Goal: Task Accomplishment & Management: Complete application form

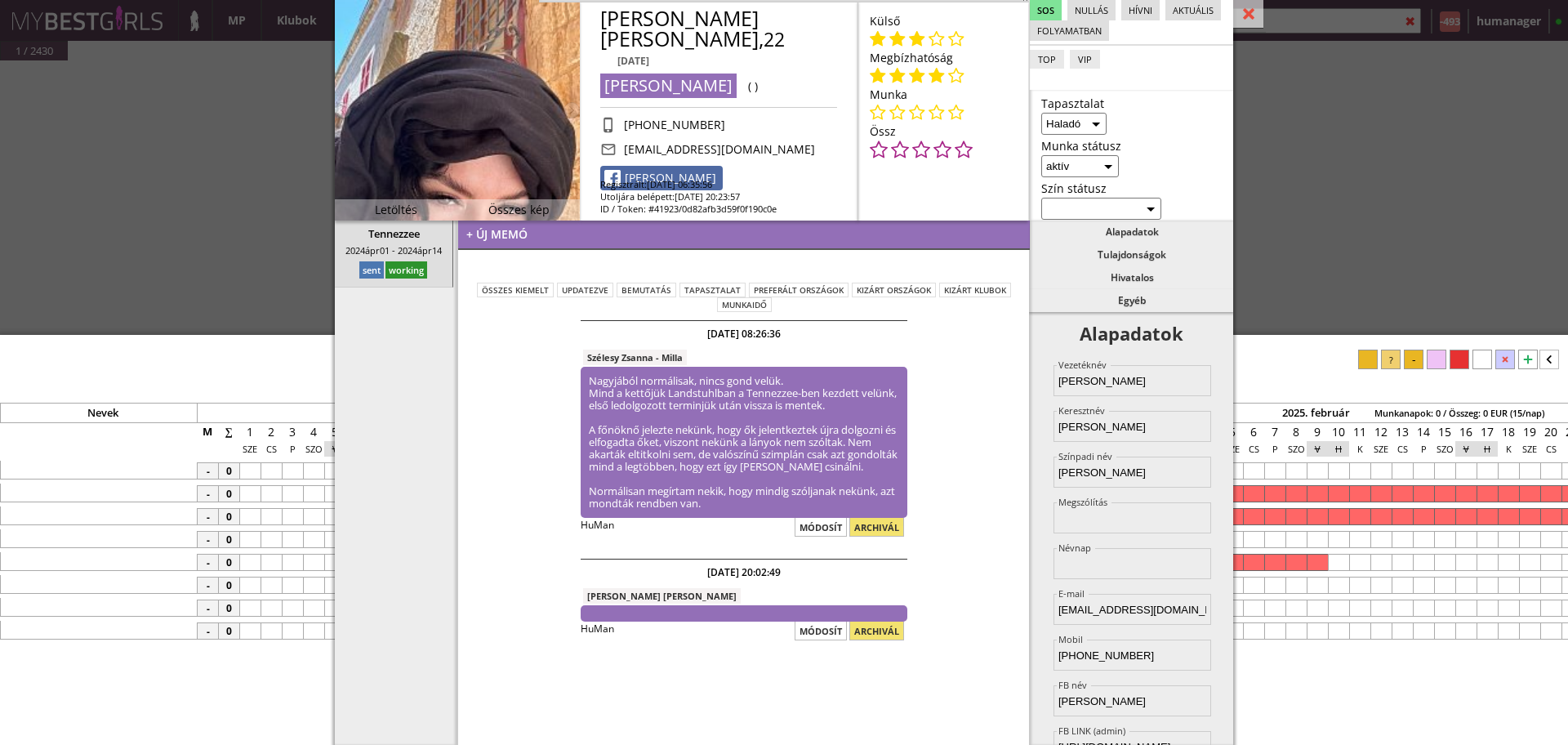
select select "haladó"
select select "aktív"
select select "2"
select select "1"
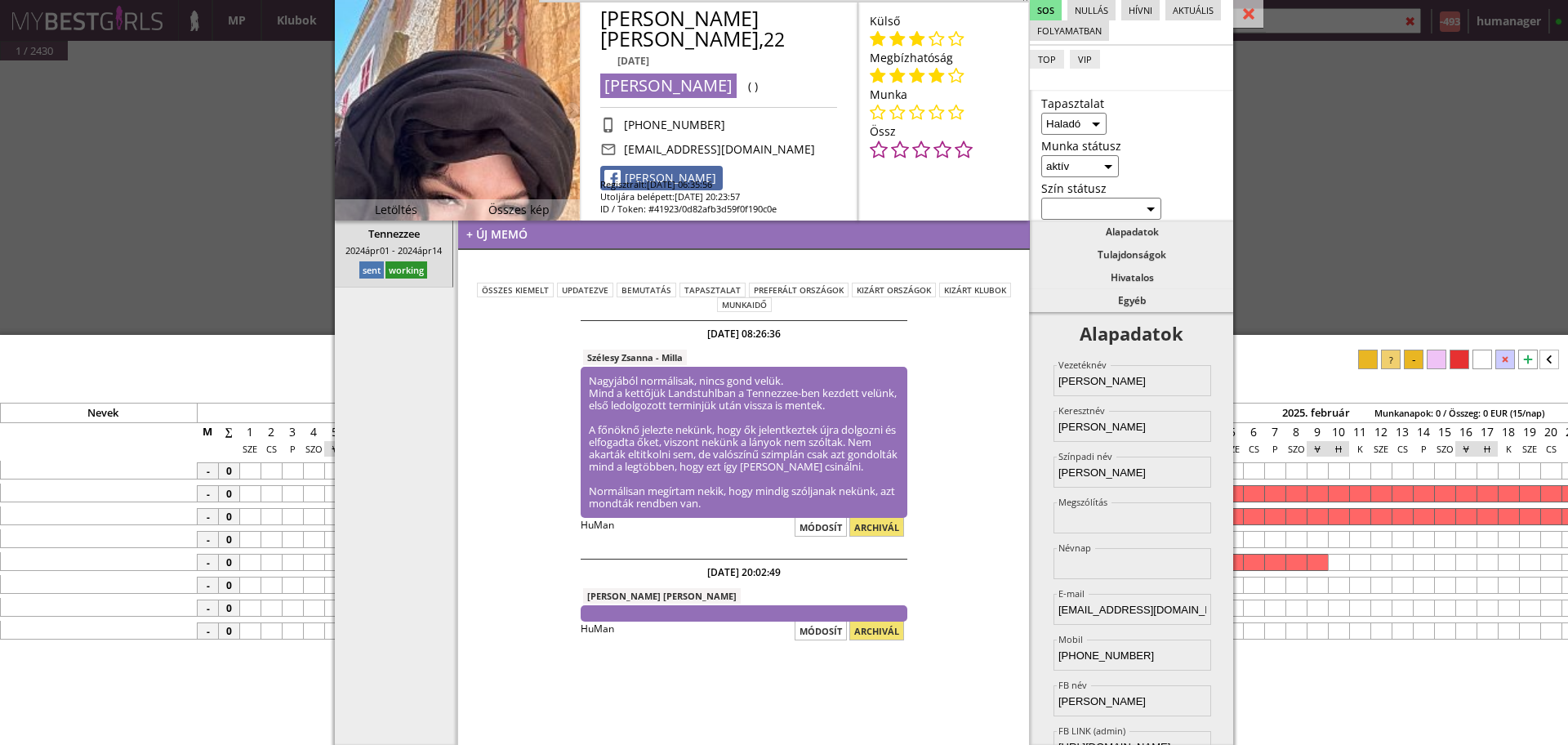
select select "511"
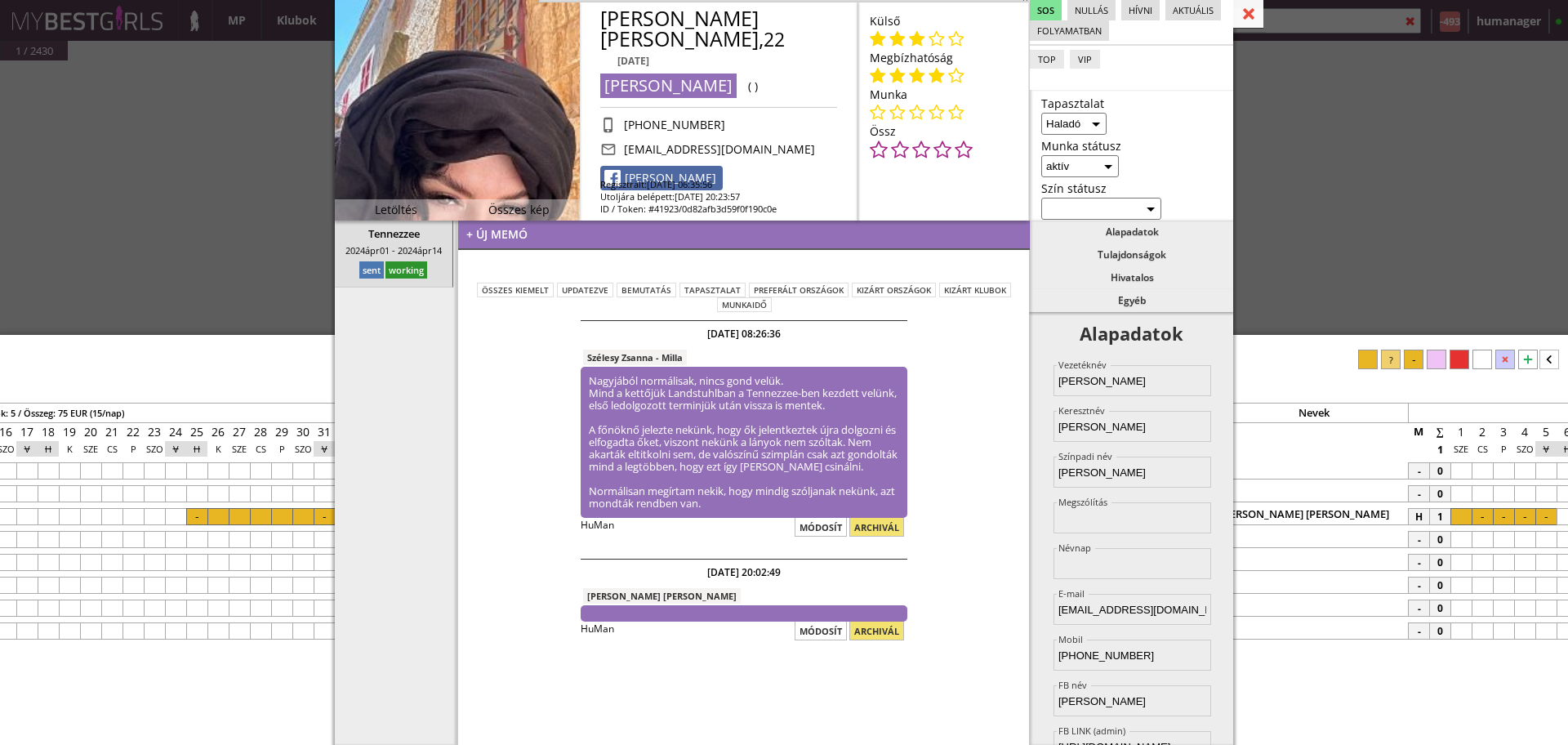
click at [1261, 25] on div at bounding box center [1248, 14] width 30 height 29
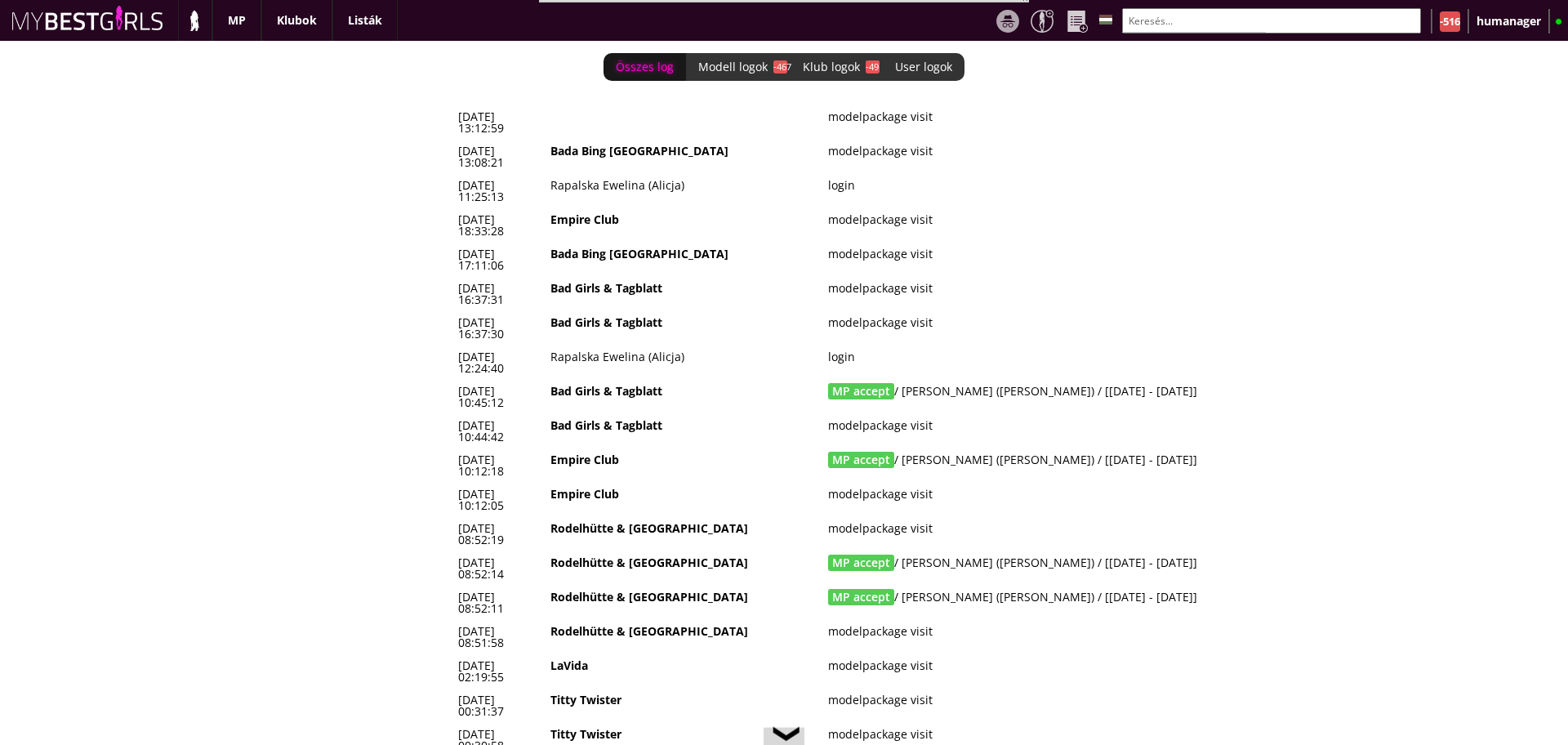
scroll to position [0, 7115]
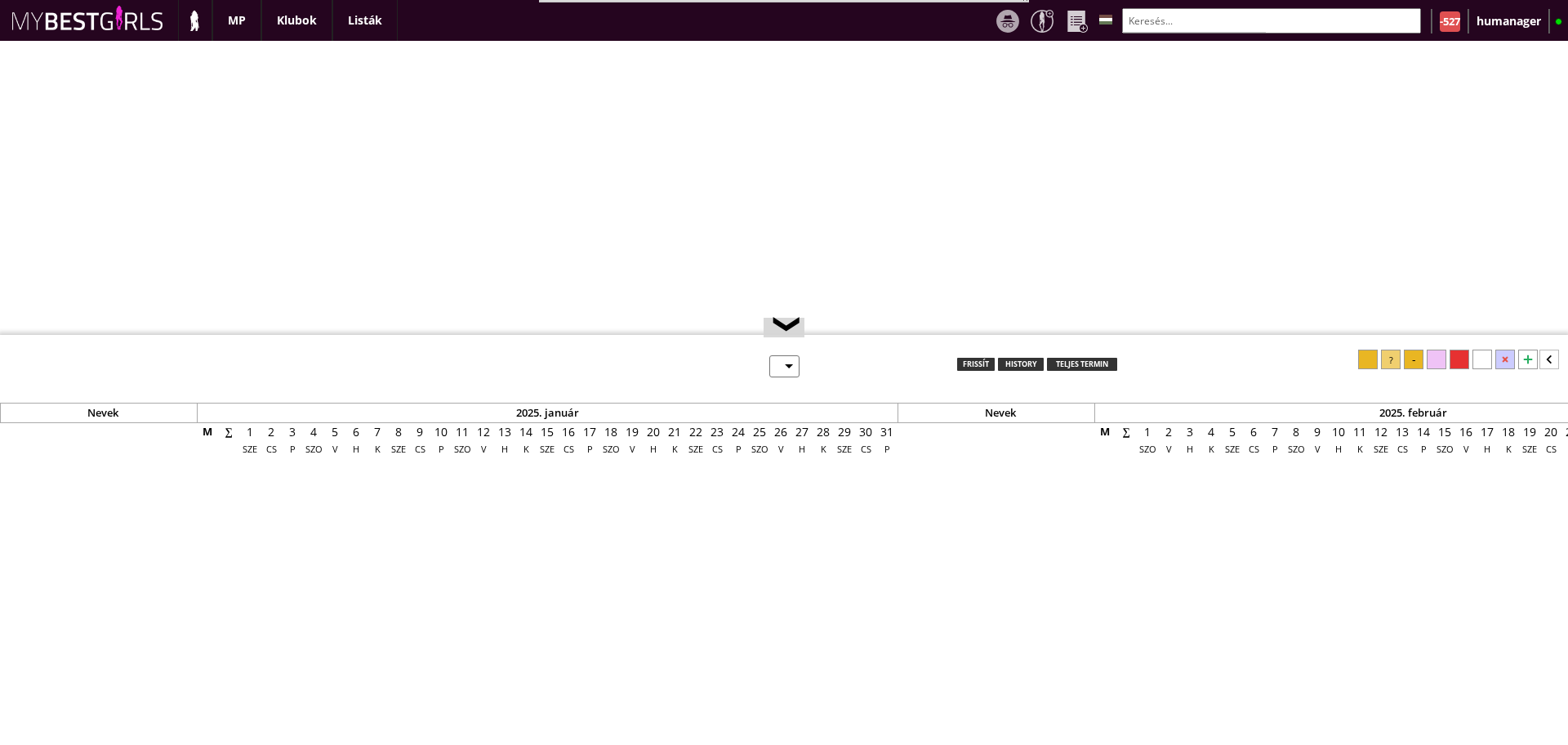
select select "0"
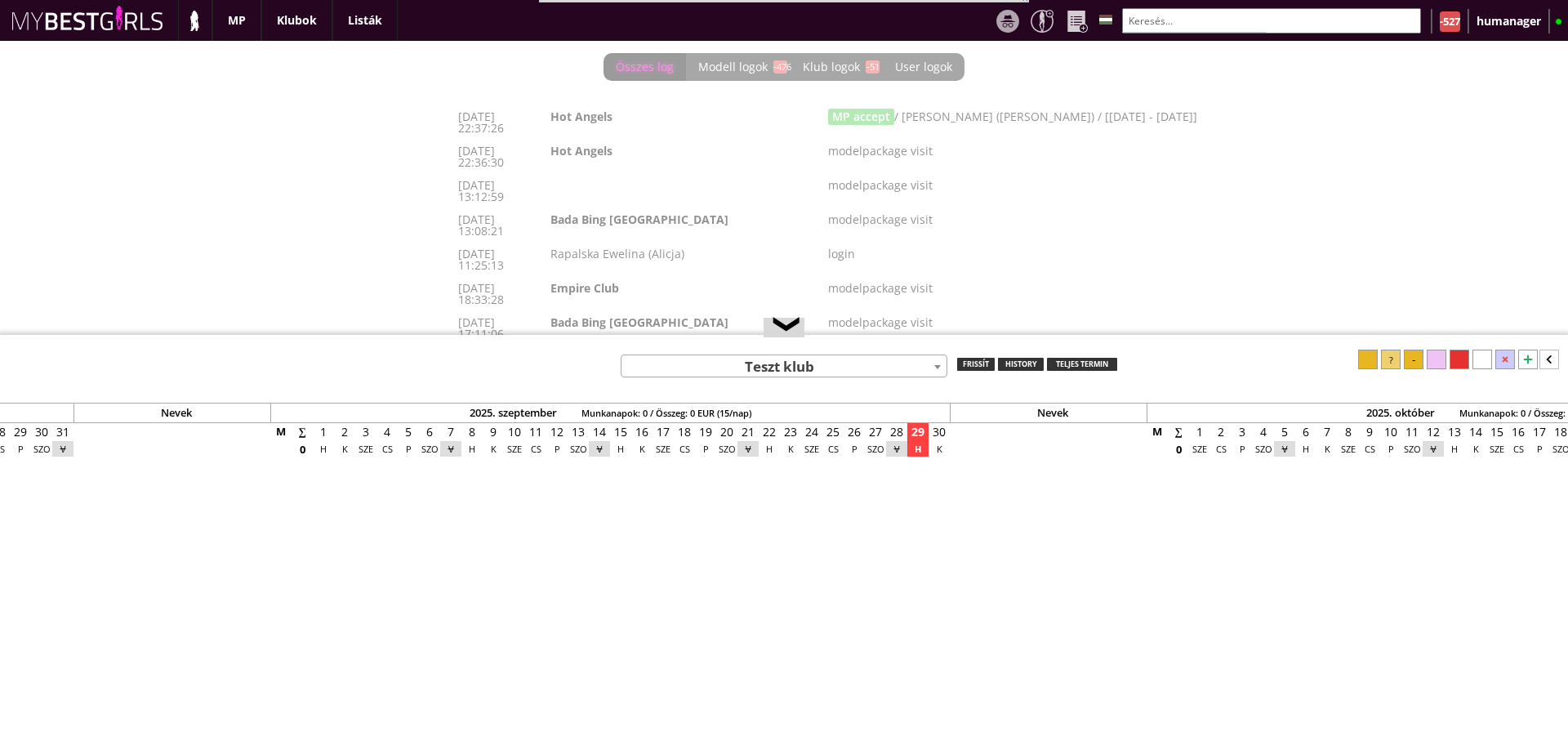
scroll to position [0, 7136]
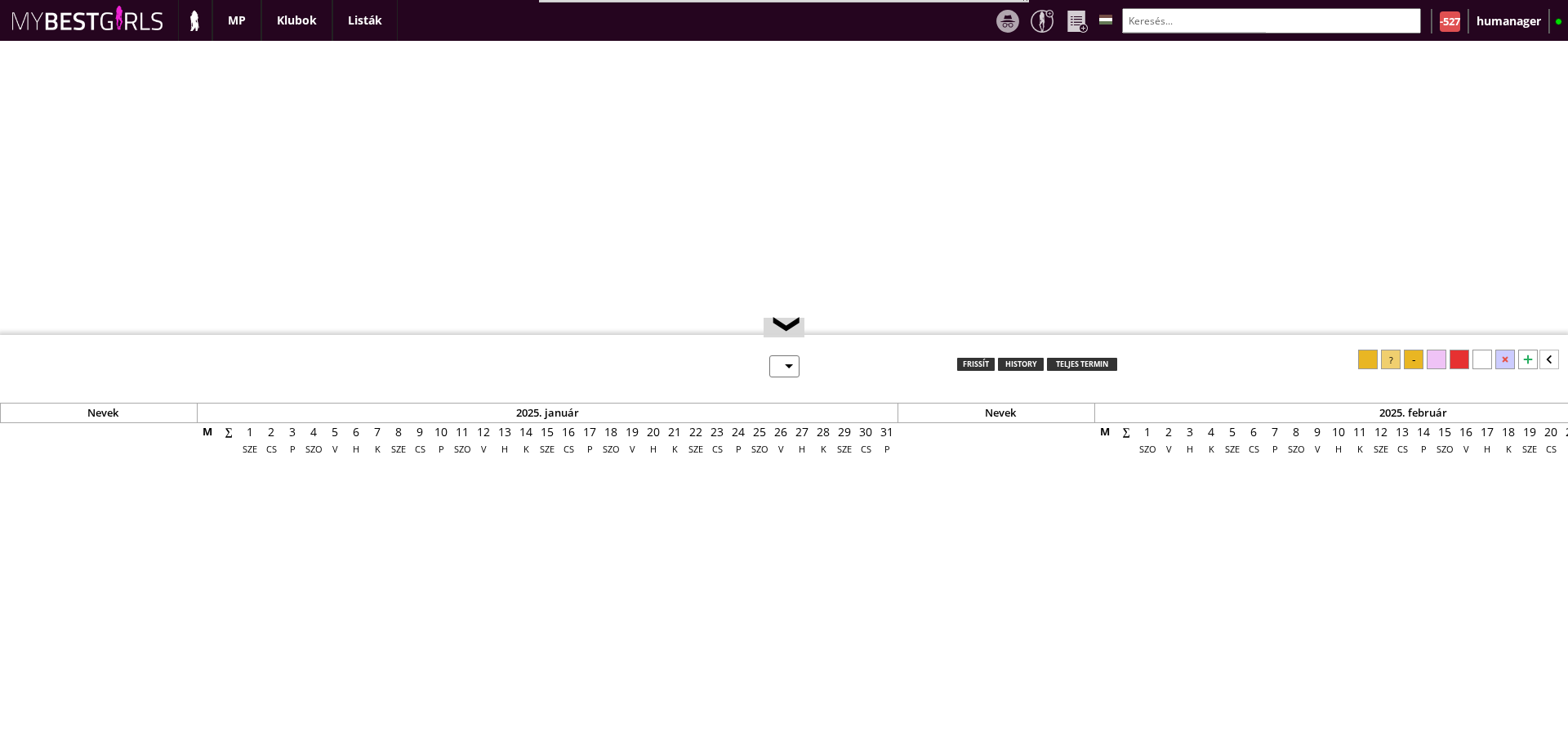
select select "0"
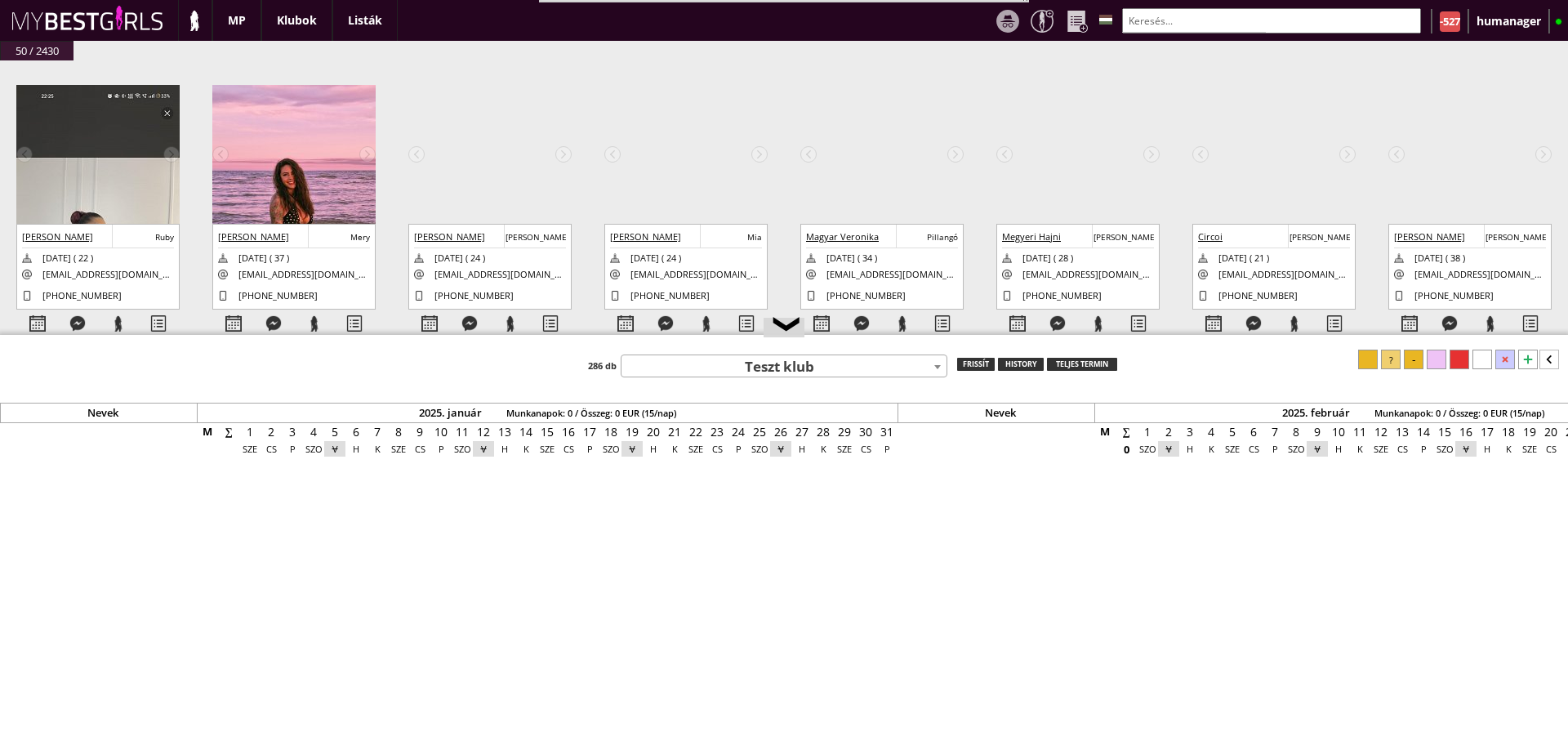
scroll to position [0, 7136]
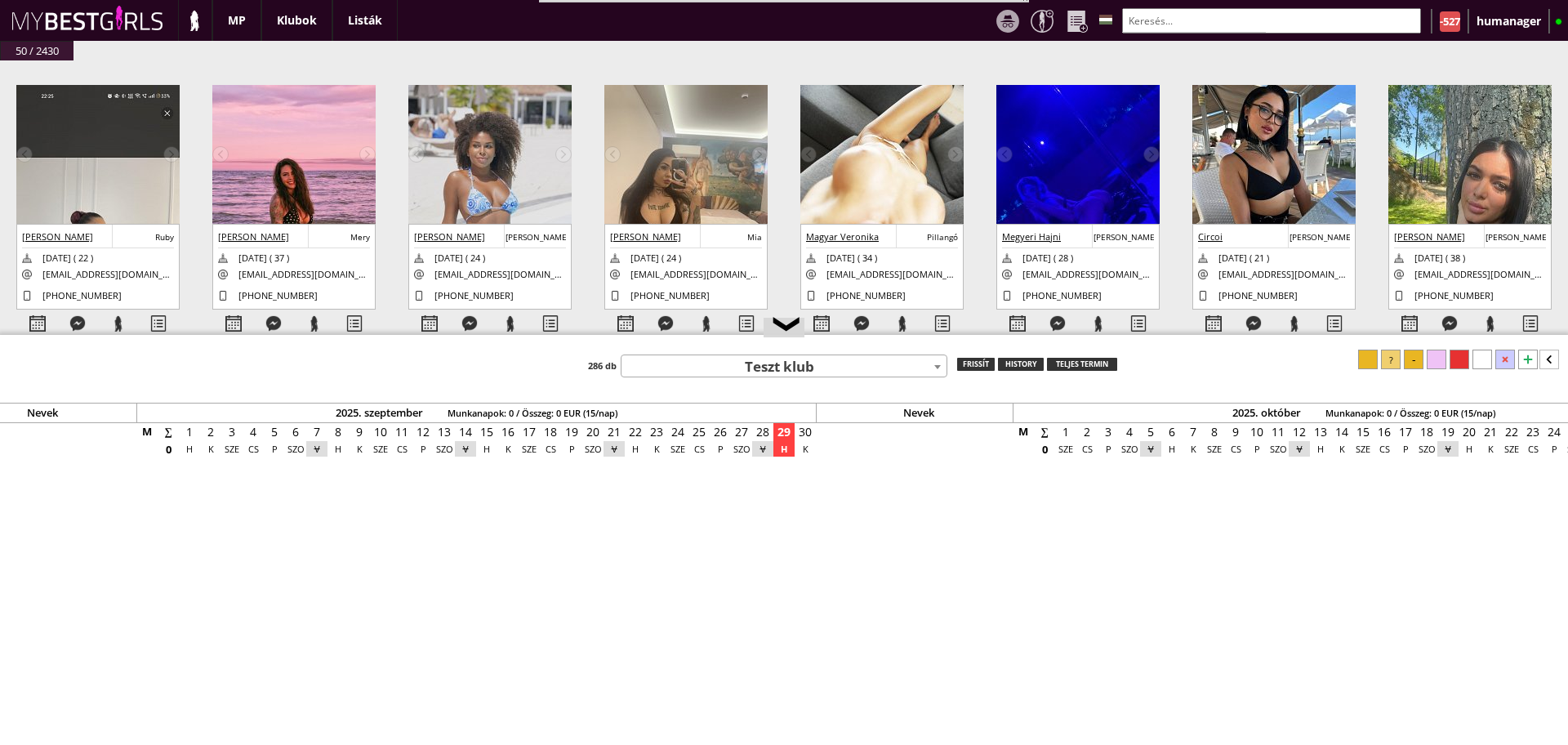
click at [1181, 20] on input "text" at bounding box center [1272, 21] width 299 height 25
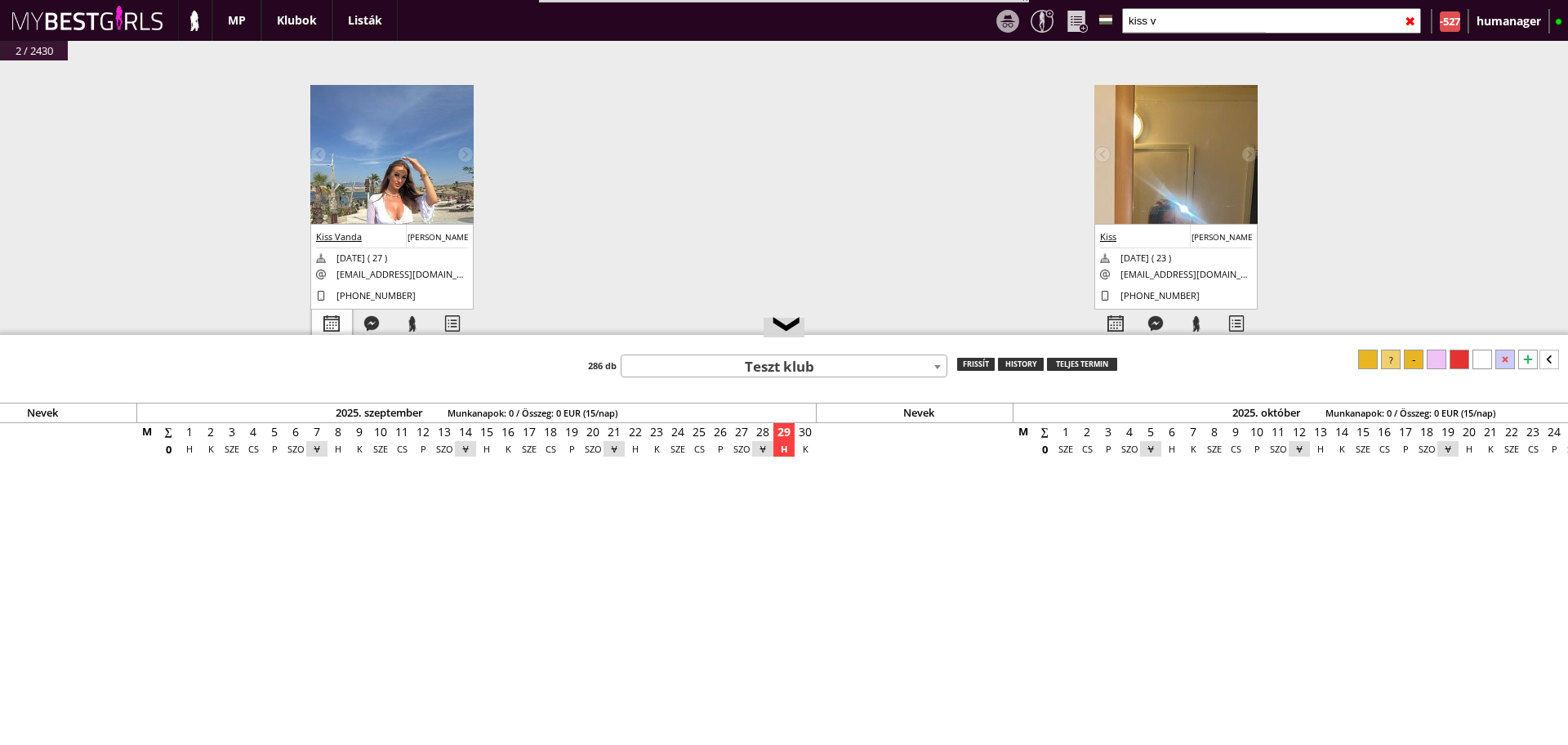
click at [324, 320] on div at bounding box center [332, 324] width 40 height 29
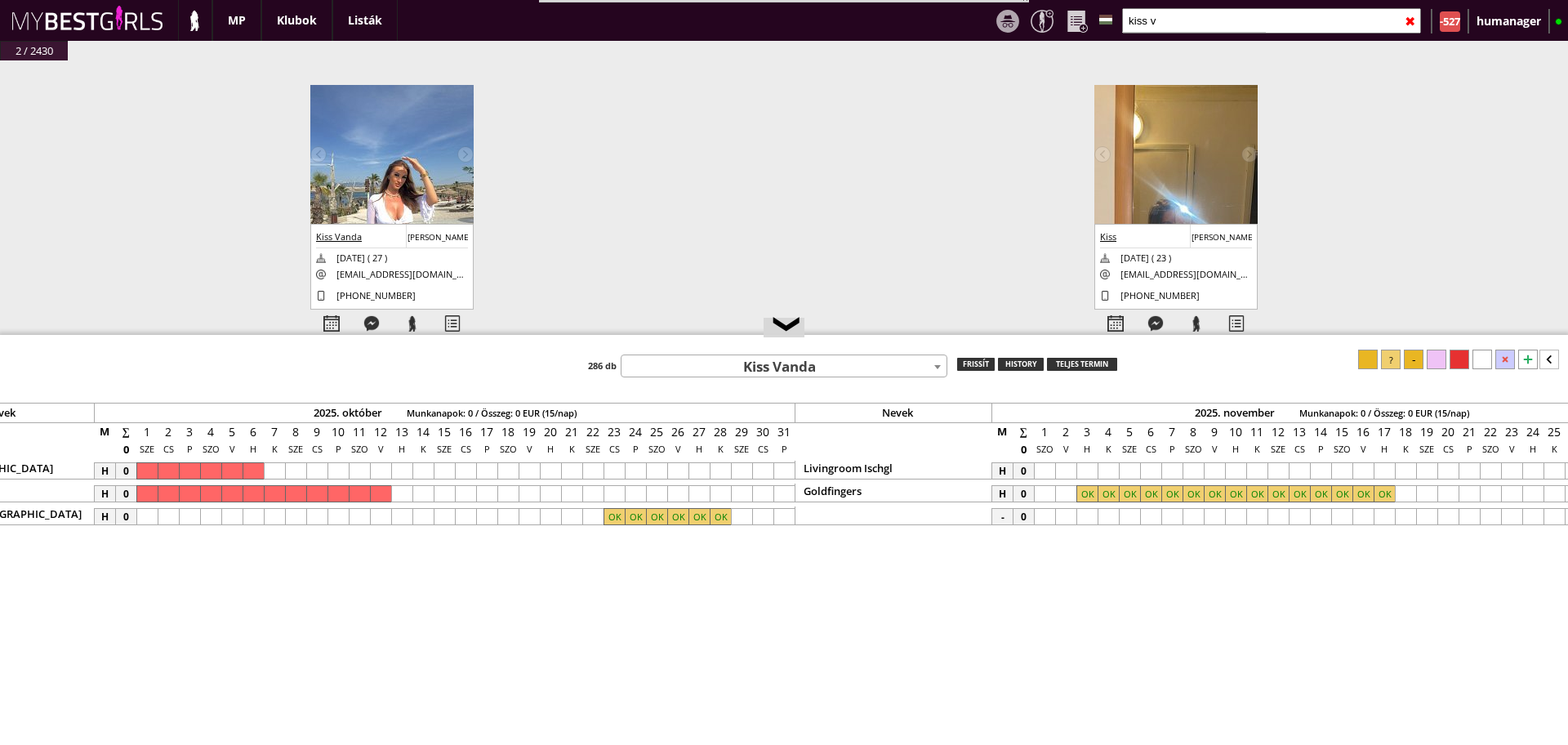
scroll to position [0, 8057]
click at [1176, 29] on input "kiss v" at bounding box center [1272, 21] width 299 height 25
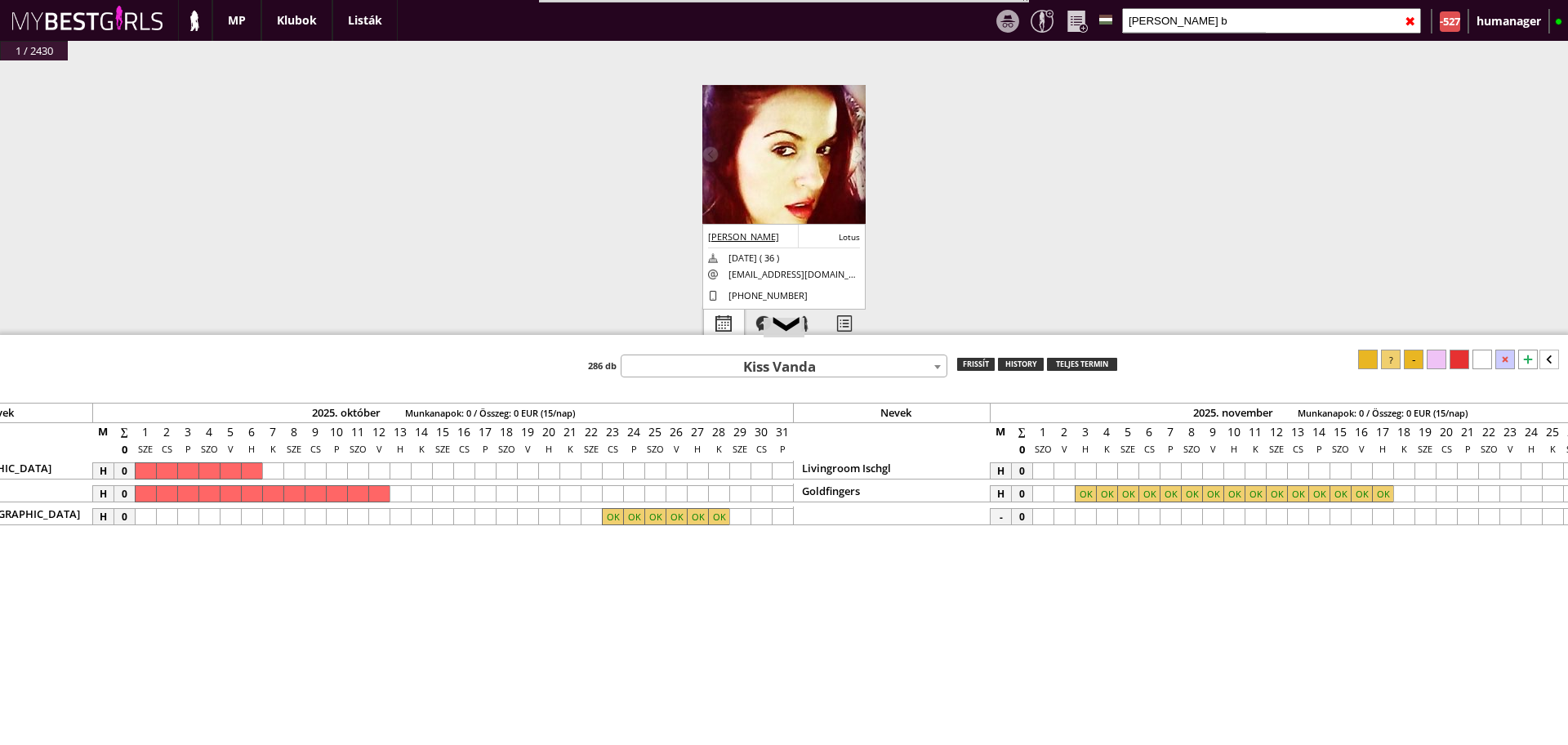
type input "ines b"
click at [709, 328] on div at bounding box center [724, 324] width 40 height 29
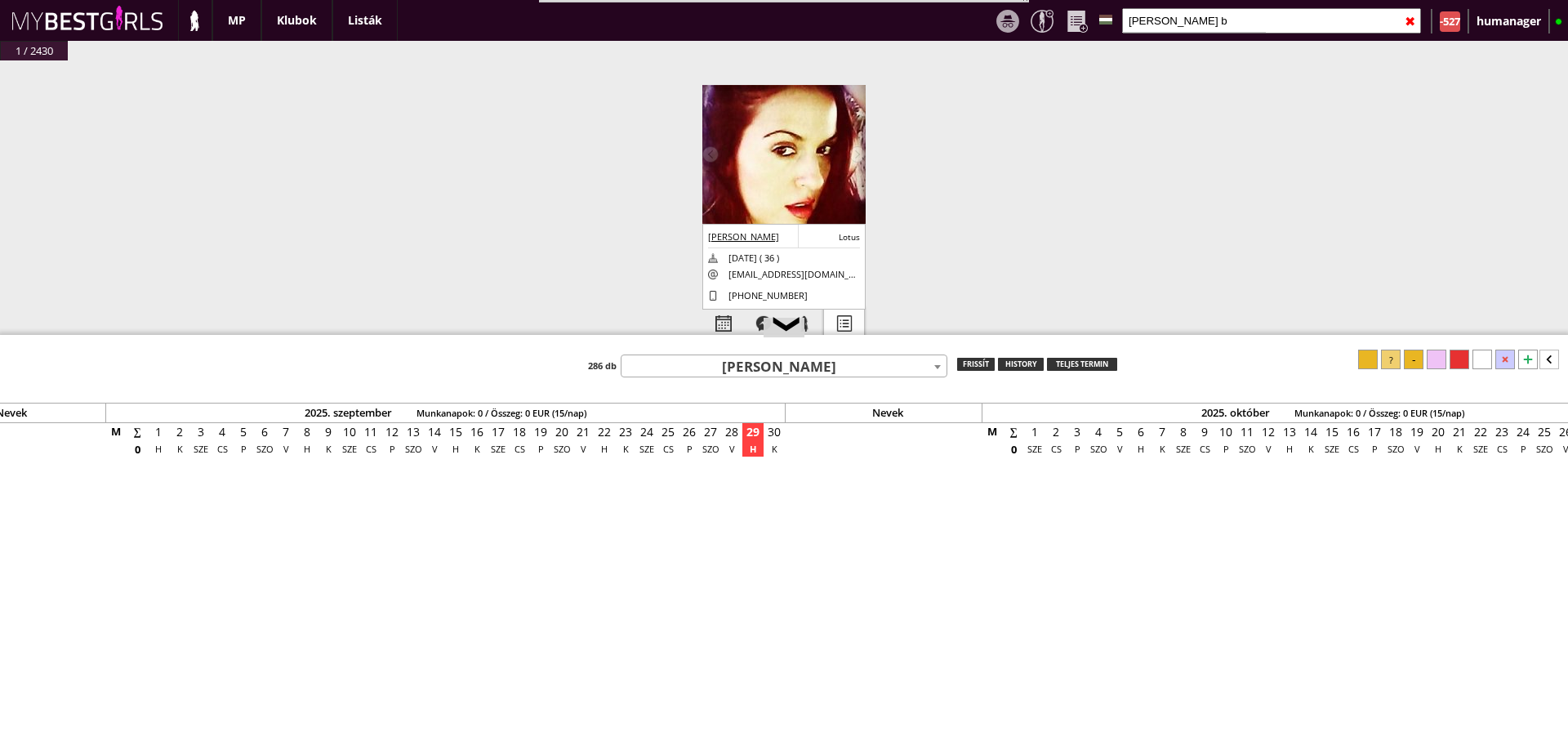
scroll to position [0, 7136]
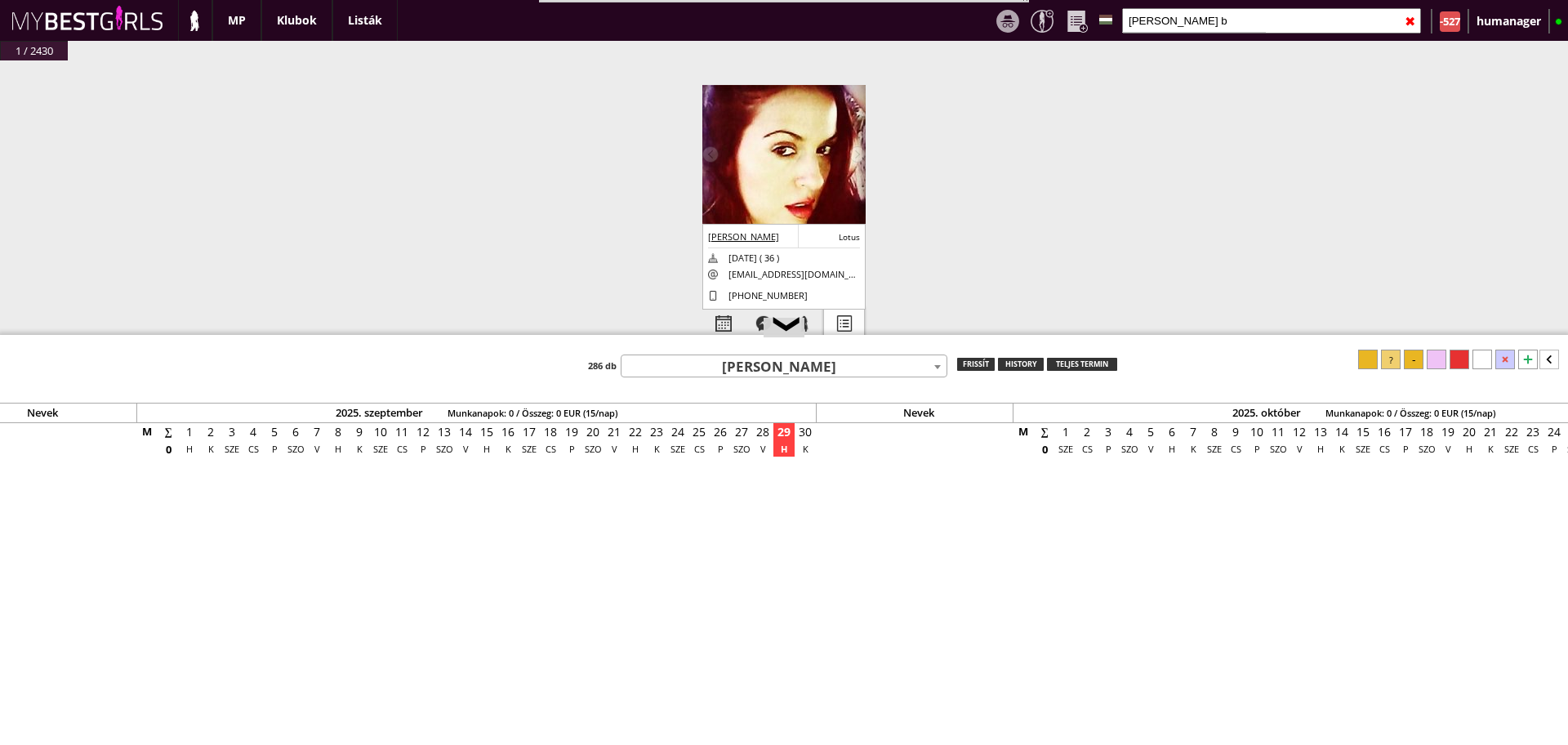
click at [851, 324] on div at bounding box center [844, 324] width 40 height 29
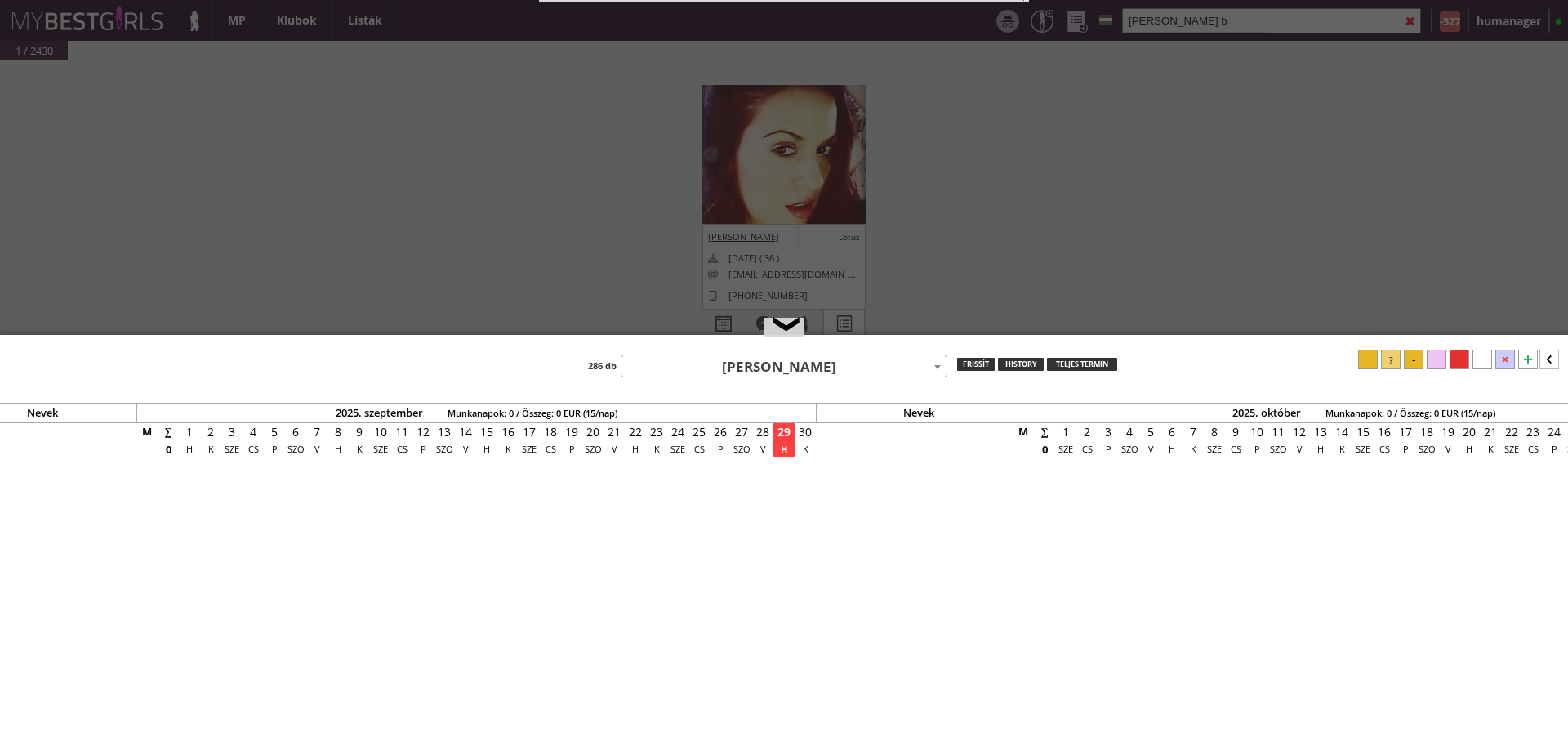
select select "profi"
select select "aktív"
select select "fekete"
select select "2"
select select "1"
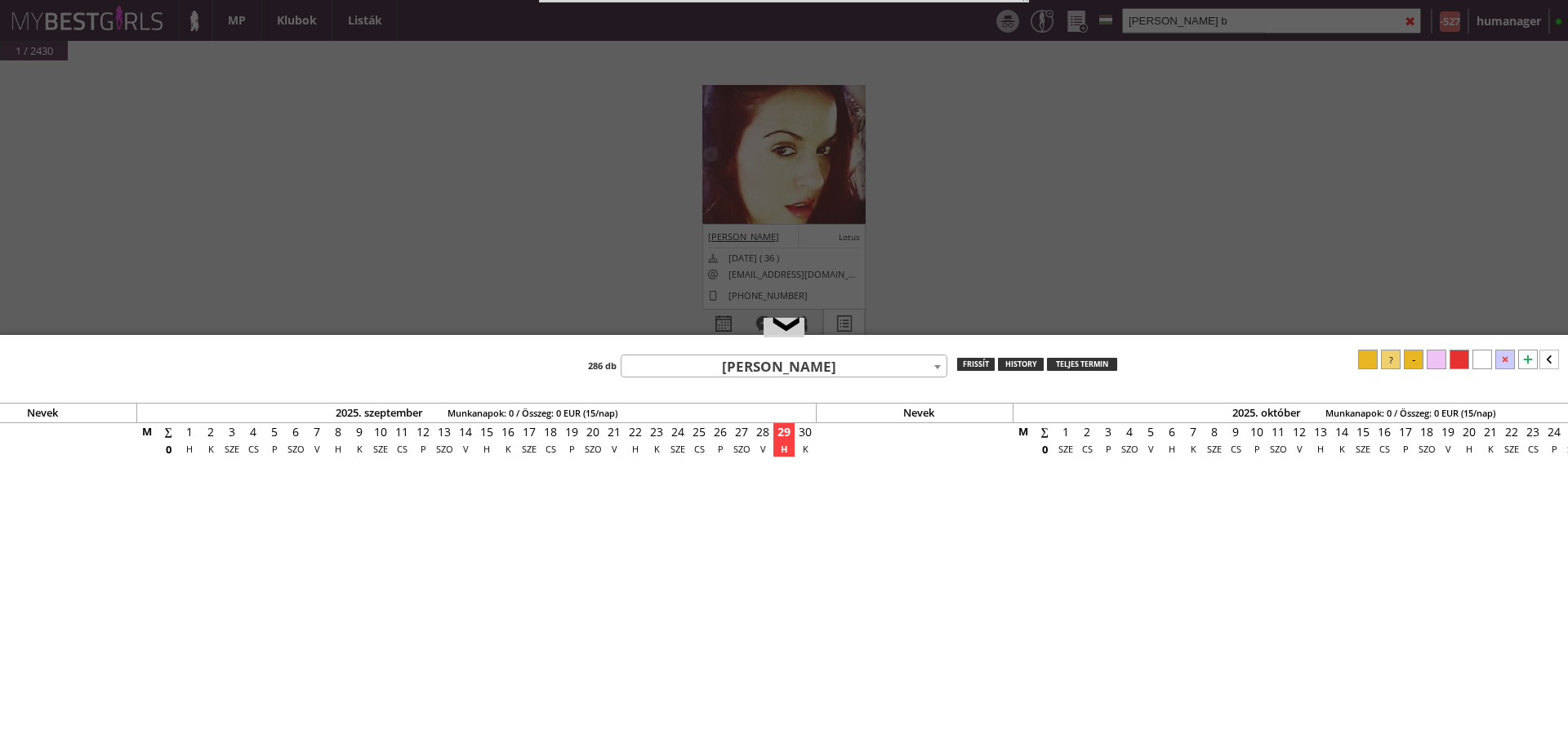
select select "1"
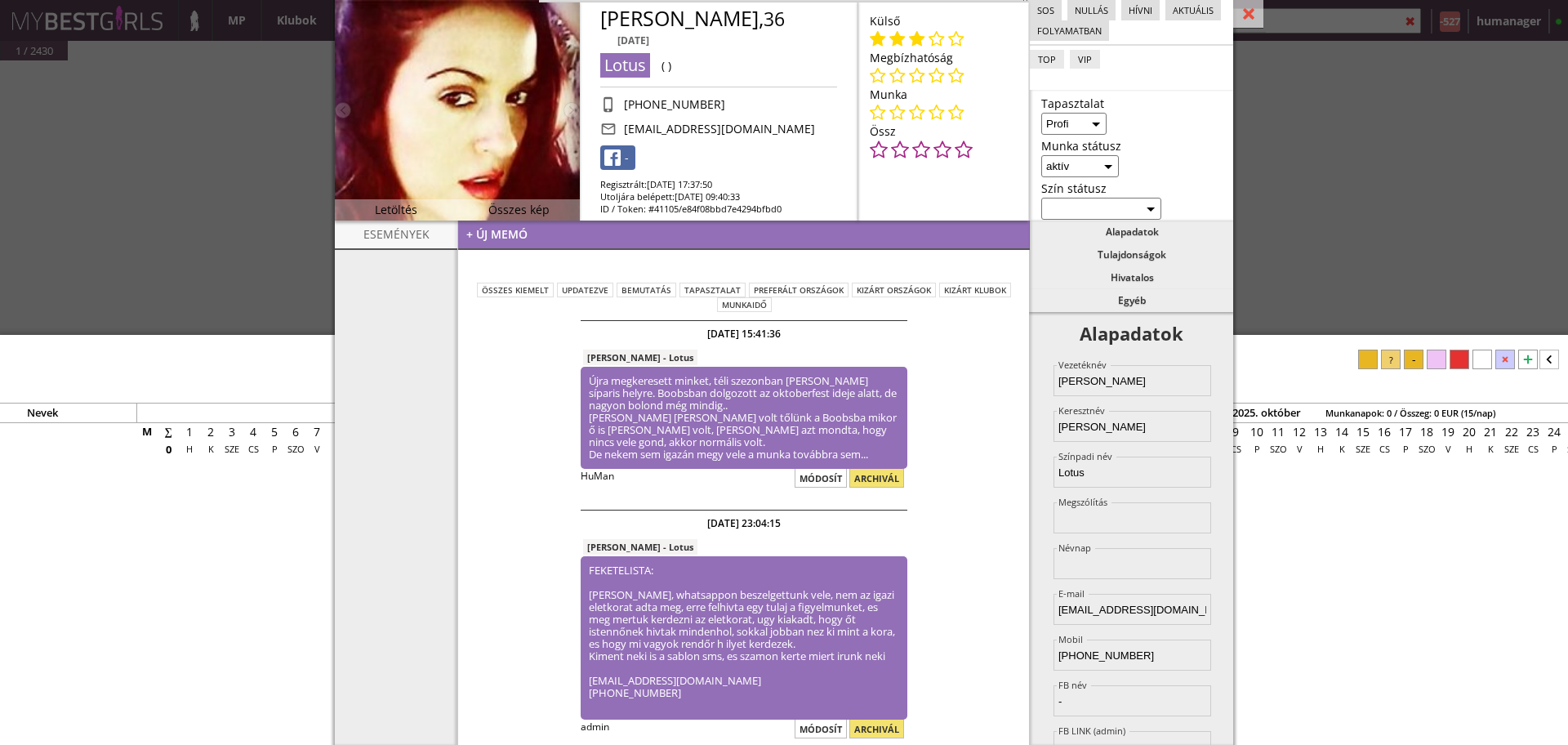
click at [679, 130] on div "lotusf21@gmail.com" at bounding box center [719, 129] width 191 height 16
copy div "lotusf21@gmail.com"
click at [84, 106] on div "#42455 2025-09-25 17:12:52 Ożarowska Amelia Ruby 2003-05-19 ( 22 ) sinnerswetdr…" at bounding box center [784, 218] width 1568 height 316
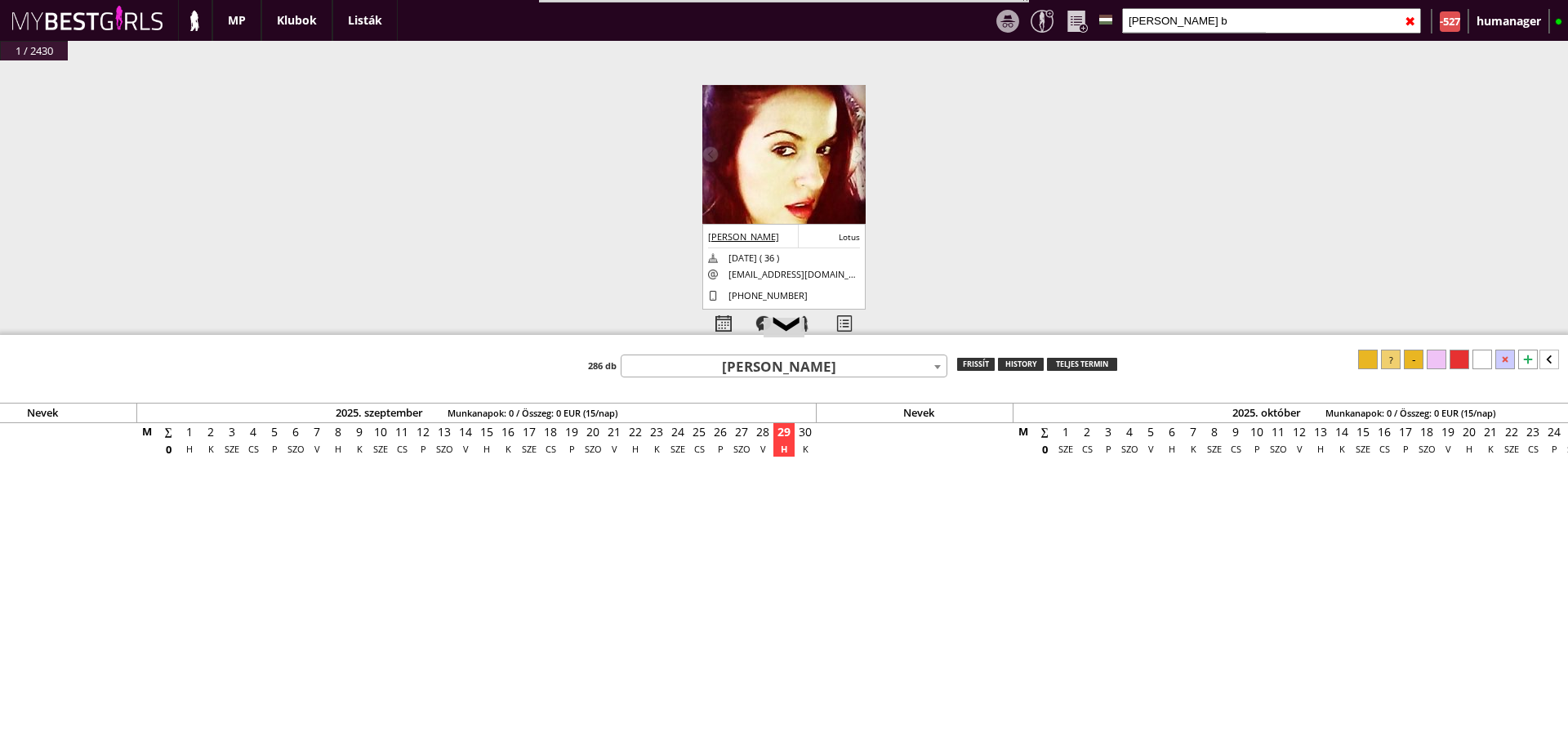
click at [1194, 30] on input "ines b" at bounding box center [1272, 21] width 299 height 25
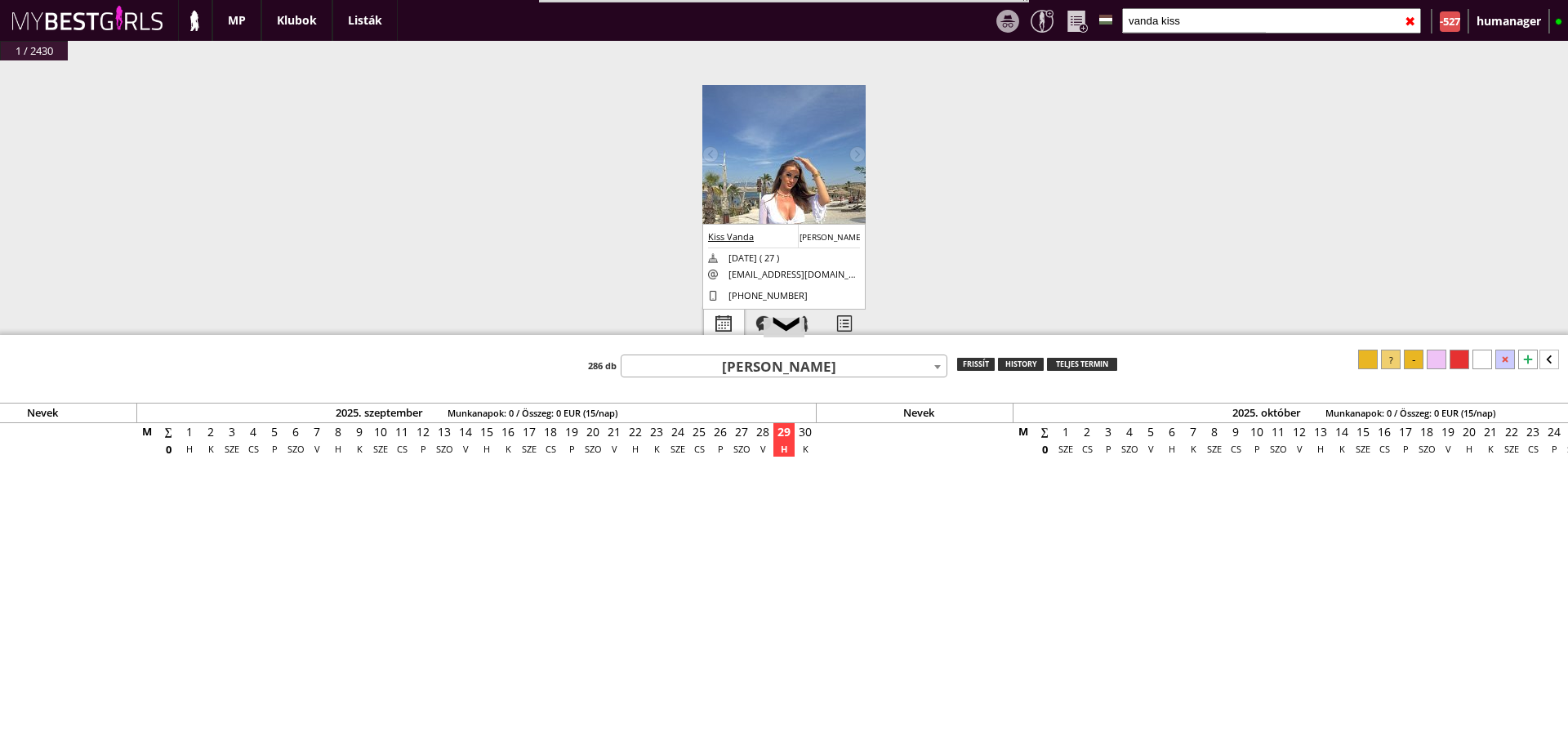
type input "vanda kiss"
click at [722, 322] on div at bounding box center [724, 324] width 40 height 29
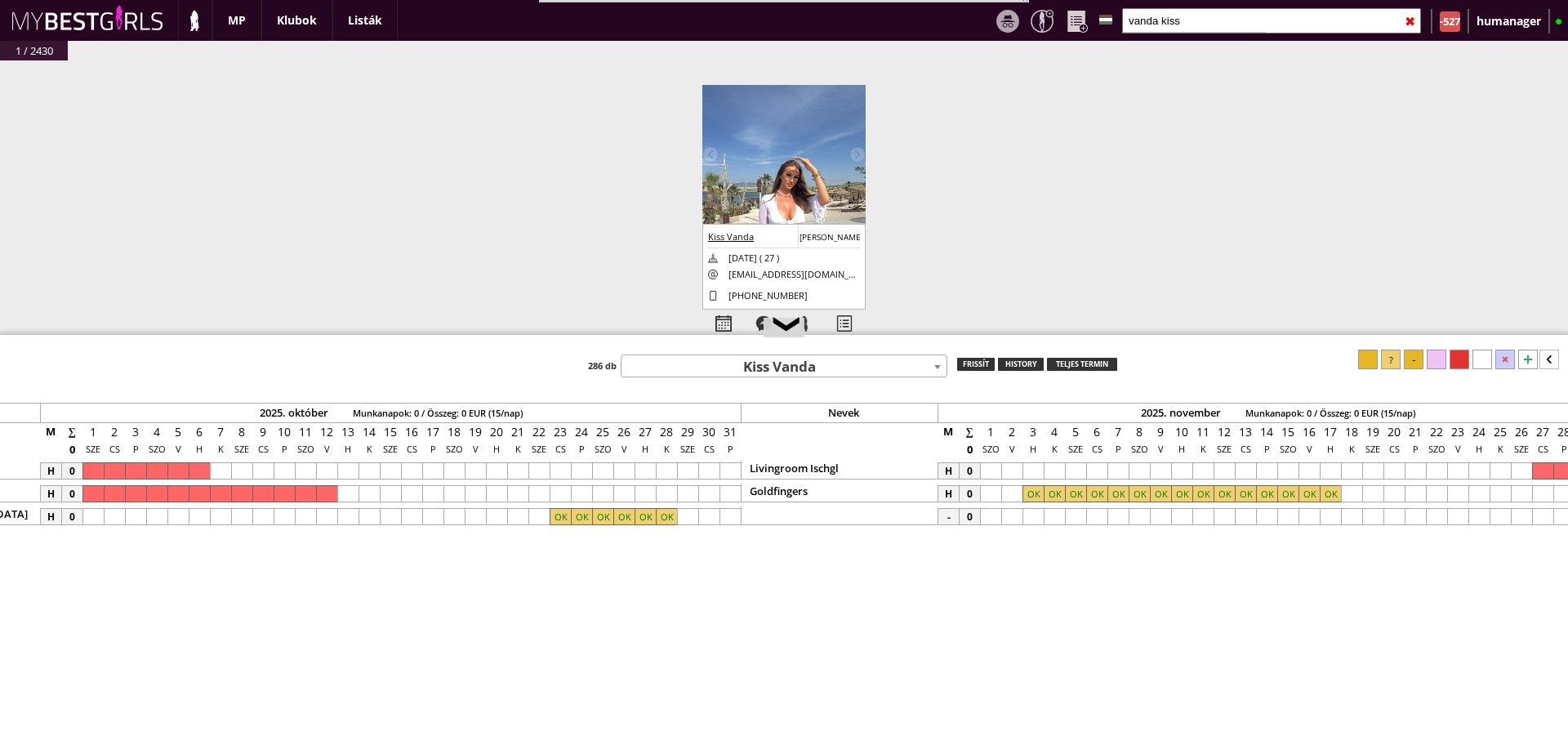
scroll to position [0, 8134]
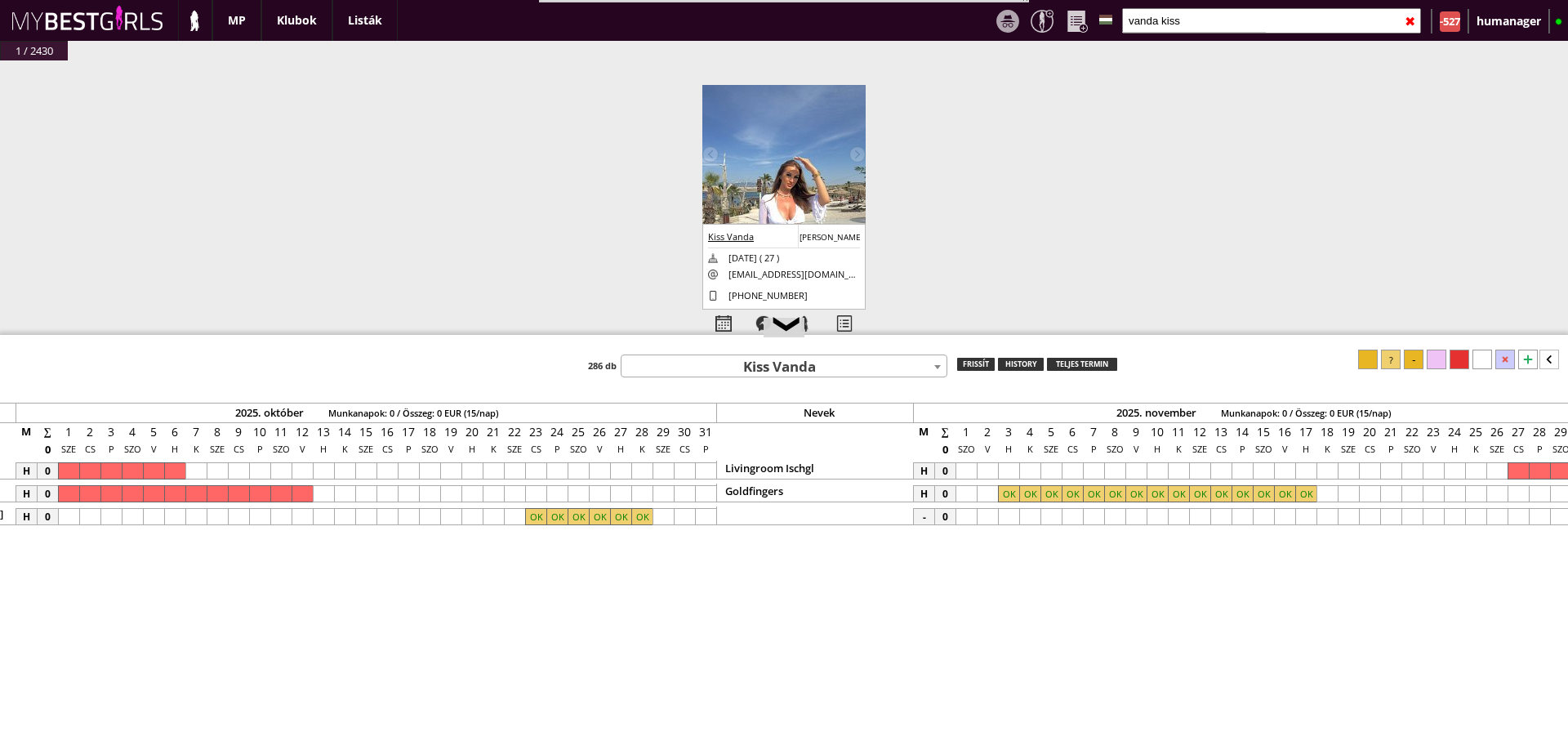
click at [1245, 13] on input "vanda kiss" at bounding box center [1272, 21] width 299 height 25
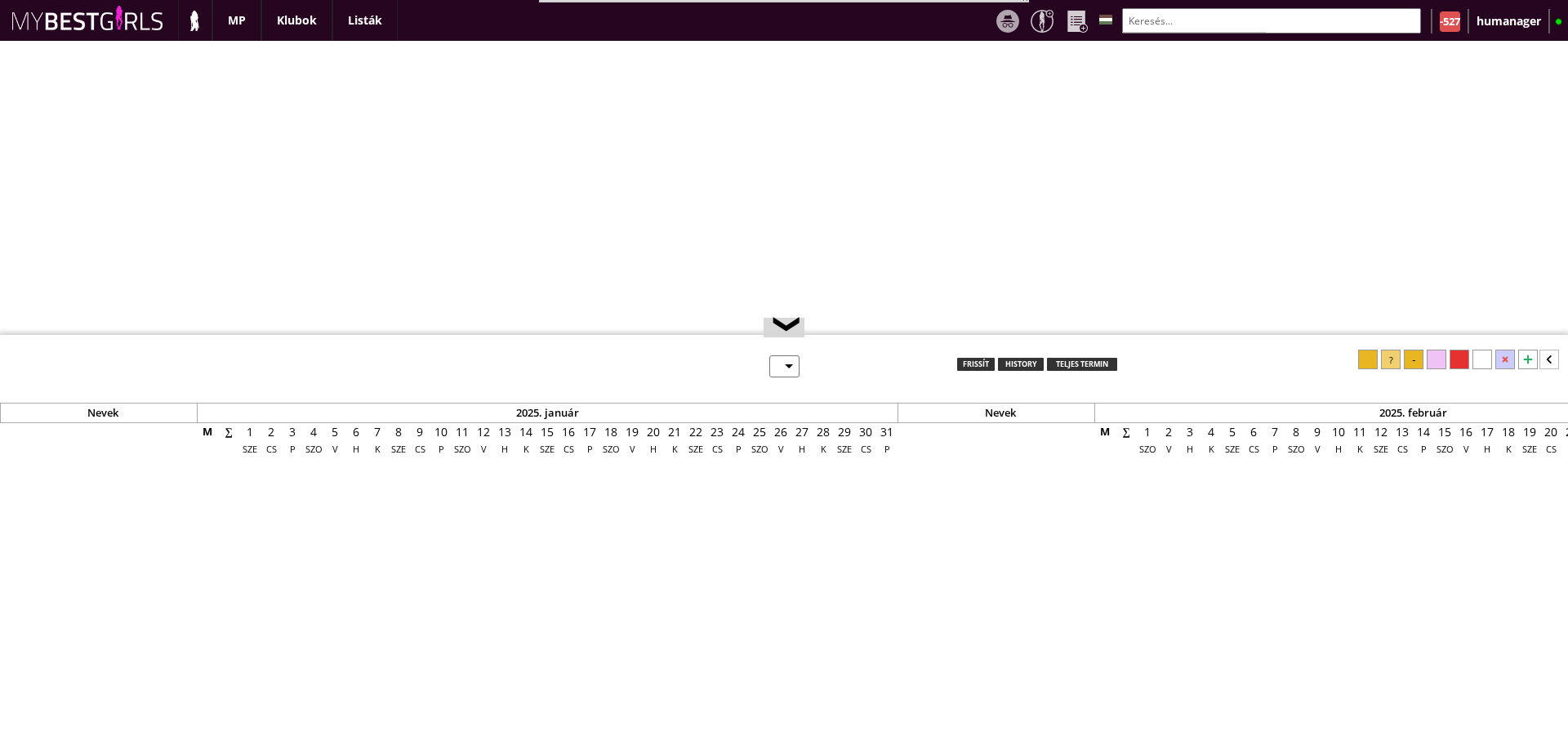
select select "0"
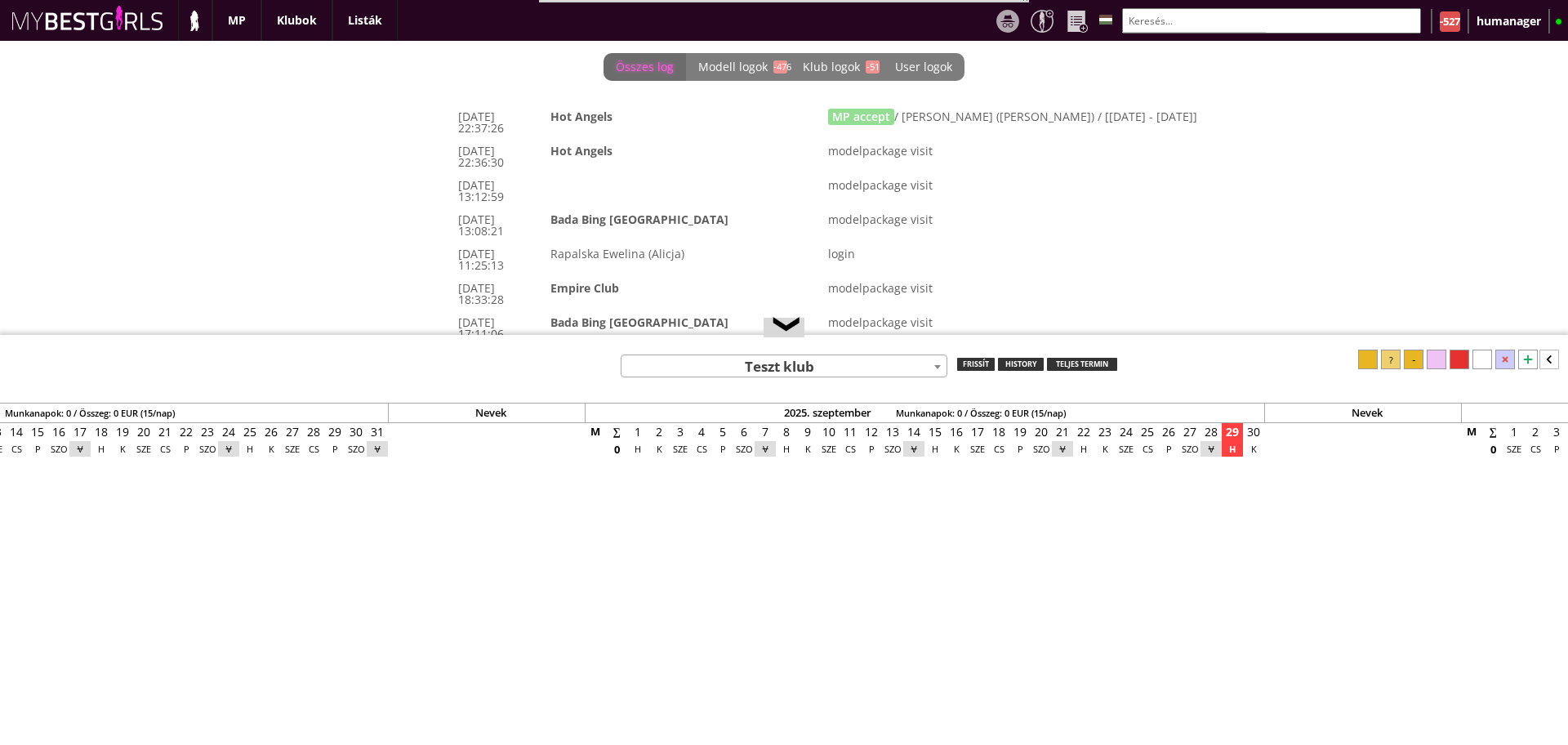
scroll to position [0, 7136]
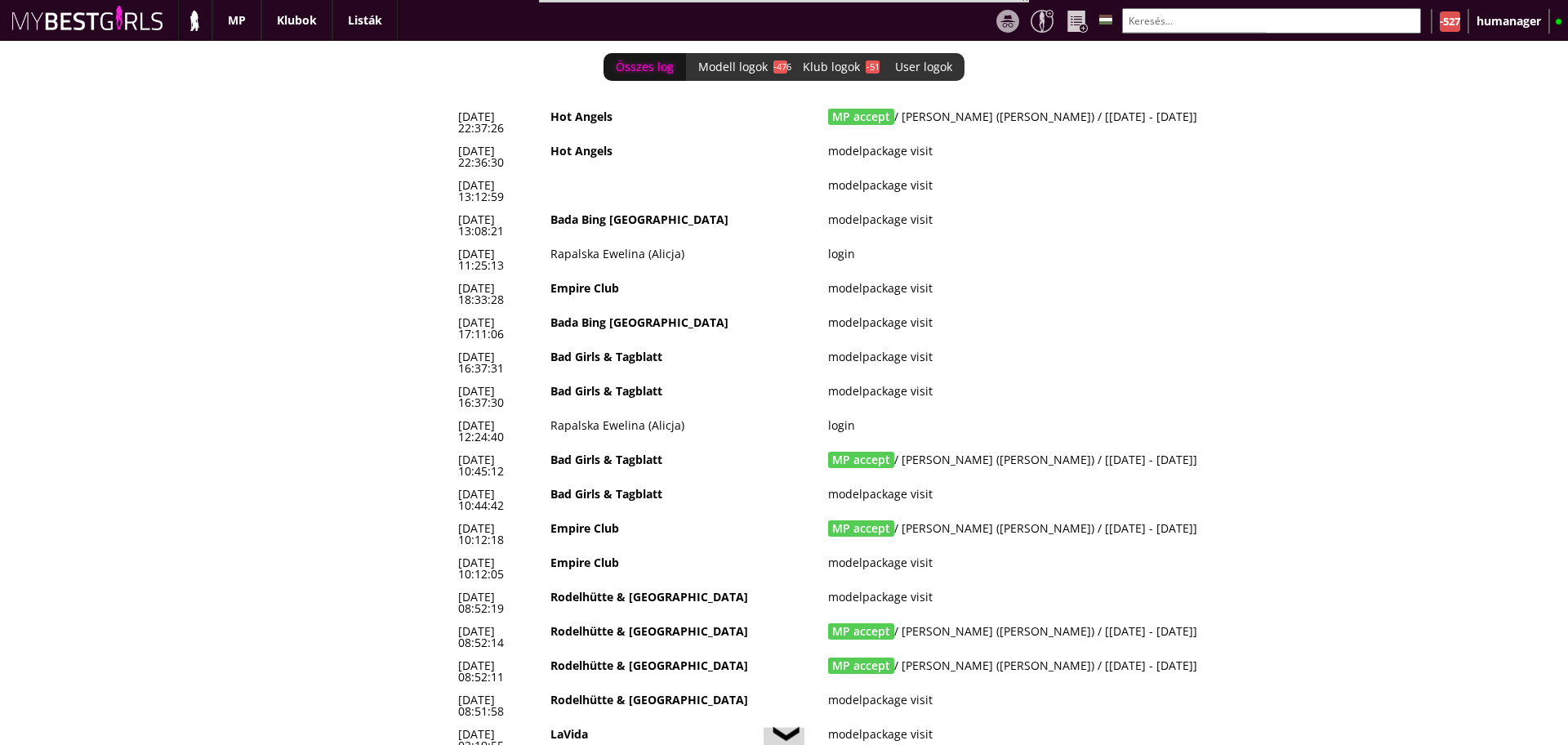
click at [934, 243] on td "login" at bounding box center [1079, 260] width 513 height 34
drag, startPoint x: 1236, startPoint y: 120, endPoint x: 423, endPoint y: 104, distance: 813.2
click at [423, 104] on div "Összes log Modell logok -476 Klub logok -51 User logok 0 2025-09-28 22:37:26 Ho…" at bounding box center [784, 393] width 1568 height 704
copy div "2025-09-28 22:37:26 Hot Angels MP accept / Kirejeva Anastasija (Anastasia) / [2…"
click at [409, 165] on div "Összes log Modell logok -476 Klub logok -51 User logok 0 2025-09-28 22:37:26 Ho…" at bounding box center [784, 393] width 1568 height 704
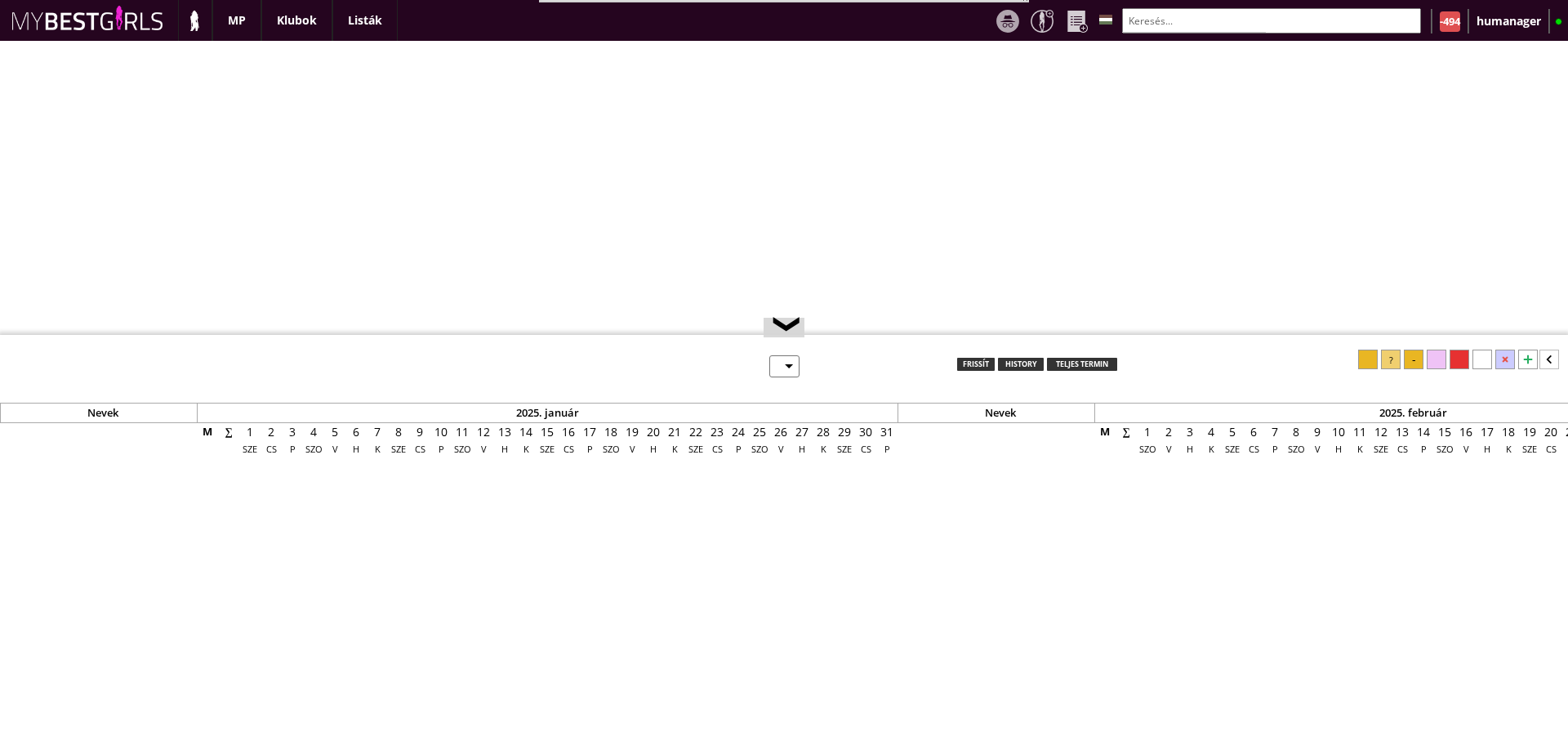
select select "0"
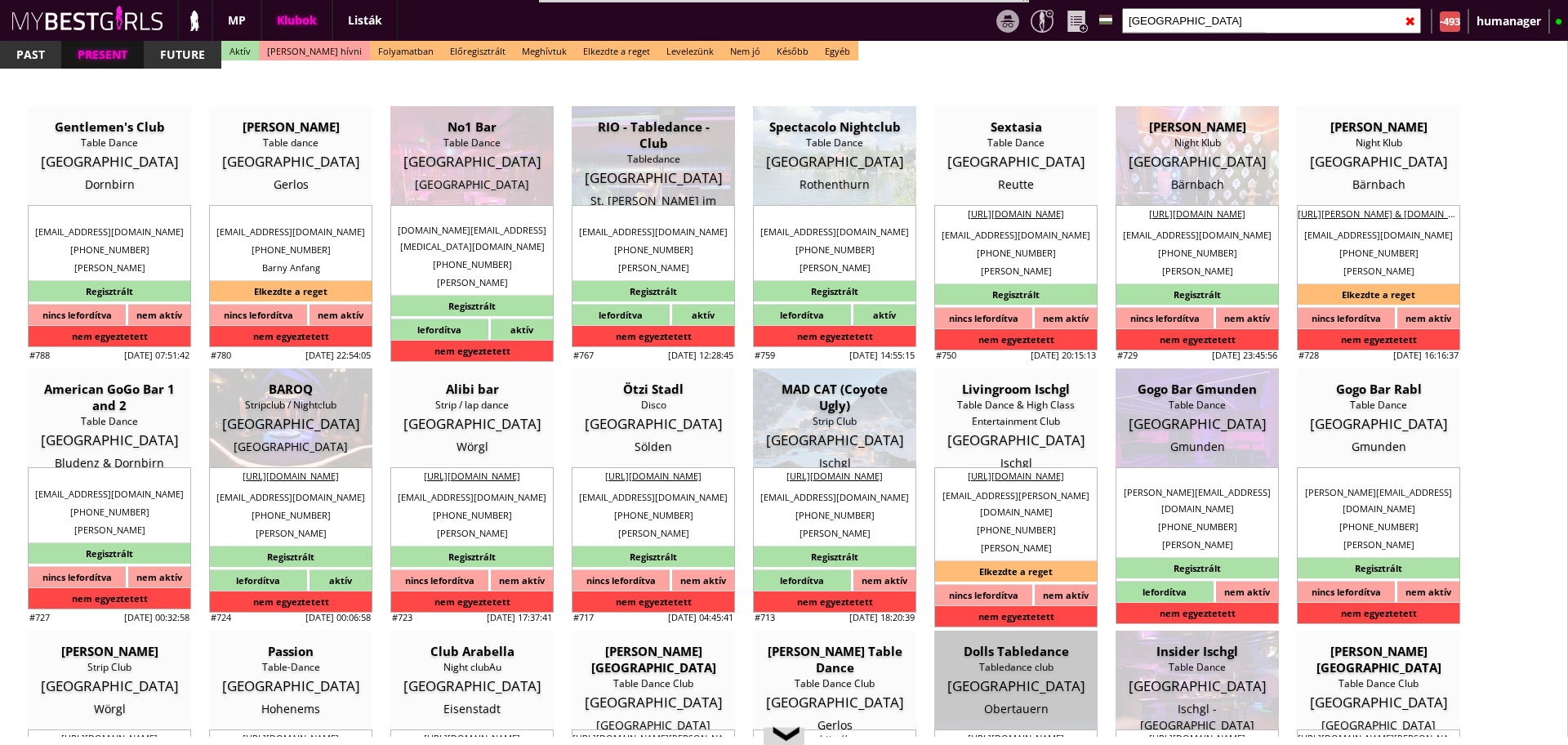
select select "reg"
select select "months"
select select "0"
select select "last day"
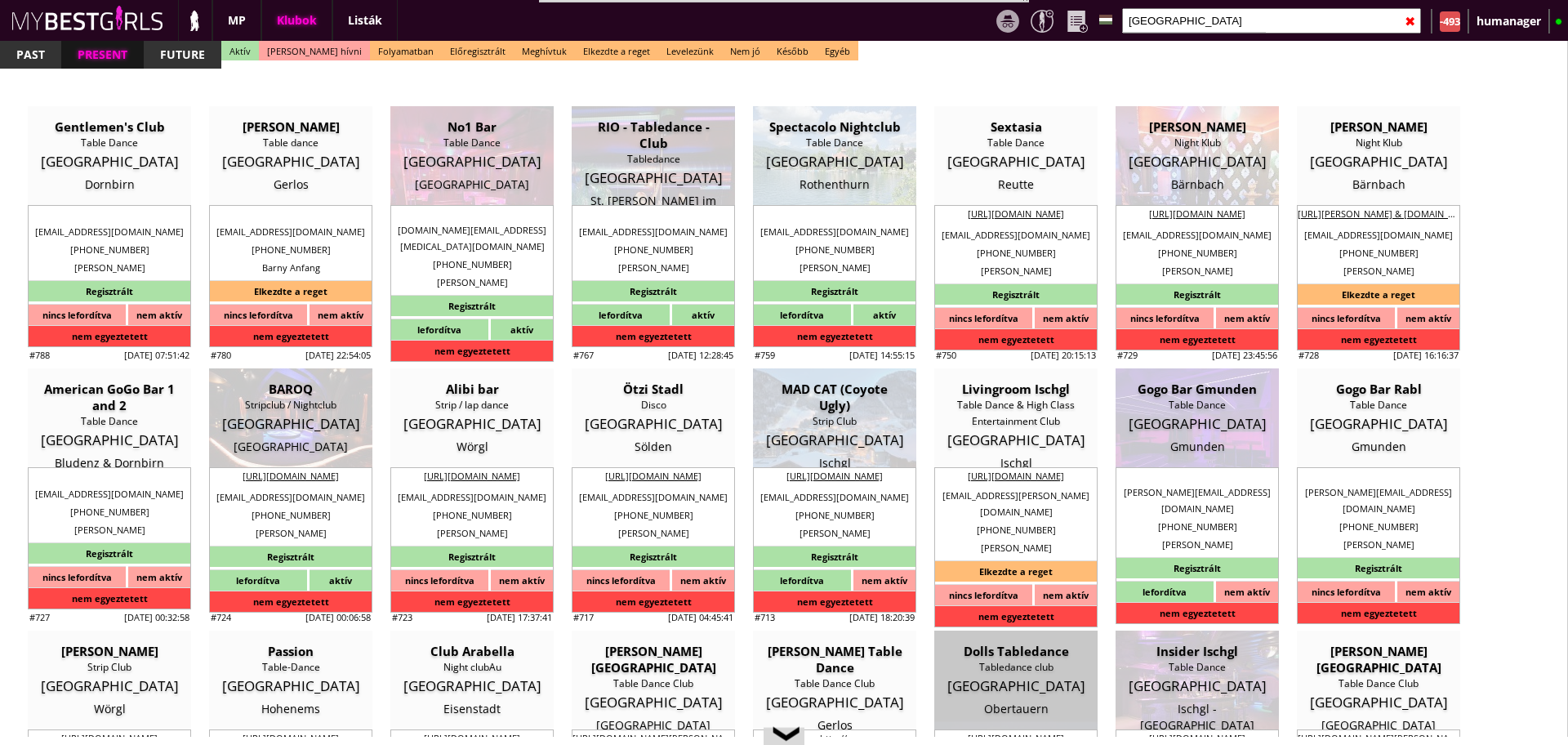
select select "last day"
click at [1182, 18] on input "austria" at bounding box center [1272, 21] width 299 height 25
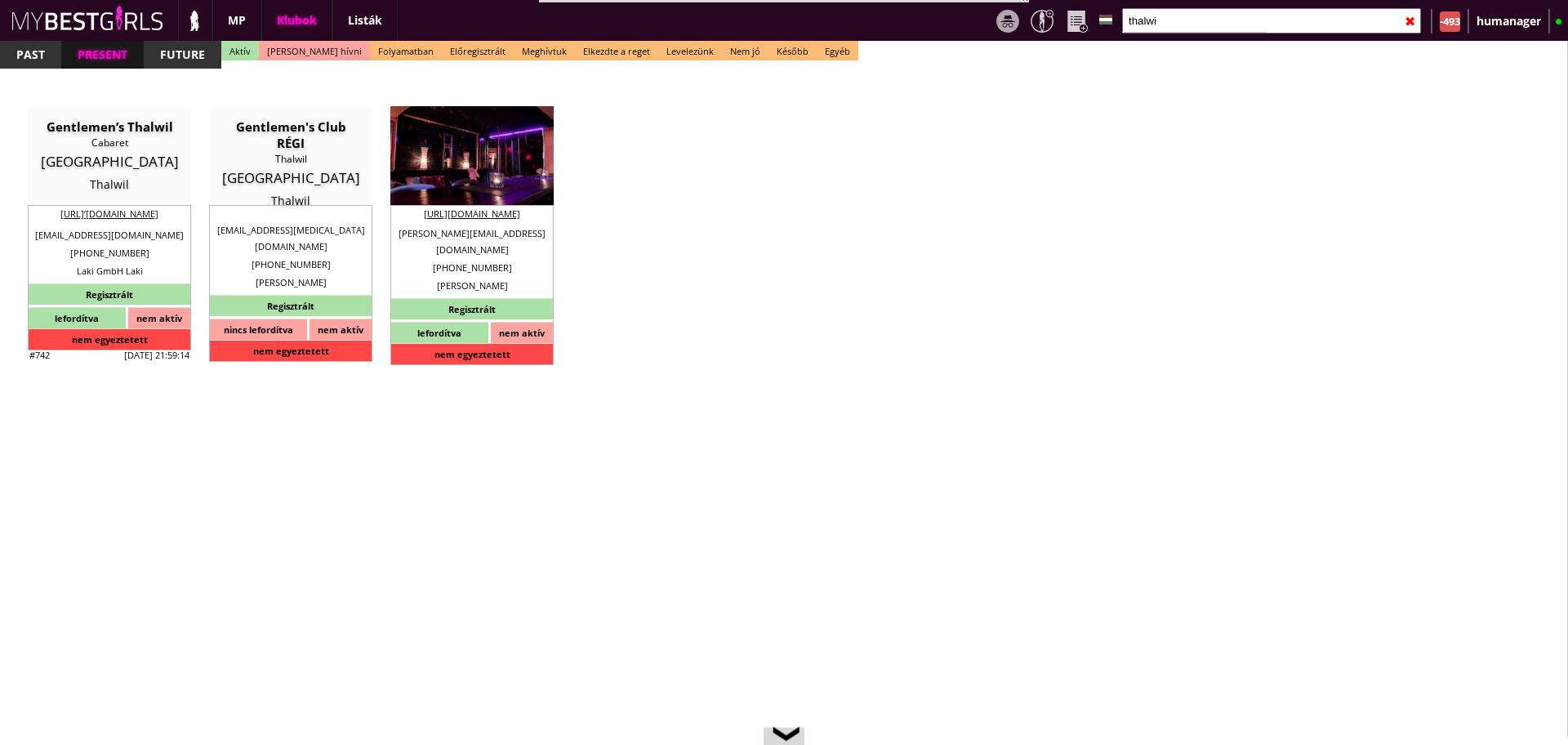
type input "thalwi"
click at [440, 138] on div "Gentlemen’s Club Thalwil RÉGI" at bounding box center [471, 135] width 138 height 33
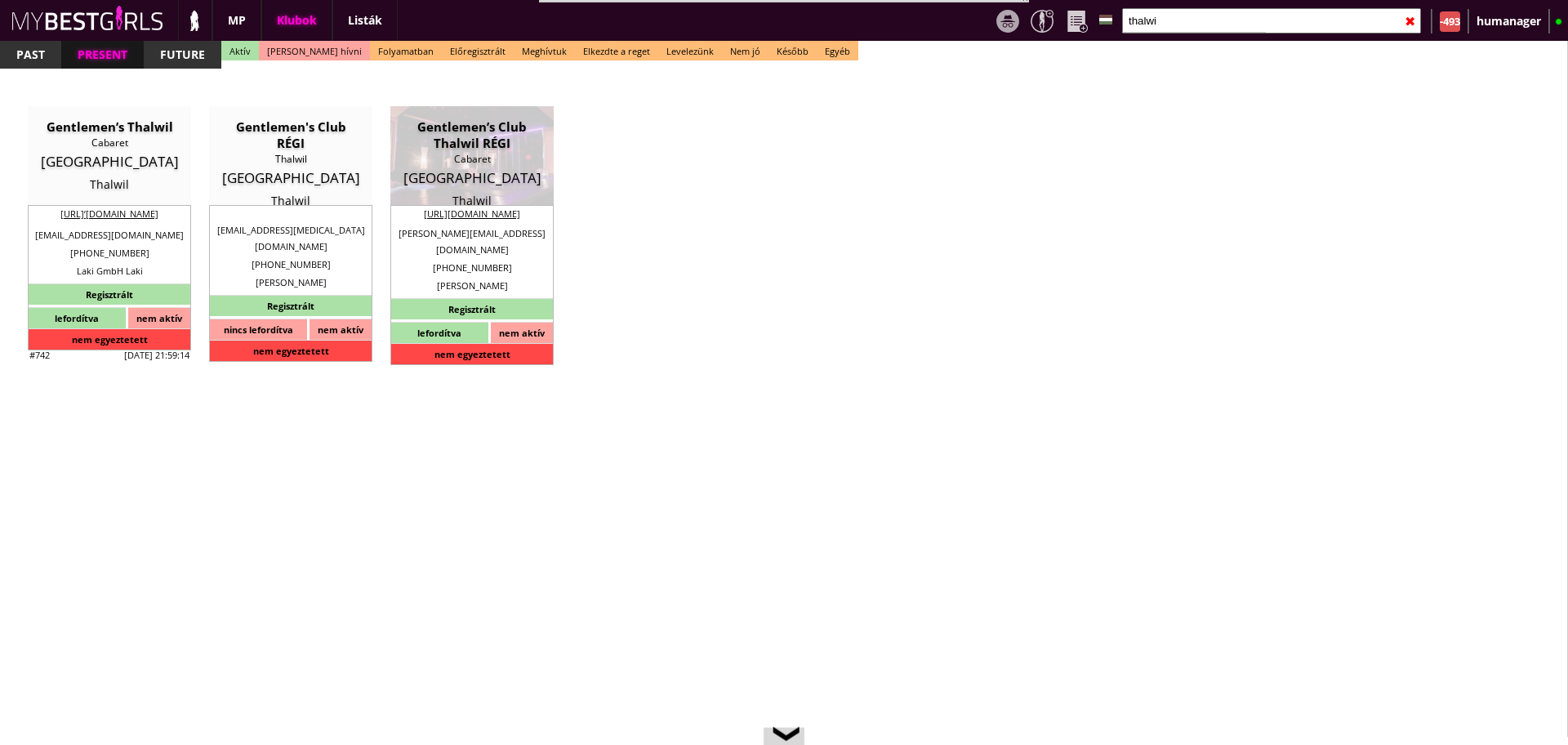
type input "Thalwil"
type textarea "2024: Lucky és Kitti lett a főnök. Lucky Gentlemans club főnőke. Felesége magya…"
type input "15.00"
type input "CHF"
type input "Gentlemen’s Club Thalwil RÉGI"
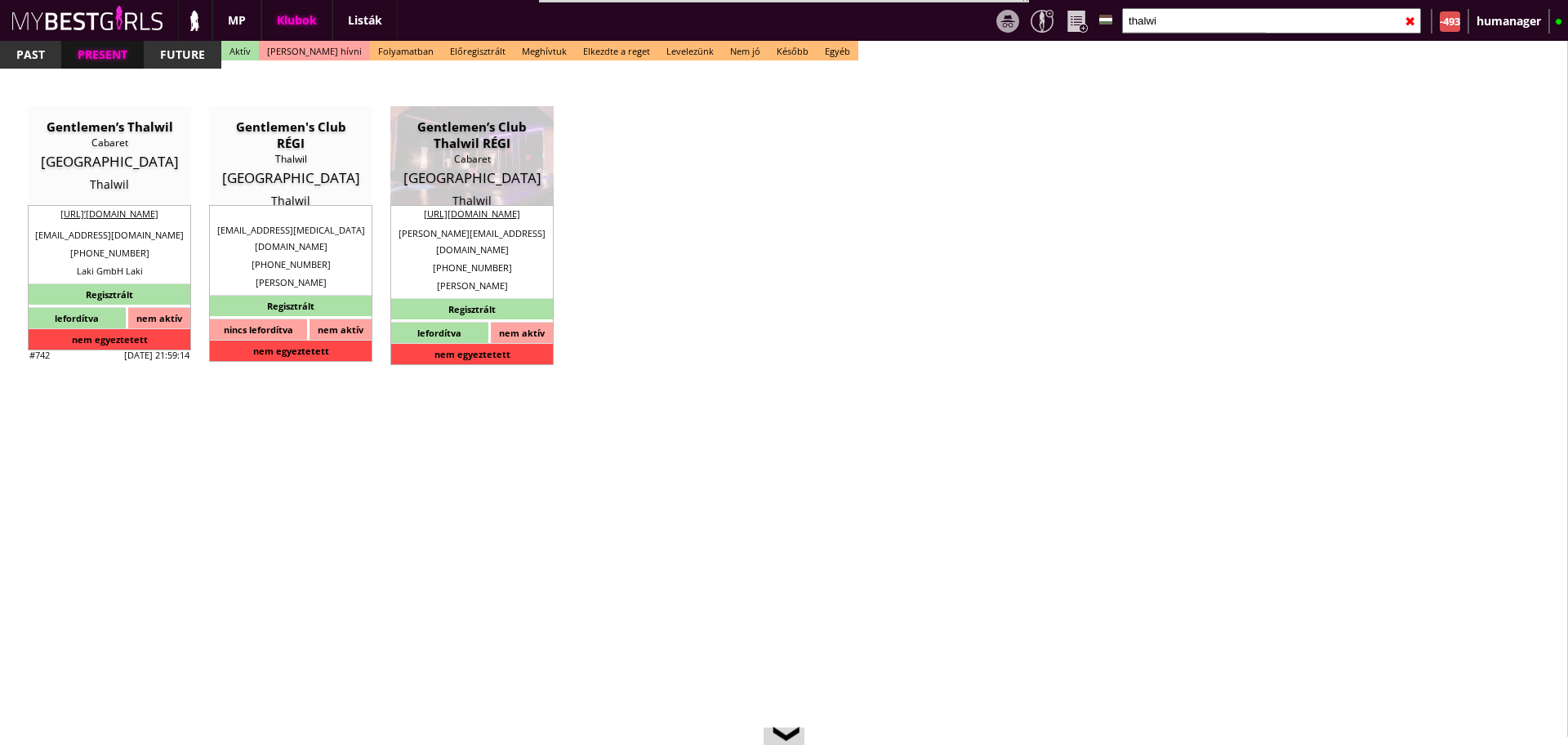
type input "Cabaret"
type input "8800"
type input "Gothardstrasse 58"
type input "41"
type input "76 437 02 62"
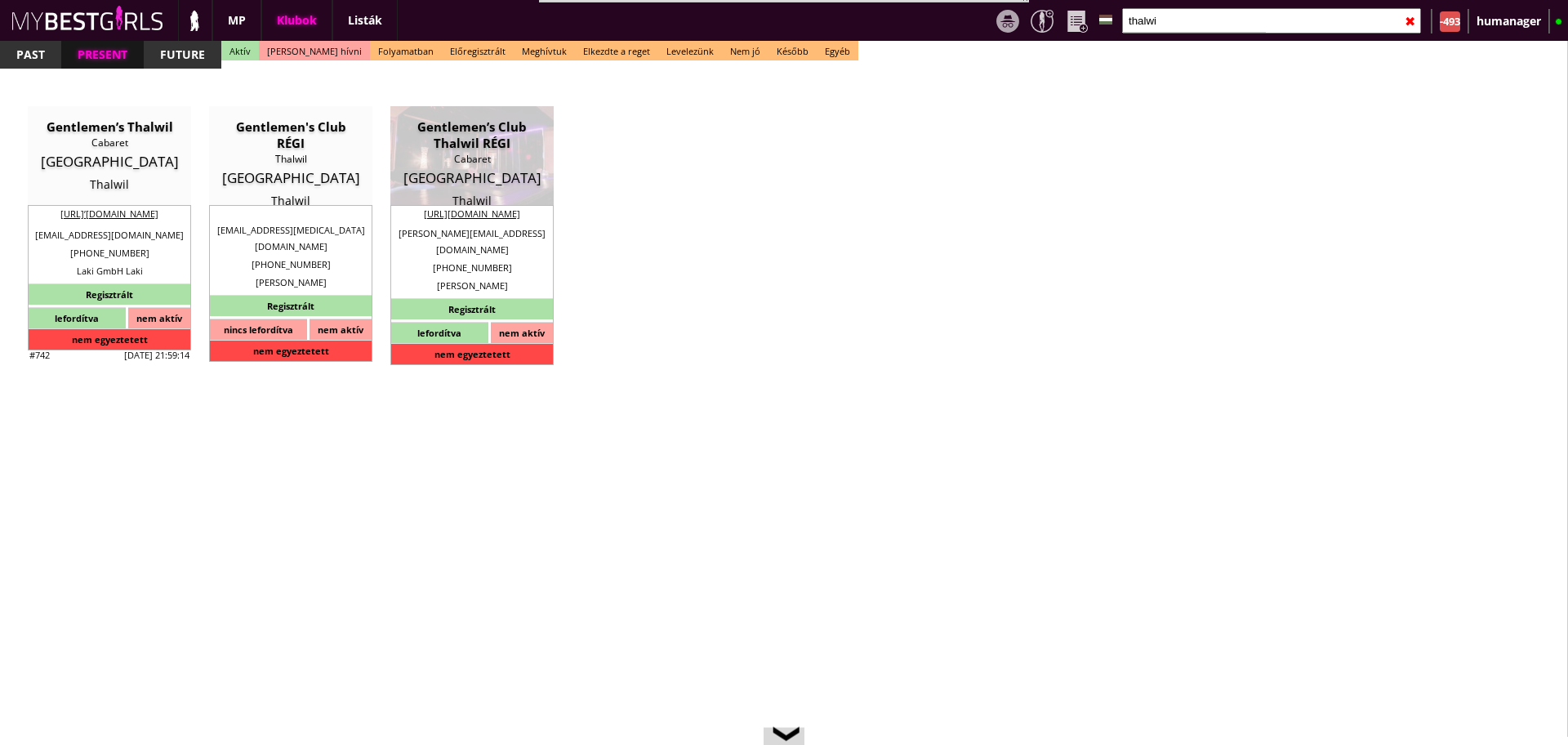
type input "martinajud87@gmail.com"
type input "[URL][DOMAIN_NAME]"
type textarea "Sadro GmbH CHE-324.959.171 8800 Thalwil Gotthardstrasse 58"
type input "Sadro GmbH"
type input "CHE-324.959.171"
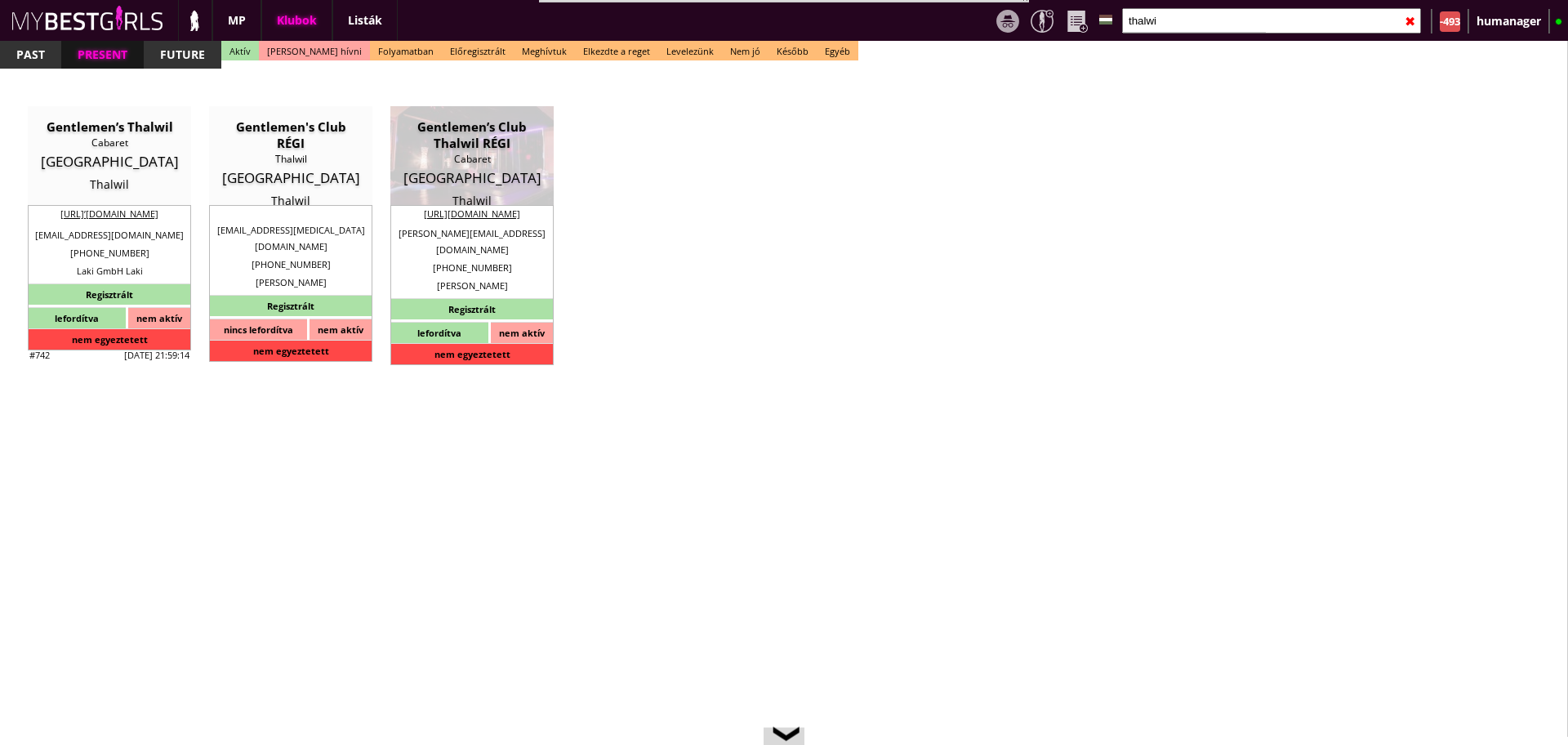
type input "8800"
type input "Thalwil"
type input "Gotthardstrasse 58"
type input "Esko"
type input "Muric"
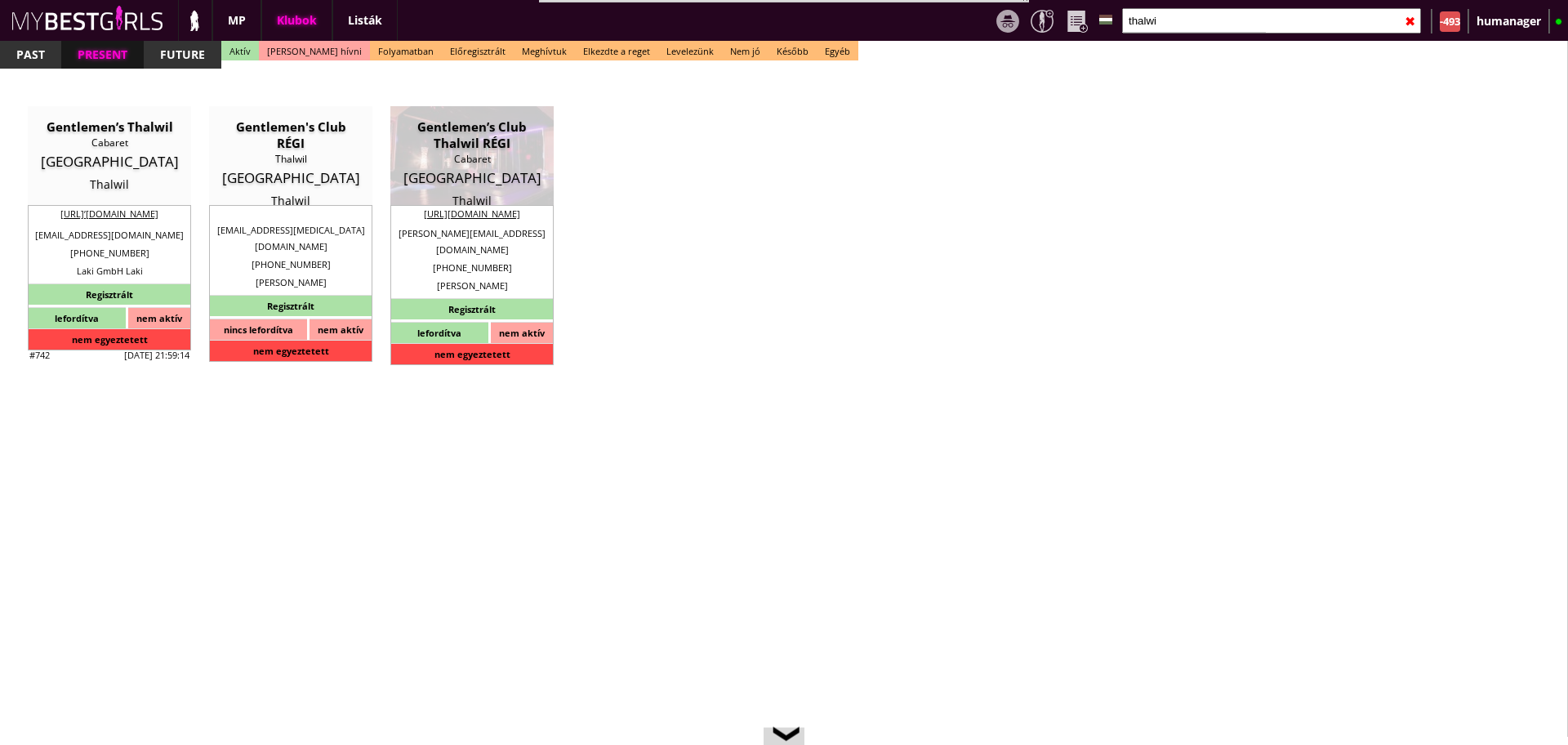
type input "41"
type input "791214243"
type input "[PERSON_NAME][EMAIL_ADDRESS][DOMAIN_NAME]"
type input "Martina"
type input "Jud"
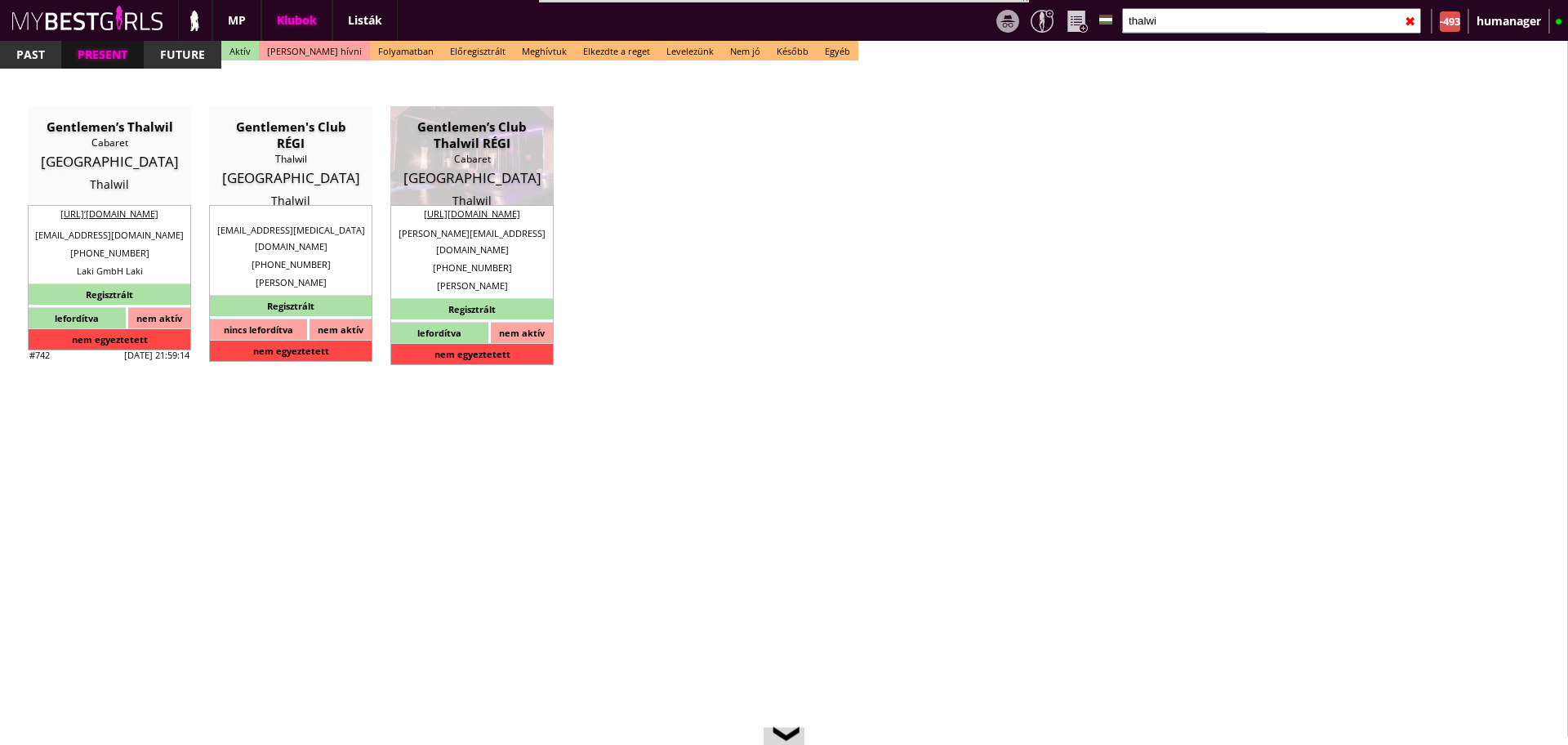
type input "+41"
type input "78 862 80 08"
type input "martinajud87@gmail.com"
type textarea "Sadro GmbH: HR-Nummer: CH-020.4.071.202-7 Management: Tobias Seifert"
type input "7"
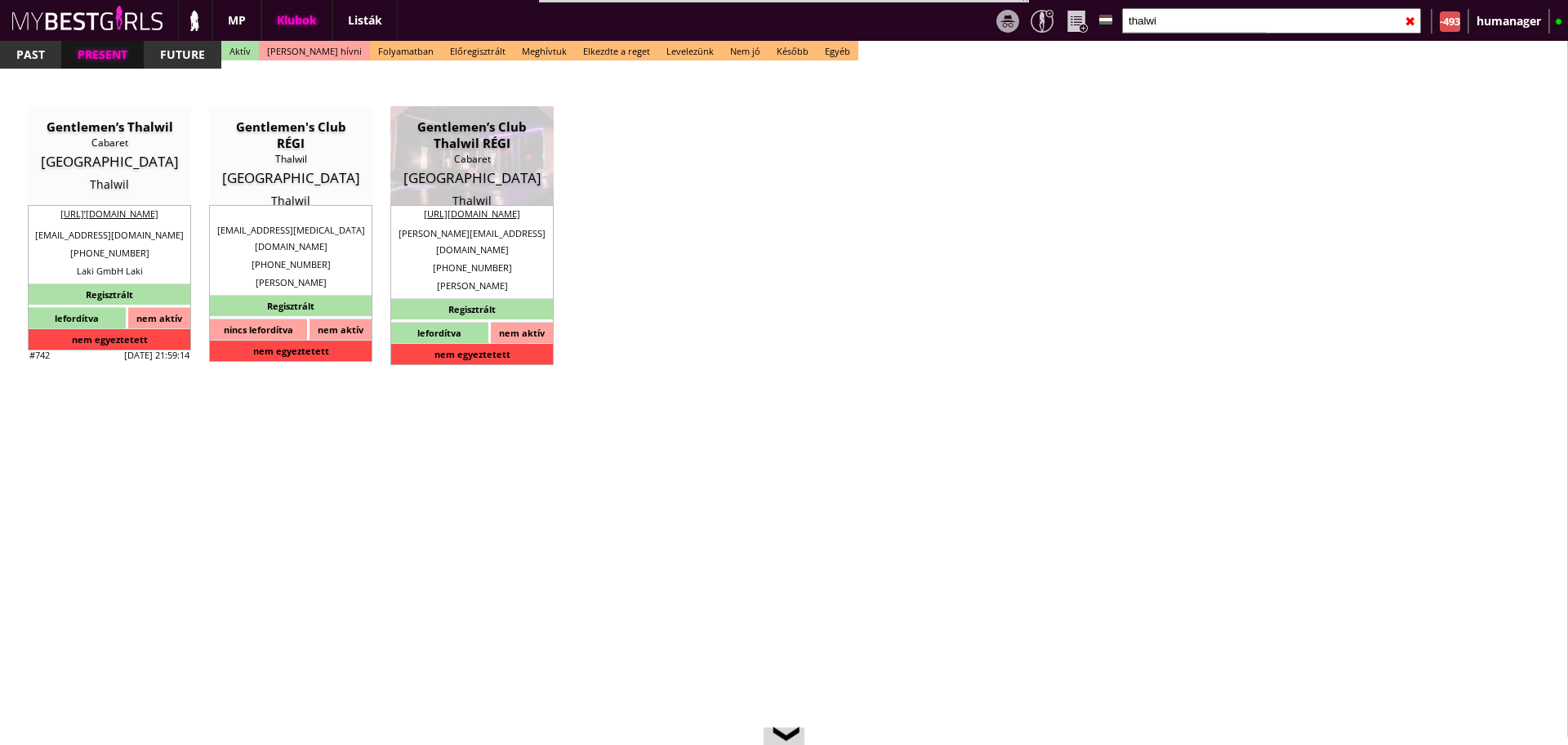
type input "3"
type input "1"
select select "weeks"
select select "0"
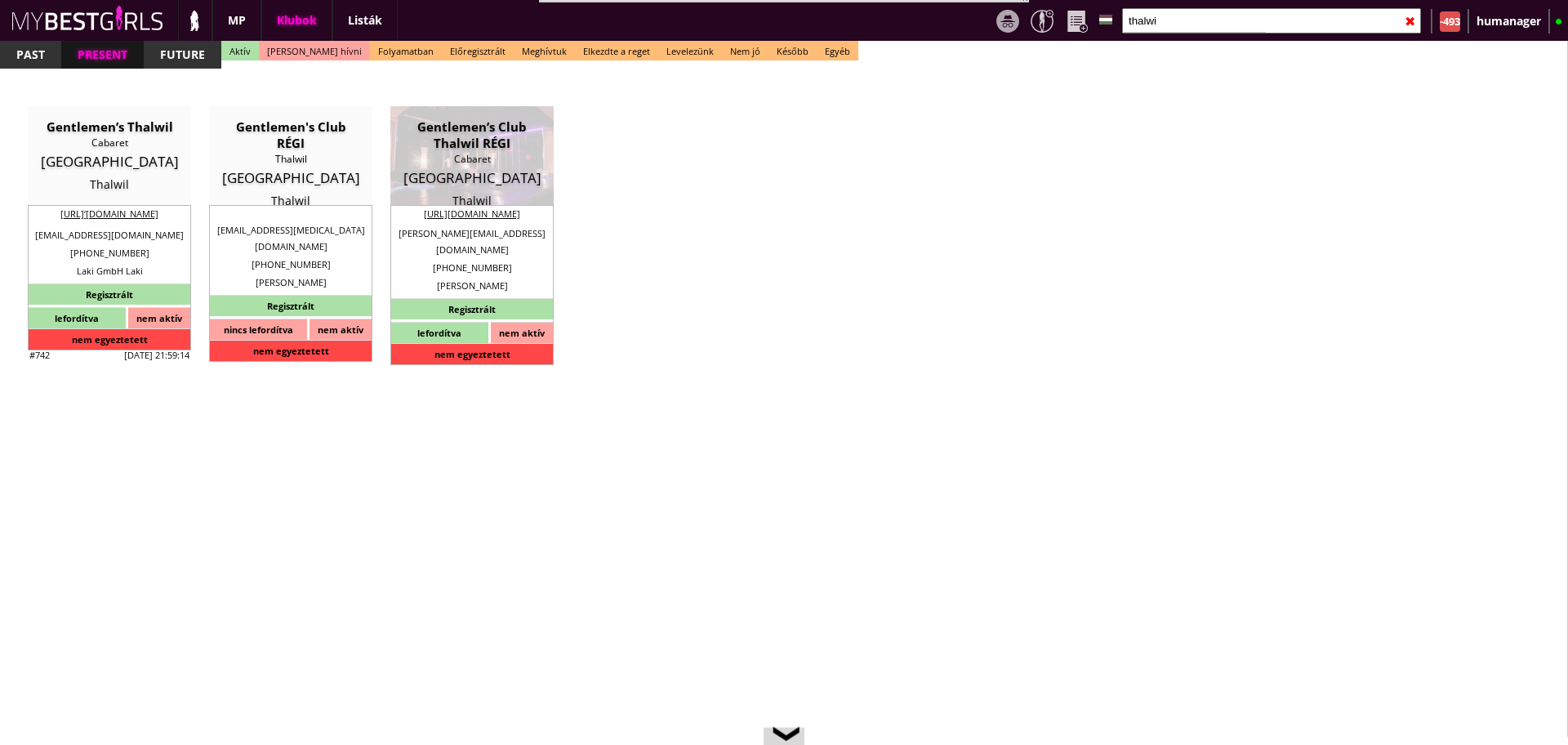
select select "0"
type input "0.00"
type input "2"
checkbox input "true"
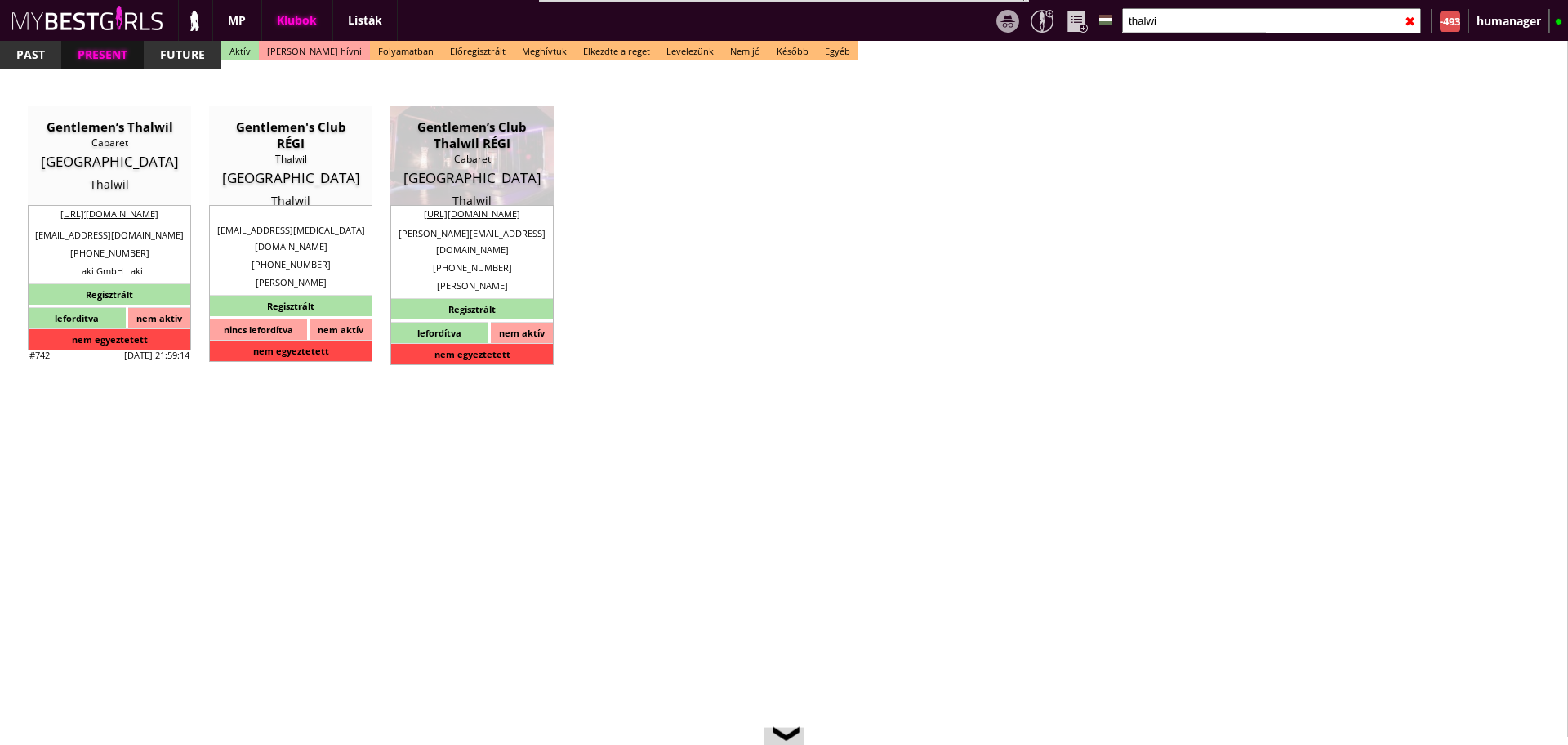
checkbox input "false"
checkbox input "true"
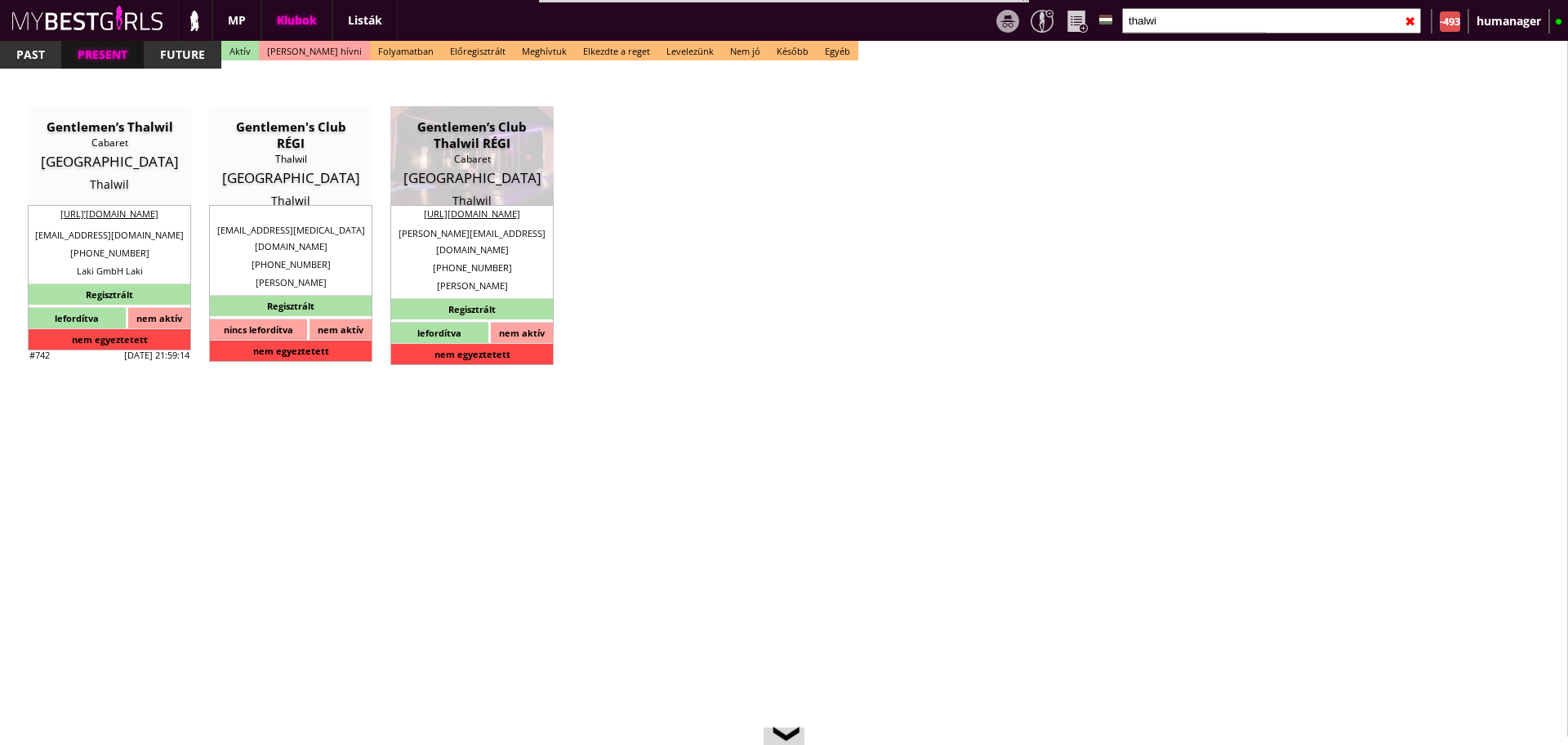
checkbox input "true"
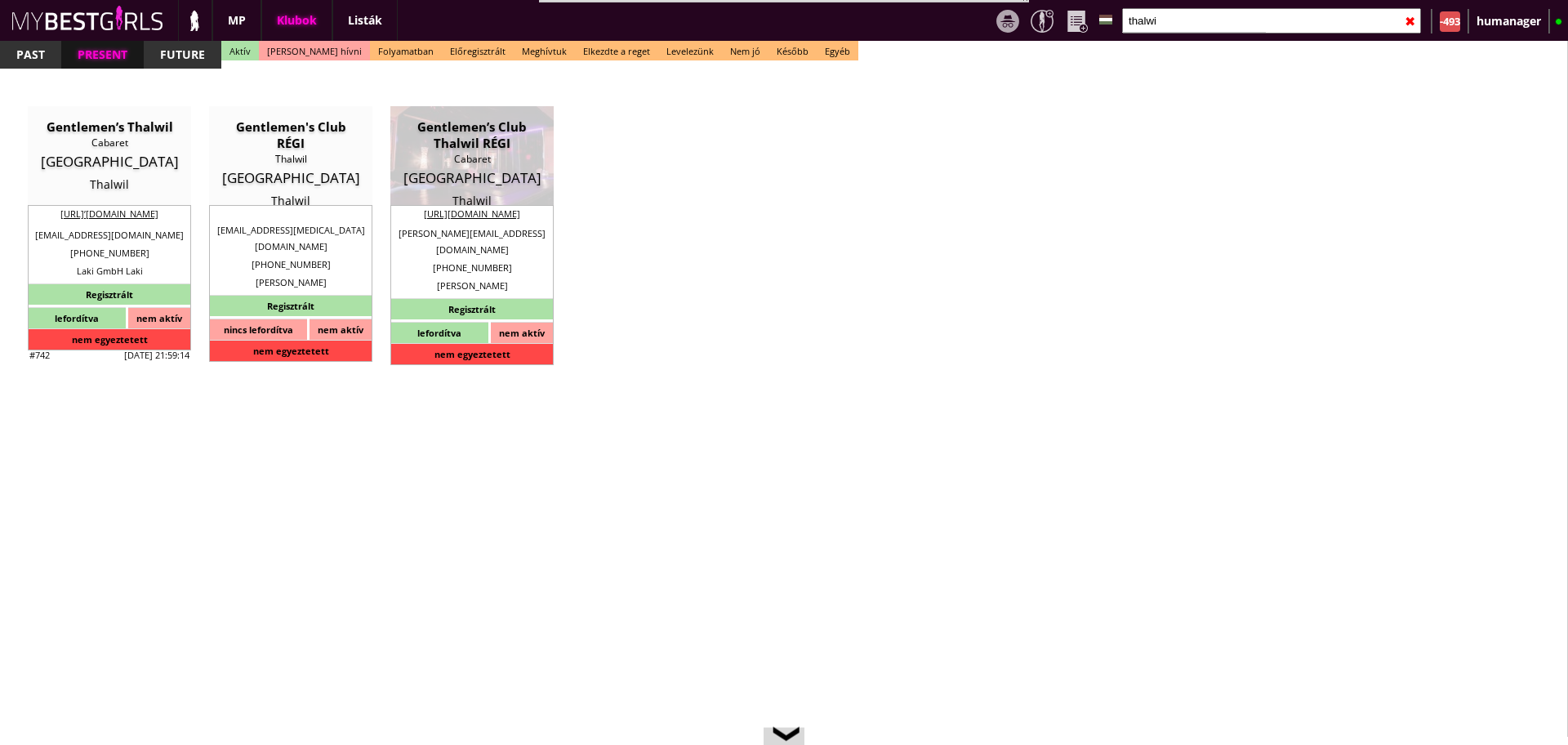
checkbox input "false"
type input "6"
checkbox input "false"
checkbox input "true"
type input "2"
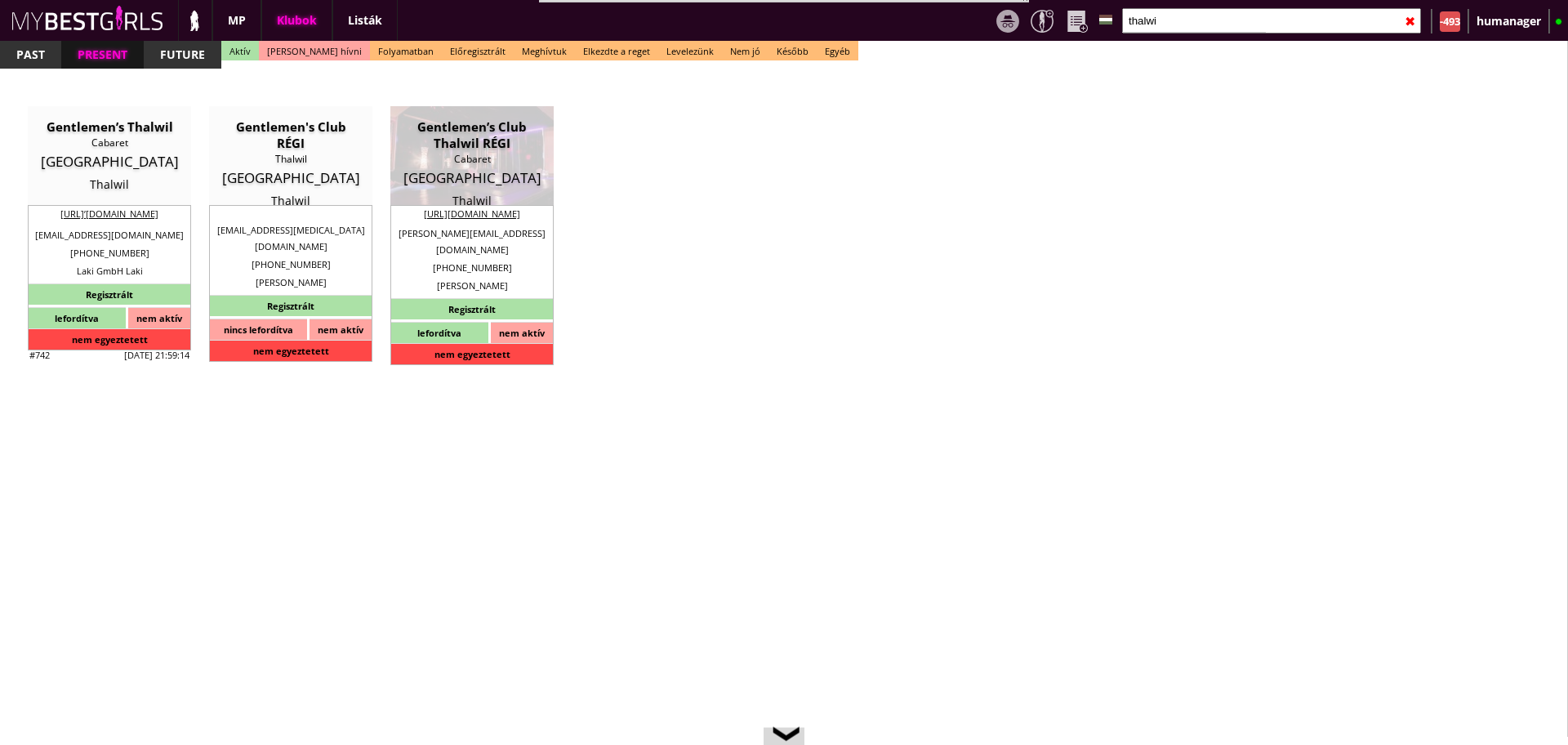
type input "2"
type input "480"
type input "80.00"
select select "daily"
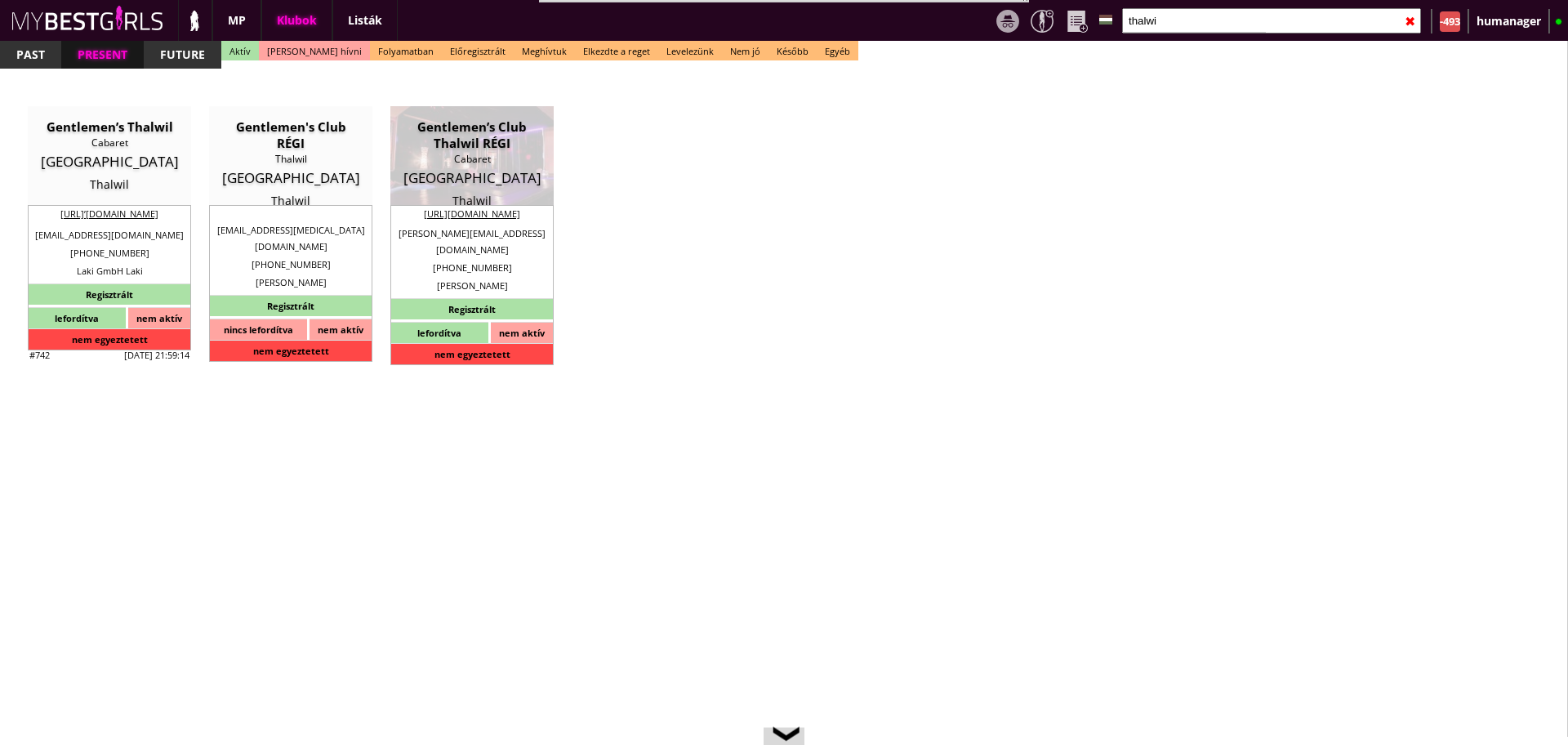
checkbox input "true"
type input "100%"
checkbox input "false"
checkbox input "true"
type input "80"
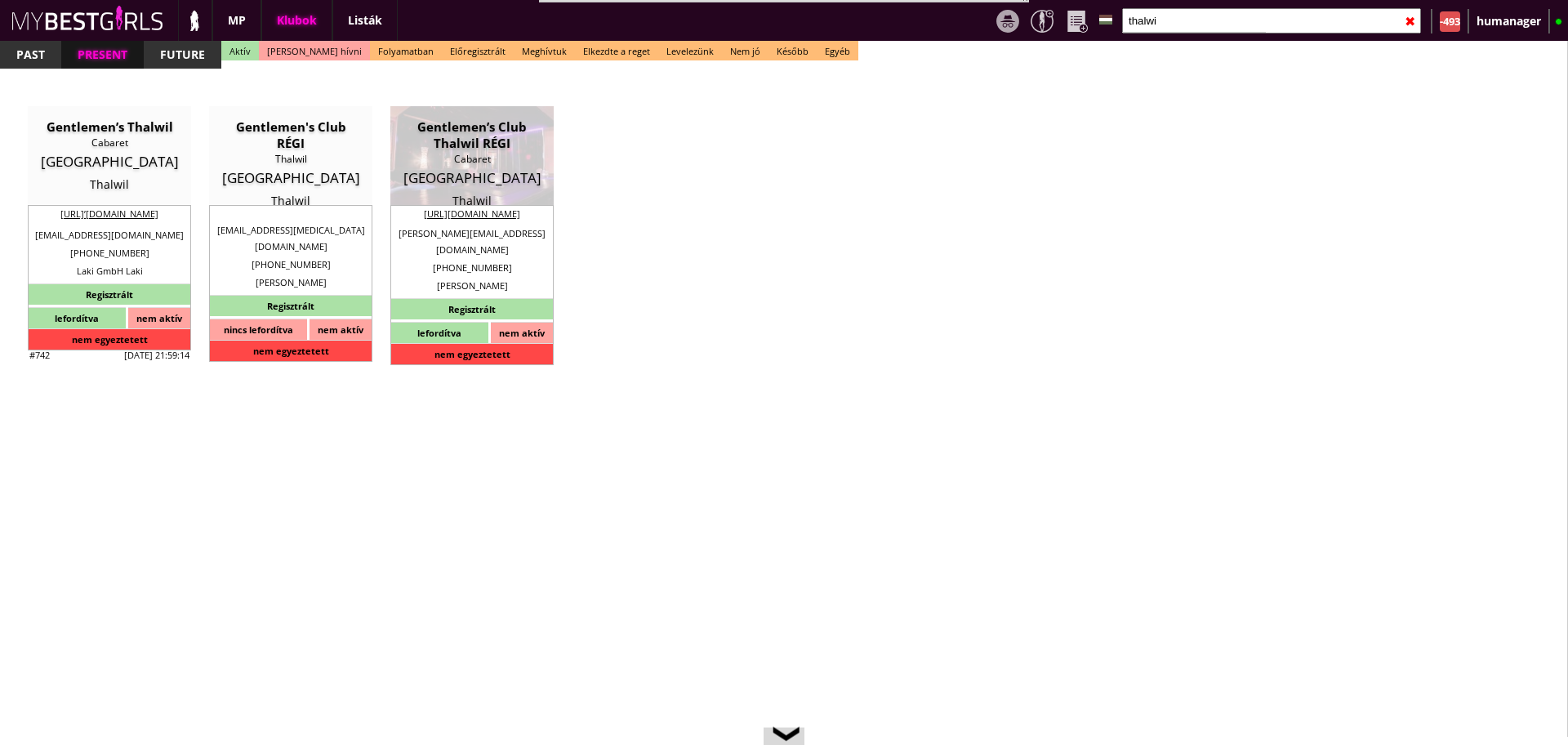
type input "40"
checkbox input "true"
type input "400"
type input "2000"
type input "10-30"
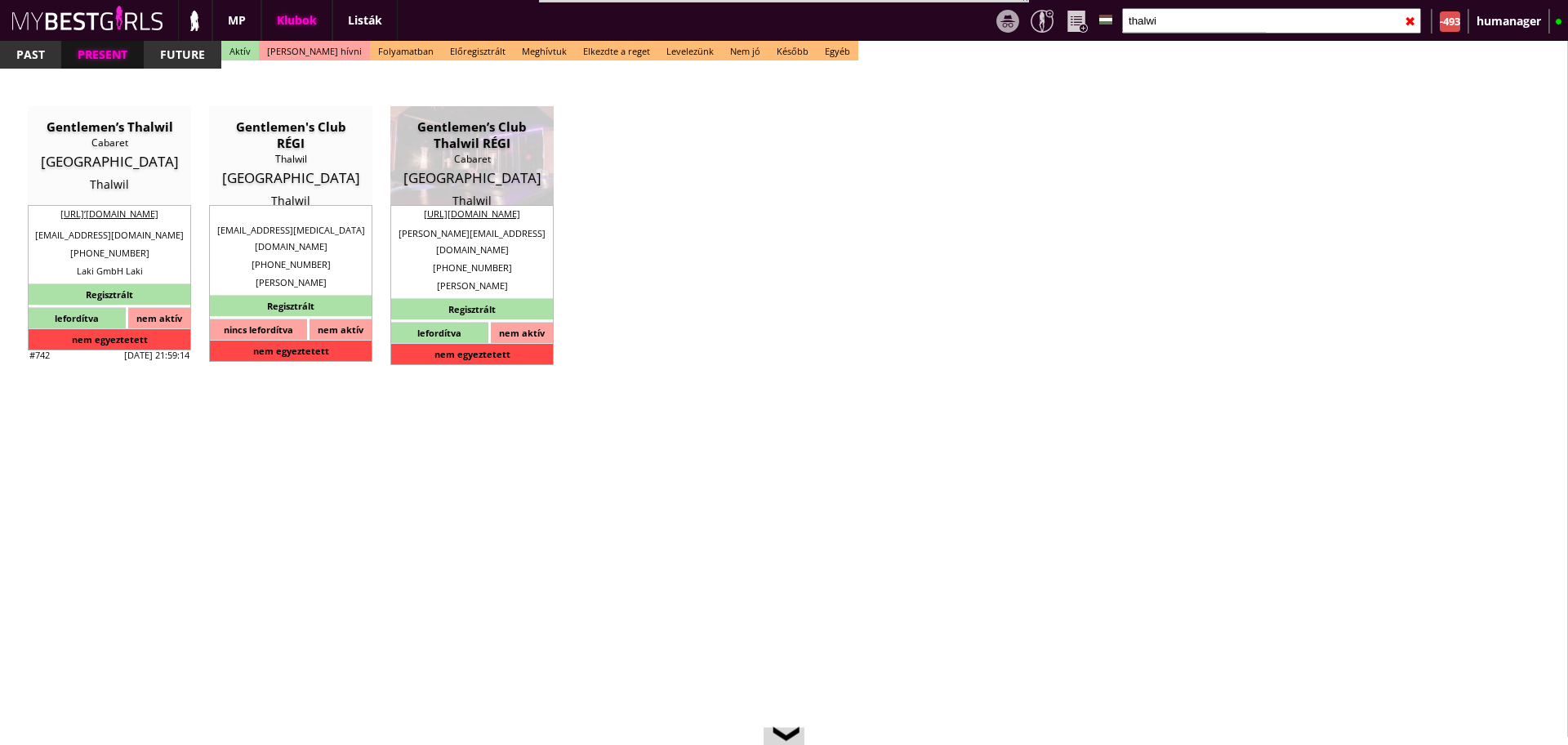
select select "[PERSON_NAME][EMAIL_ADDRESS][DOMAIN_NAME]"
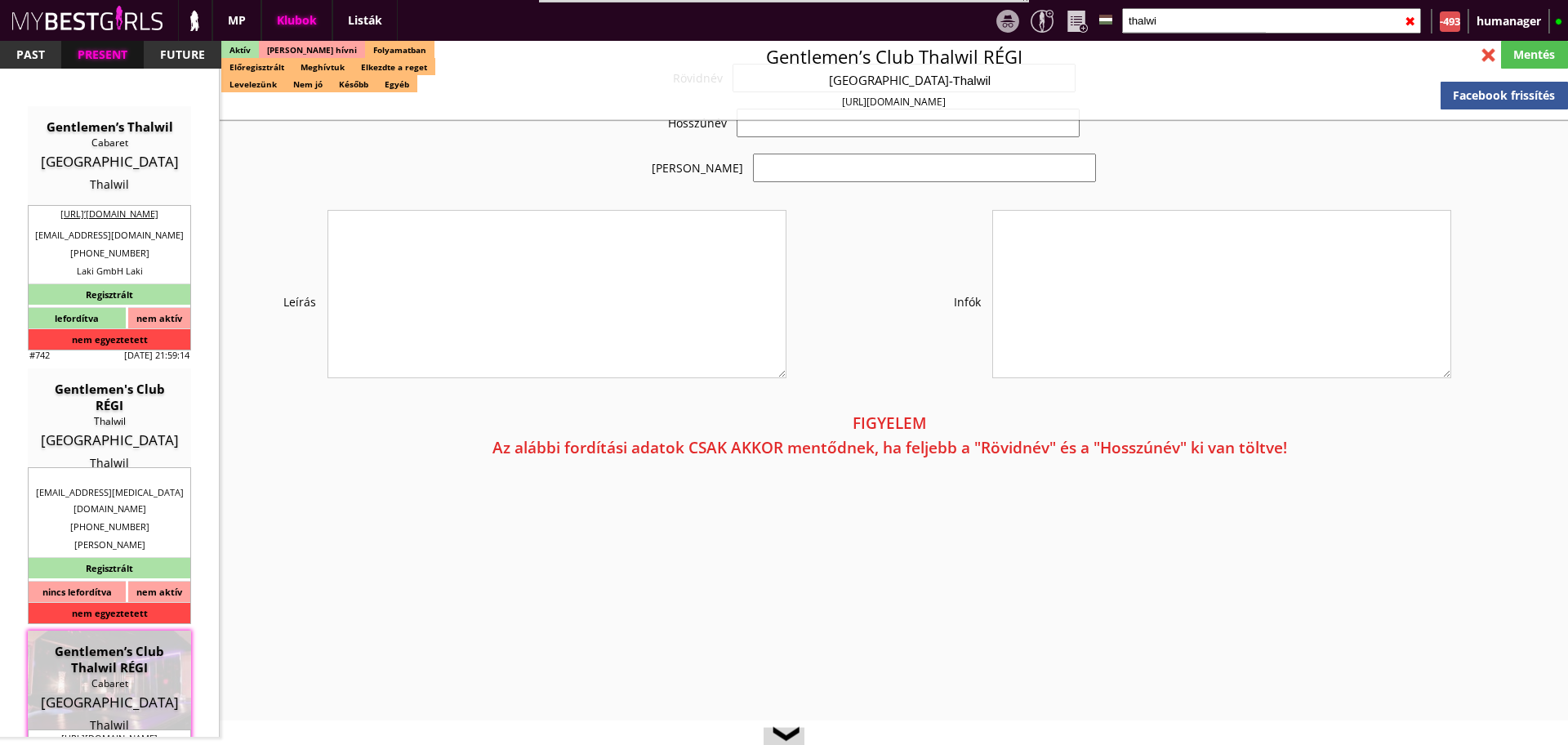
type input "Drink hostess munka Zürich mellett"
type input "Stage dance, private dance, italkonzumálás"
type textarea "Country: Switzerland Travel: with driver or with plane Min stay: 1 week Average…"
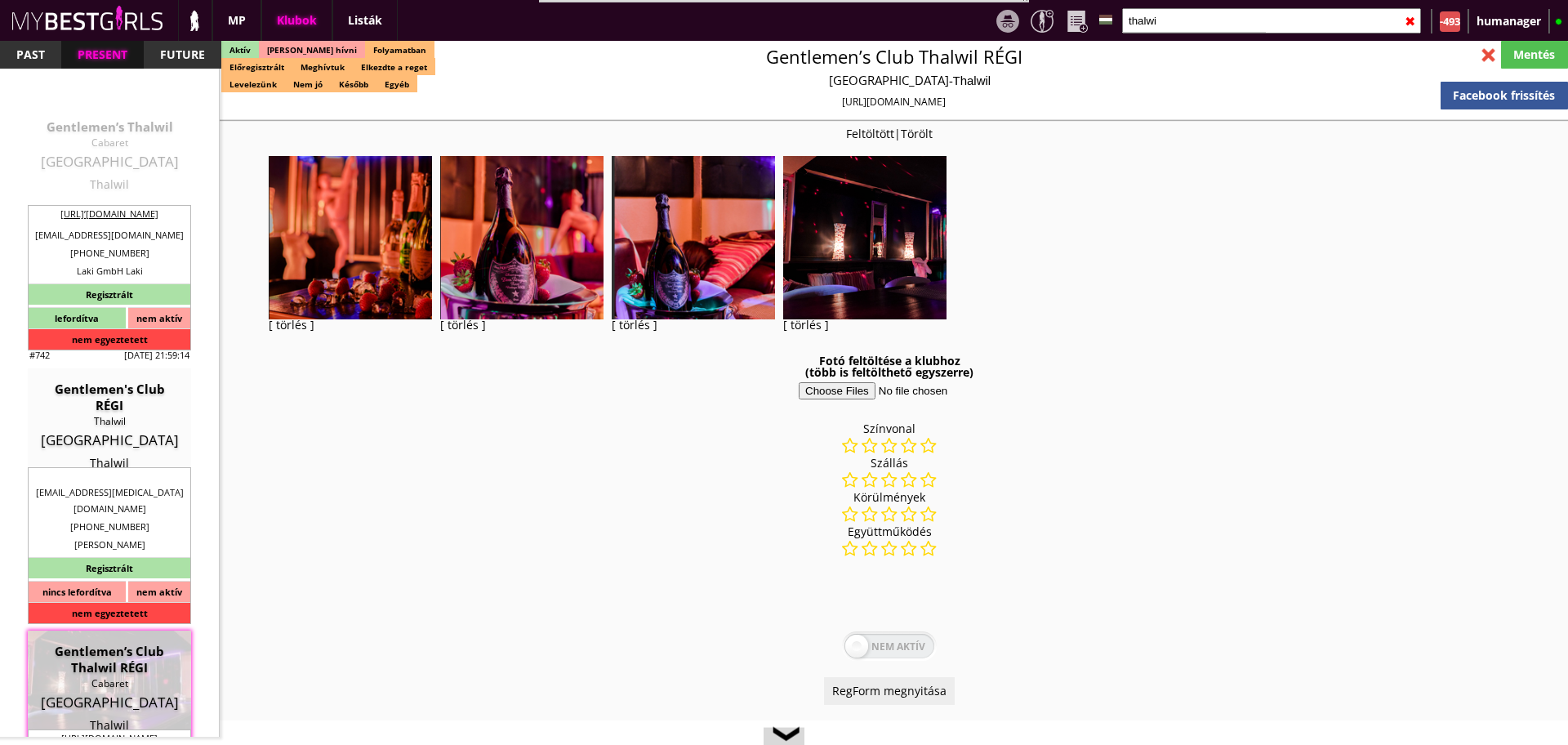
click at [85, 133] on div "Gentlemen’s Thalwil" at bounding box center [109, 127] width 138 height 16
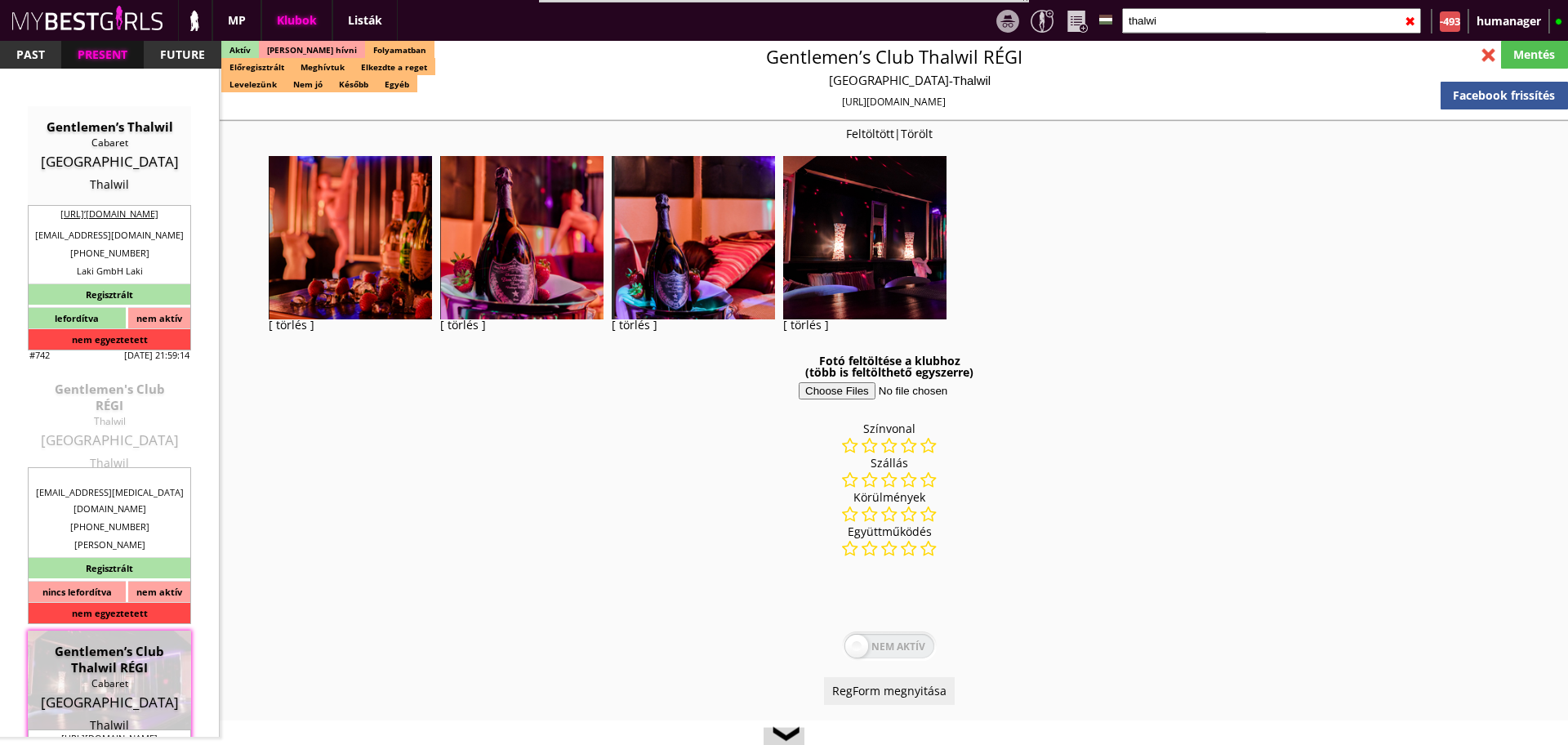
type input "Thalwil"
type textarea "LaKi GmbH CHE-196.444.798 Gotthardstrasse 58 8800 Thalwil 2024: Lucky és Kitti …"
type input "20.00"
type input "CHF"
type input "Gentlemen’s Thalwil"
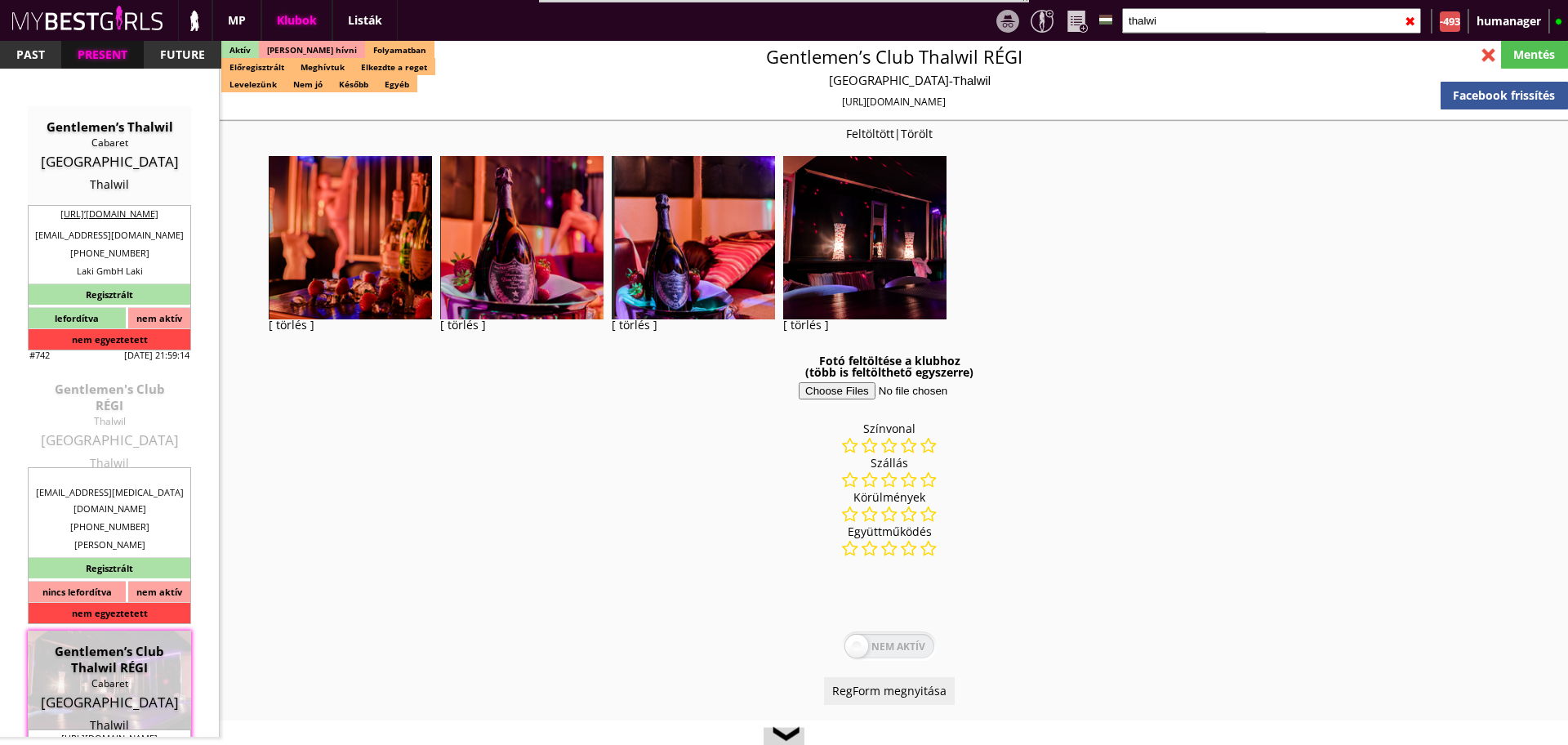
type input "Cabaret"
type input "8800"
type input "Gothardstrasse 58"
type input "41"
type input "763359910"
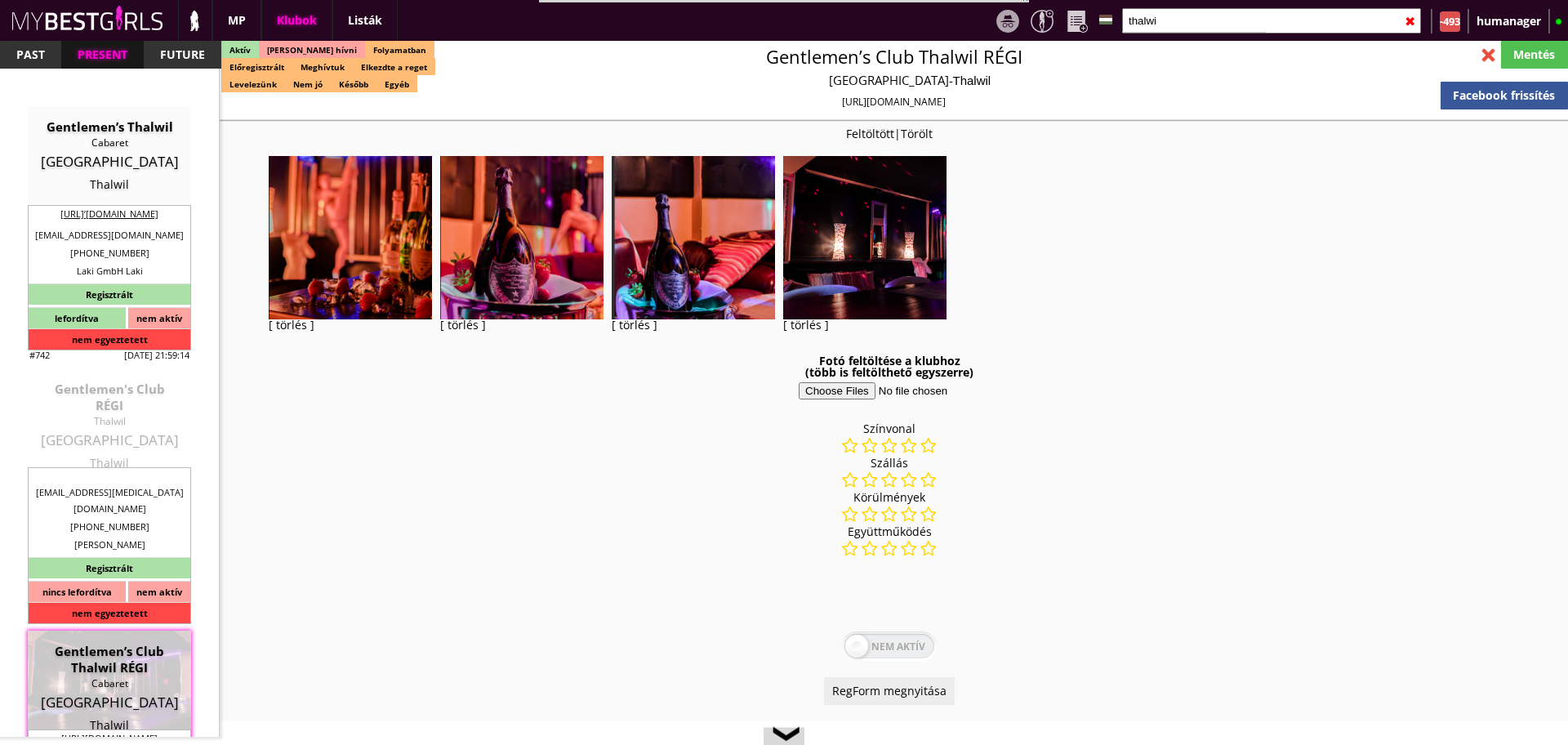
type input "[EMAIL_ADDRESS][DOMAIN_NAME]"
type input "[URL]’[DOMAIN_NAME]"
type textarea "LaKi GmbH CHE-196.444.798 8800 Thalwil Gotthardstrasse 58"
type input "LaKi GmbH"
type input "CHE-196.444.798"
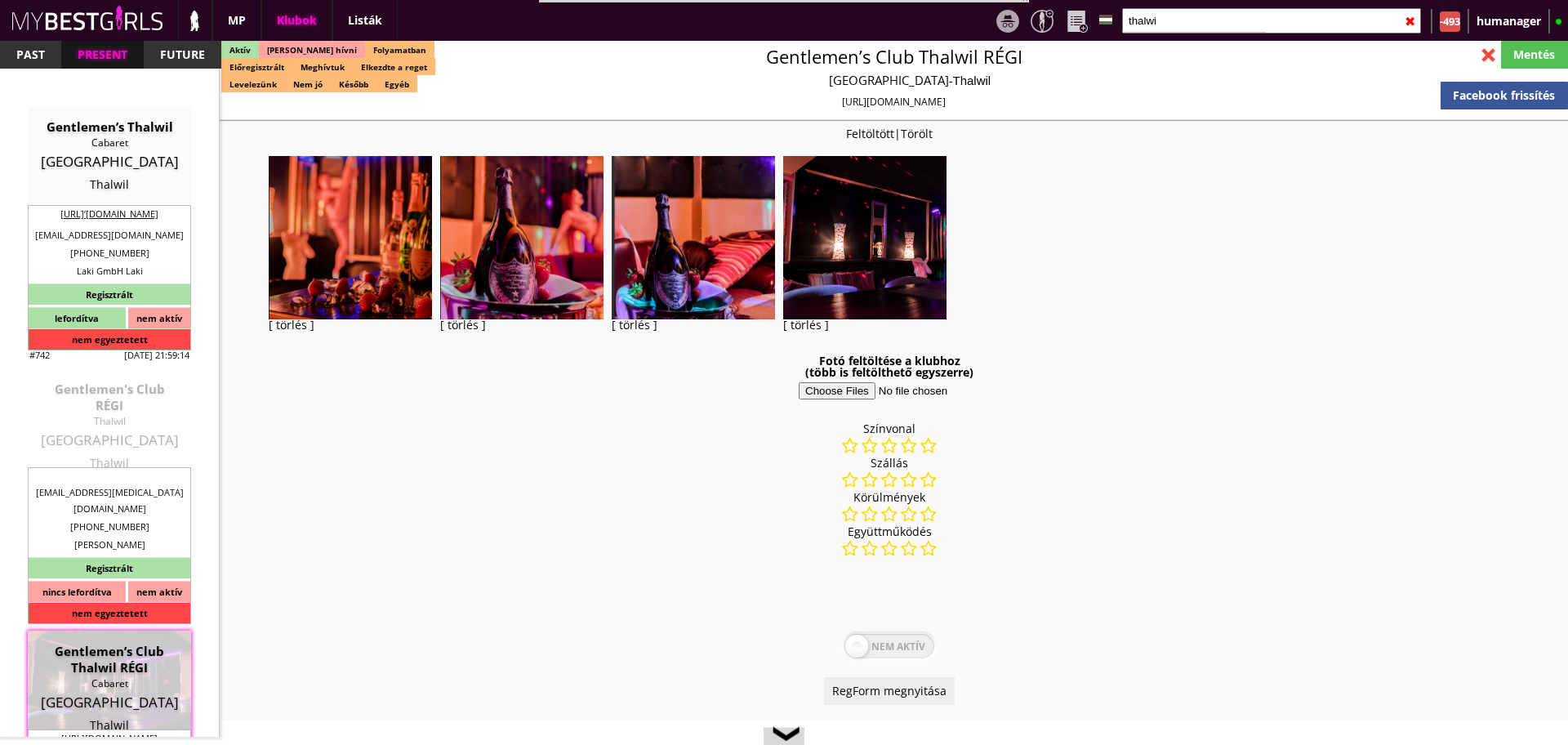
type input "8800"
type input "Thalwil"
type input "Gotthardstrasse 58"
type input "Laki GmbH"
type input "Laki"
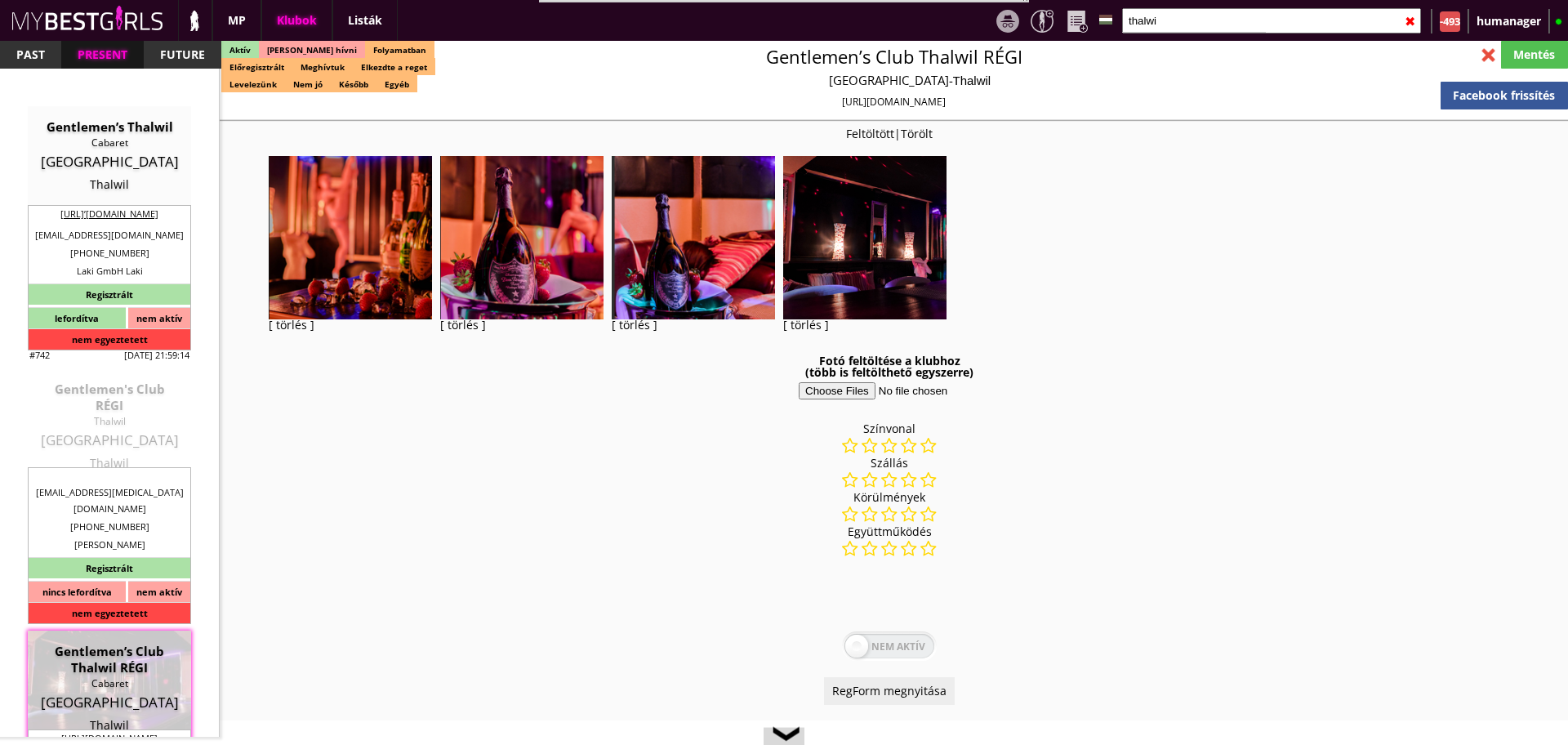
type input "41"
type input "763359910"
type input "[EMAIL_ADDRESS][DOMAIN_NAME]"
type input "Kitti"
type input "Laki"
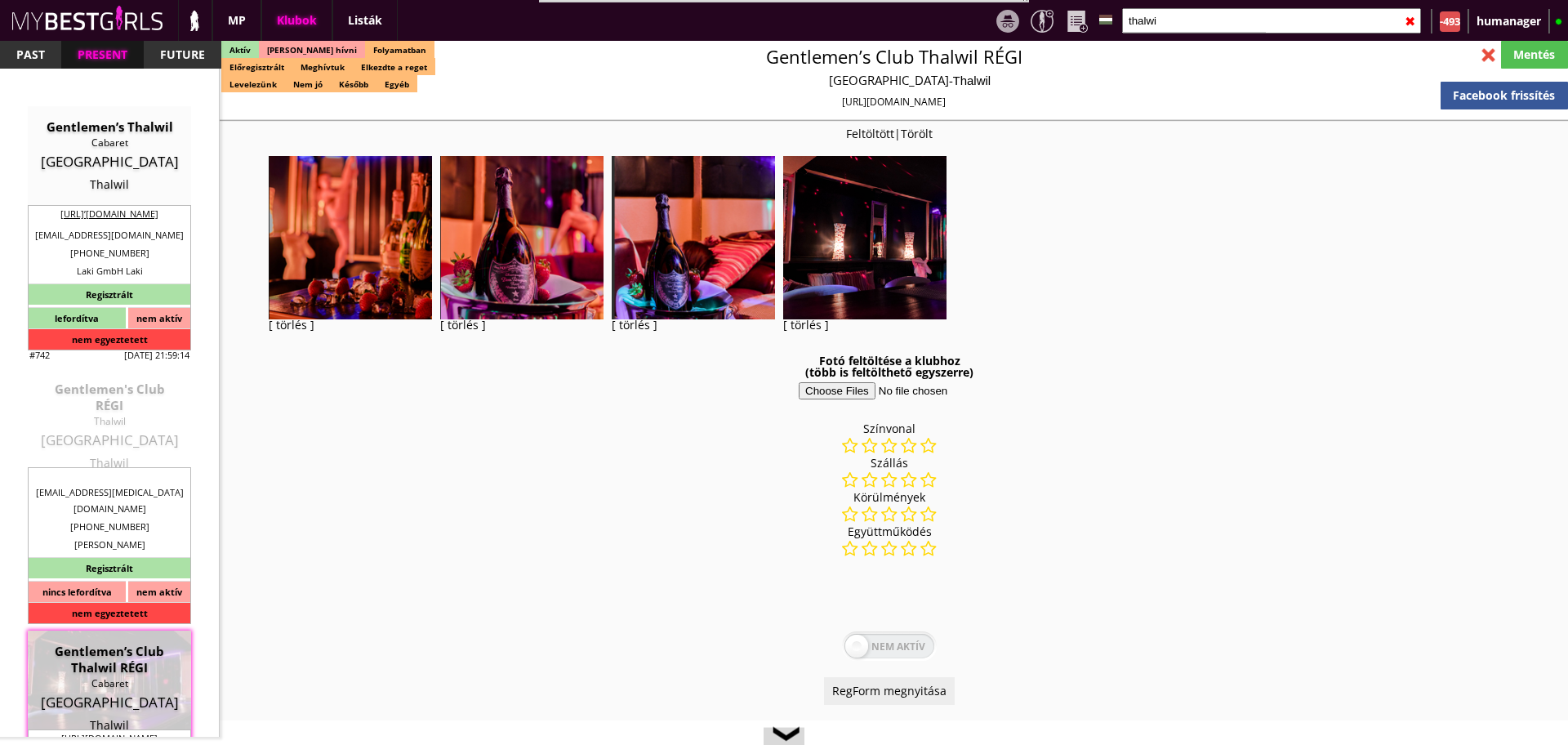
type input "41"
type input "765921990"
type input "kitti.sabotic1@gmail.com"
type input "7"
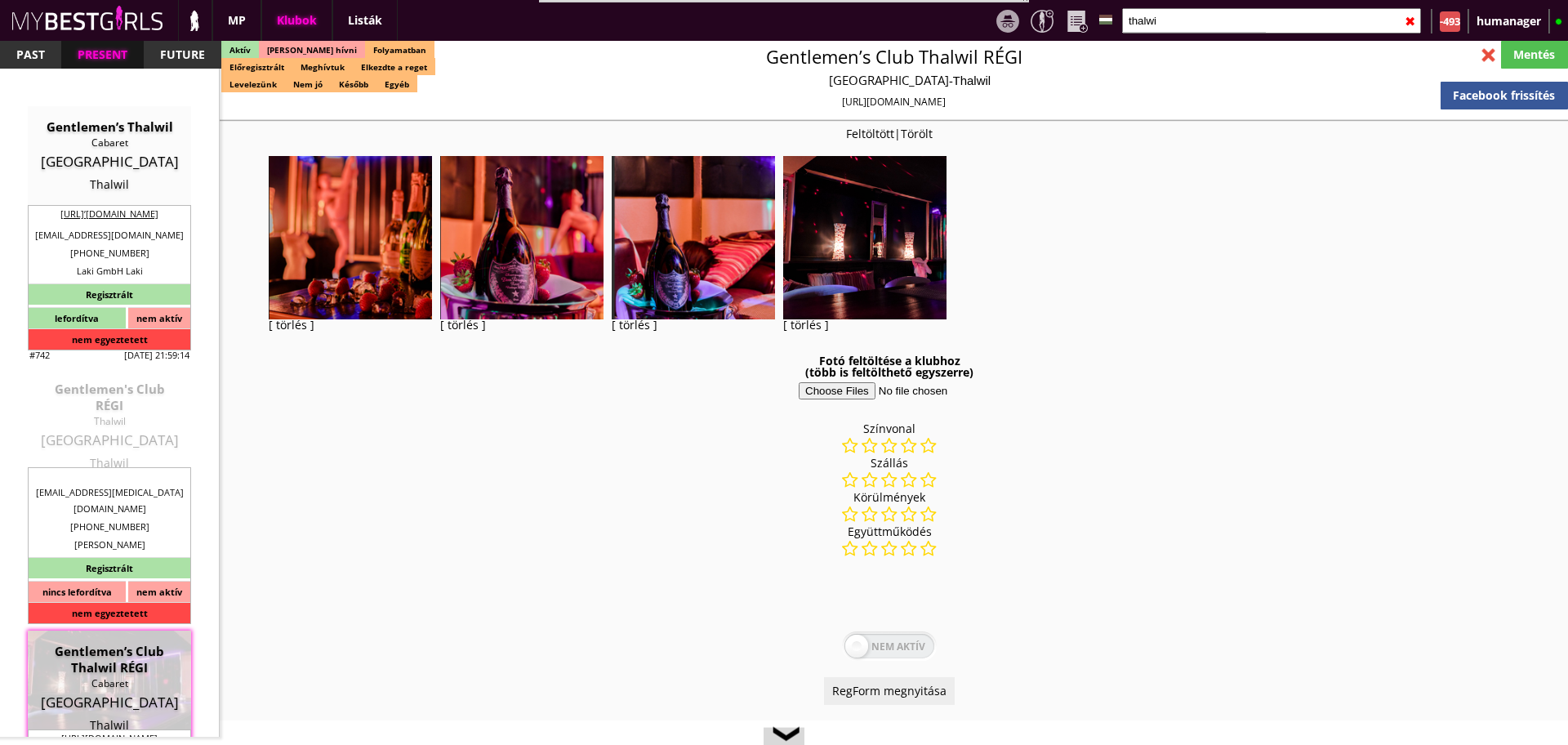
type input "1"
select select "months"
select select "1"
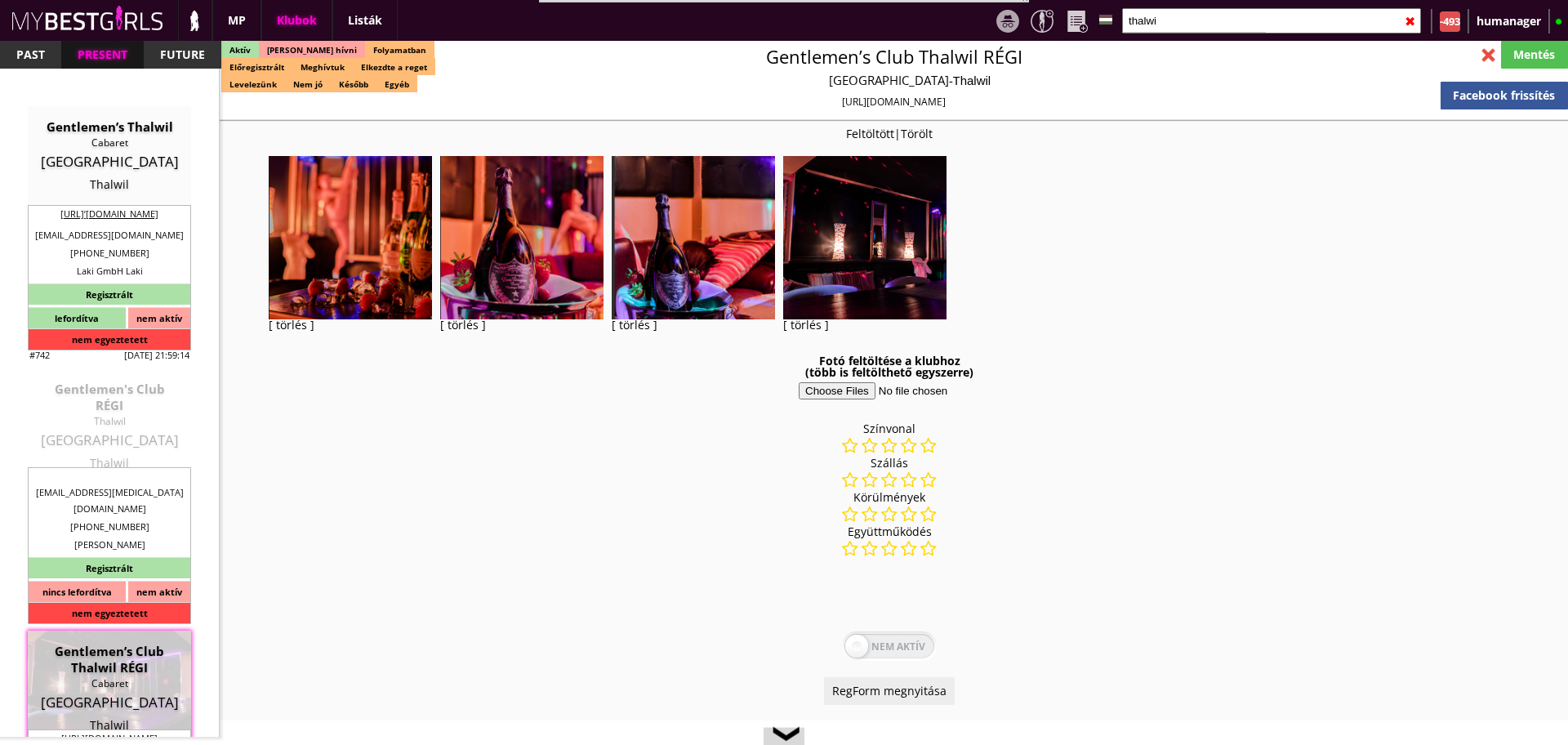
type input "0.00"
type input "2"
checkbox input "true"
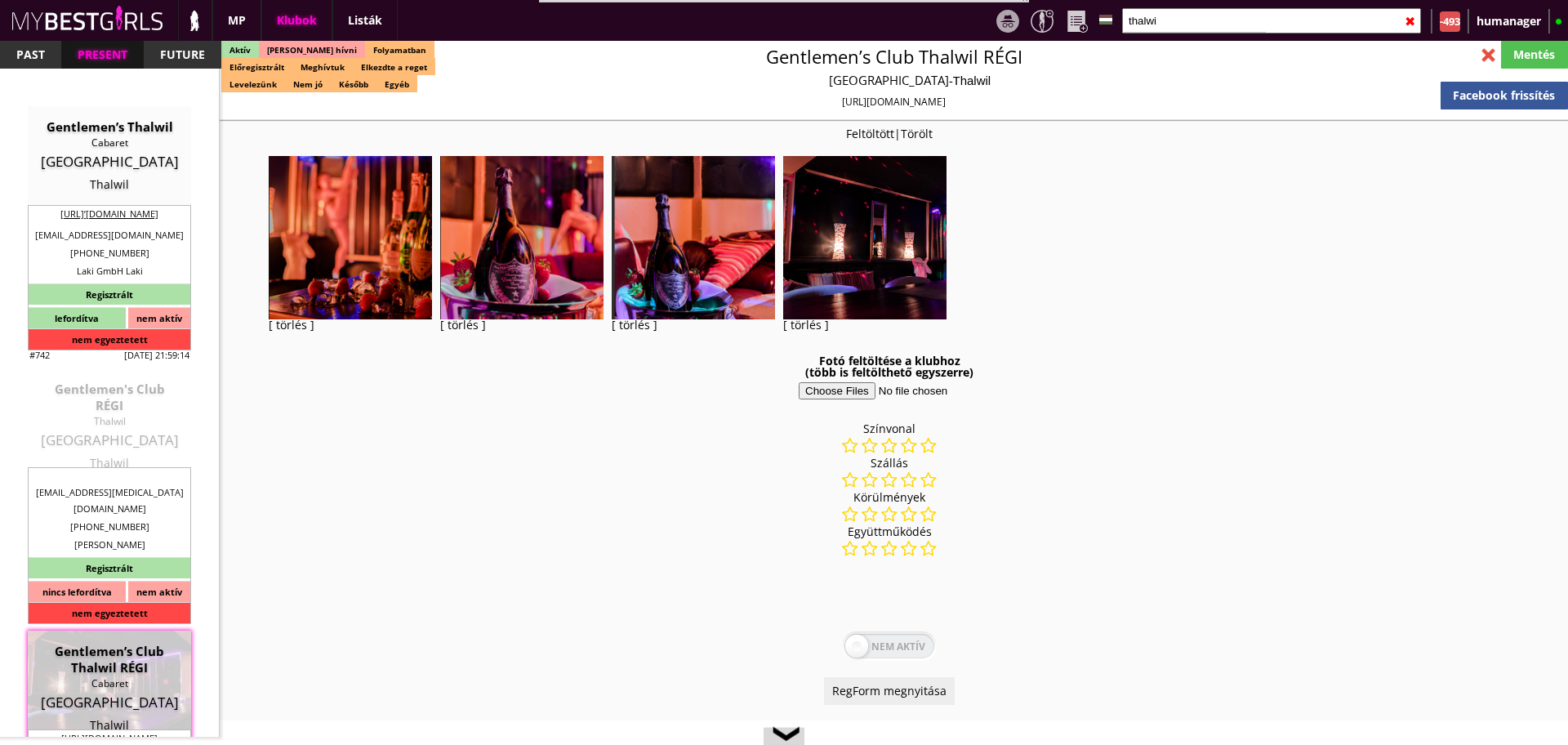
checkbox input "true"
checkbox input "false"
checkbox input "true"
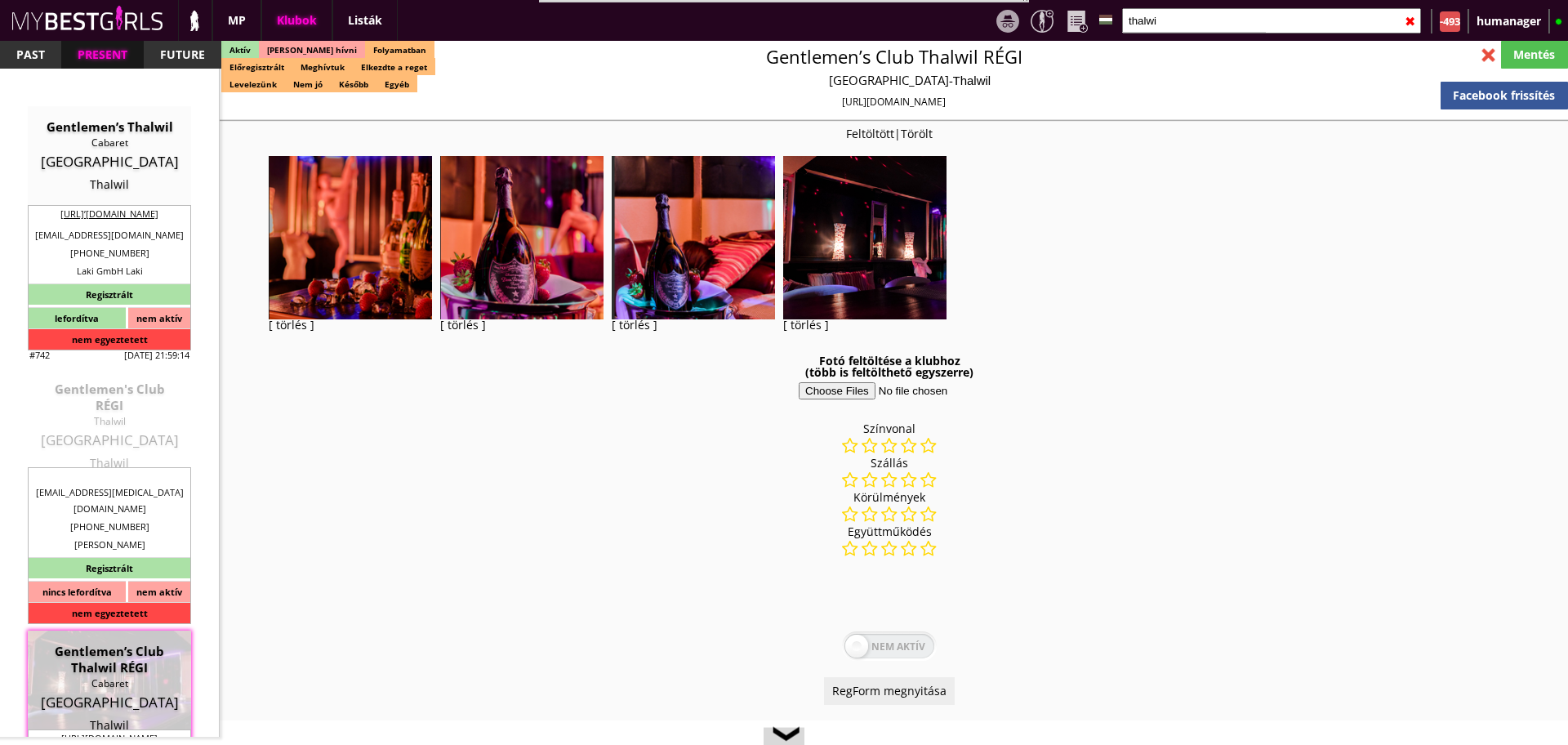
checkbox input "true"
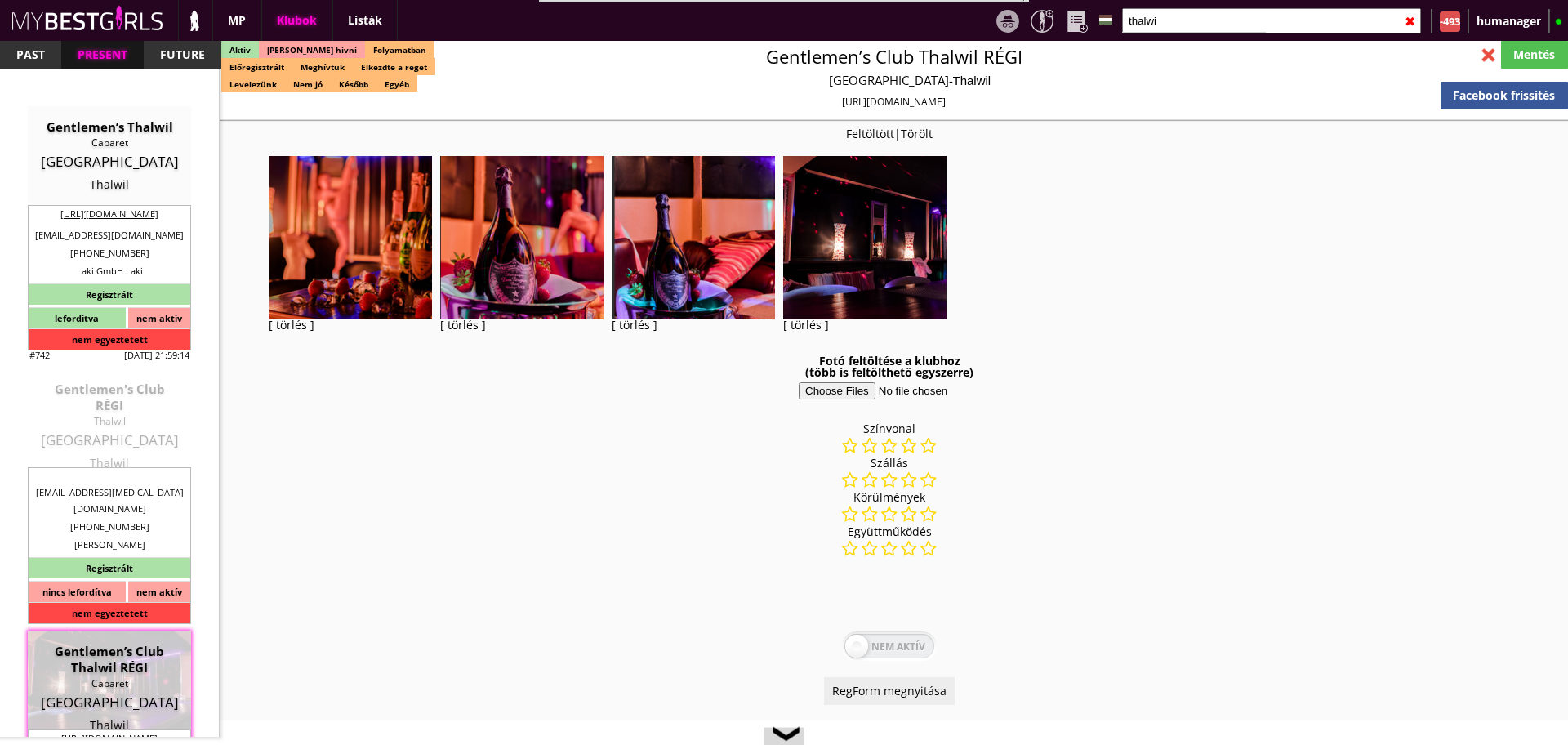
type input "6"
checkbox input "true"
checkbox input "false"
type input "3"
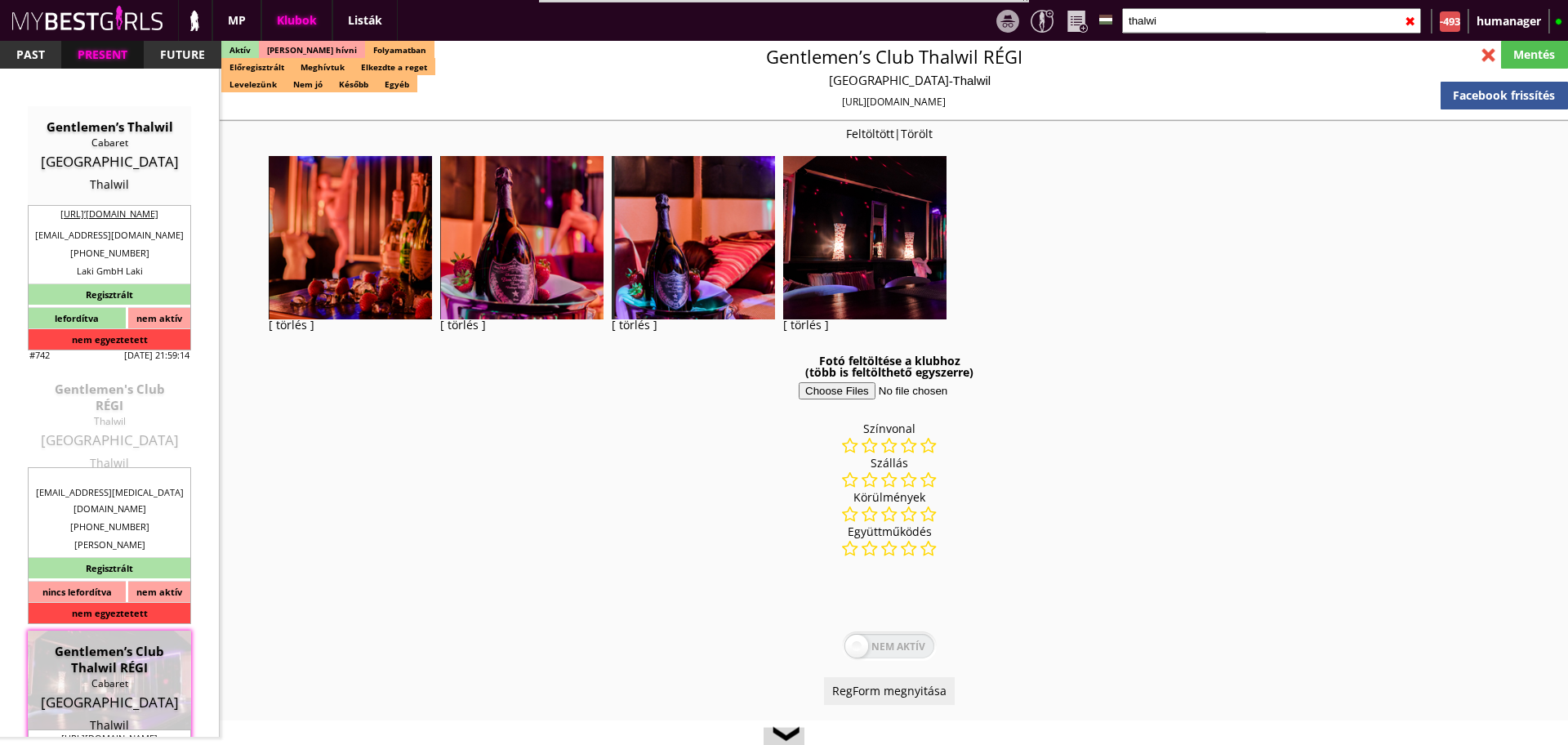
type input "6000"
type input "100.00"
type input "80.00"
select select "last day"
checkbox input "false"
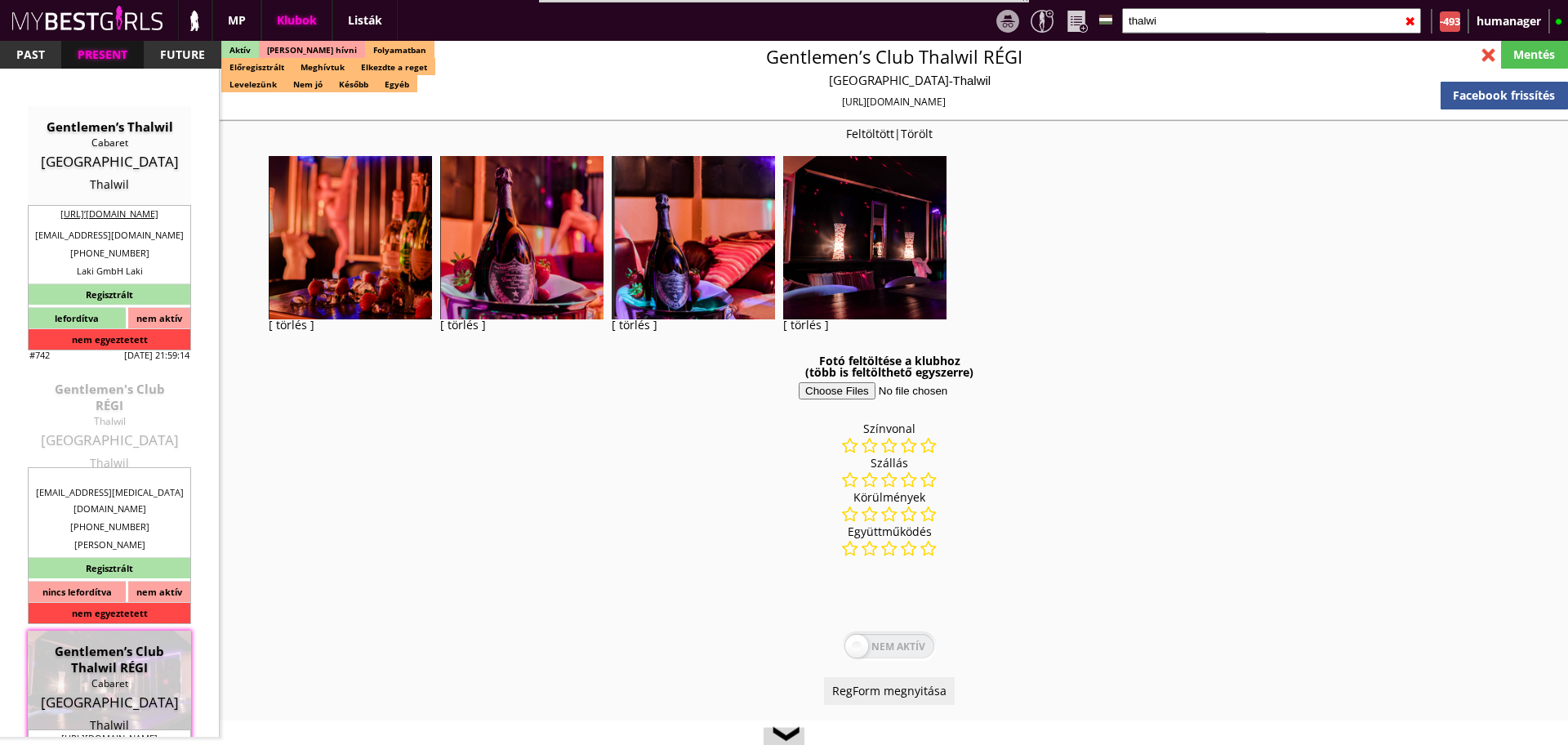
checkbox input "true"
type input "350"
type input "3400"
checkbox input "false"
checkbox input "true"
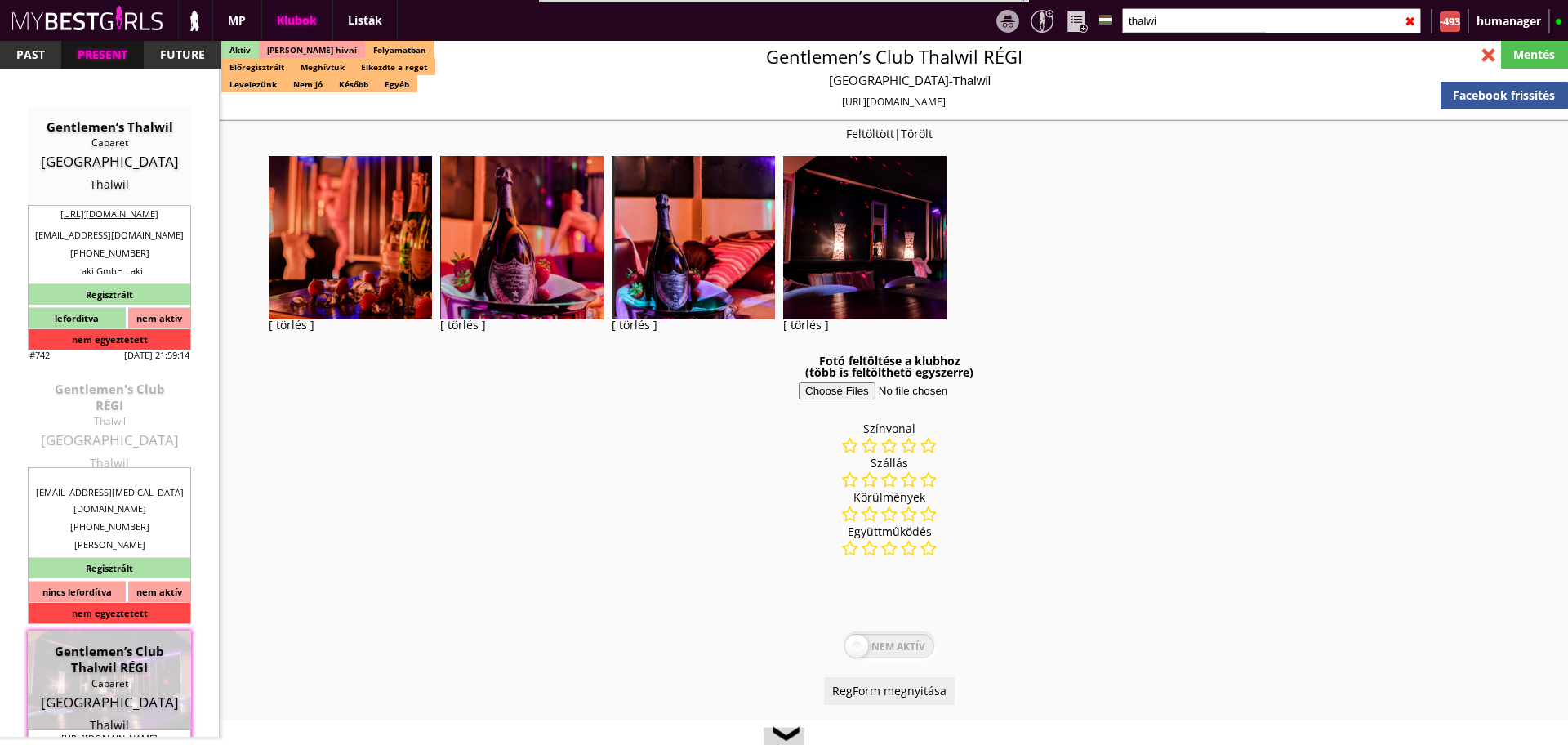
type input "350"
type input "3400"
type input "30"
select select "[EMAIL_ADDRESS][DOMAIN_NAME]"
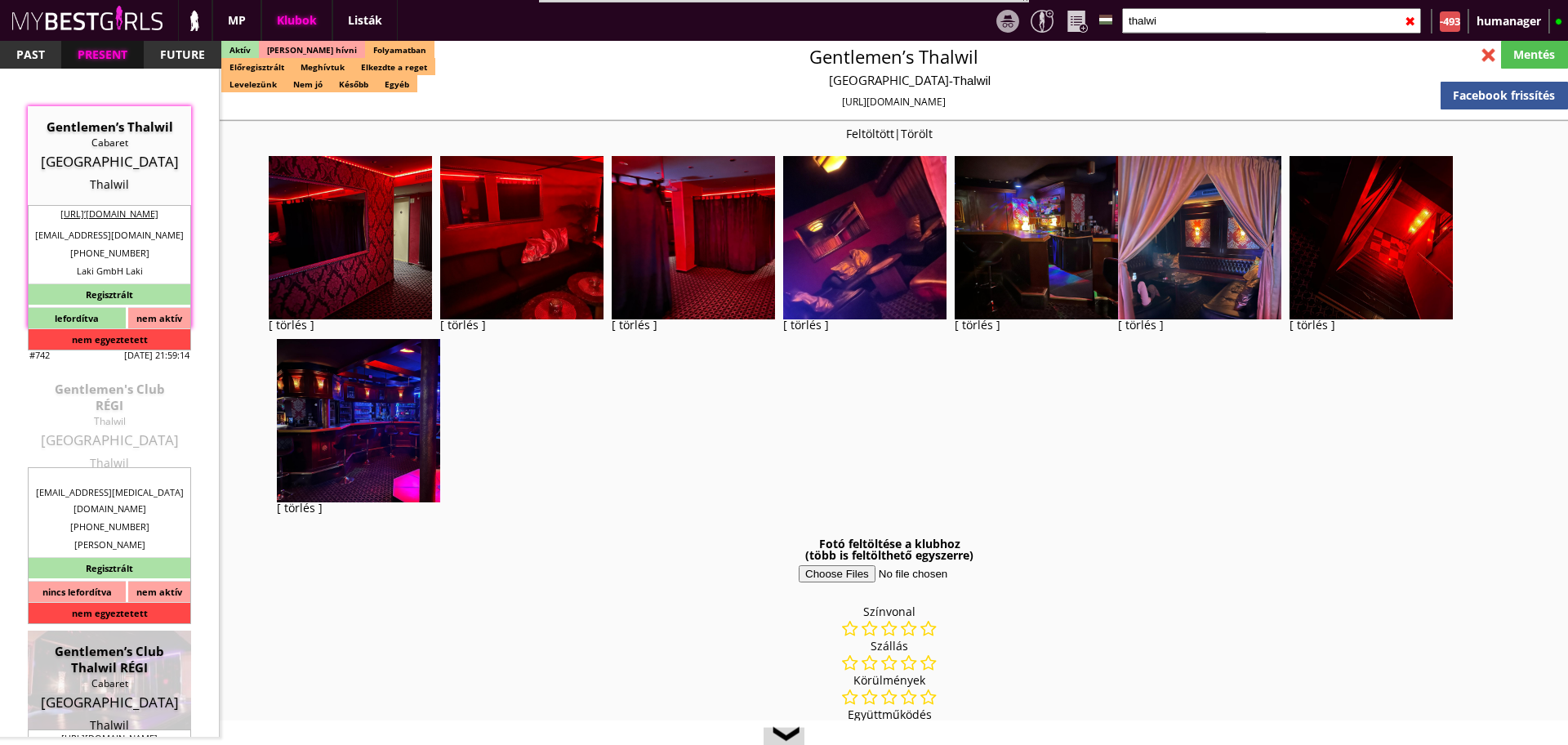
type input "dgfgfd"
type input "dfgdfstr"
type input "eergrt"
type textarea "Country: Switzerland Travel: with driver or with plane Min stay: 1 week Average…"
click at [357, 284] on img at bounding box center [350, 237] width 164 height 164
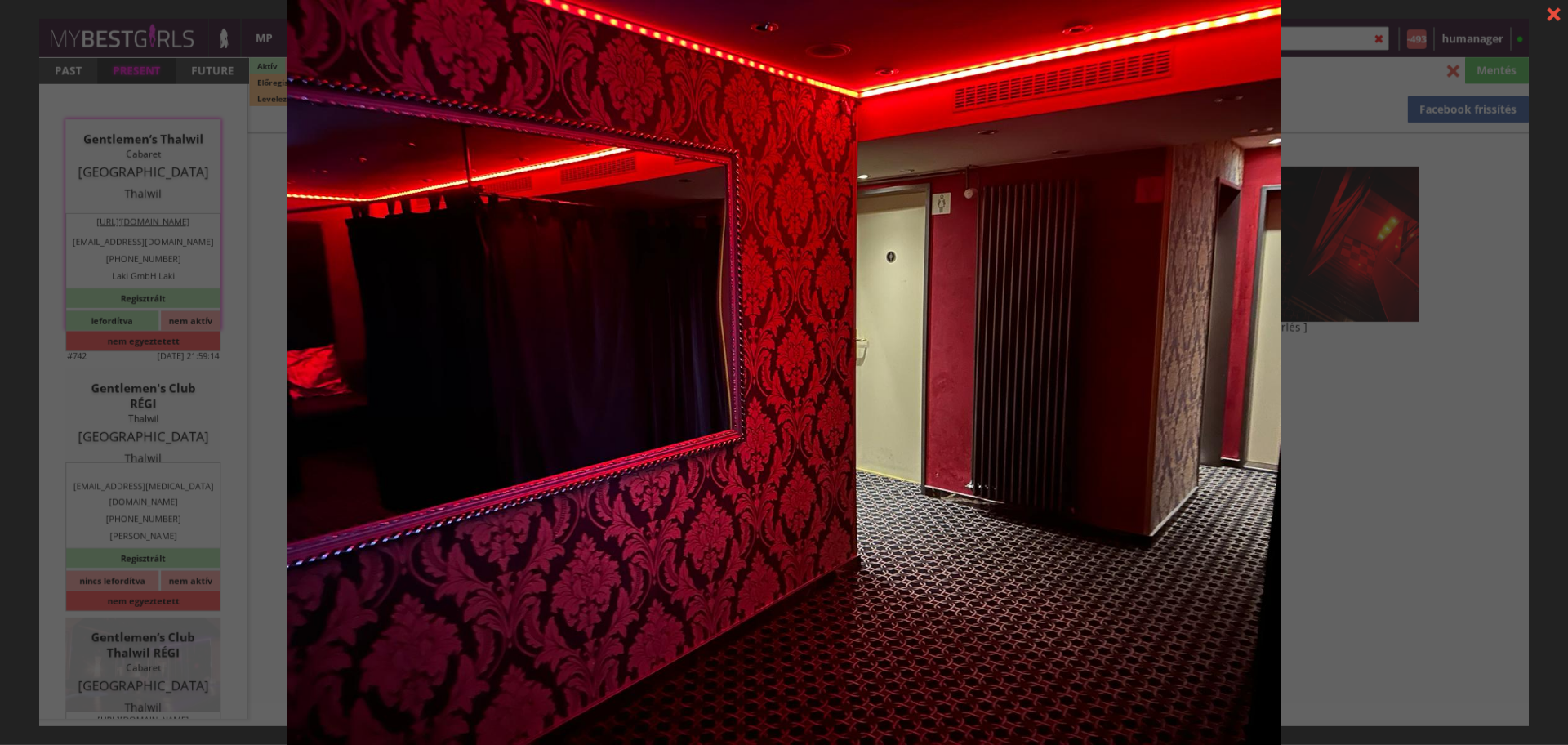
click at [1365, 416] on div "[ törlés ]" at bounding box center [784, 372] width 1568 height 745
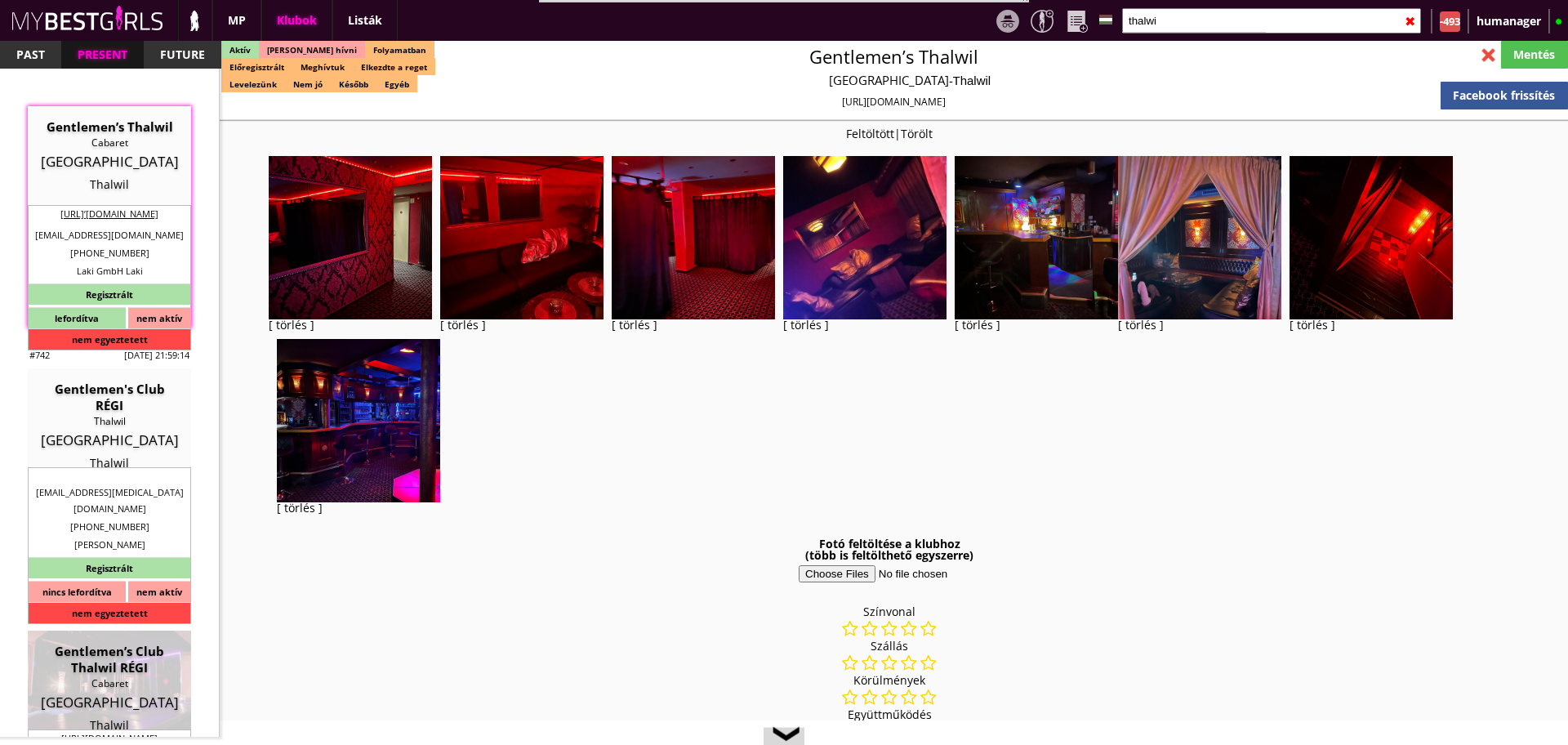
click at [566, 253] on img at bounding box center [522, 237] width 164 height 164
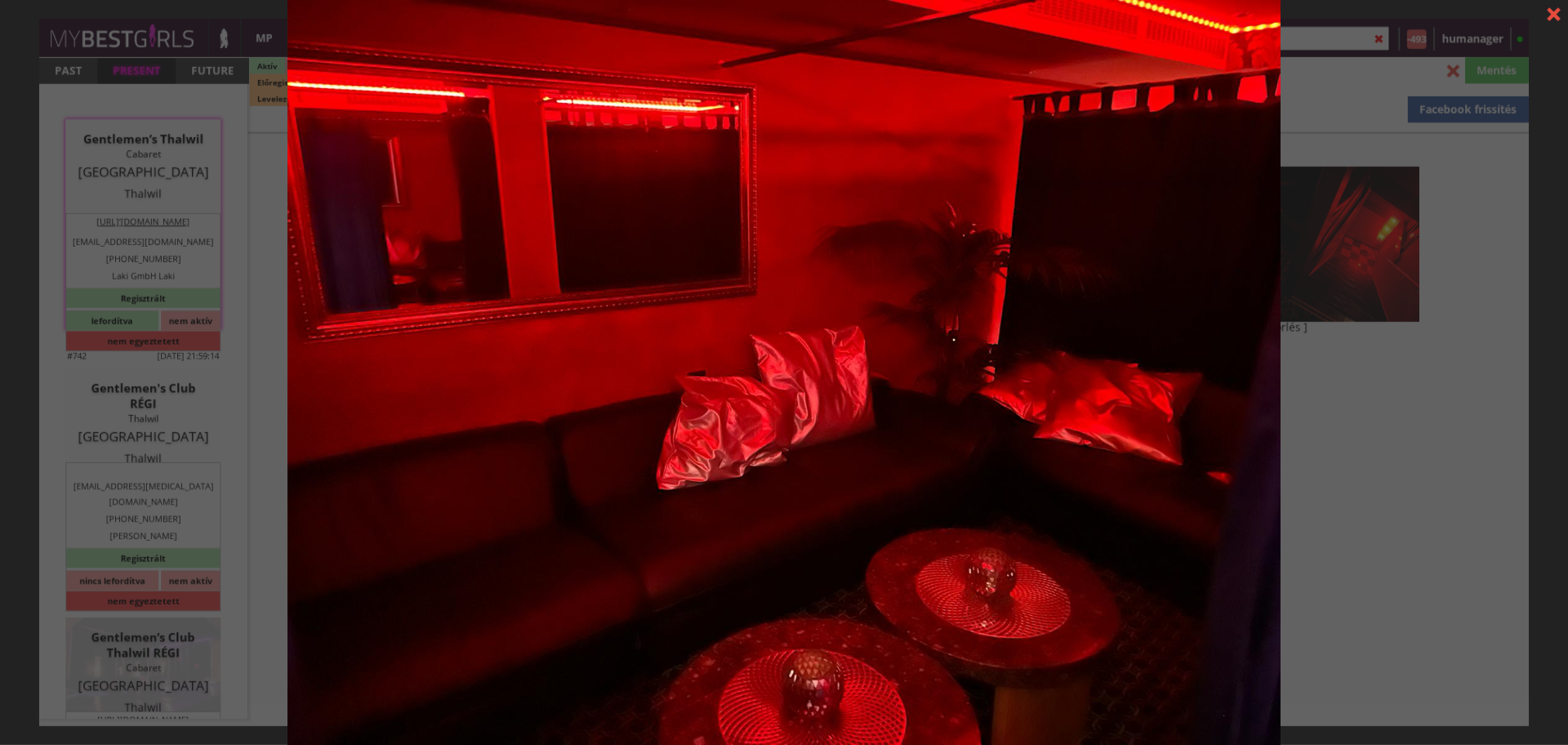
click at [1339, 454] on div "[ törlés ]" at bounding box center [784, 372] width 1568 height 745
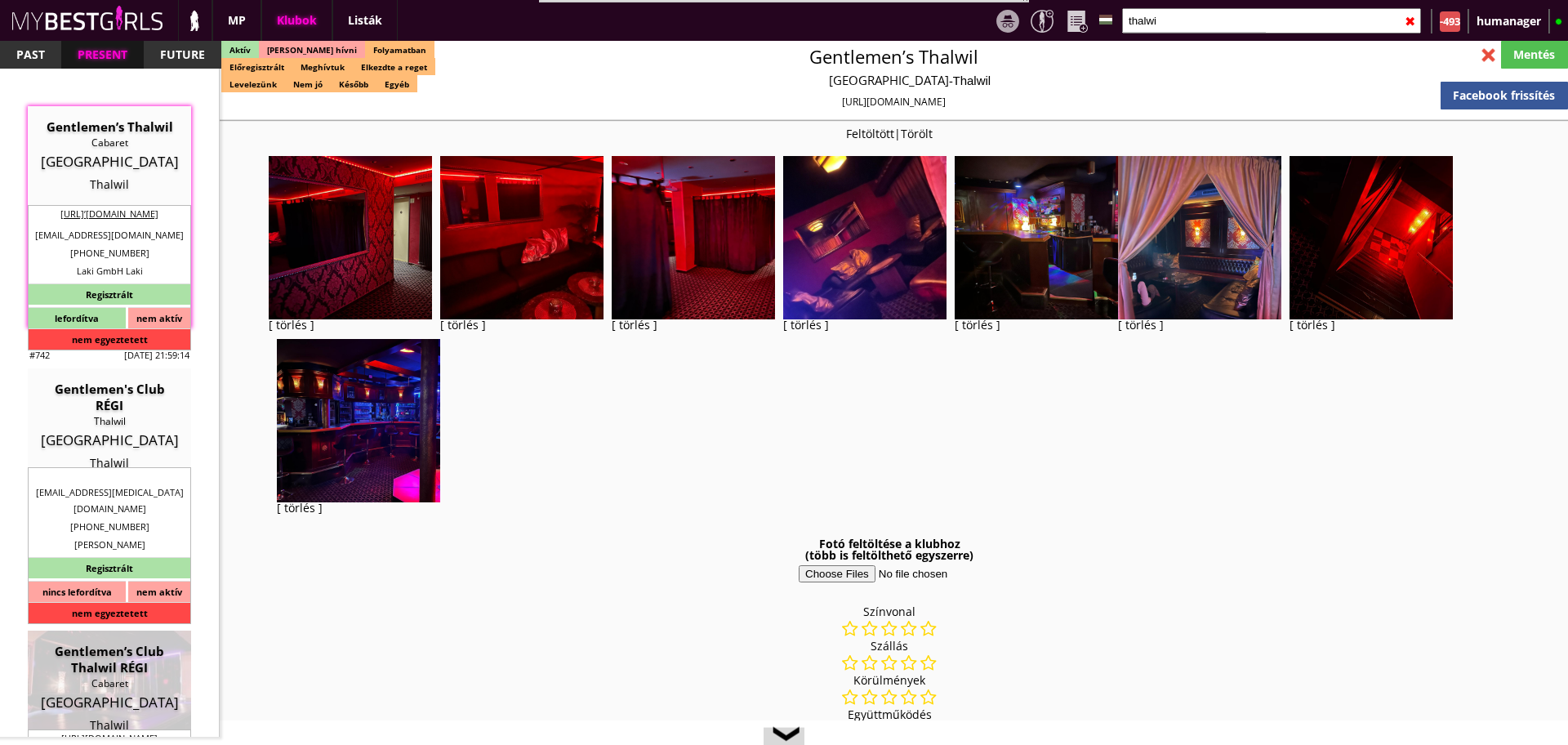
click at [735, 227] on img at bounding box center [693, 237] width 164 height 164
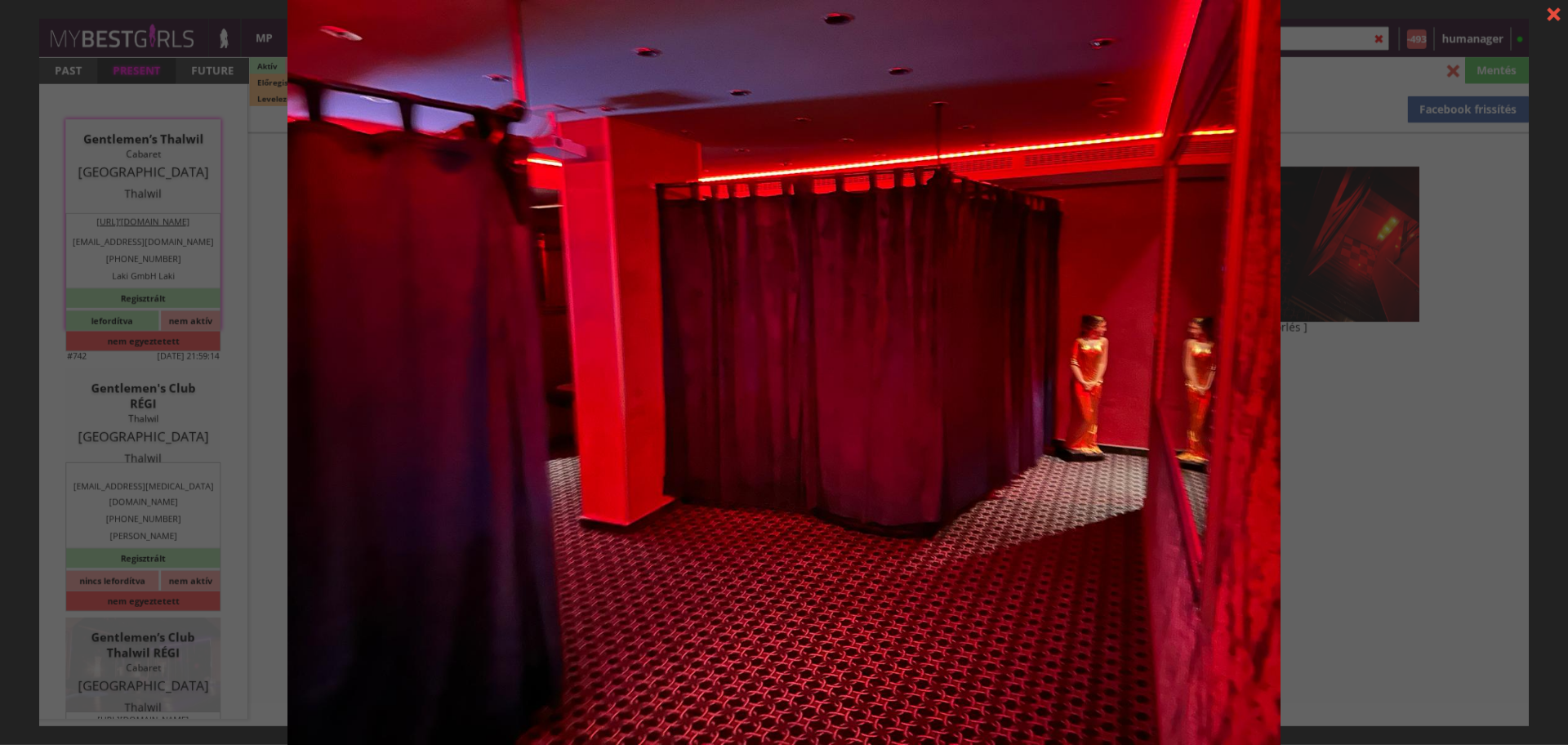
click at [1357, 415] on div "[ törlés ]" at bounding box center [784, 372] width 1568 height 745
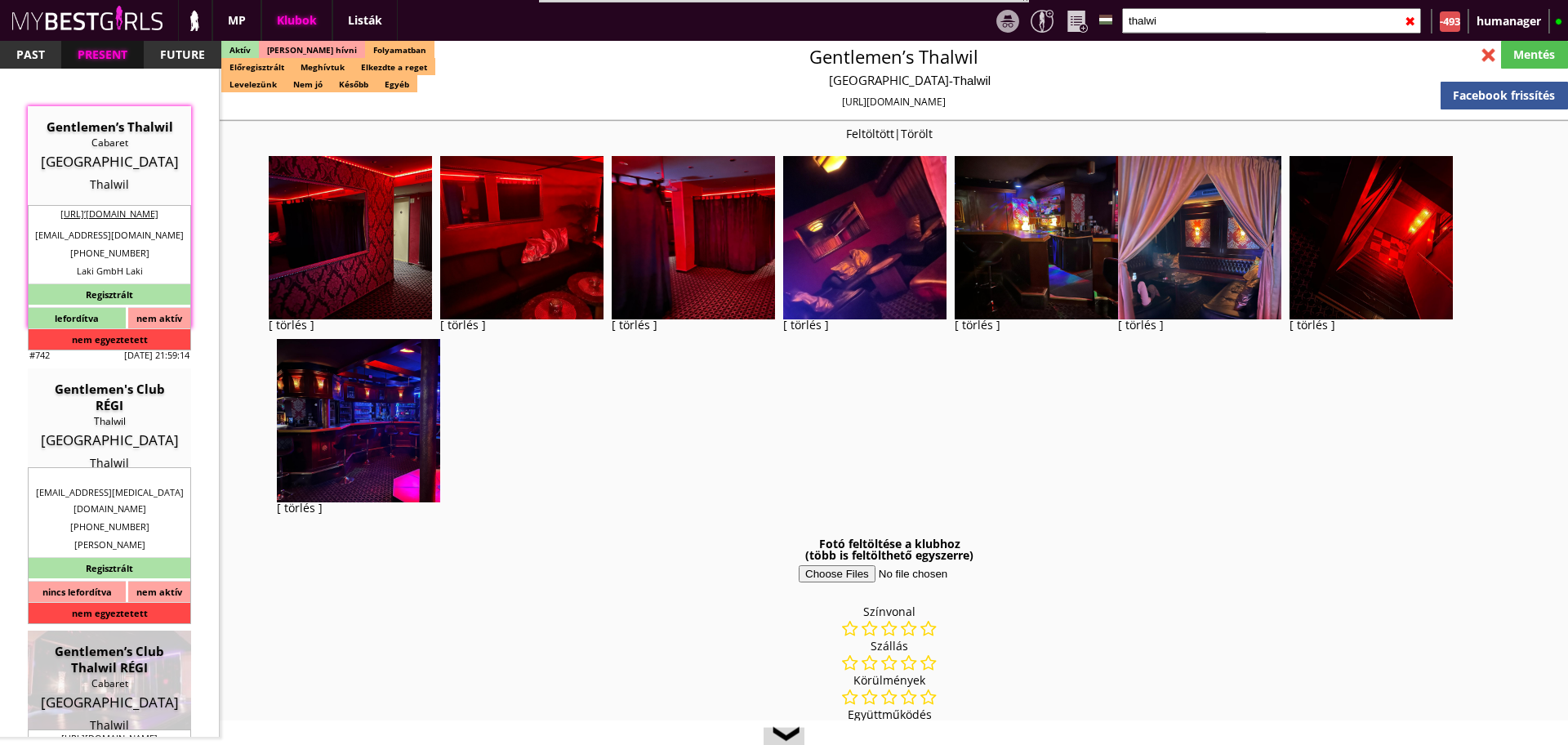
click at [846, 283] on img at bounding box center [865, 237] width 164 height 164
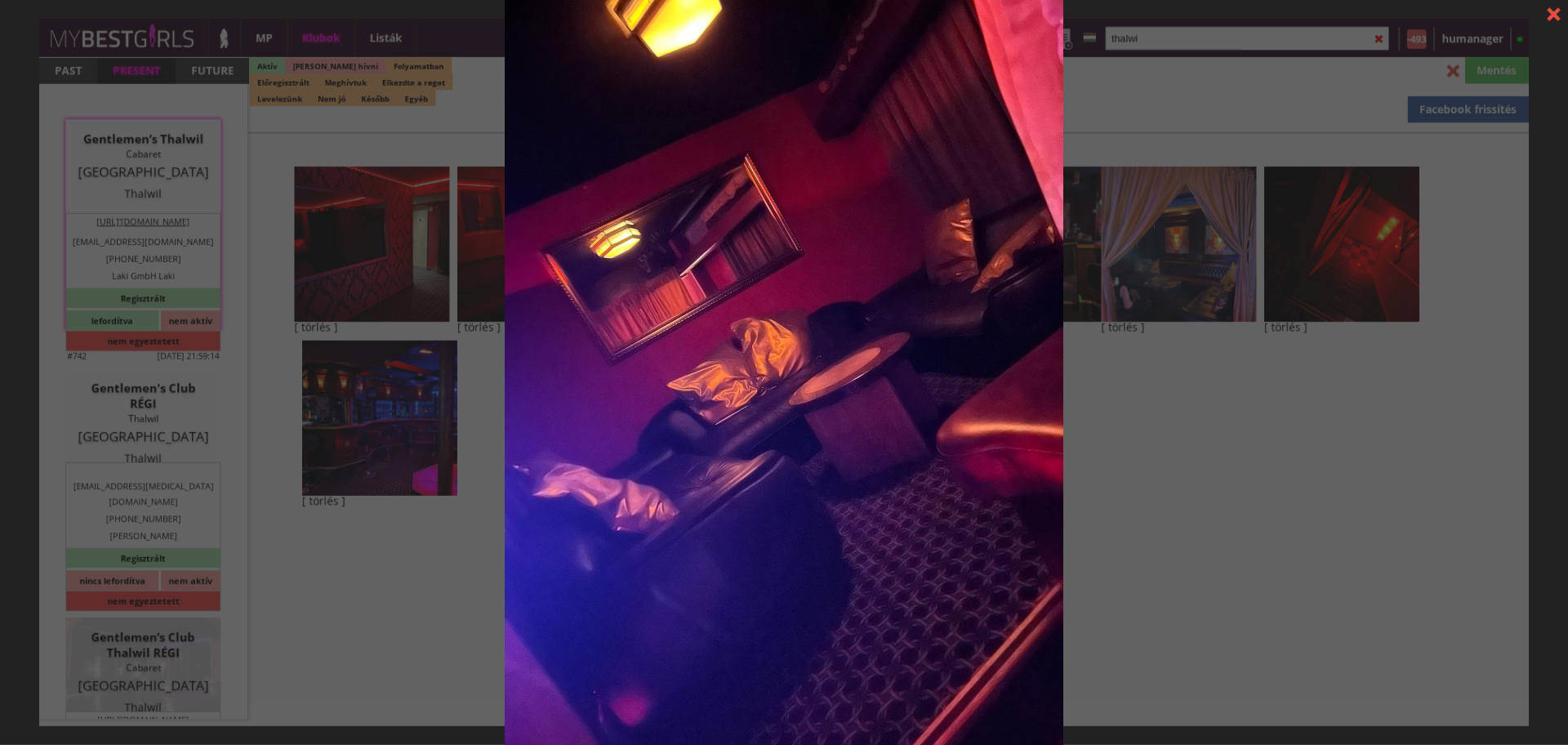
click at [1215, 513] on div "[ törlés ]" at bounding box center [784, 372] width 1568 height 745
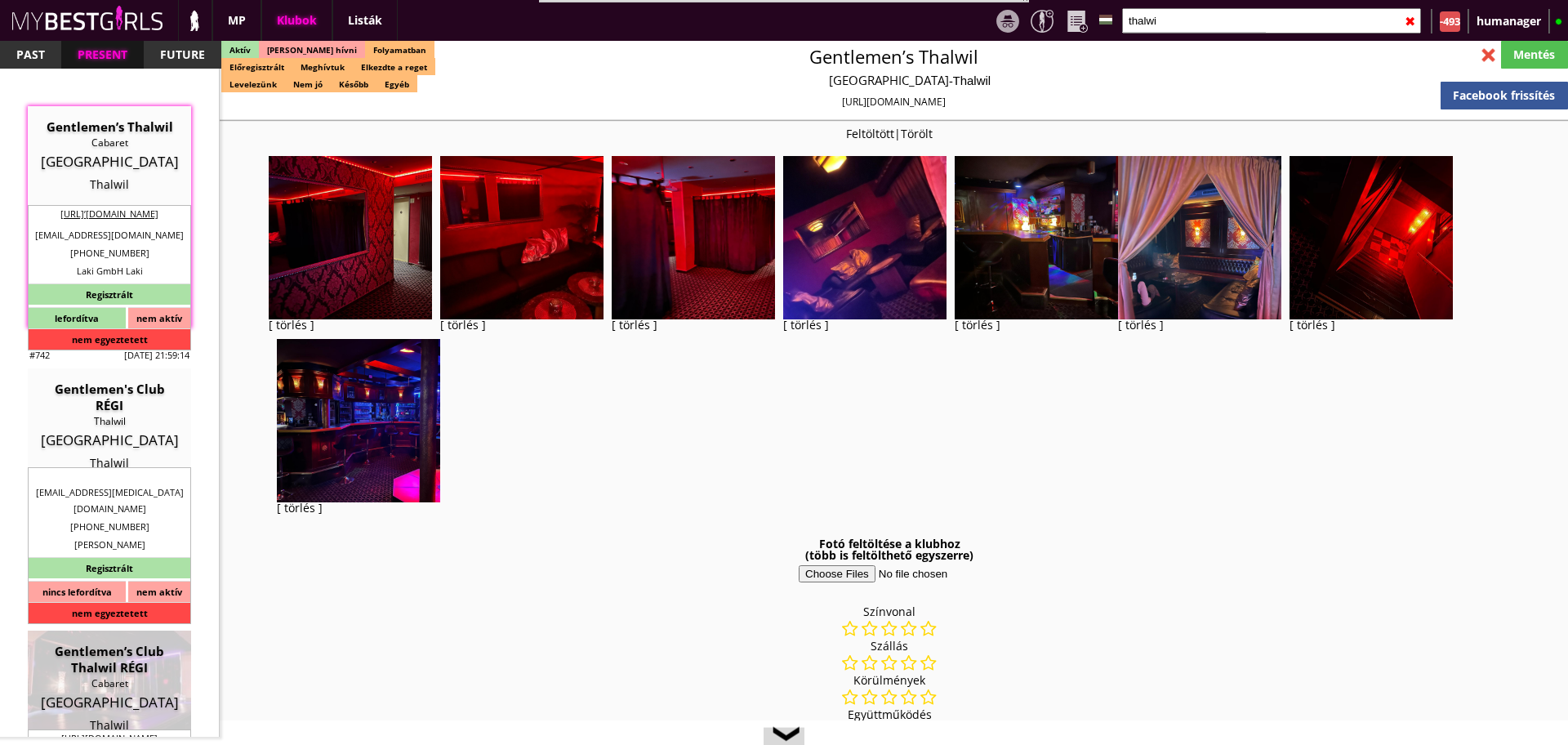
click at [1032, 278] on img at bounding box center [1036, 237] width 164 height 164
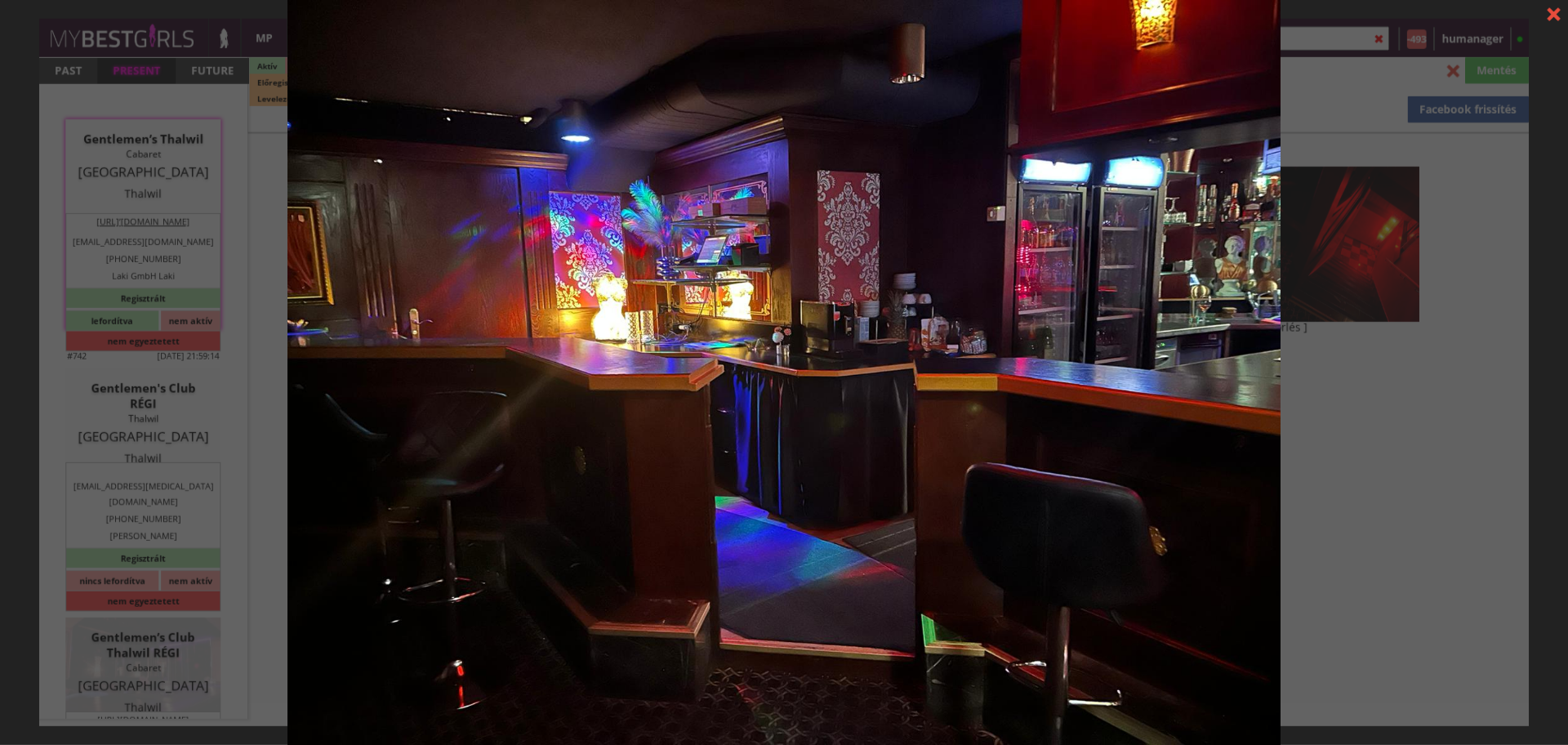
click at [1357, 475] on div "[ törlés ]" at bounding box center [784, 372] width 1568 height 745
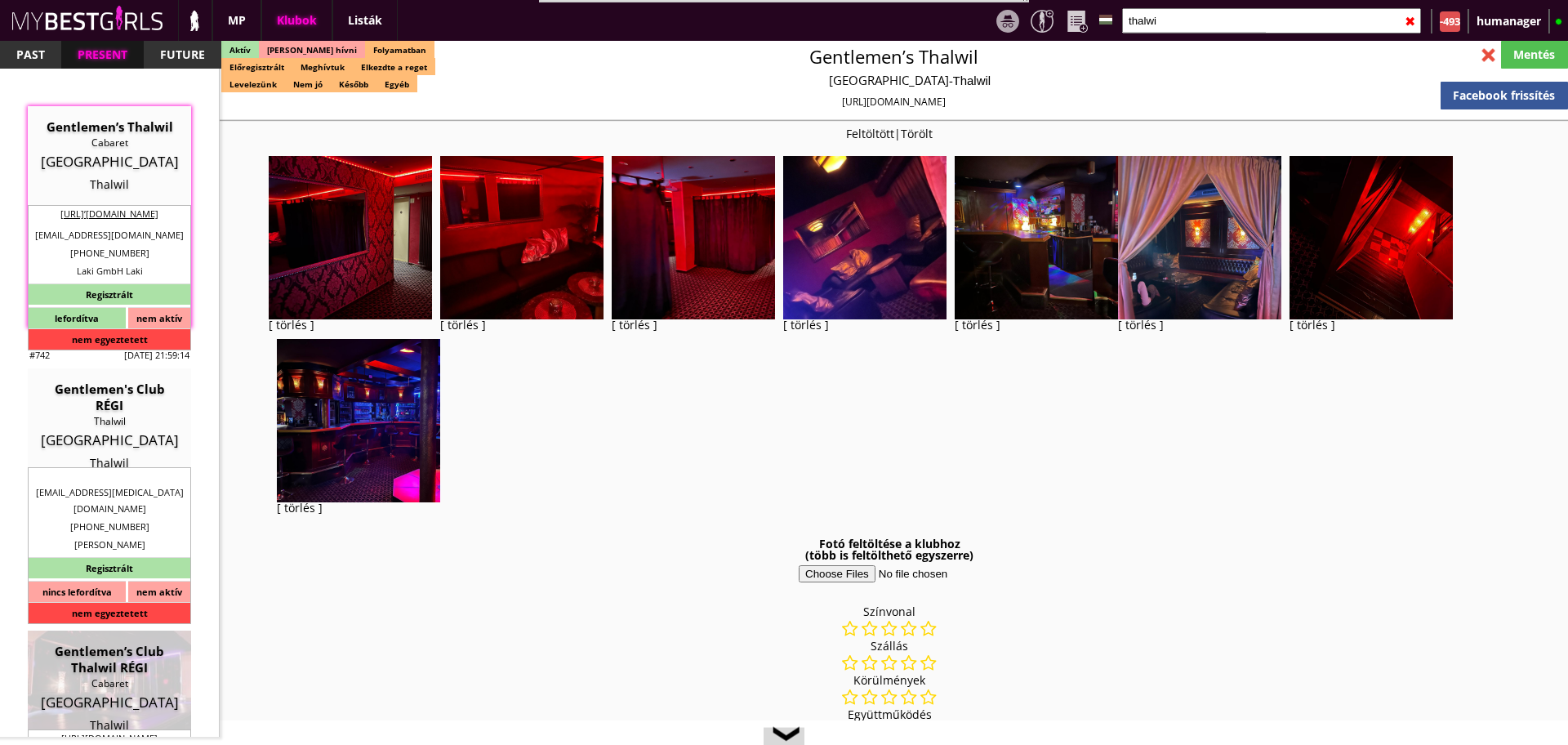
click at [1357, 475] on div "[ törlés ] [ törlés ] [ törlés ] [ törlés ] [ törlés ] [ törlés ] [ törlés ] [ …" at bounding box center [889, 339] width 1241 height 366
click at [1210, 214] on img at bounding box center [1200, 237] width 164 height 164
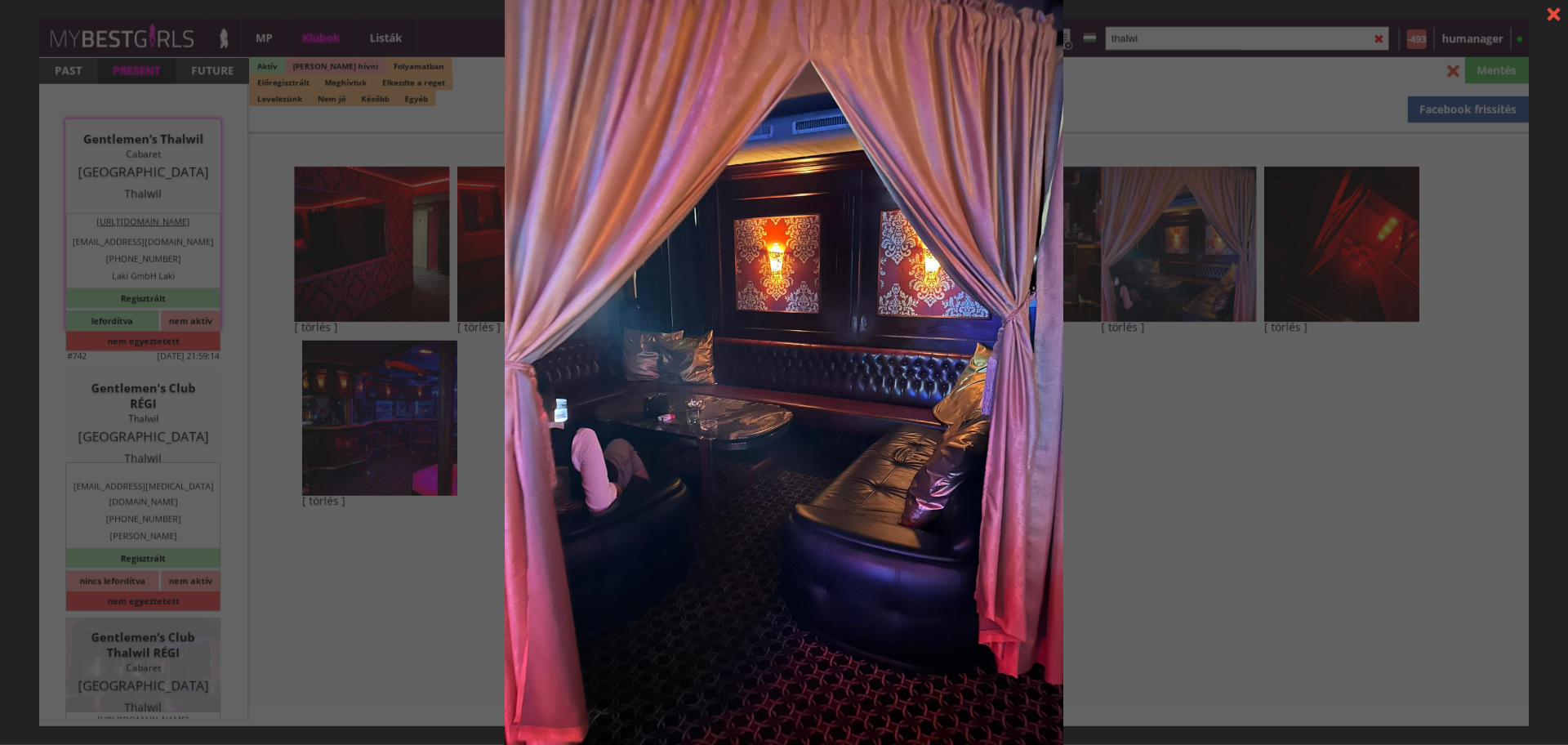
click at [1233, 340] on div "[ törlés ]" at bounding box center [784, 372] width 1568 height 745
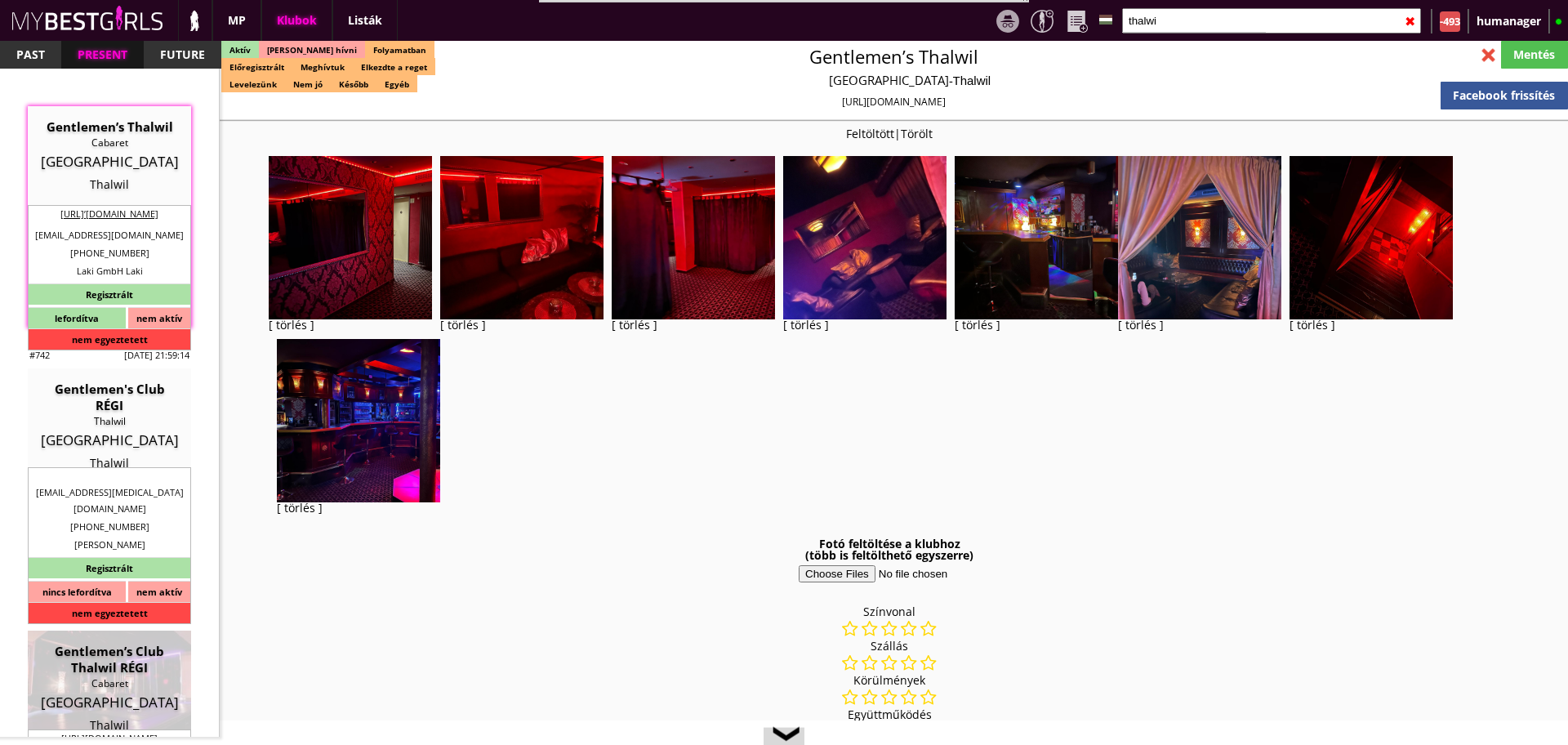
click at [355, 403] on img at bounding box center [358, 421] width 164 height 164
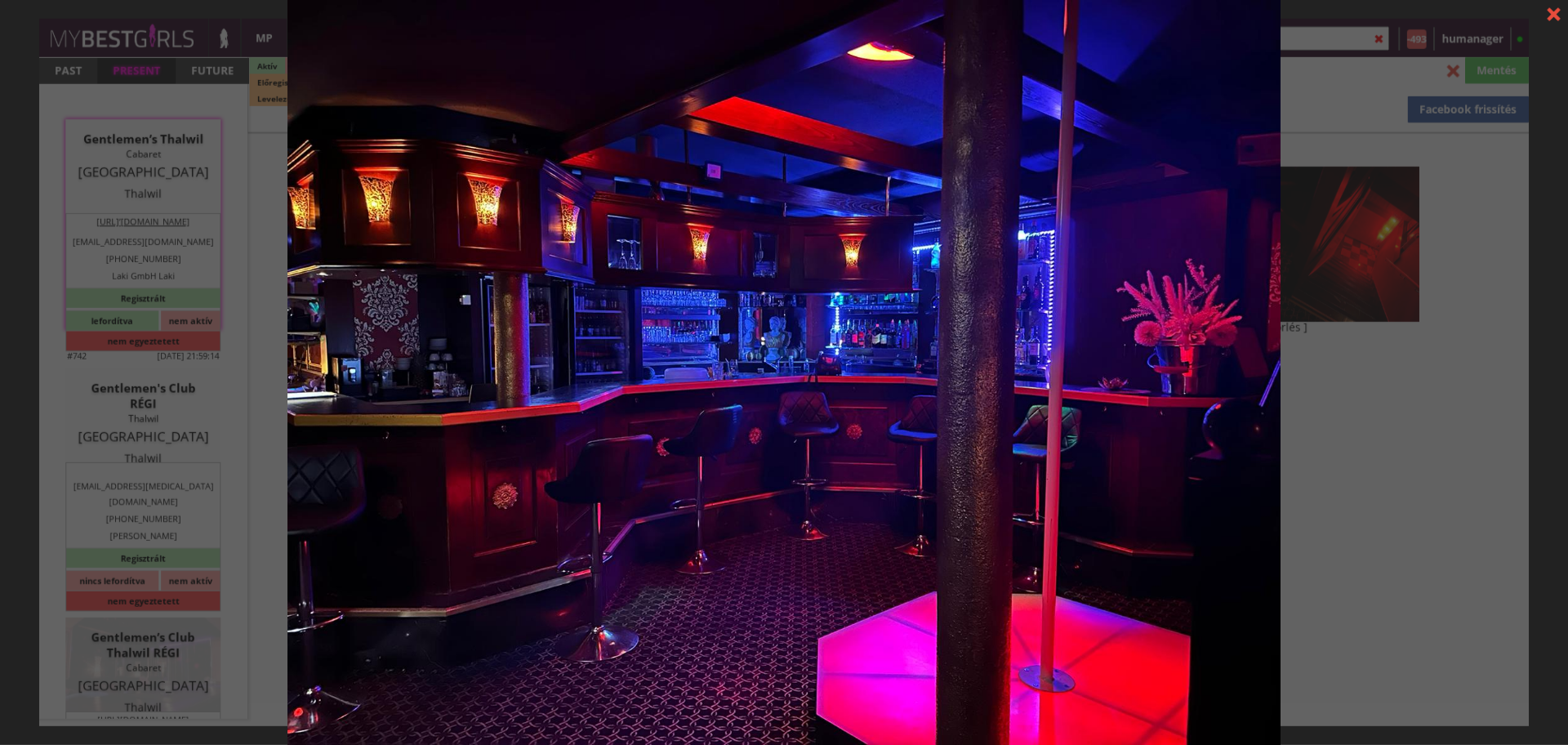
click at [1363, 498] on div "[ törlés ]" at bounding box center [784, 372] width 1568 height 745
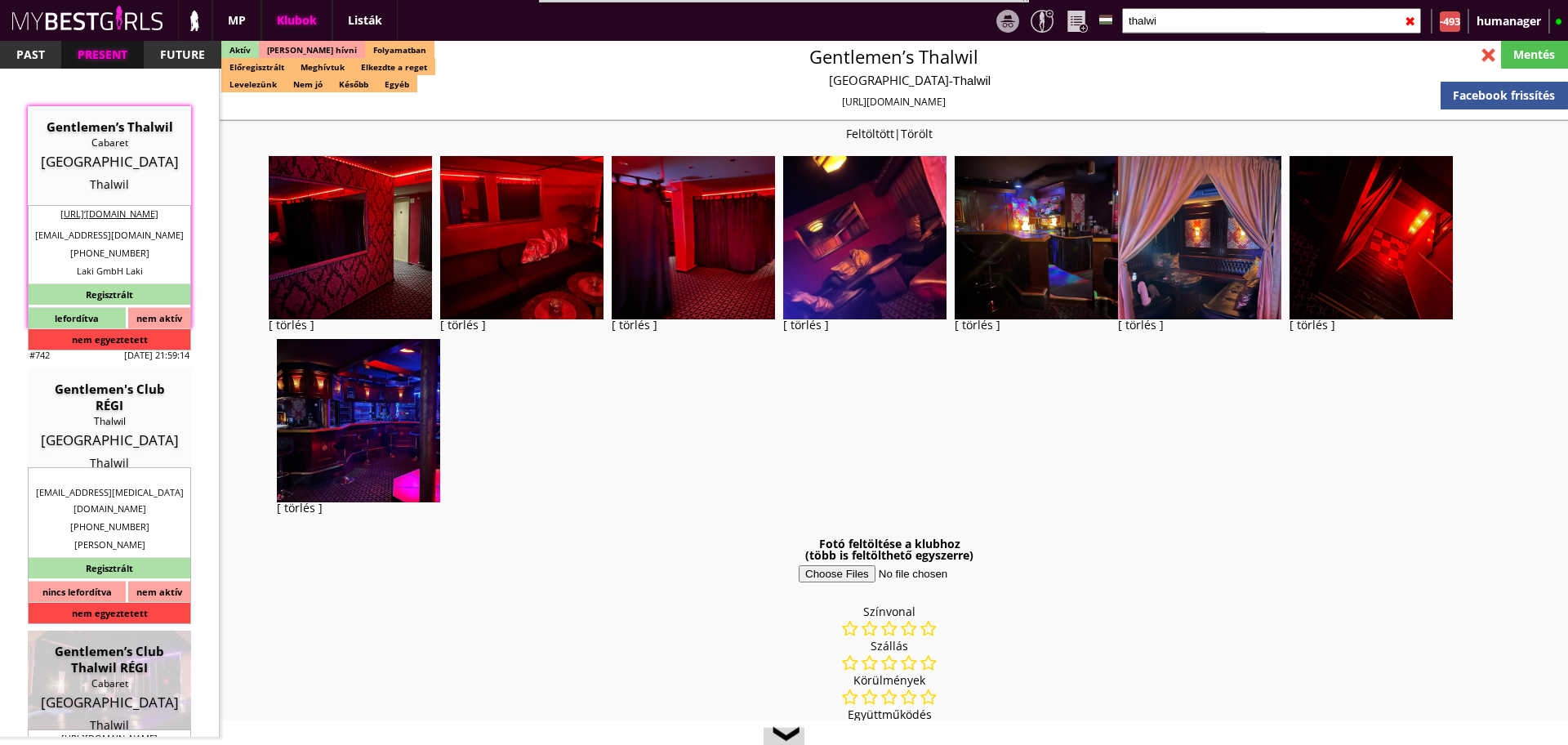
click at [1341, 253] on img at bounding box center [1372, 237] width 164 height 164
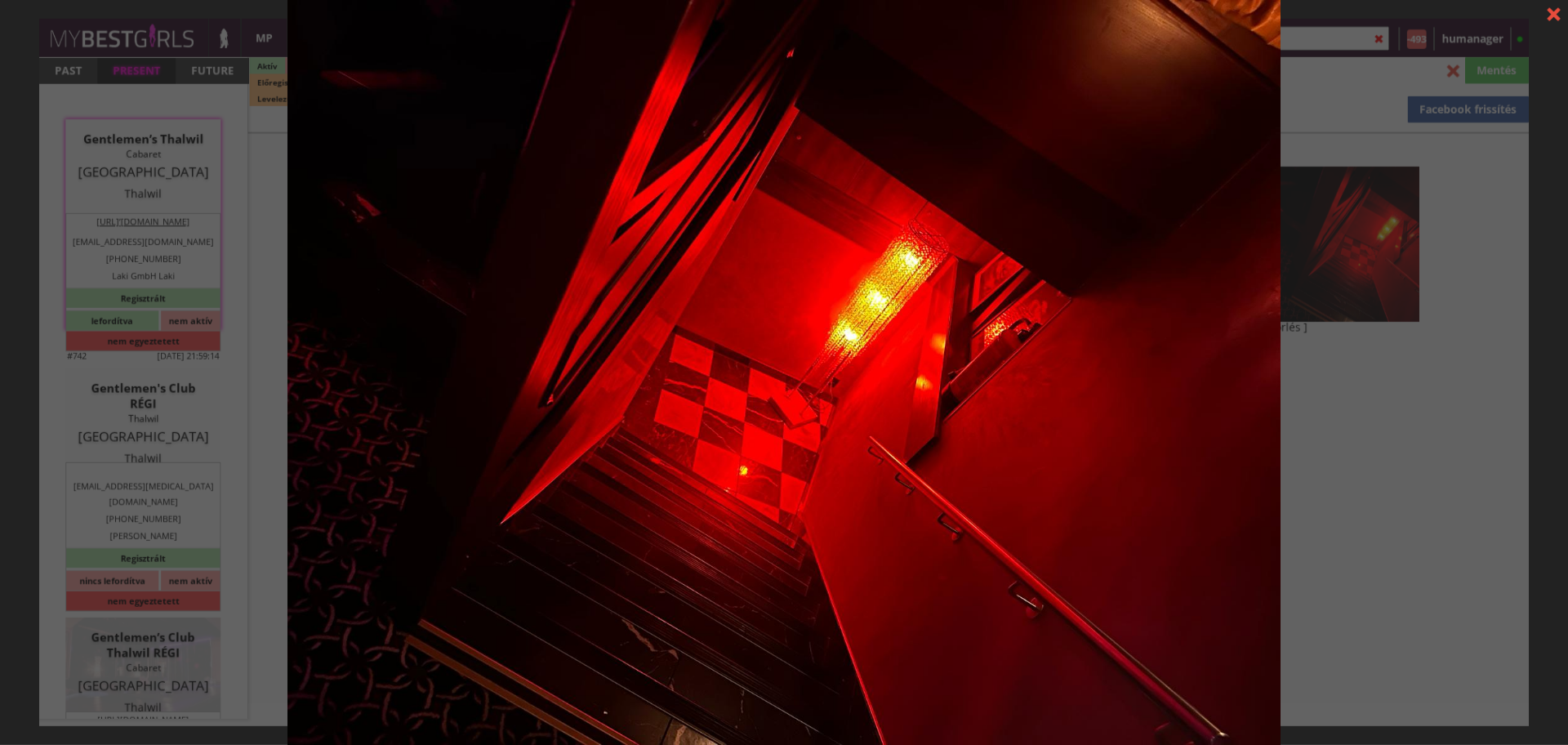
click at [1342, 563] on div "[ törlés ]" at bounding box center [784, 372] width 1568 height 745
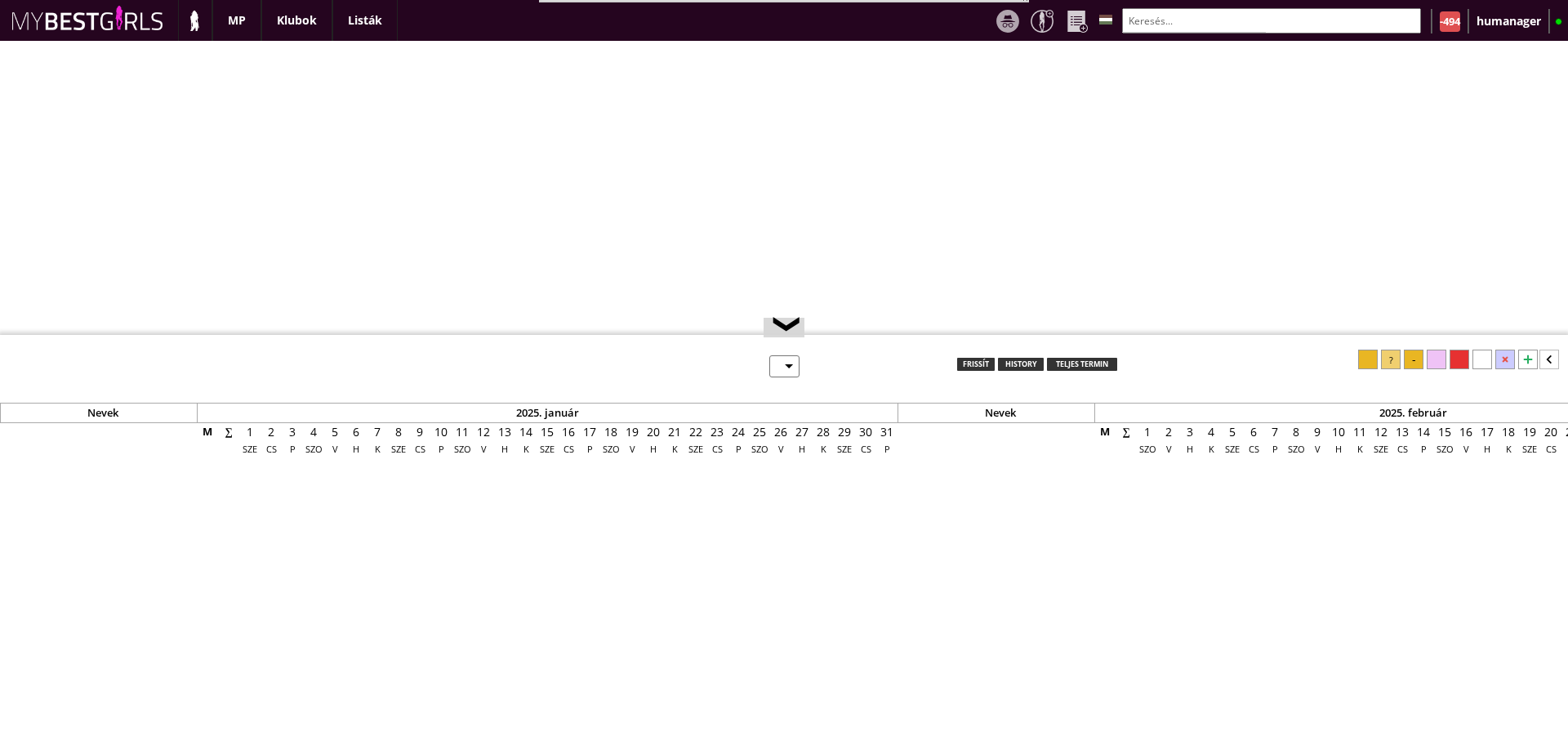
select select "0"
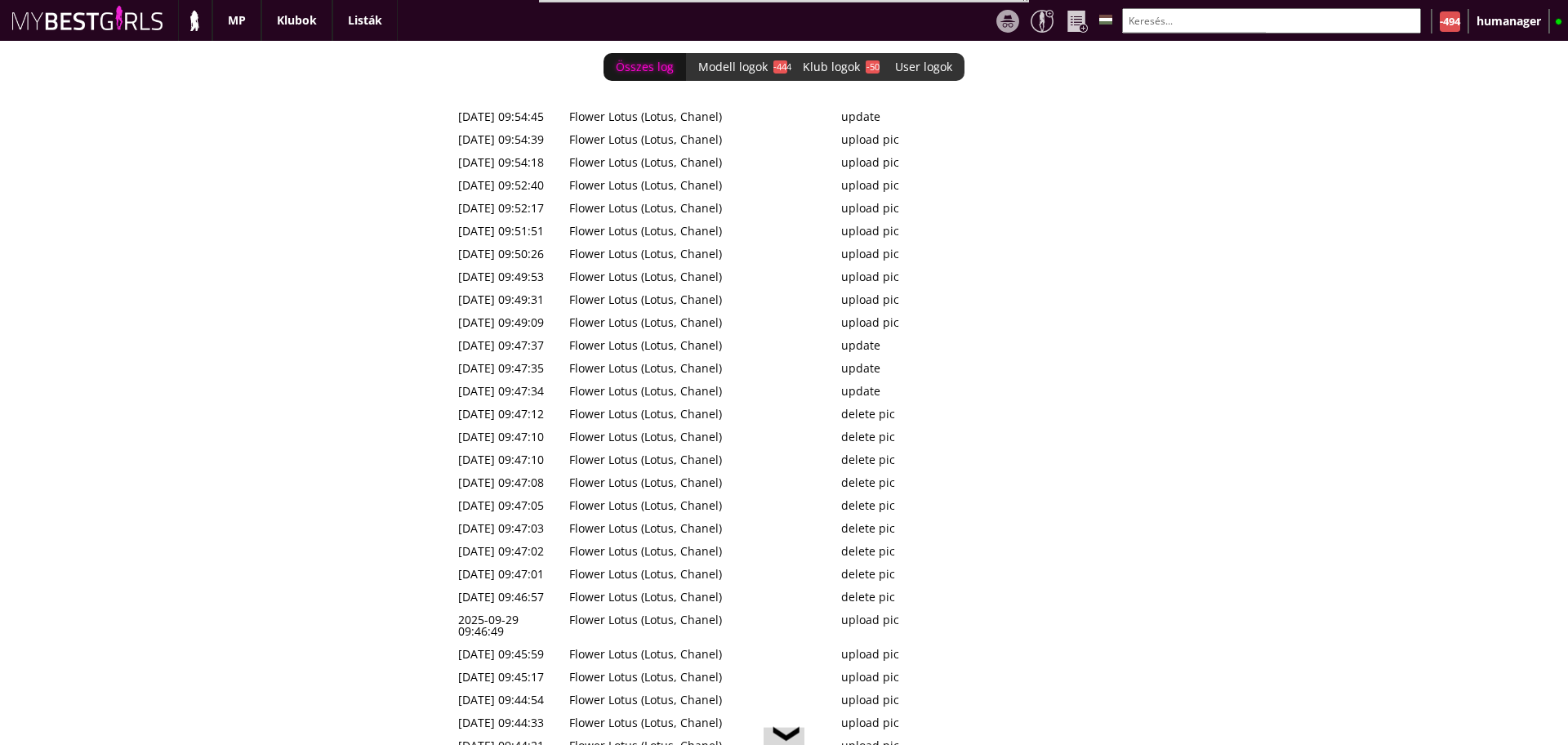
scroll to position [0, 7136]
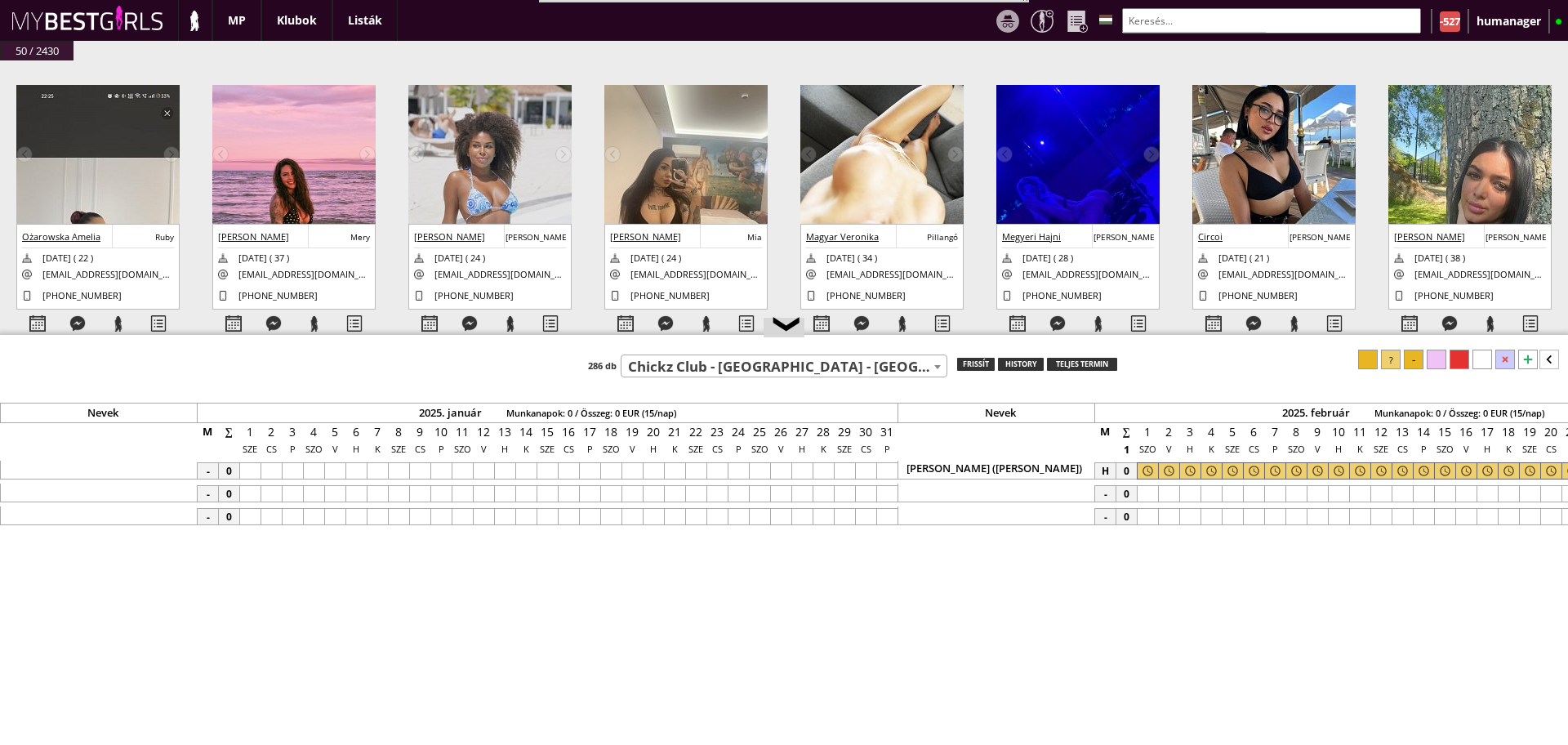
select select "757"
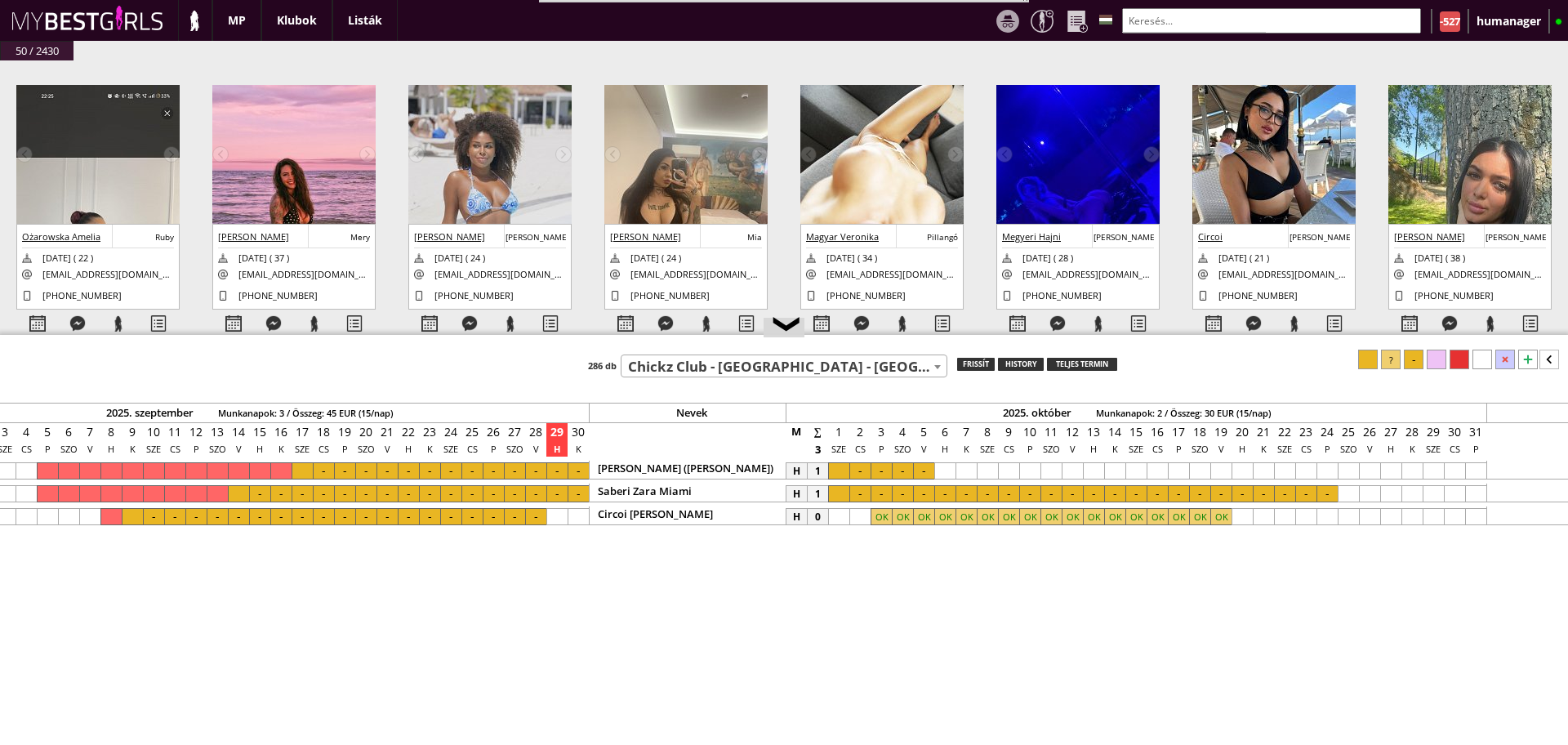
click at [1182, 18] on input "text" at bounding box center [1272, 21] width 299 height 25
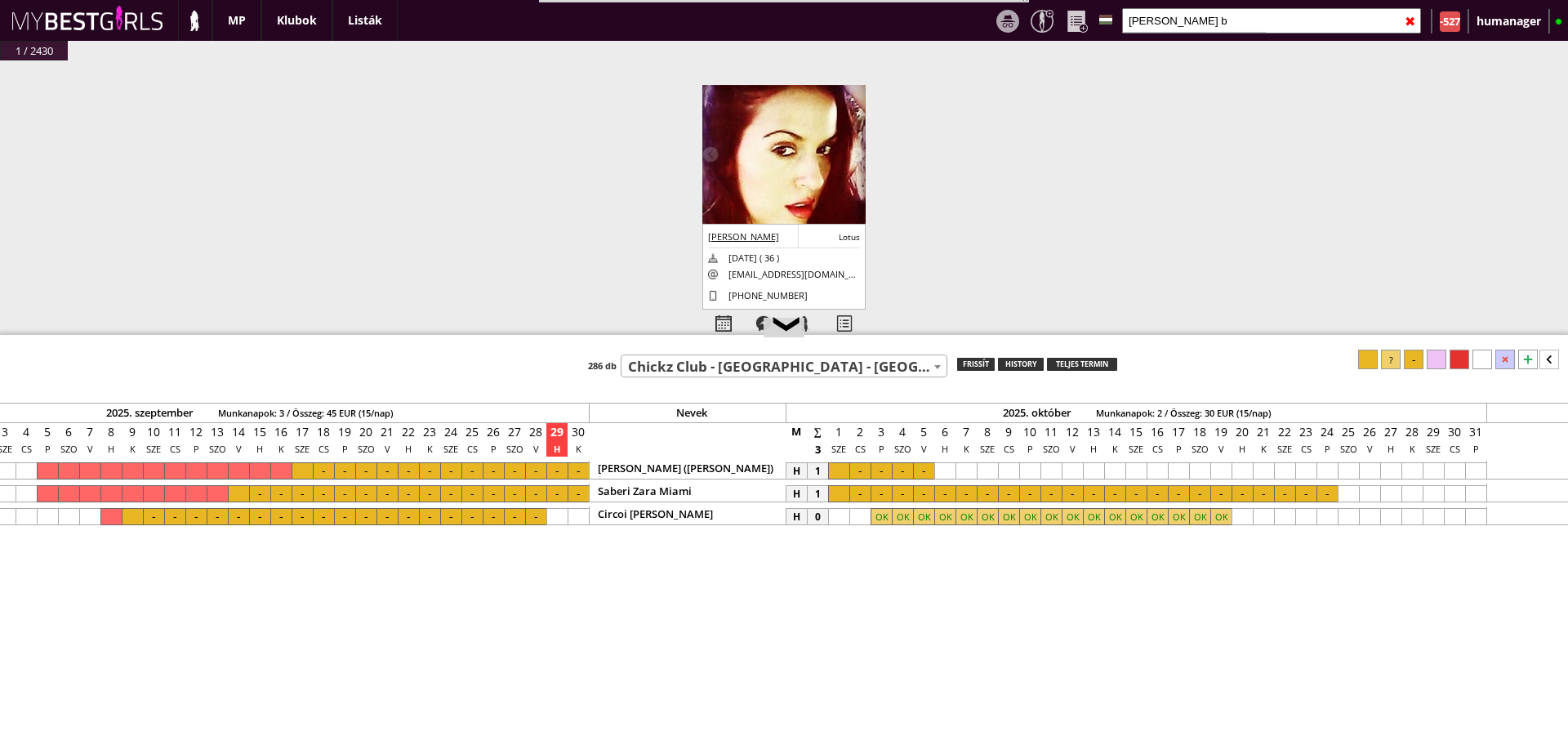
type input "ines b"
click at [774, 168] on img at bounding box center [784, 187] width 164 height 205
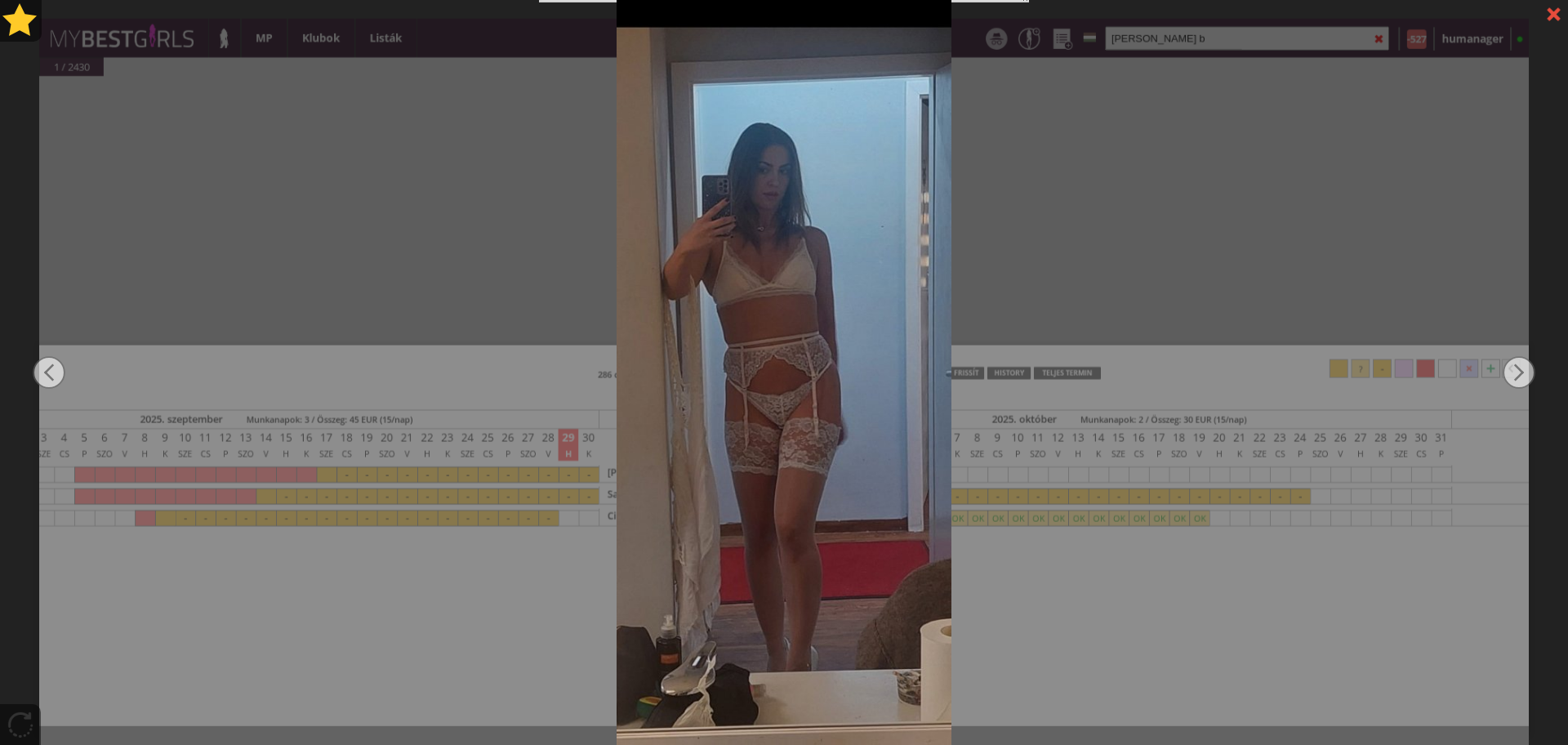
click at [1089, 243] on div at bounding box center [784, 372] width 1568 height 745
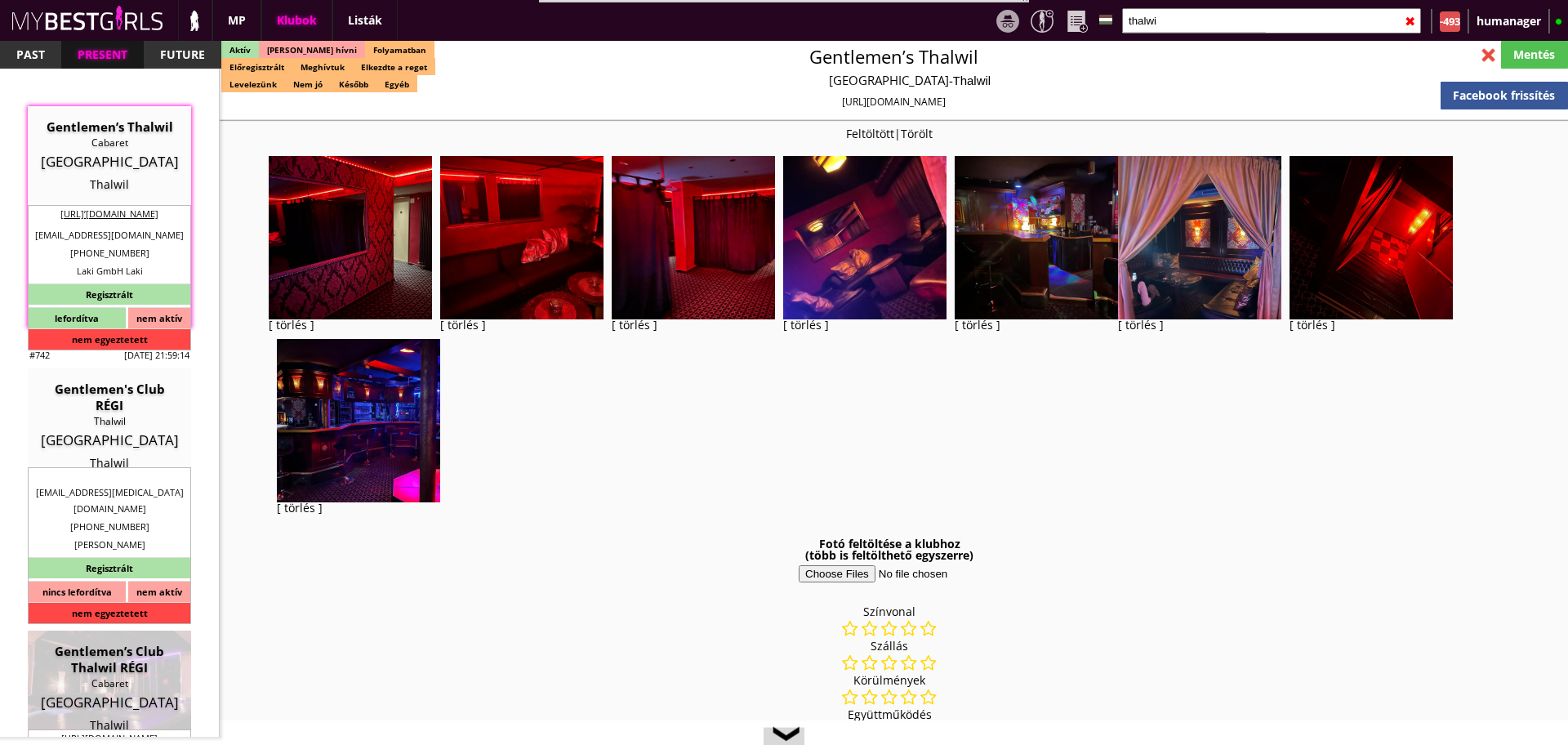
select select "reg"
select select "months"
select select "0"
select select "last day"
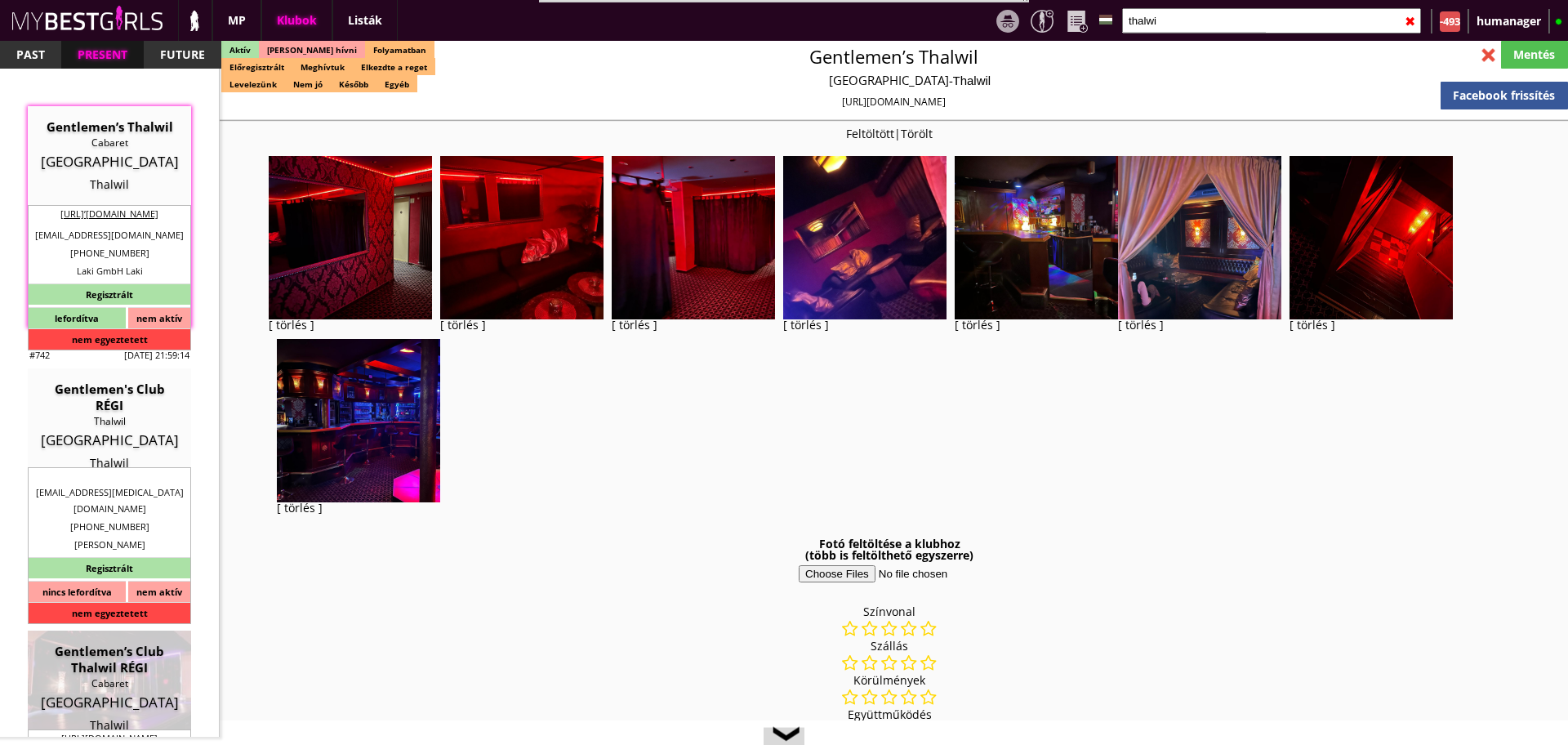
select select "last day"
click at [1169, 25] on input "thalwi" at bounding box center [1272, 21] width 299 height 25
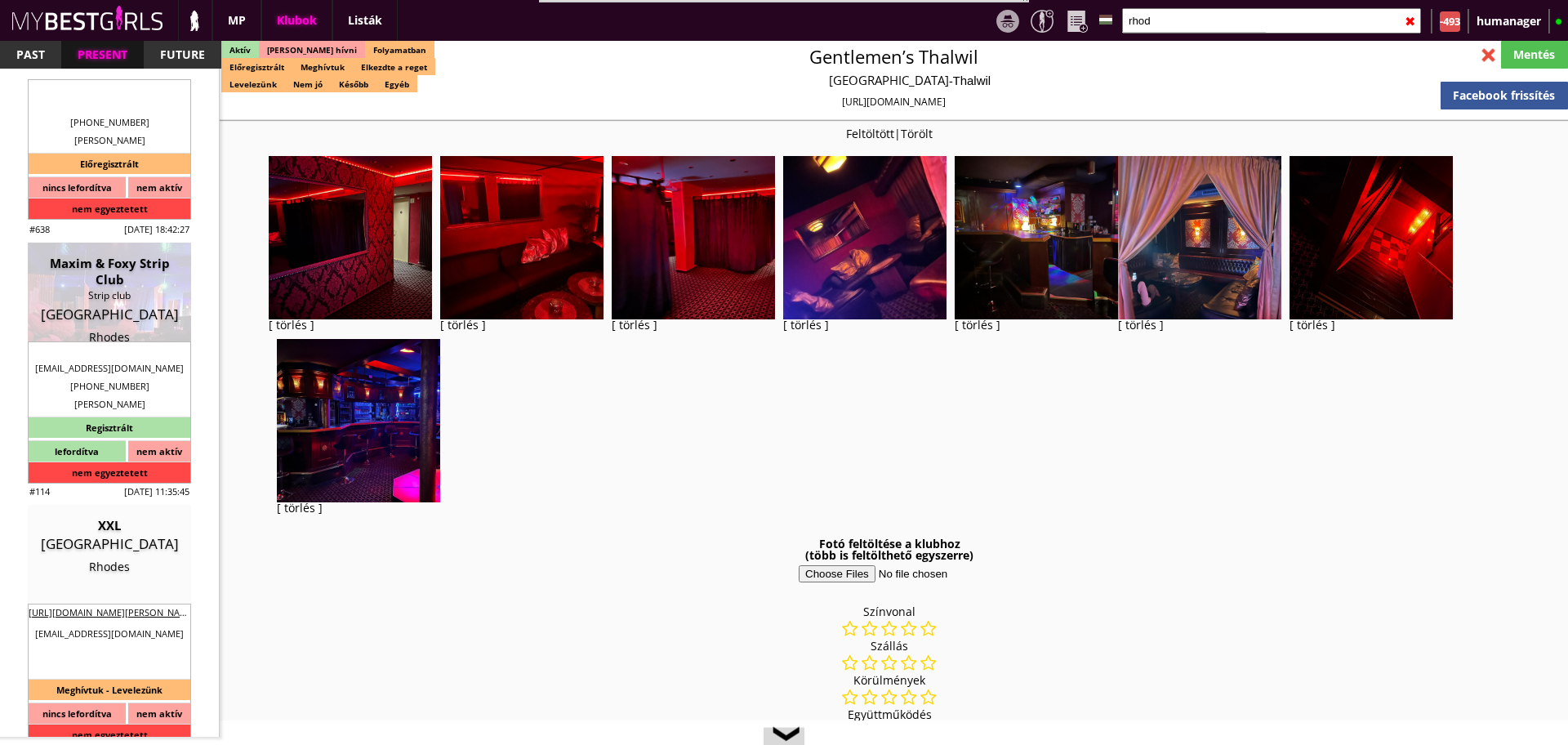
scroll to position [681, 0]
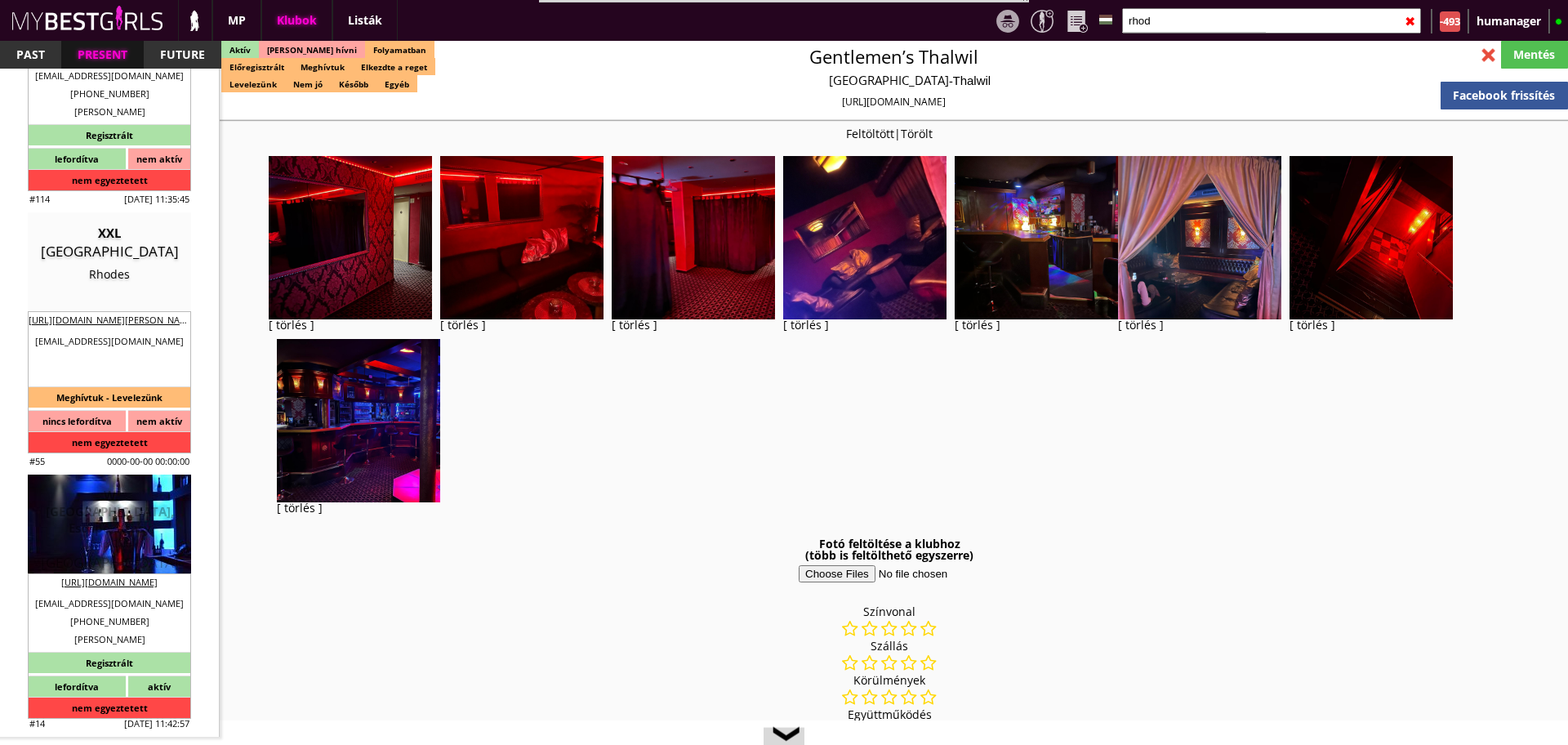
type input "rhod"
click at [90, 509] on div "W [GEOGRAPHIC_DATA], Escape, Xtasy" at bounding box center [109, 511] width 138 height 49
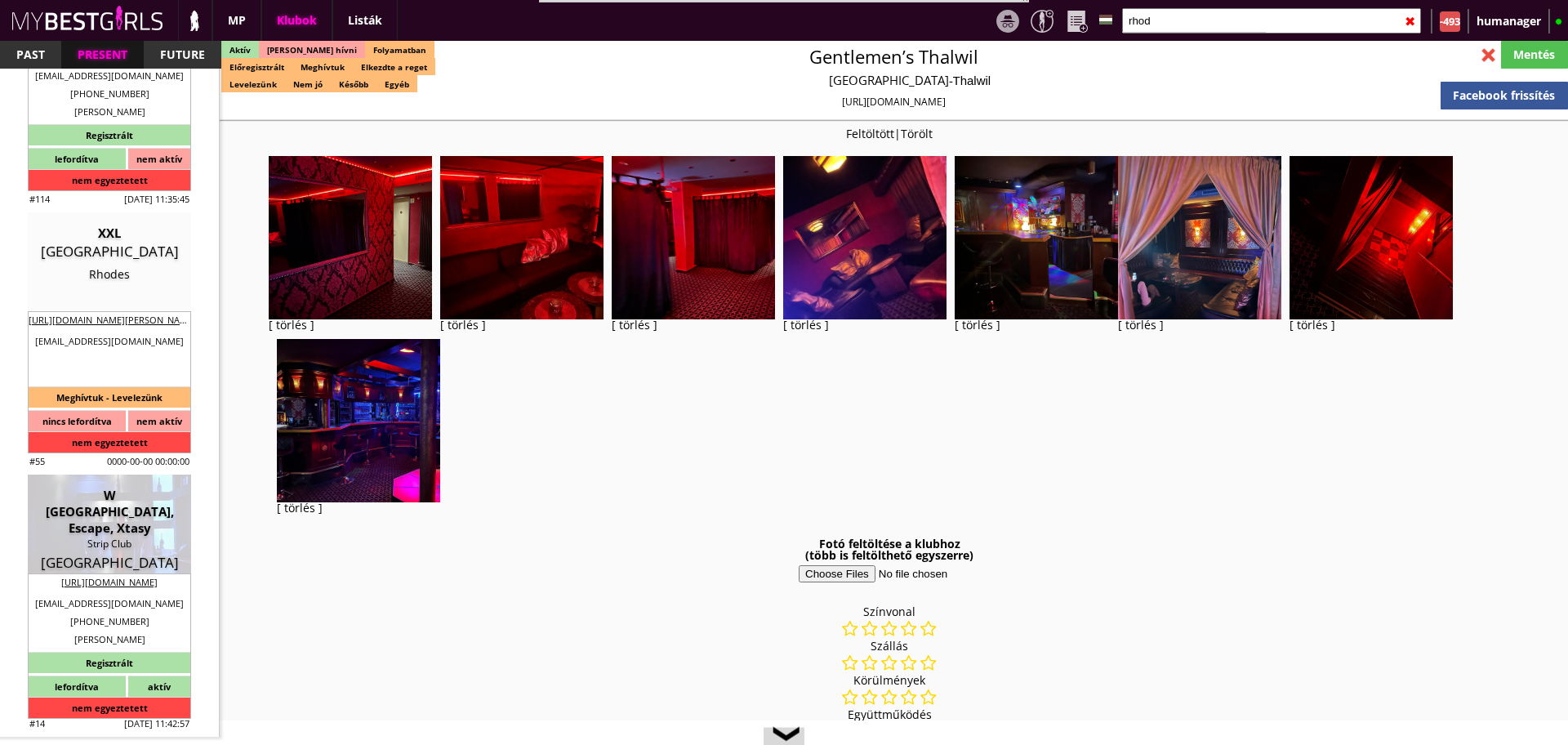
type input "Rhodes"
type textarea "!!!!!!!!HÁROM CLUB EGYBEN VAN [PERSON_NAME]!!!!!!!!! 1. W [GEOGRAPHIC_DATA] 2. …"
type input "15.00"
type input "EUR"
type input "W [GEOGRAPHIC_DATA], Escape, Xtasy"
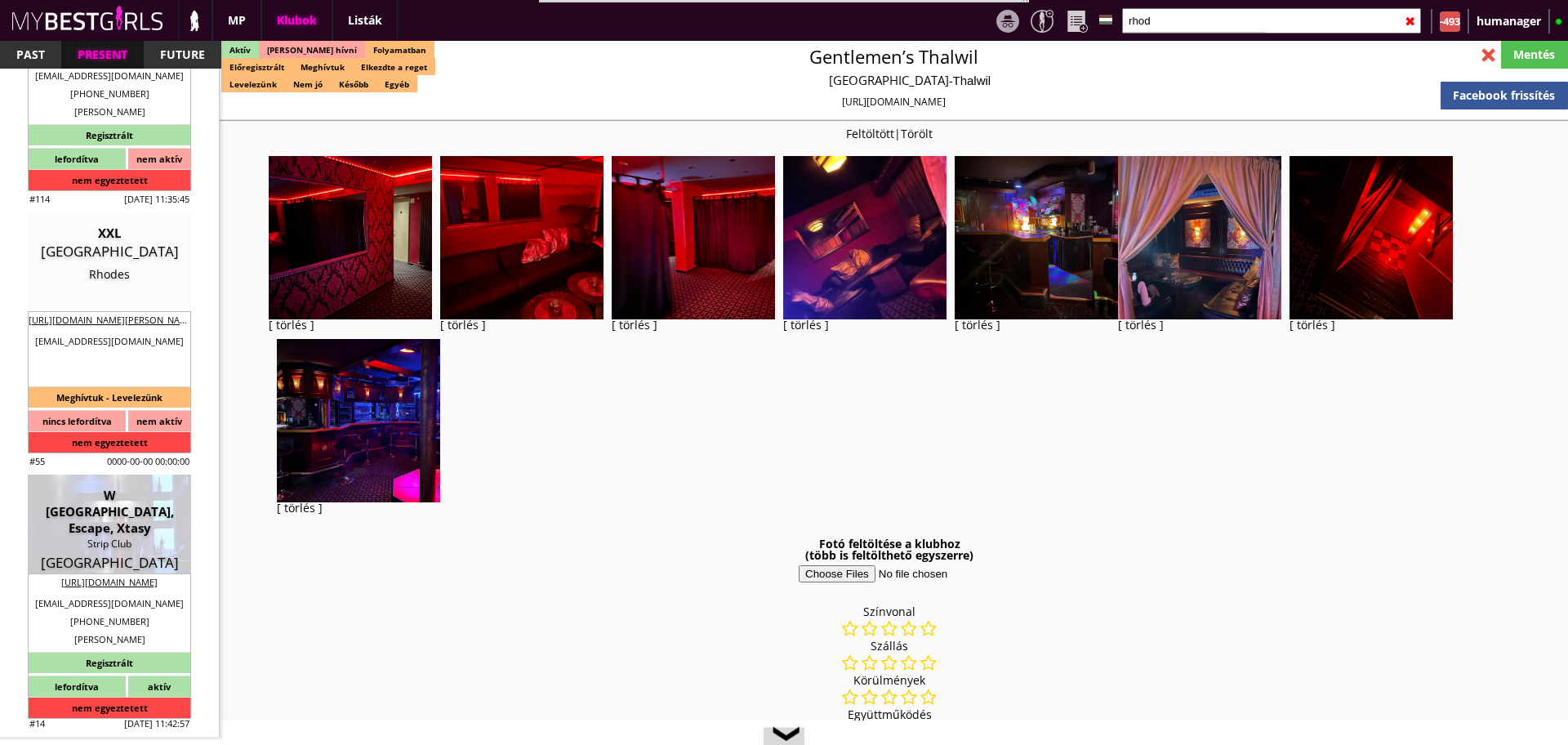
type input "Strip Club"
type input "85101"
type input "Avenue Iraklidon 11-12 ([GEOGRAPHIC_DATA])"
type input "30"
type input "2241035803"
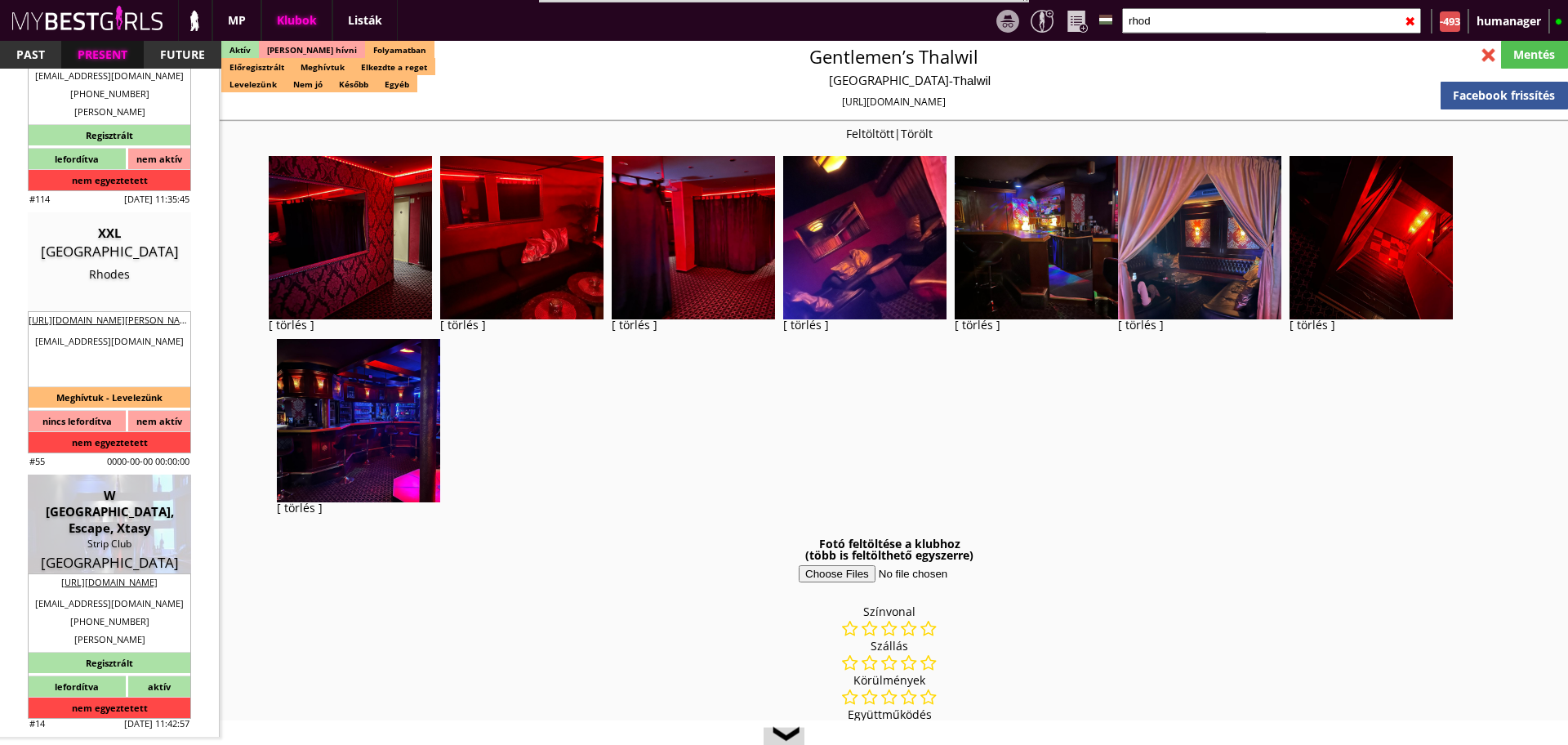
type input "[EMAIL_ADDRESS][DOMAIN_NAME]"
type input "http://rhodesstripclub.gr/"
type textarea "Teneva Maria Vladimirov 85100 Rhodes Avenue Iraklidon 12"
type input "Teneva Maria Vladimirov"
type input "85100"
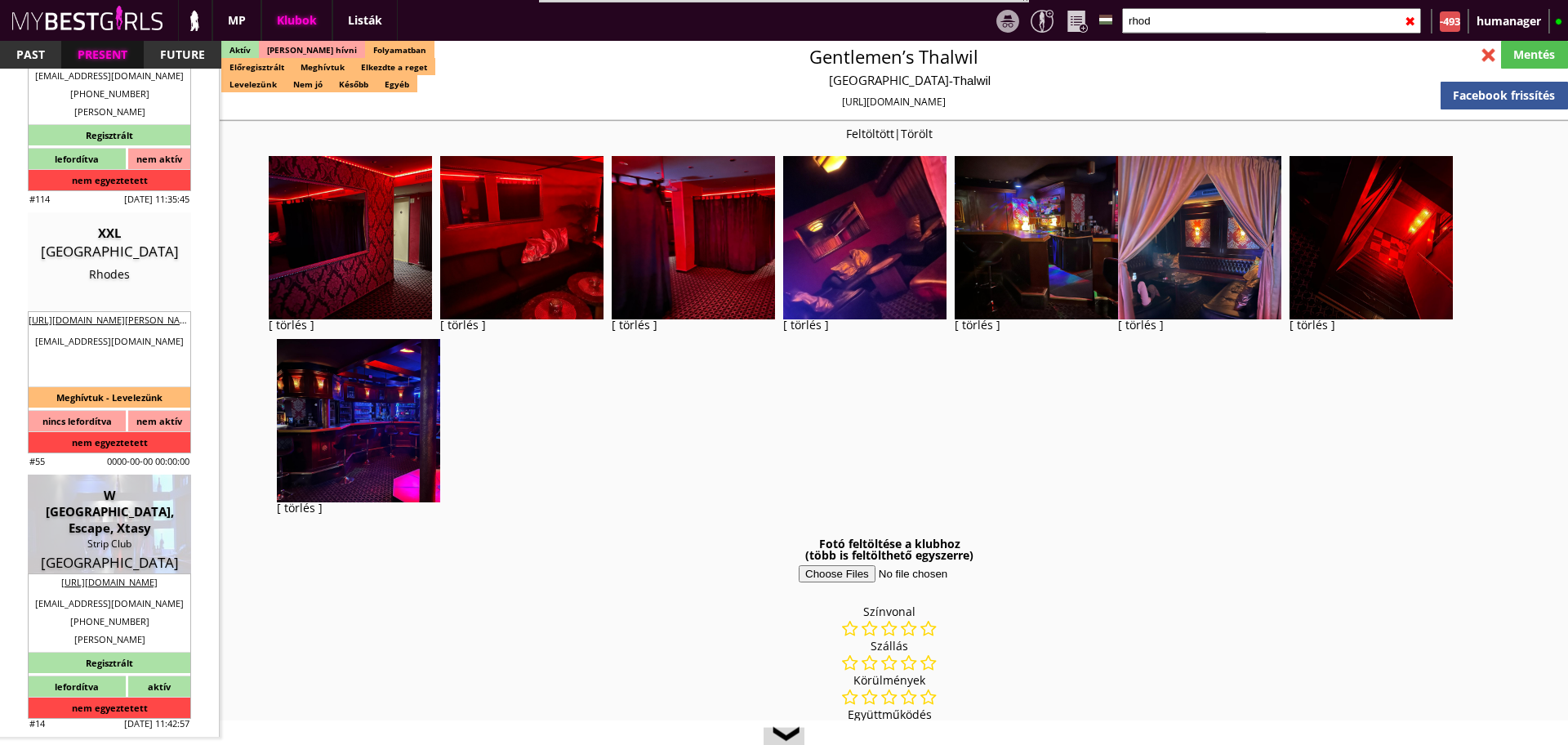
type input "Rhodes"
type input "Avenue Iraklidon 12"
type input "Maria"
type input "Teneva Vladimirov"
type input "30"
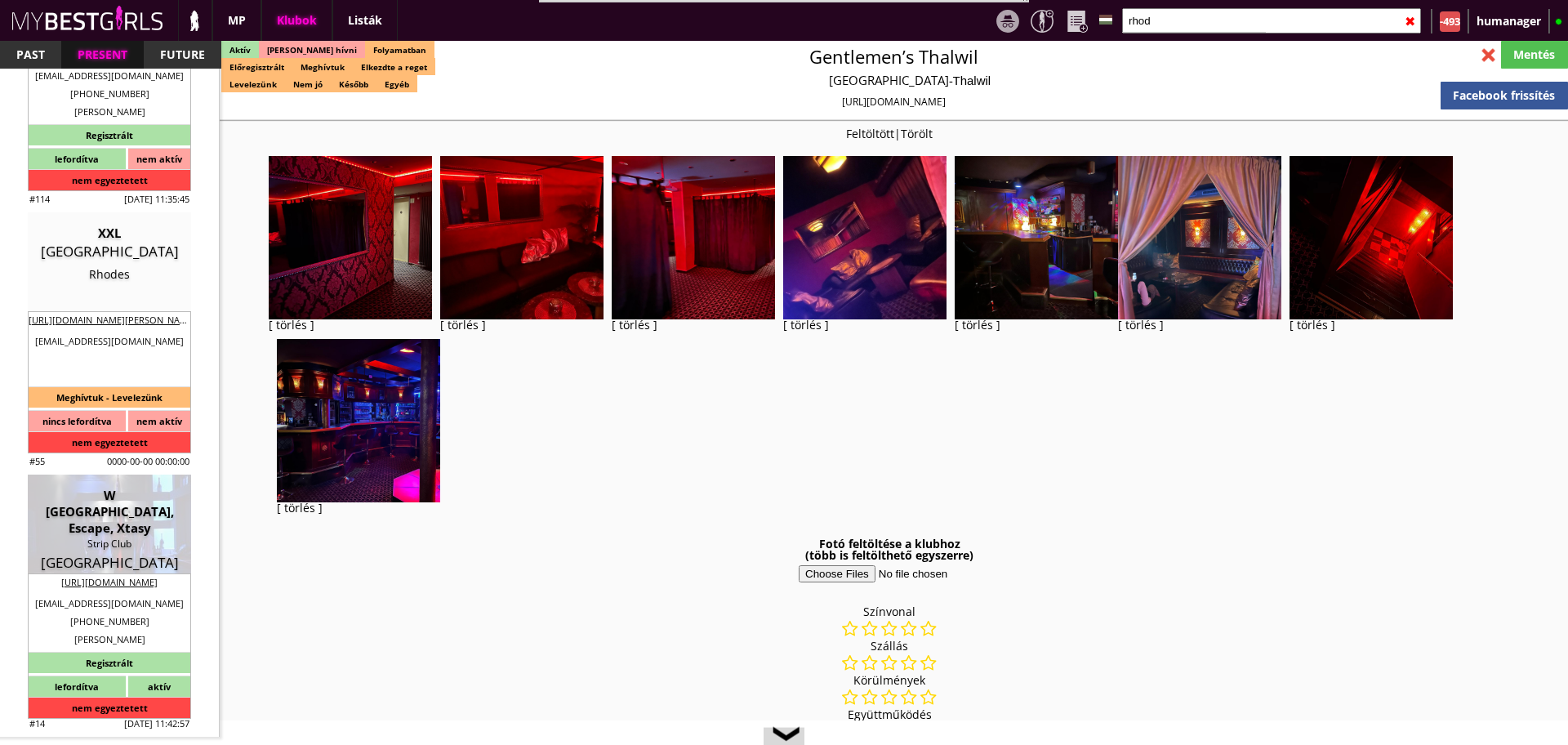
type input "2241035803"
type input "[EMAIL_ADDRESS][DOMAIN_NAME]"
type input "Pedrito"
type input "30"
type input "699 512 0220"
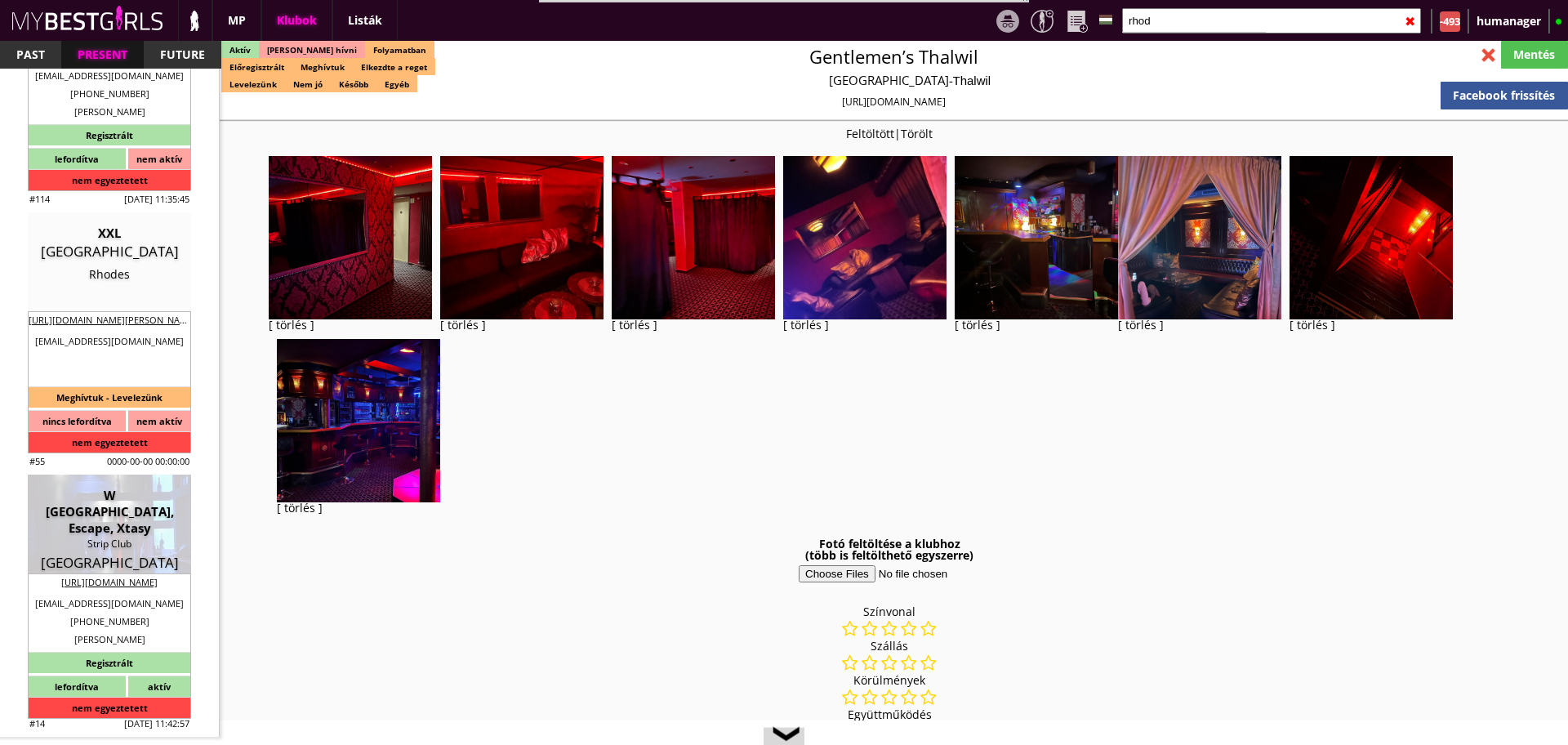
type input "[EMAIL_ADDRESS][DOMAIN_NAME]"
type textarea "EL173482508"
type input "8-12"
type input "2-4"
type input "30-120"
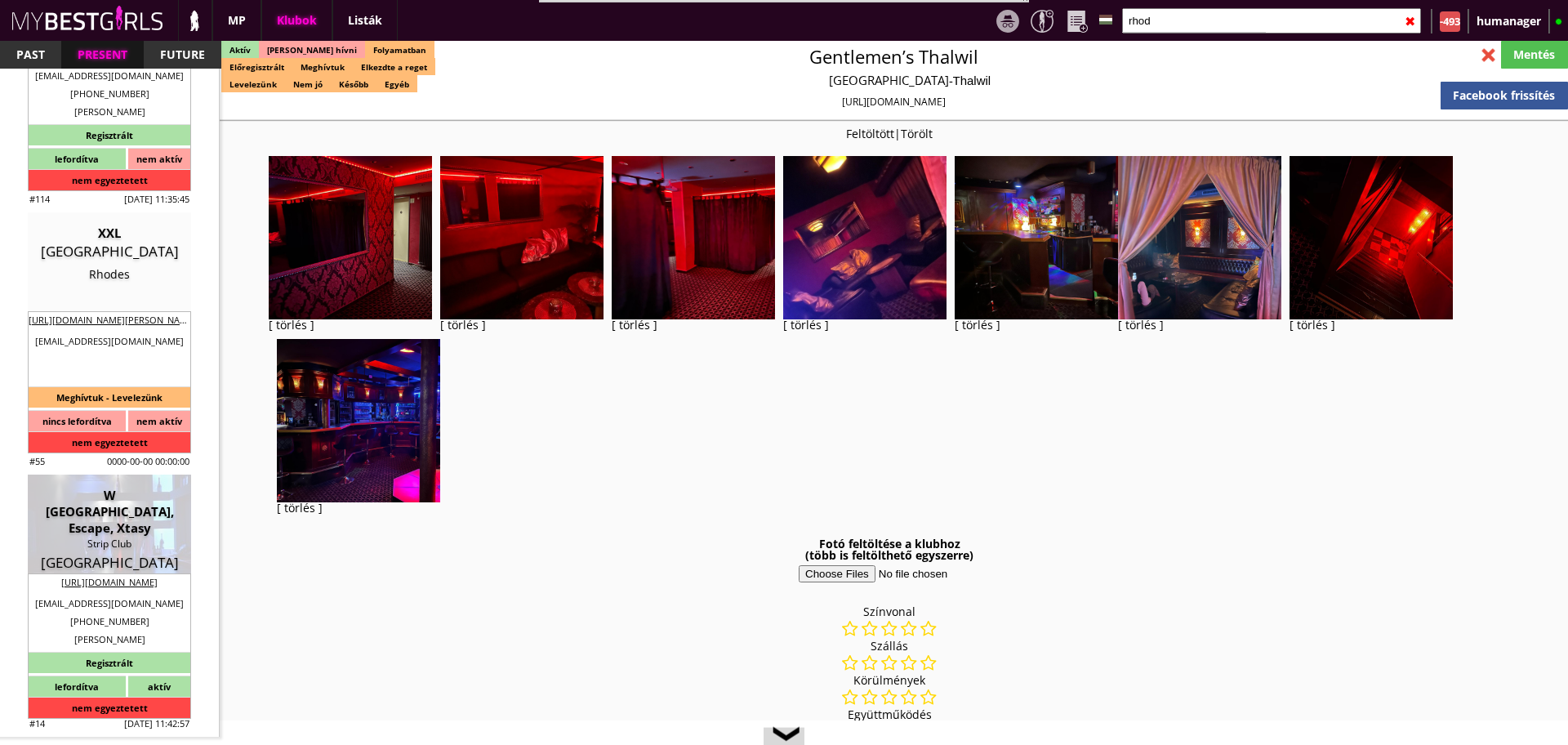
select select "days"
type input "14"
select select "days"
select select "0"
select select "house"
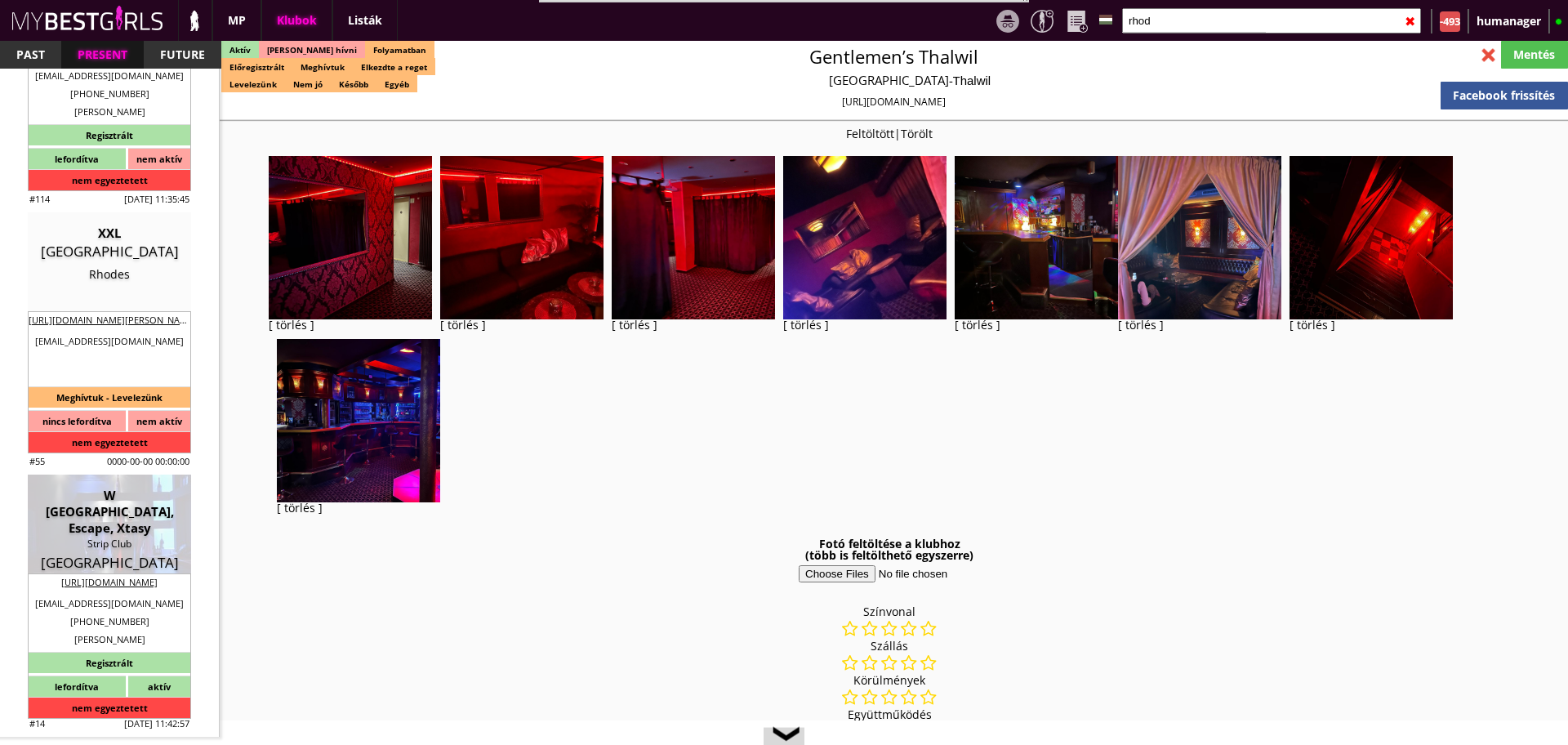
select select "0"
type input "10.00"
type input "2-3"
checkbox input "true"
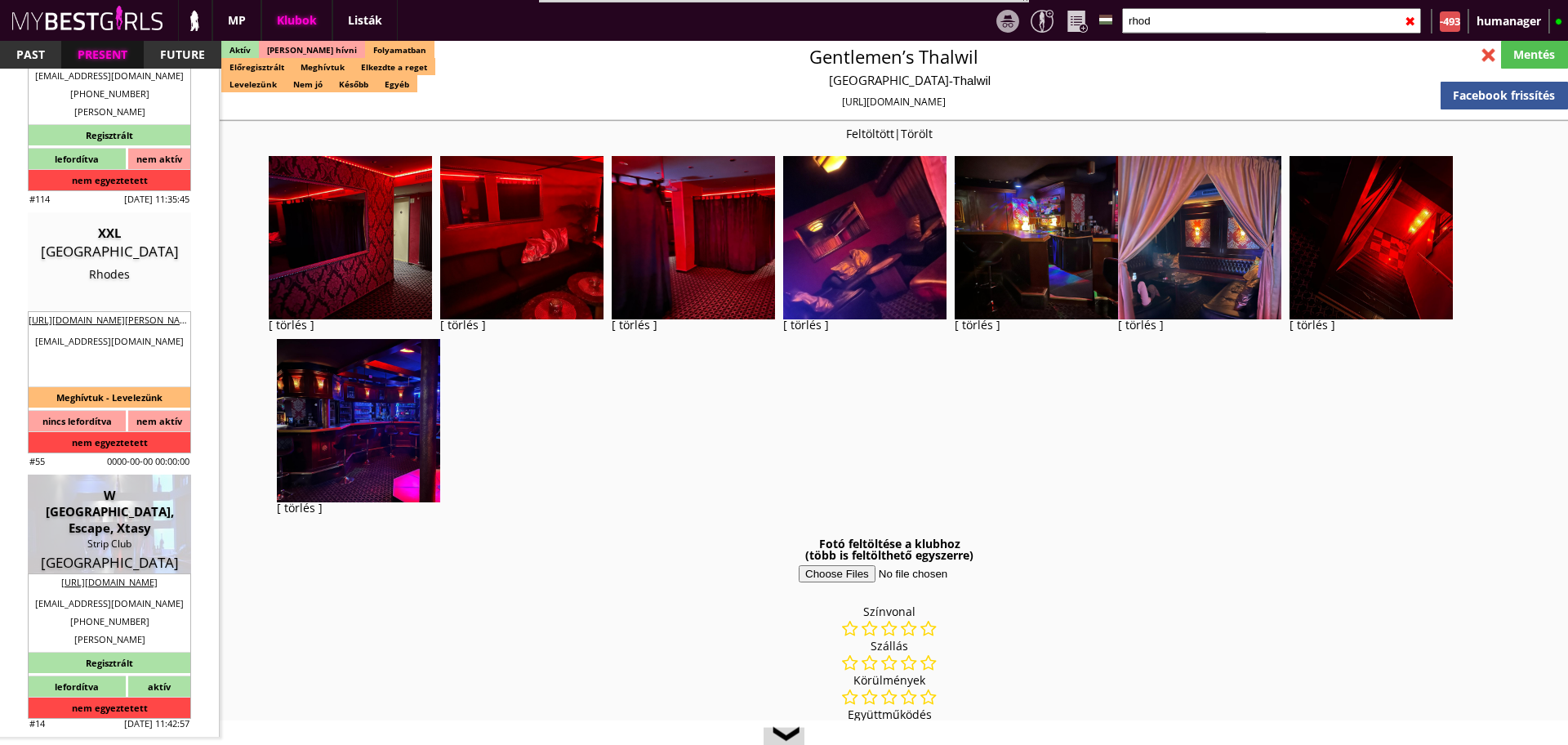
checkbox input "true"
checkbox input "false"
checkbox input "true"
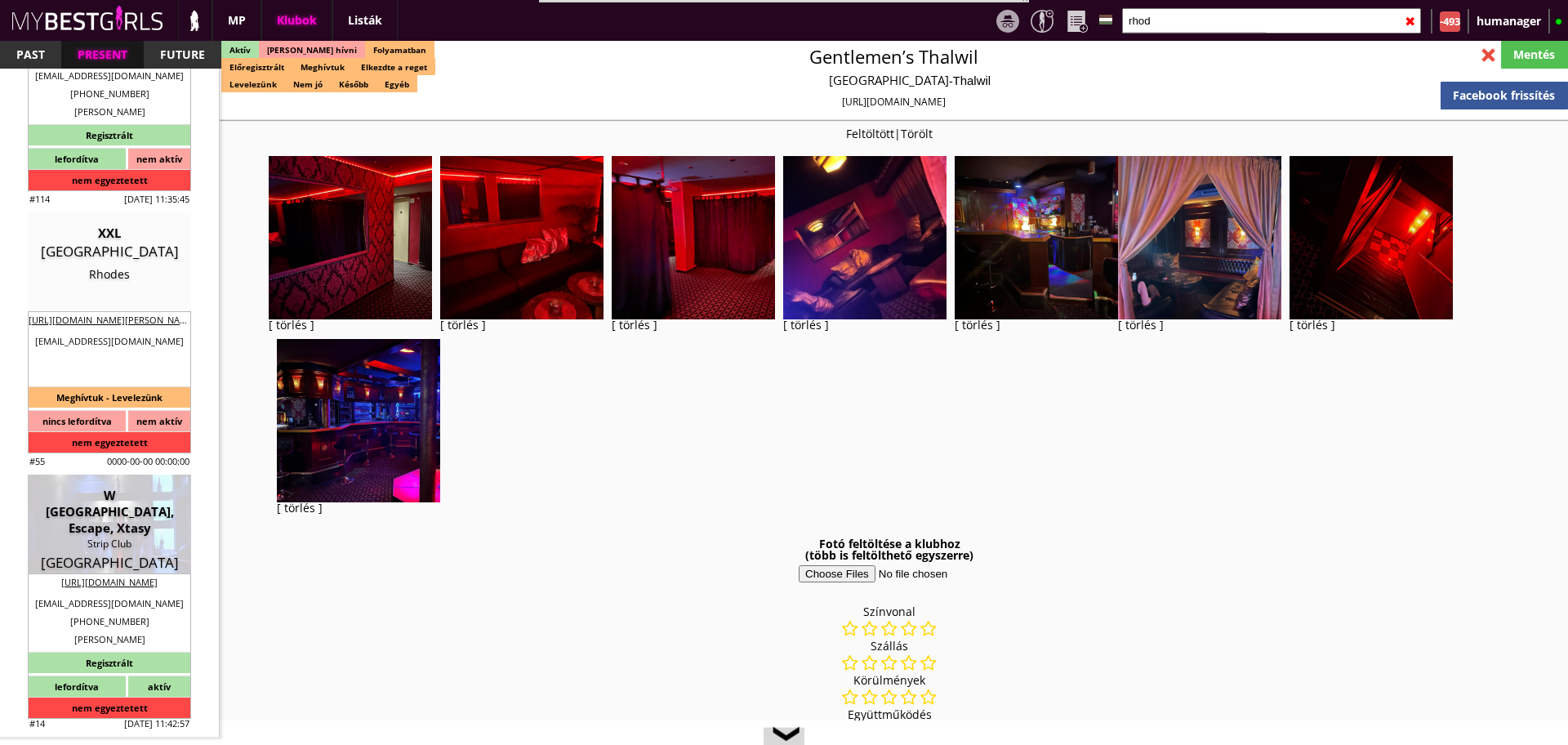
checkbox input "true"
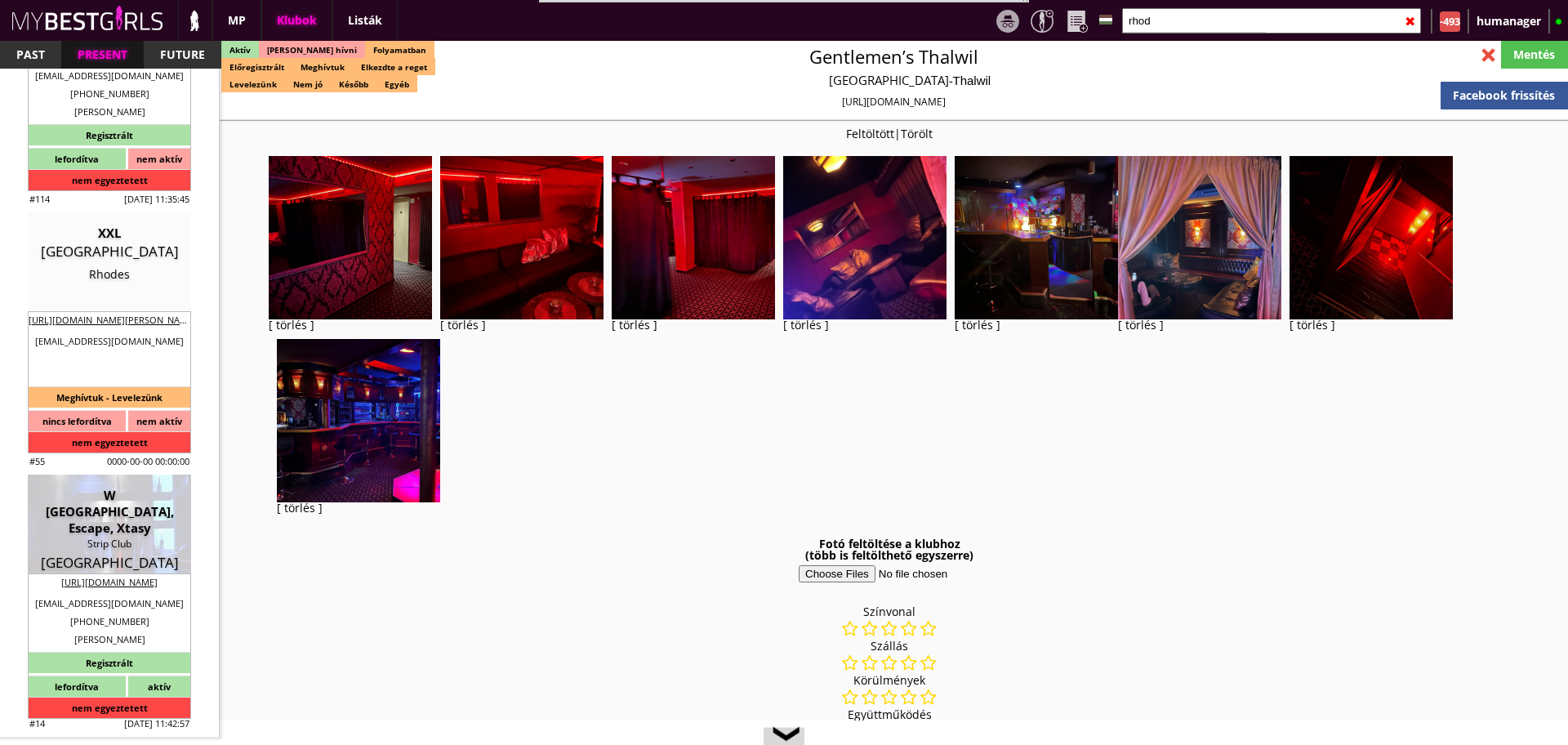
checkbox input "true"
type input "5-6-7"
checkbox input "false"
checkbox input "true"
type input "3-5"
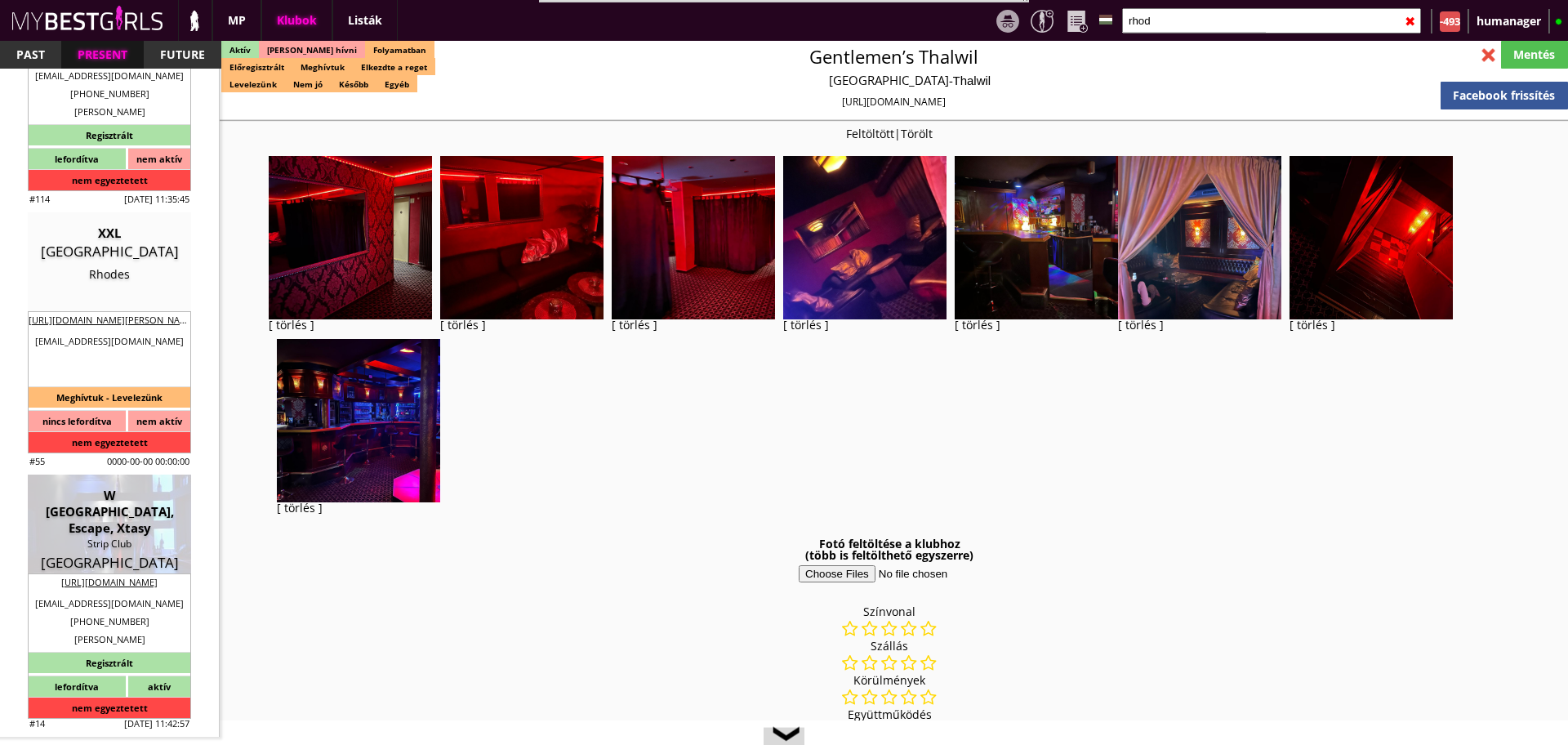
type input "1"
type input "1000"
type input "70.00"
type input "90.00"
select select "weekly"
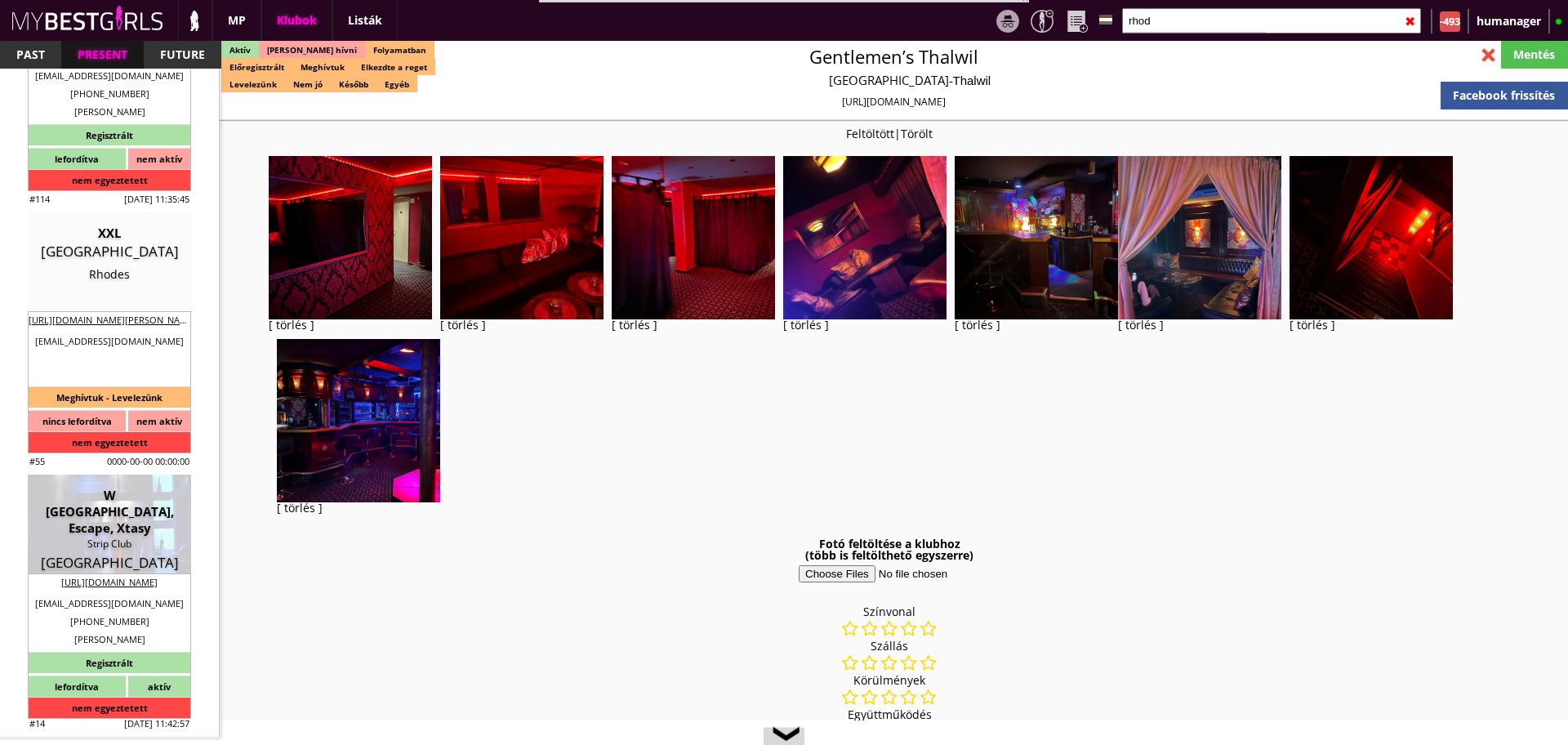
select select "weekly"
checkbox input "true"
type input "50%"
checkbox input "true"
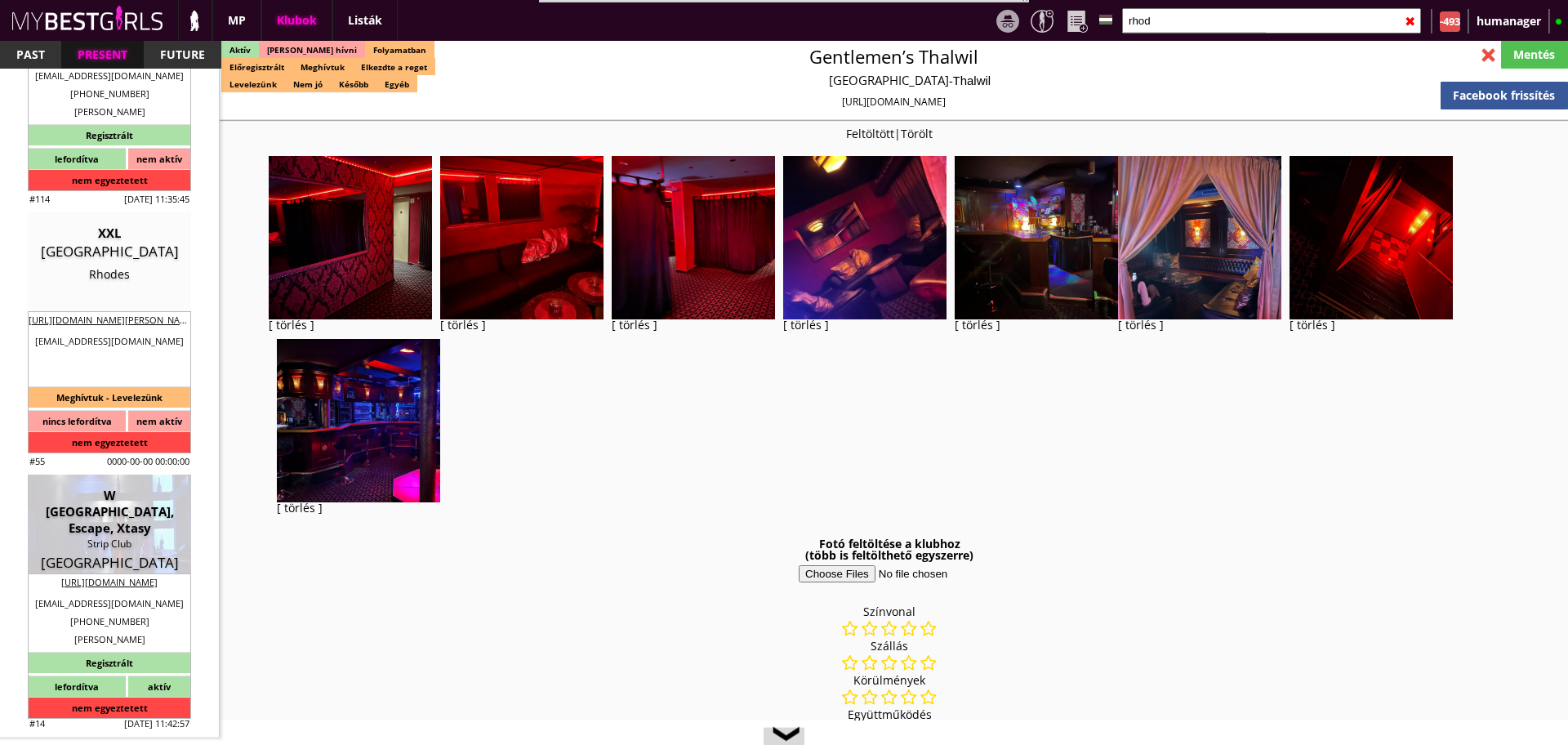
type input "20"
type input "6"
checkbox input "true"
type input "30"
type input "8"
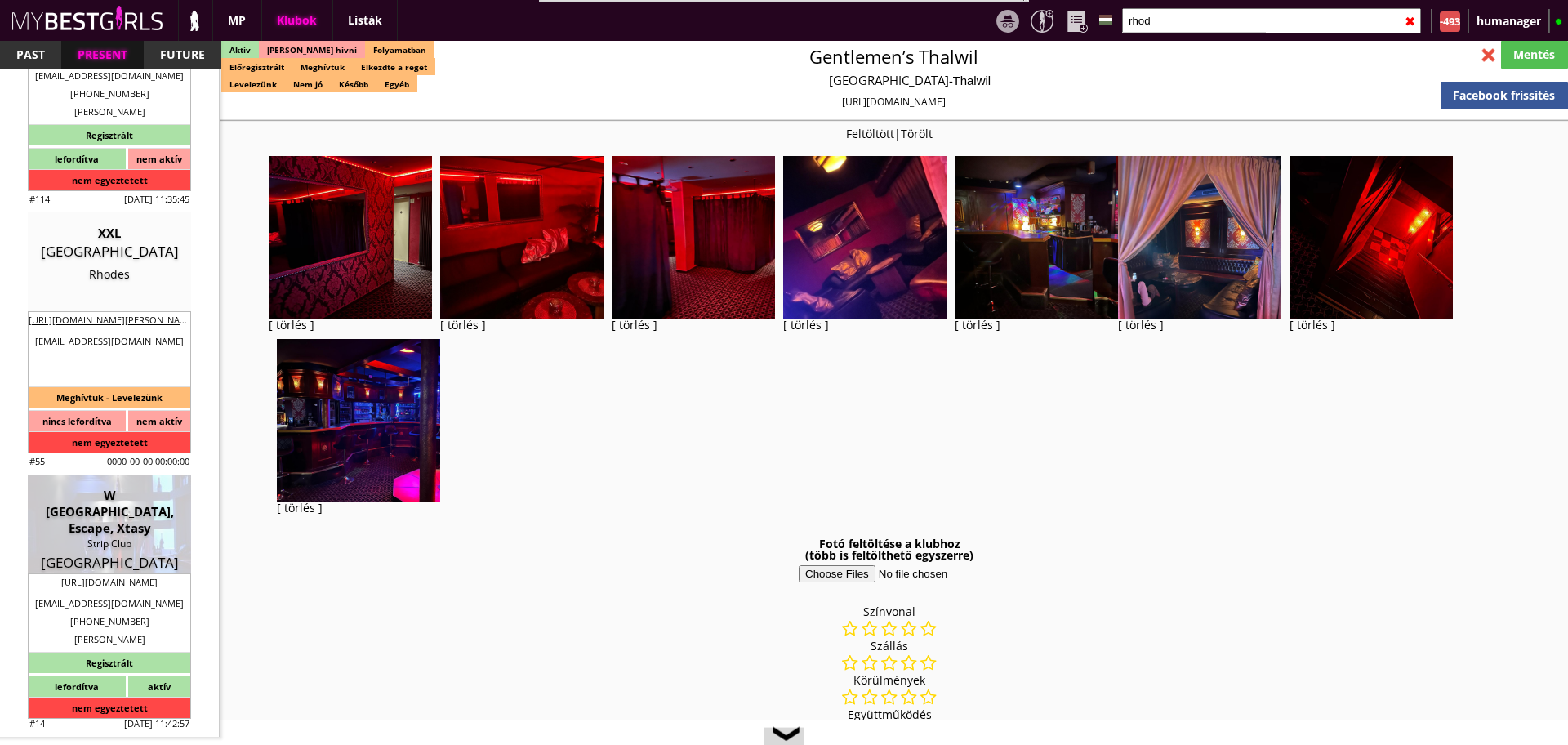
checkbox input "true"
type input "50"
type input "15"
checkbox input "true"
type input "15"
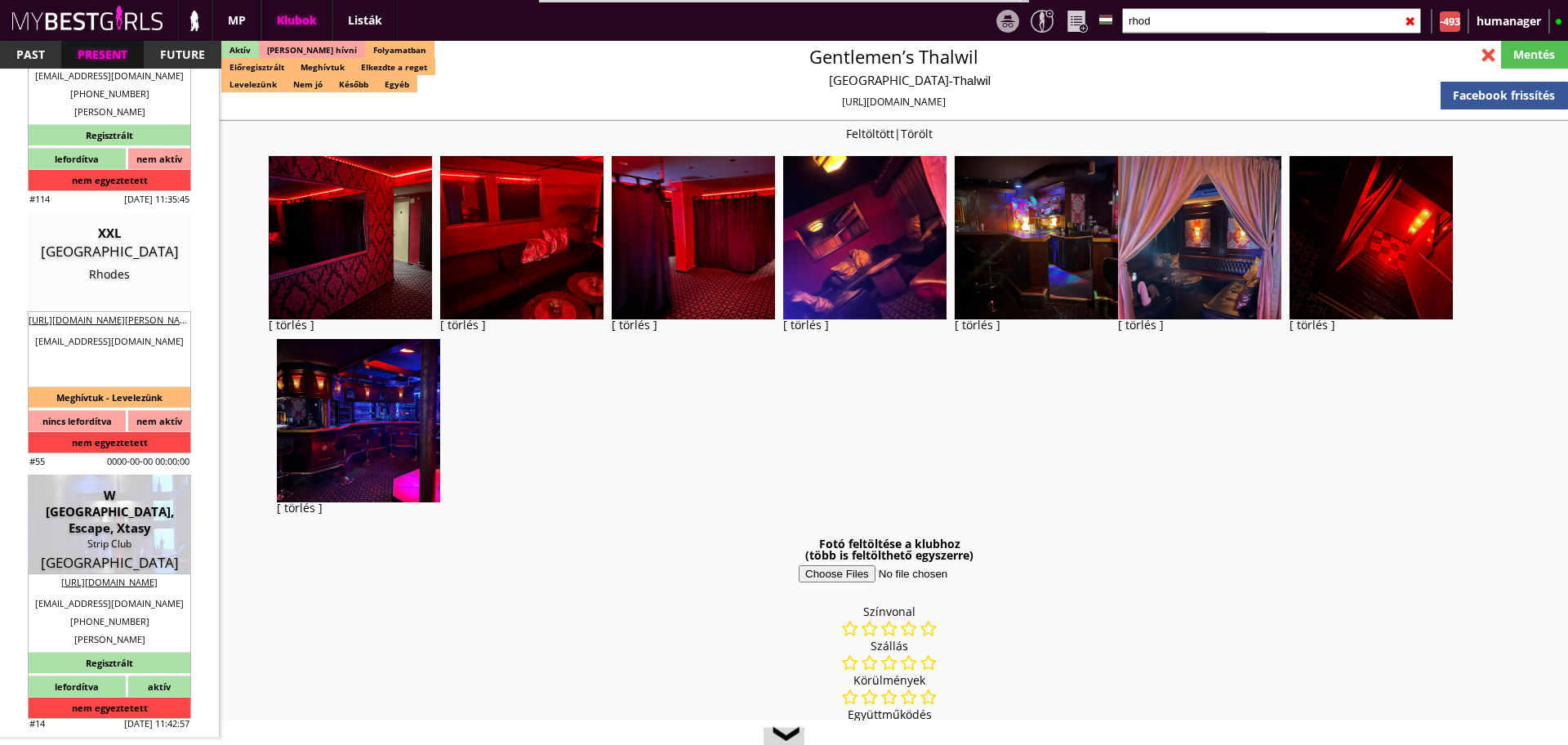
type input "30"
type input "25"
checkbox input "true"
type input "15"
type input "30"
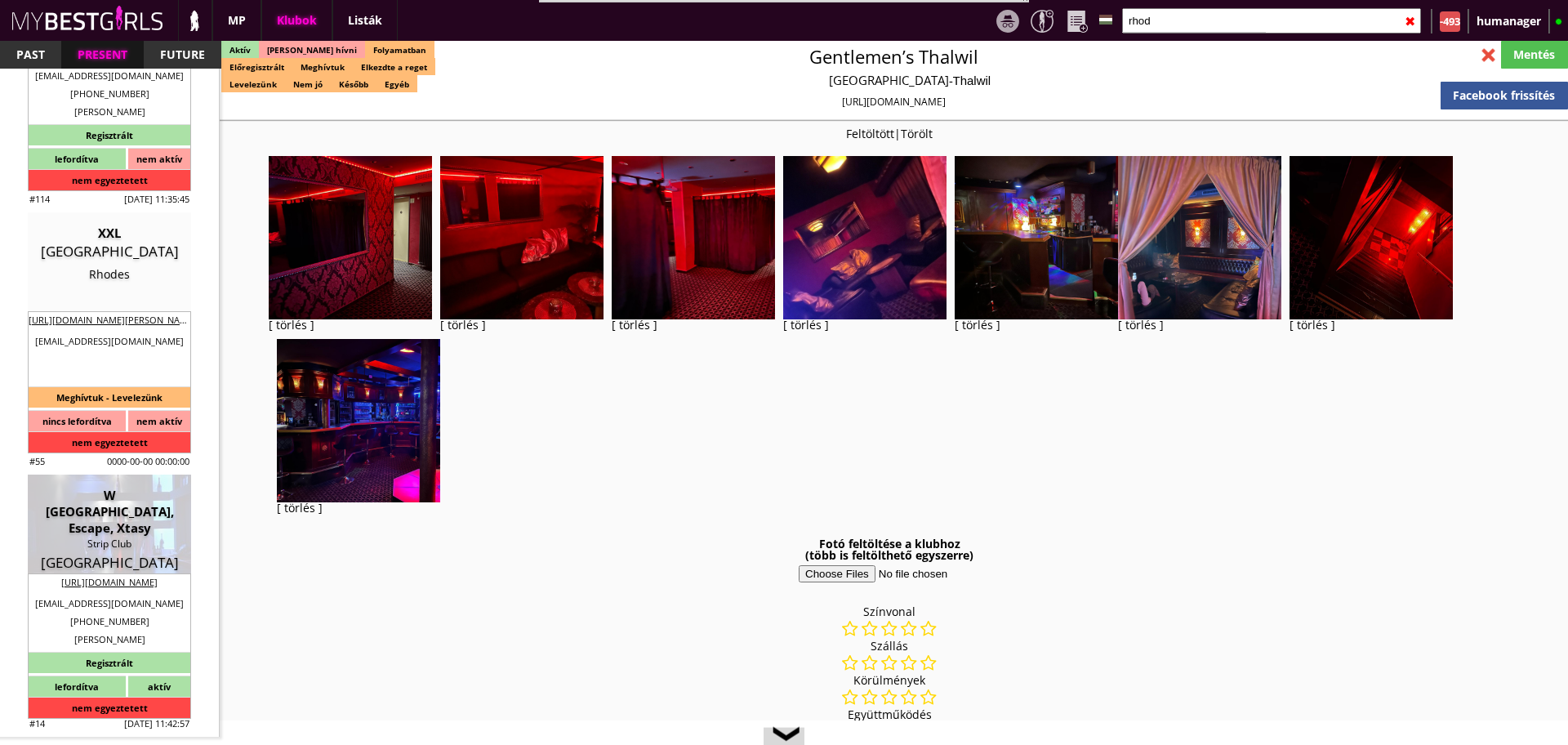
type input "25"
checkbox input "true"
type input "60"
type input "400"
type input "25-30"
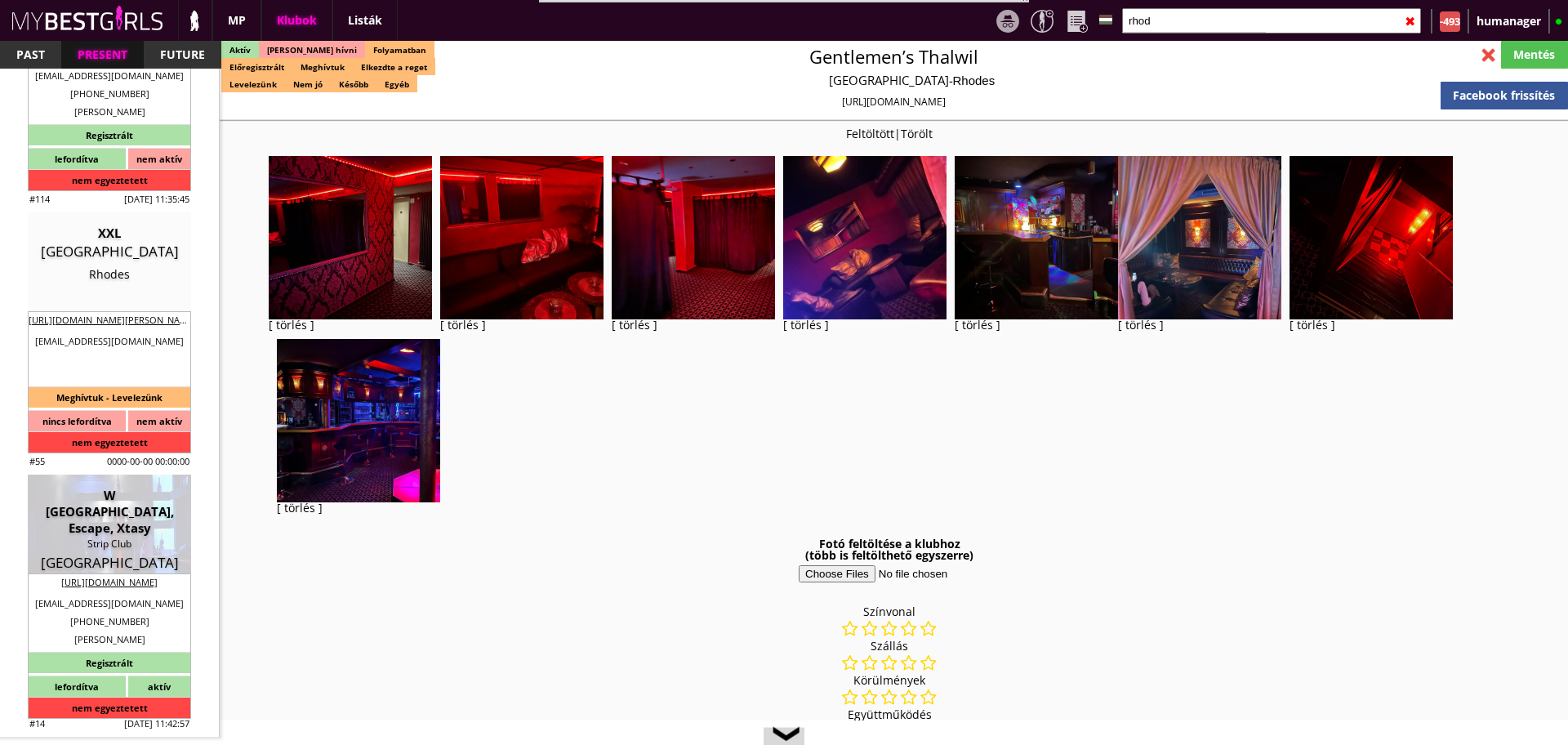
select select "[EMAIL_ADDRESS][DOMAIN_NAME]"
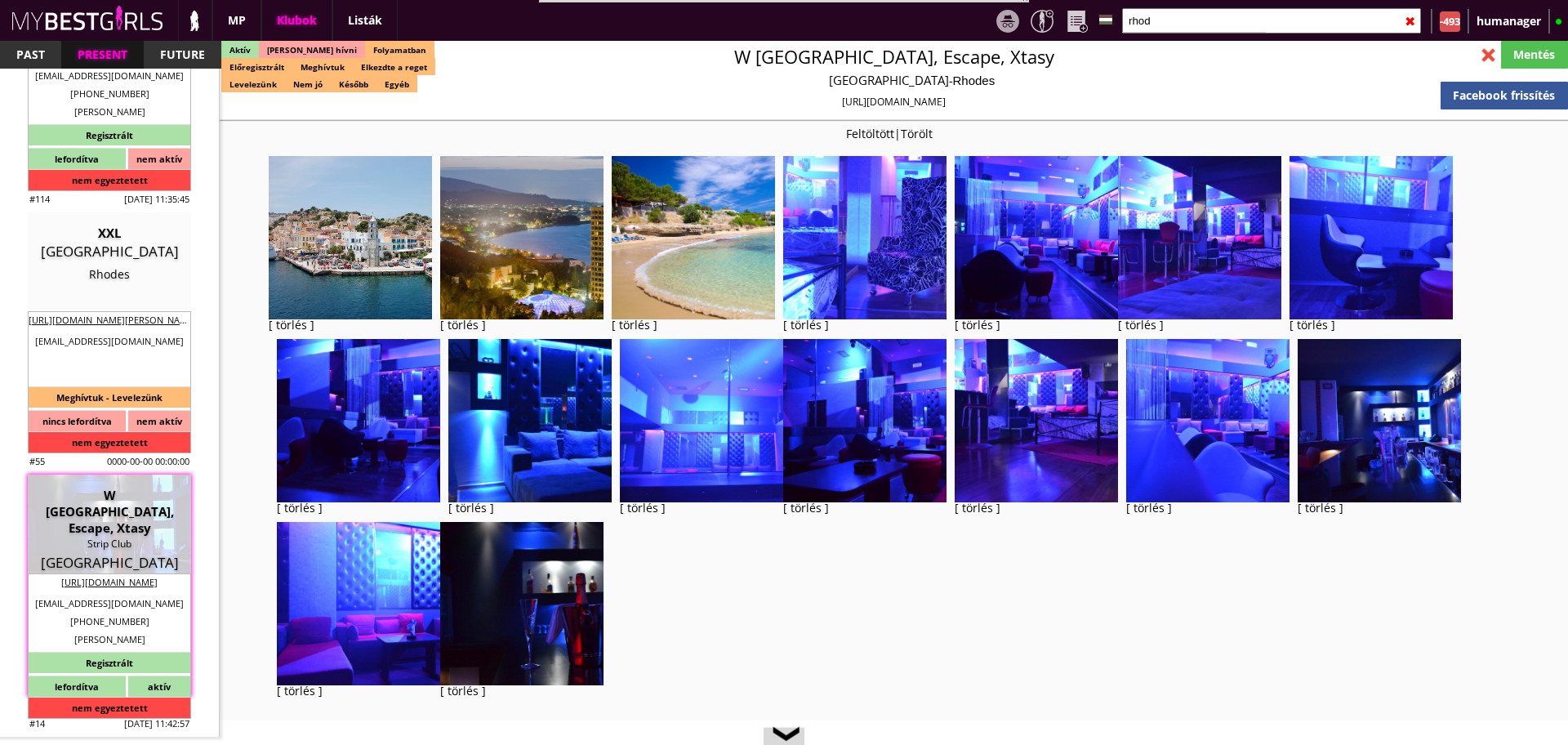
checkbox input "true"
type input "Asztaltáncos munka Görögországban"
type input "Tengerparti táncos munka Görögországban - 70-90 EUR fix /nap"
type input "Table dance, private dance, italkonzumálás"
type textarea "Country: Greece Club type: Strip Club Work type: Table dance, private dance, dr…"
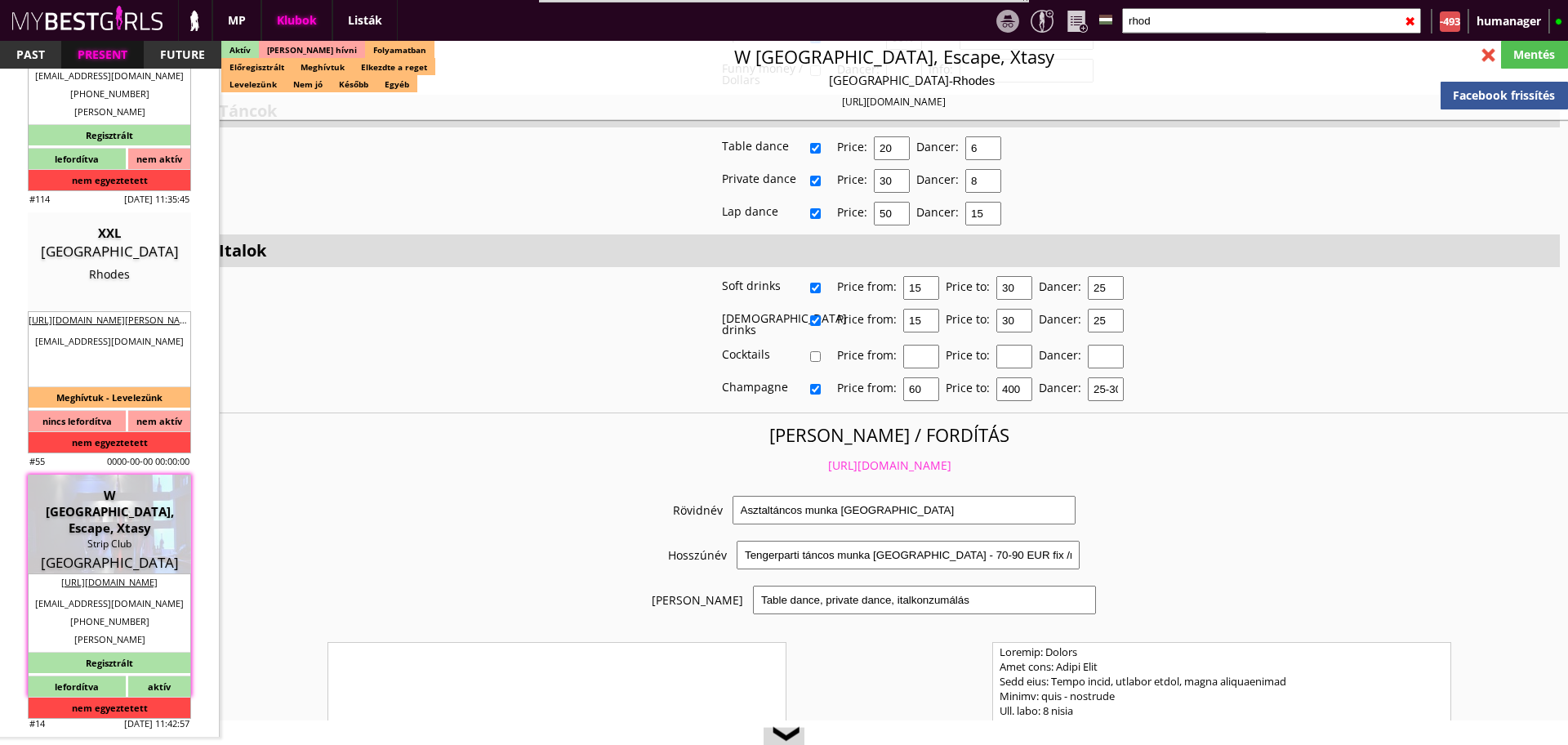
scroll to position [3372, 0]
click at [828, 454] on link "https://mybestgirls.com/asztaltancos-munka-gorogorszagban-----" at bounding box center [889, 462] width 123 height 15
drag, startPoint x: 1251, startPoint y: 6, endPoint x: 1252, endPoint y: 17, distance: 11.0
click at [1252, 17] on div "rhod ✖" at bounding box center [1271, 20] width 312 height 41
click at [1252, 17] on input "rhod" at bounding box center [1272, 21] width 299 height 25
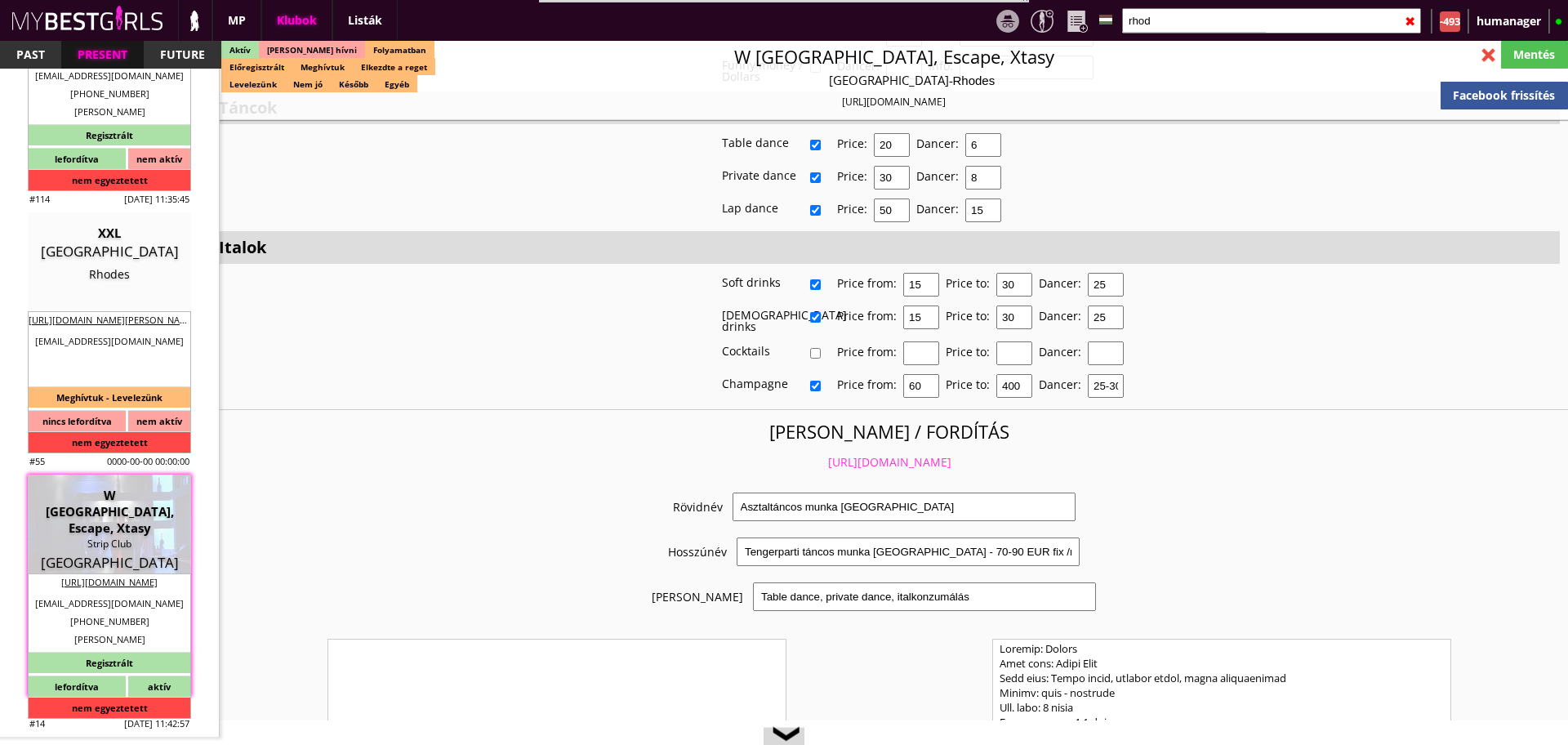
click at [1252, 17] on input "rhod" at bounding box center [1272, 21] width 299 height 25
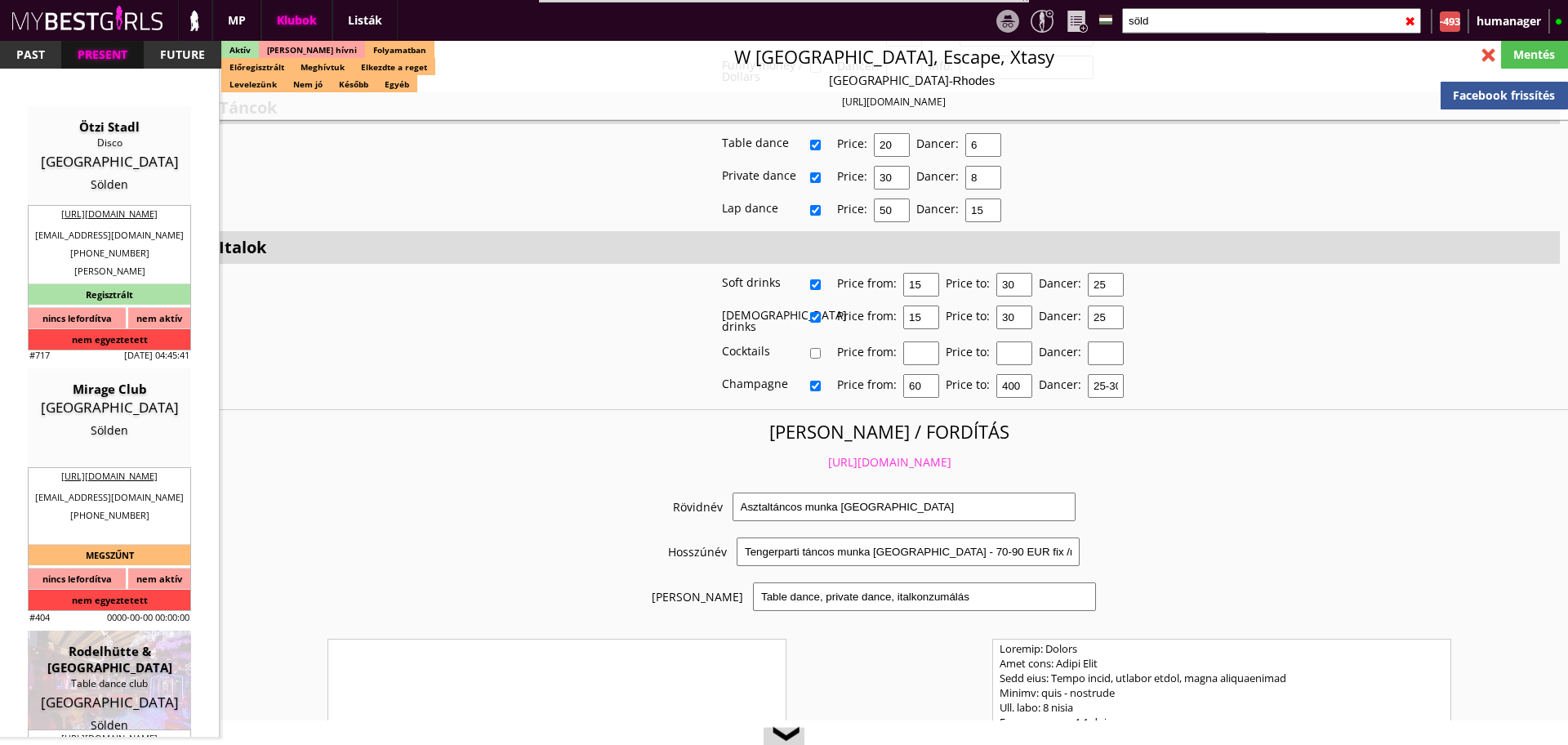
scroll to position [156, 0]
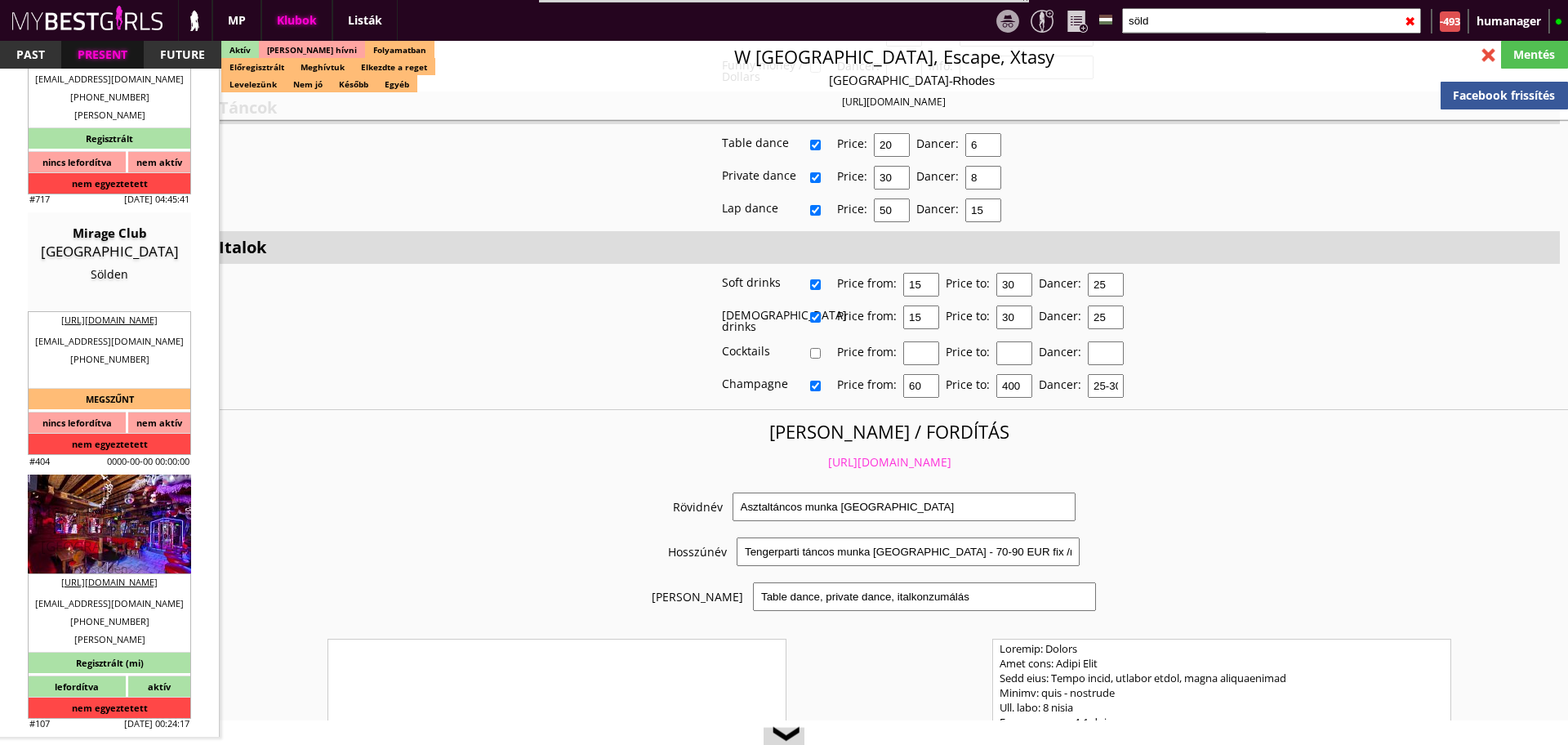
type input "söld"
click at [117, 563] on div "Sölden" at bounding box center [109, 569] width 138 height 16
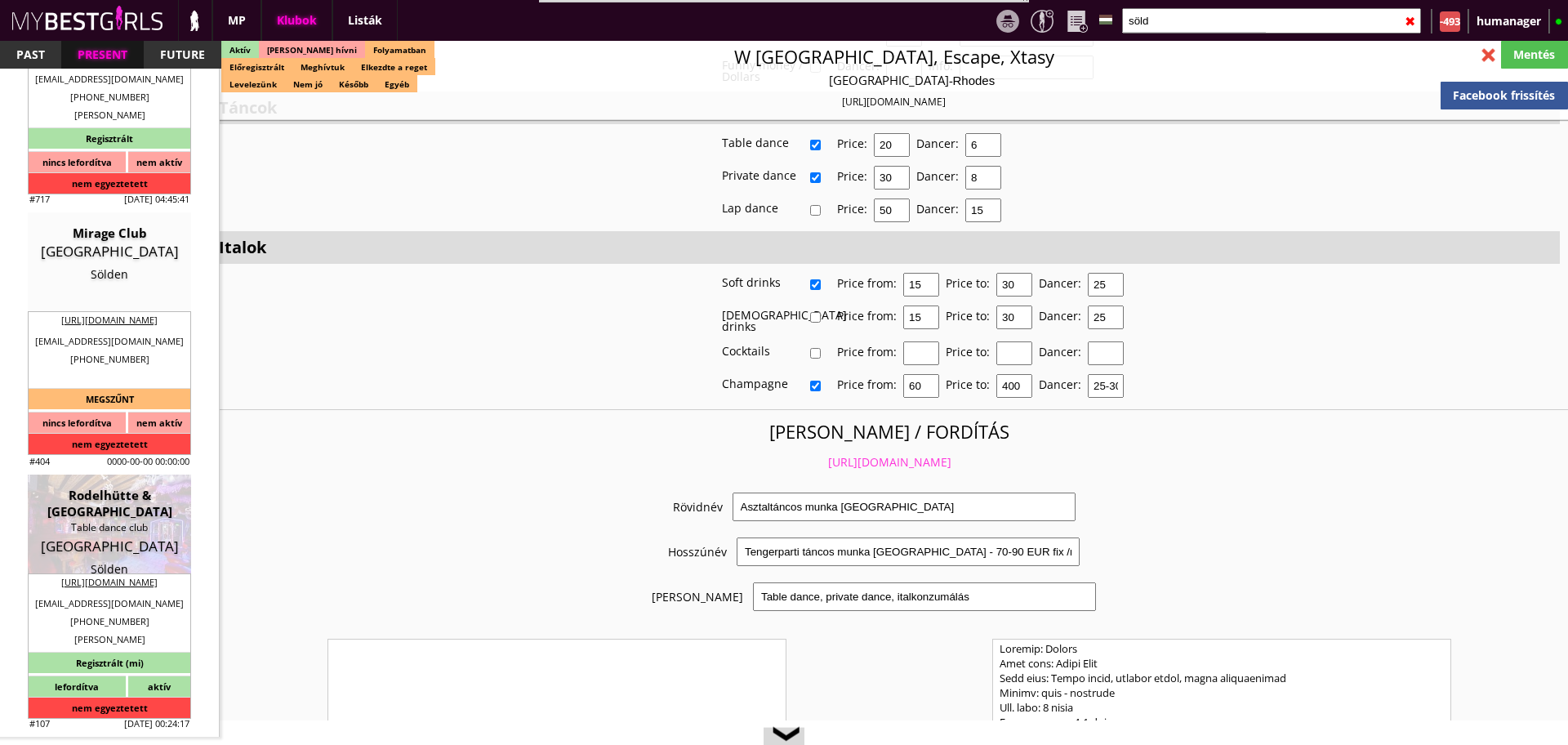
type input "Sölden"
checkbox input "false"
type textarea "2024. ŐSZI - 2025 TÉLI SZEZON: ANDY: Ist all ok. Only opening is different by t…"
type input "15.00"
type input "EUR"
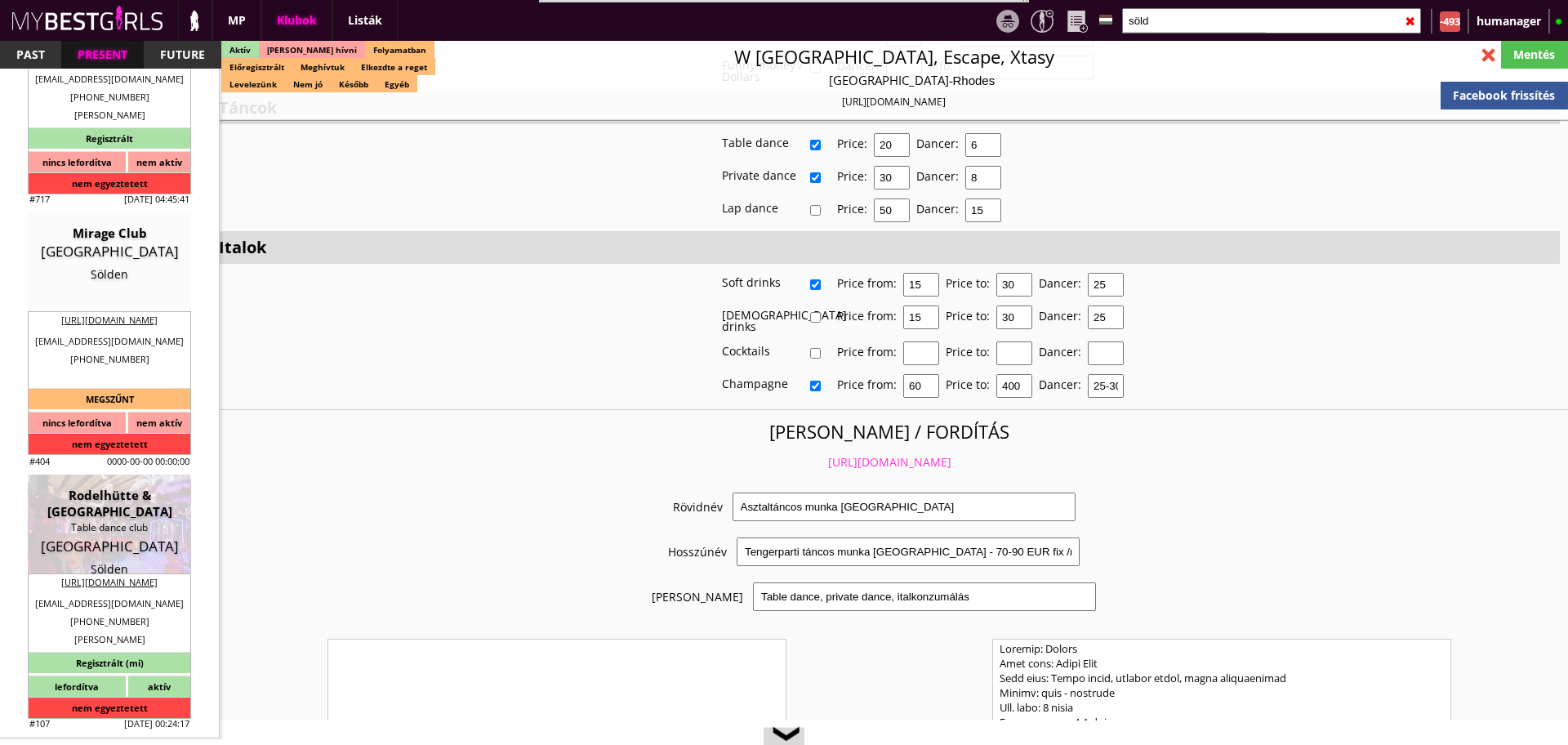
type input "Rodelhütte & [GEOGRAPHIC_DATA]"
type input "Table dance club"
type input "6450"
type input "1 and 158 Dorfstraße"
type input "[EMAIL_ADDRESS][PERSON_NAME][DOMAIN_NAME]"
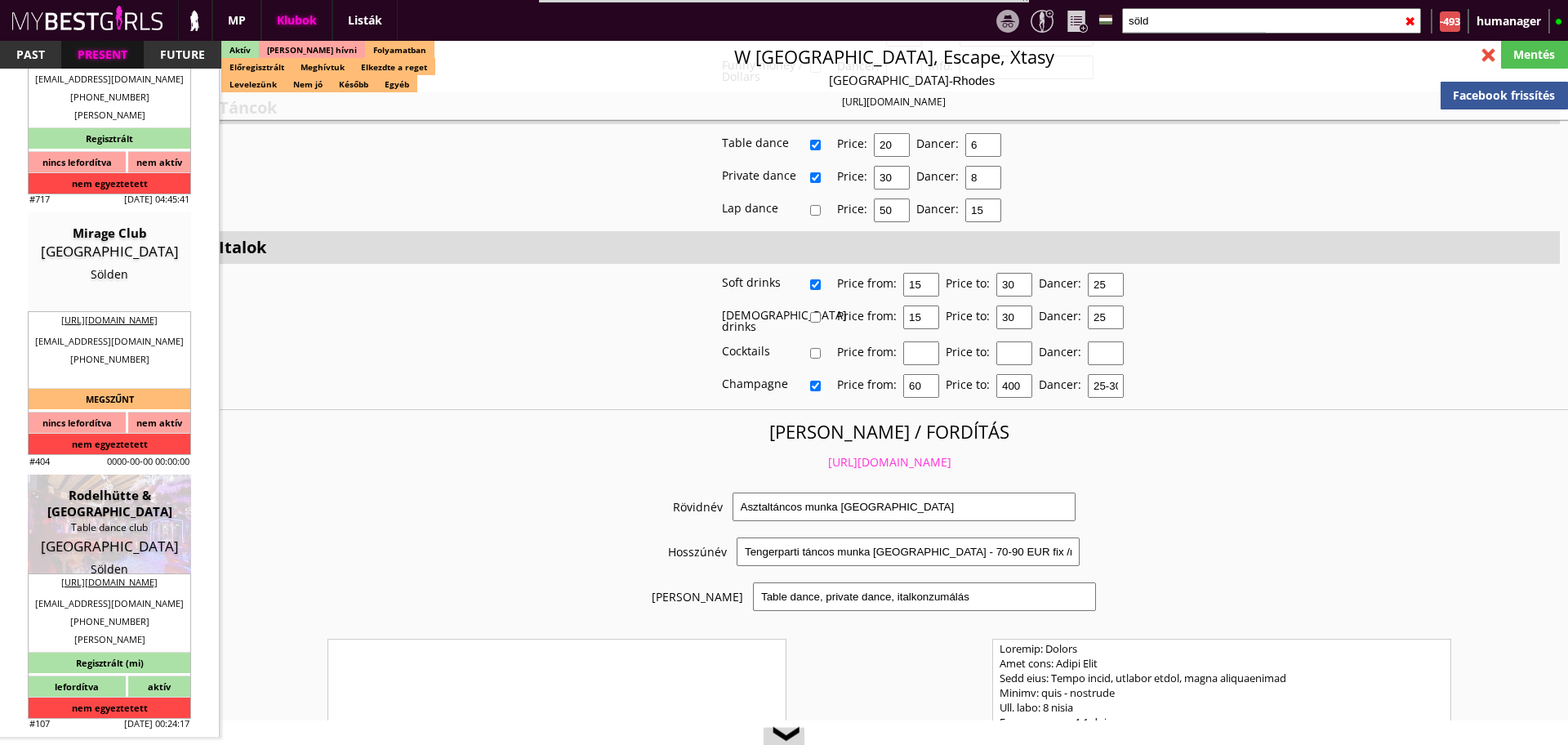
type input "[URL][DOMAIN_NAME]"
type textarea "Brugger Gastro GmbH ATU66055378 6450 Sölden Dorfstrasse 100"
type input "Brugger Gastro GmbH"
type input "ATU66055378"
type input "6450"
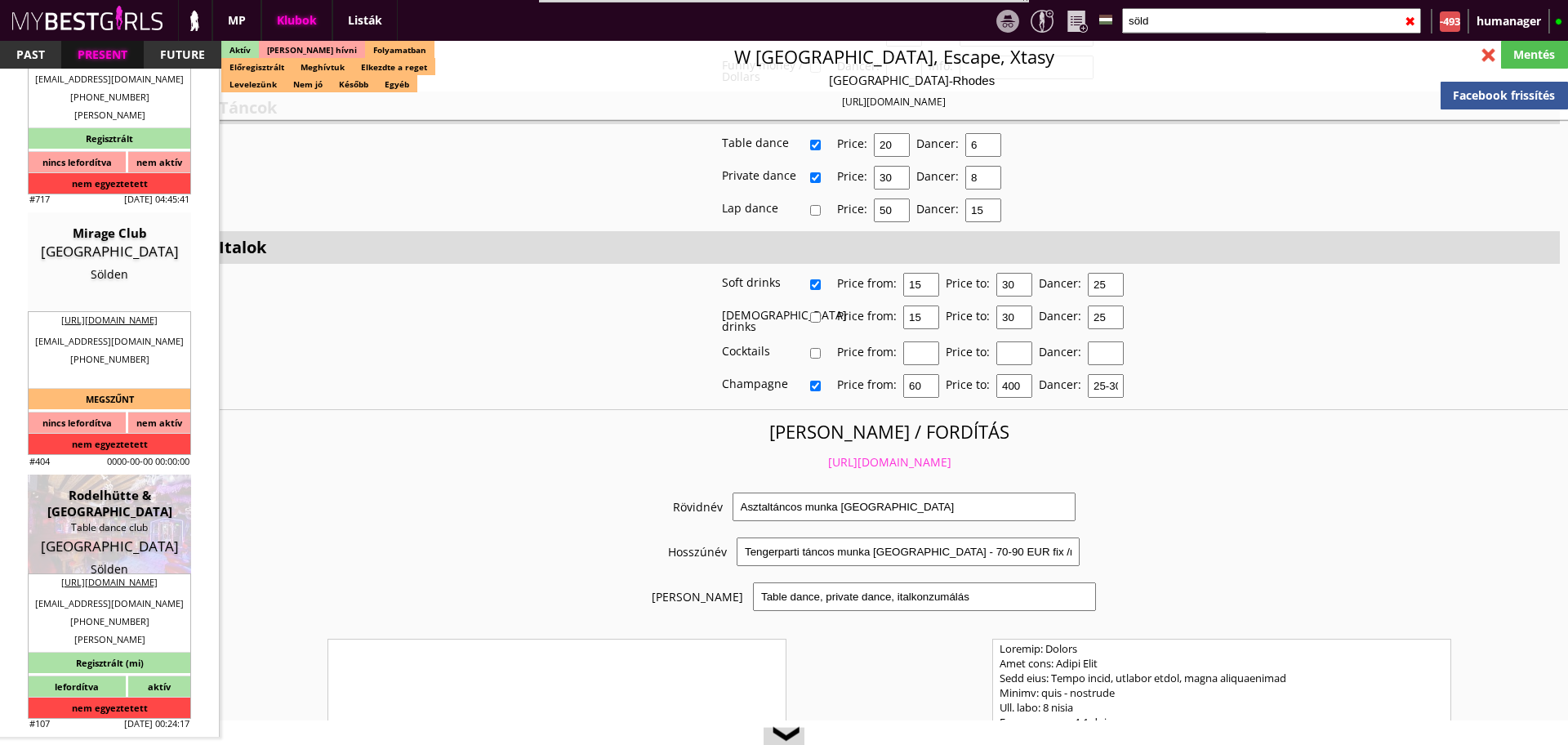
type input "Sölden"
type input "Dorfstrasse 100"
type input "Andreas"
type input "Brugger"
type input "43"
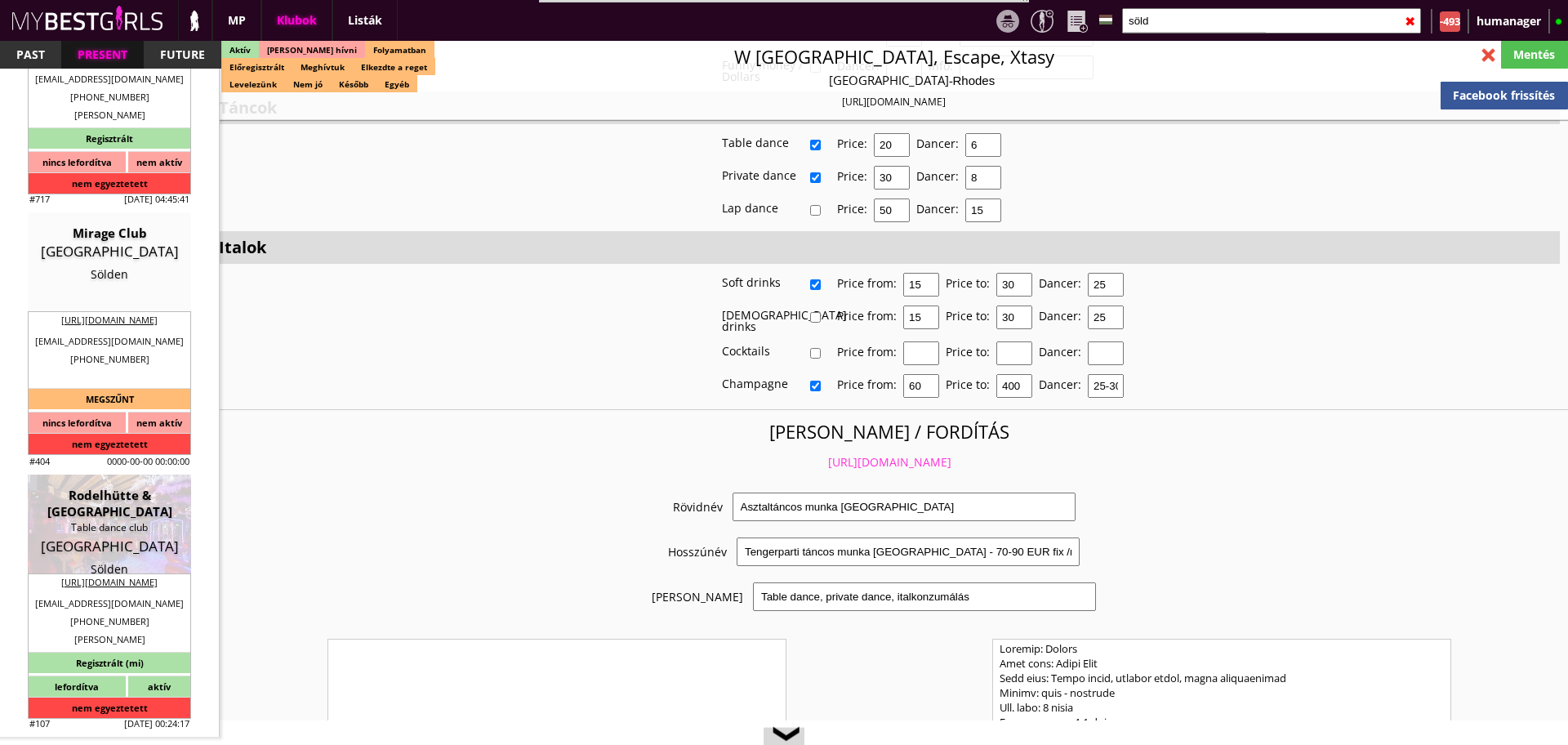
type input "664 1614087"
type input "[EMAIL_ADDRESS][PERSON_NAME][DOMAIN_NAME]"
type input "Renata"
type input "43"
type input "664 1135505"
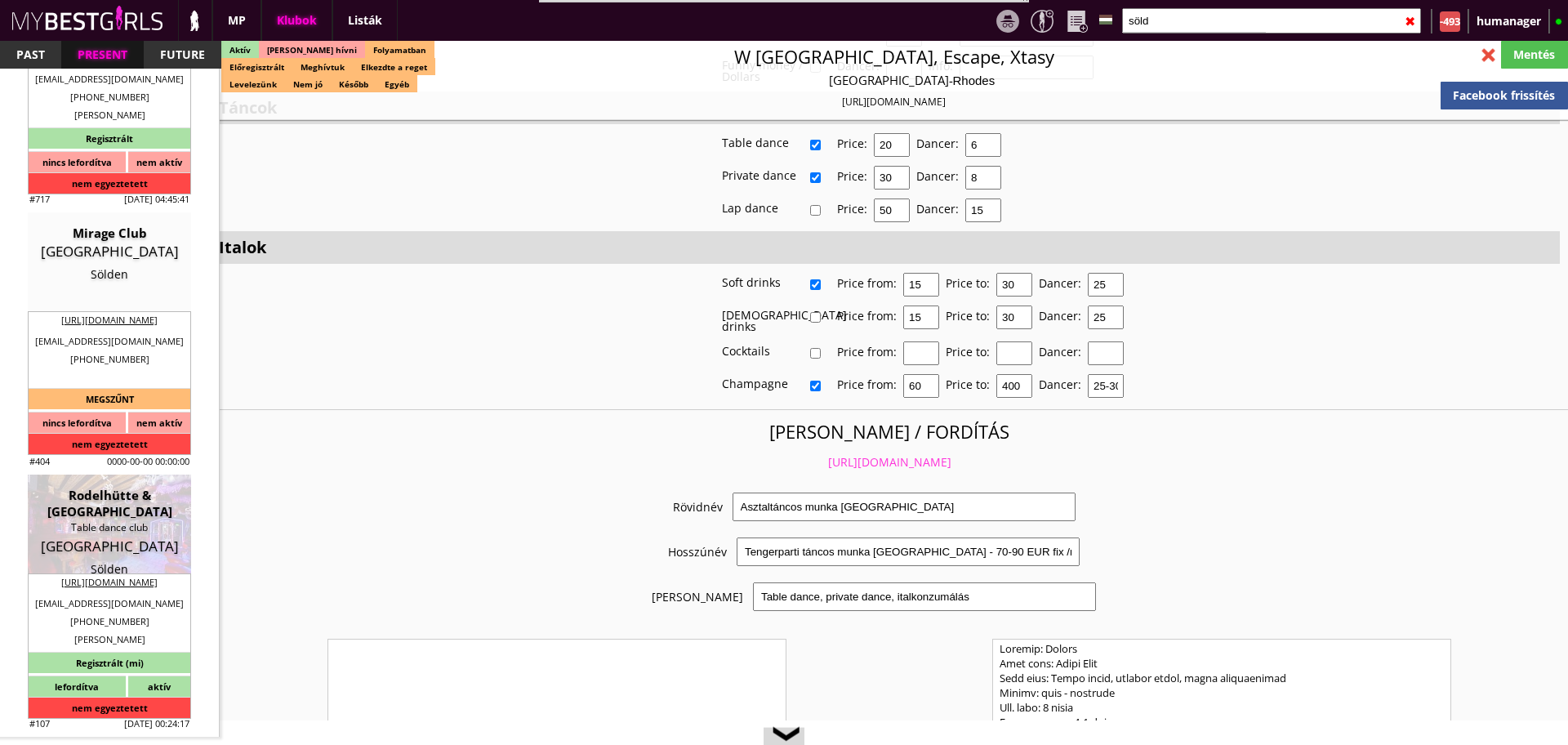
type input "[EMAIL_ADDRESS][PERSON_NAME][DOMAIN_NAME]"
type textarea "Első tennivalód: Küldj ide nekünk fotót az útleveledről vagy a személyidről. Ír…"
type input "10"
type input "5"
type input "2-3-4"
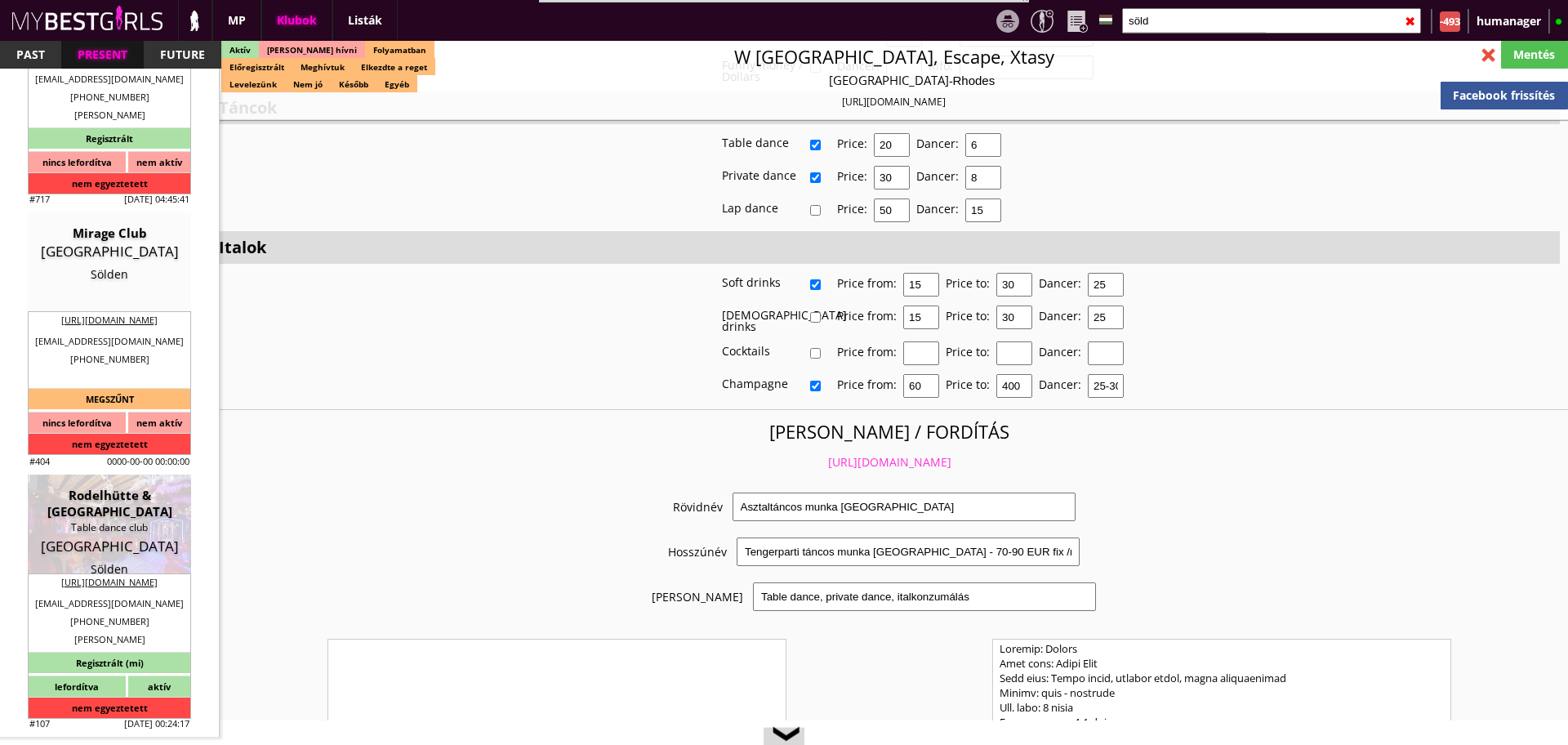
select select "months"
type input "2"
select select "weeks"
select select "apartmant"
type input "15.00"
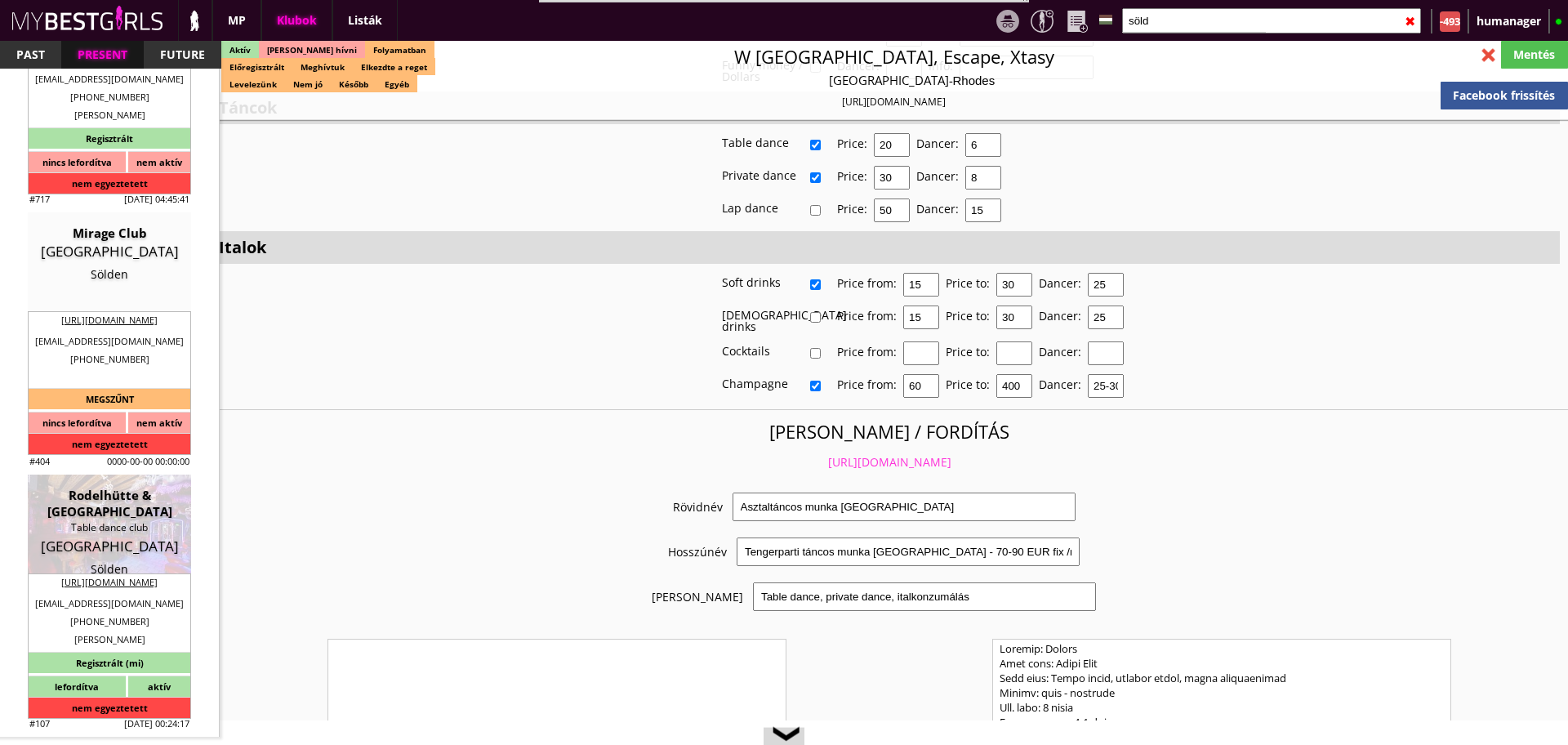
type input "2 -3"
checkbox input "true"
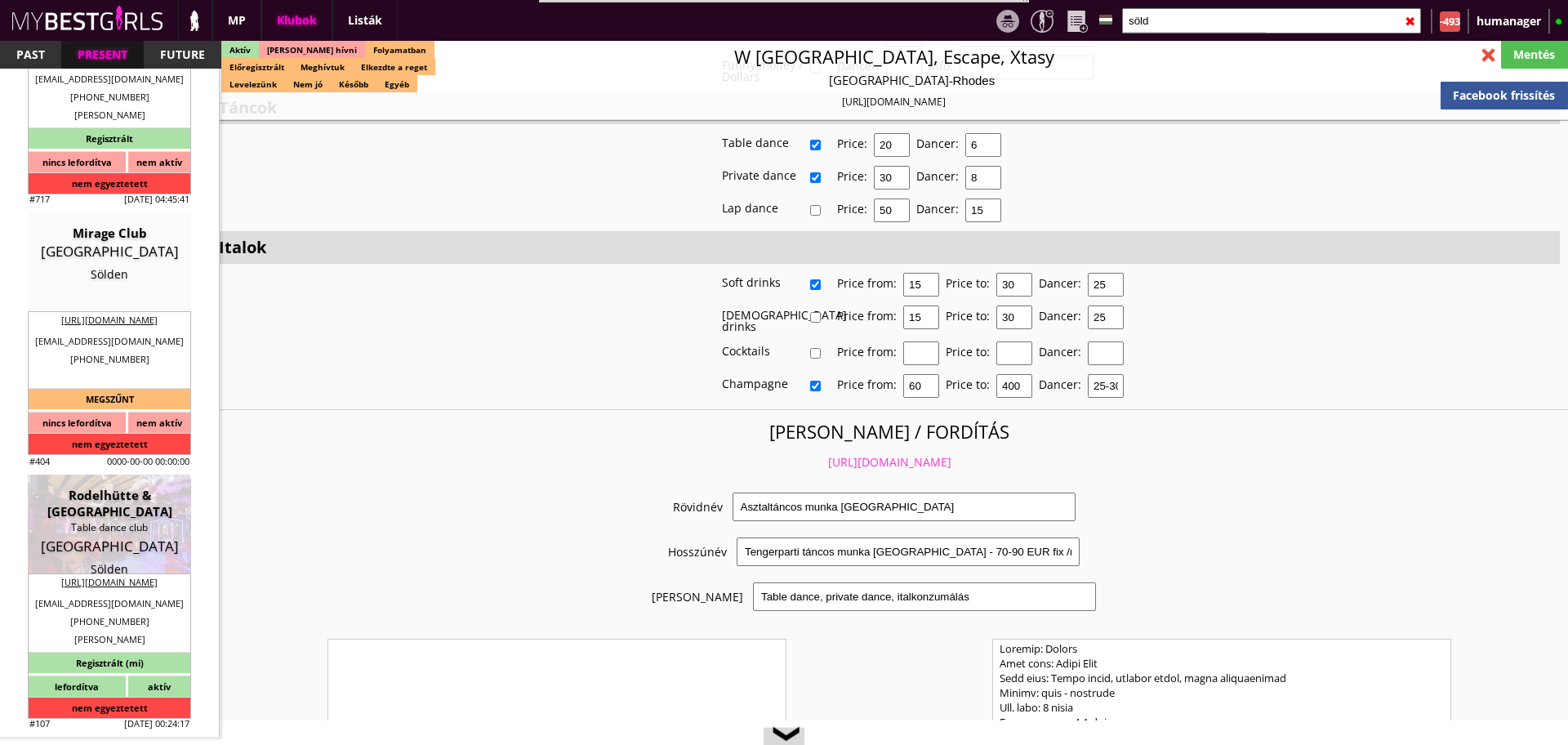
checkbox input "true"
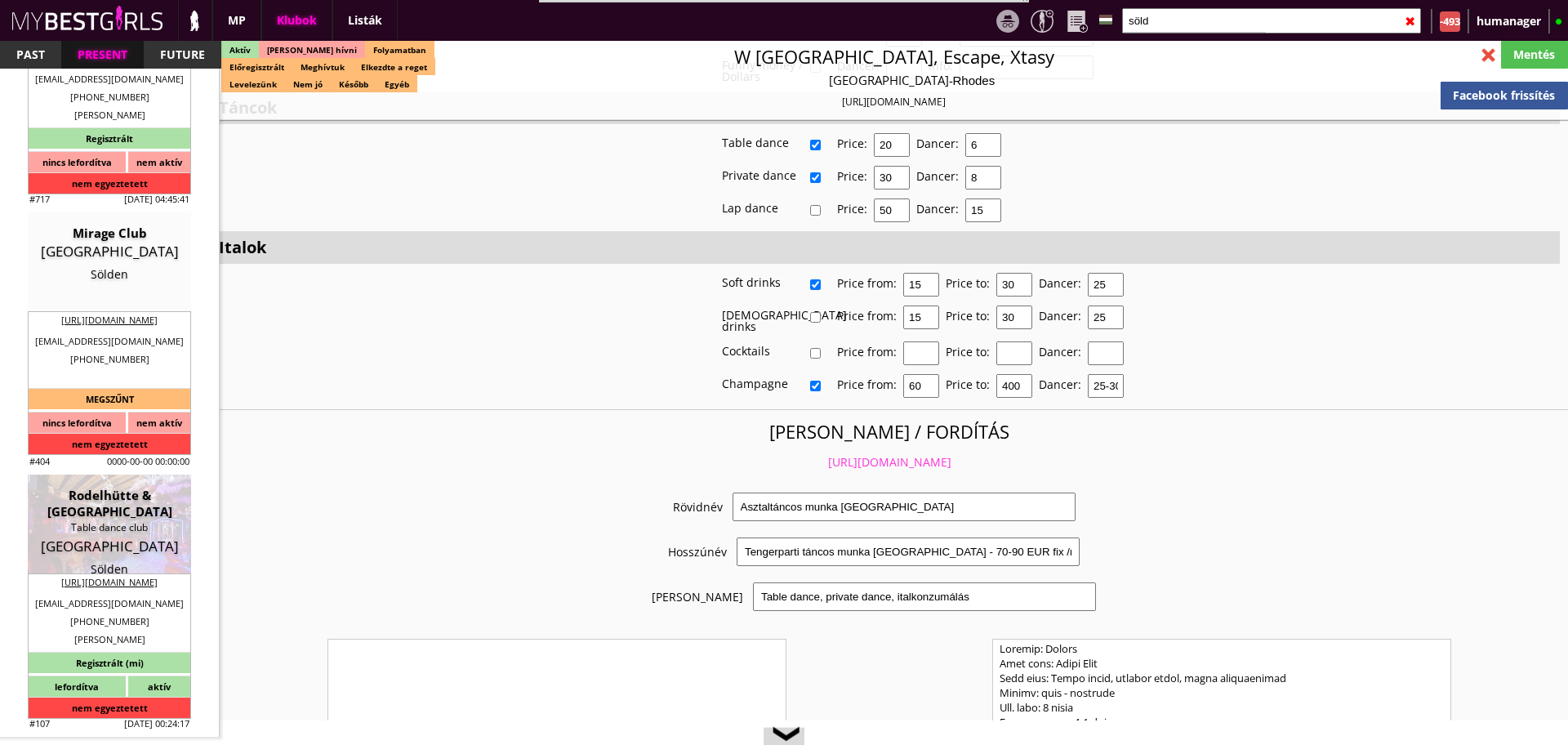
checkbox input "true"
type input "6"
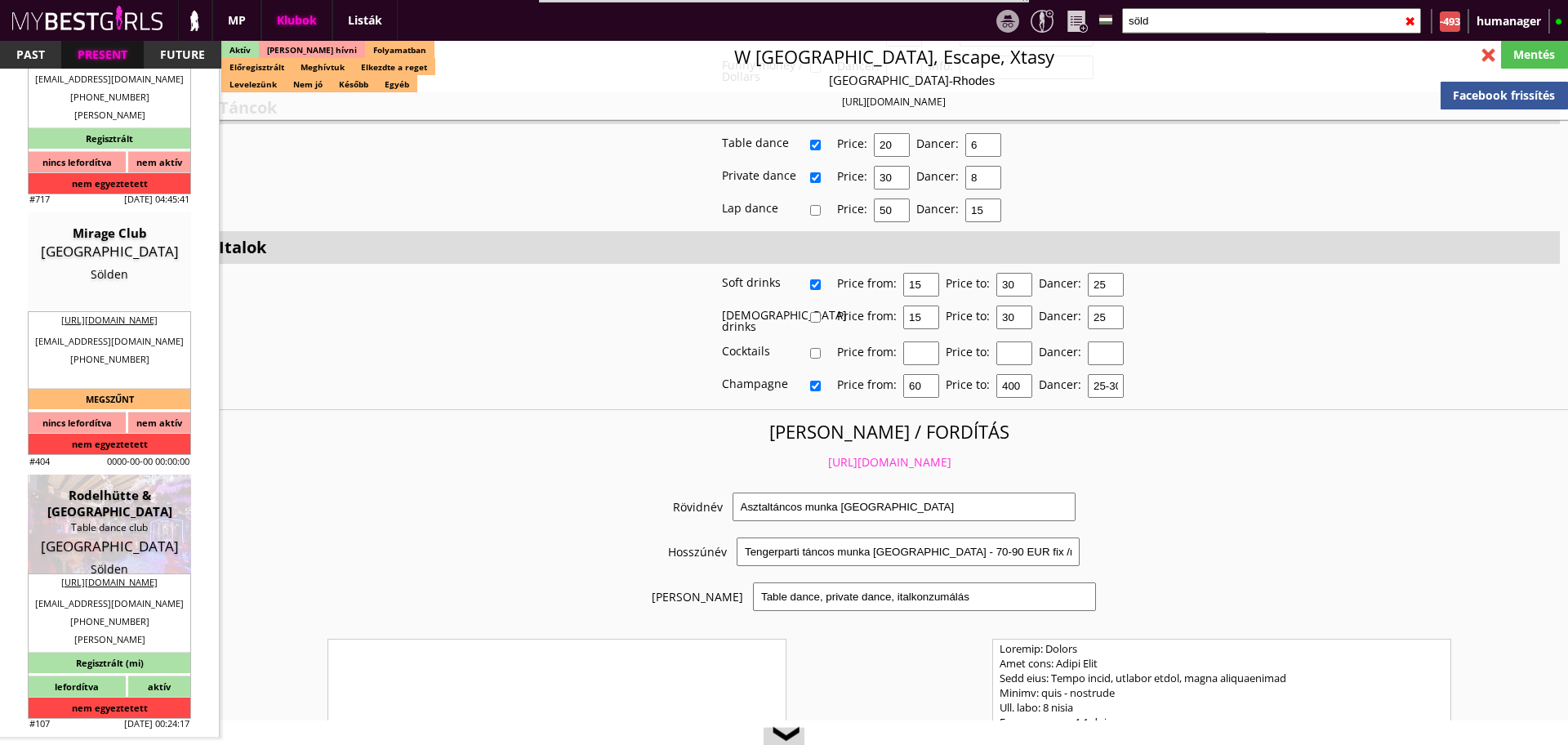
checkbox input "true"
type input "2"
type input "1"
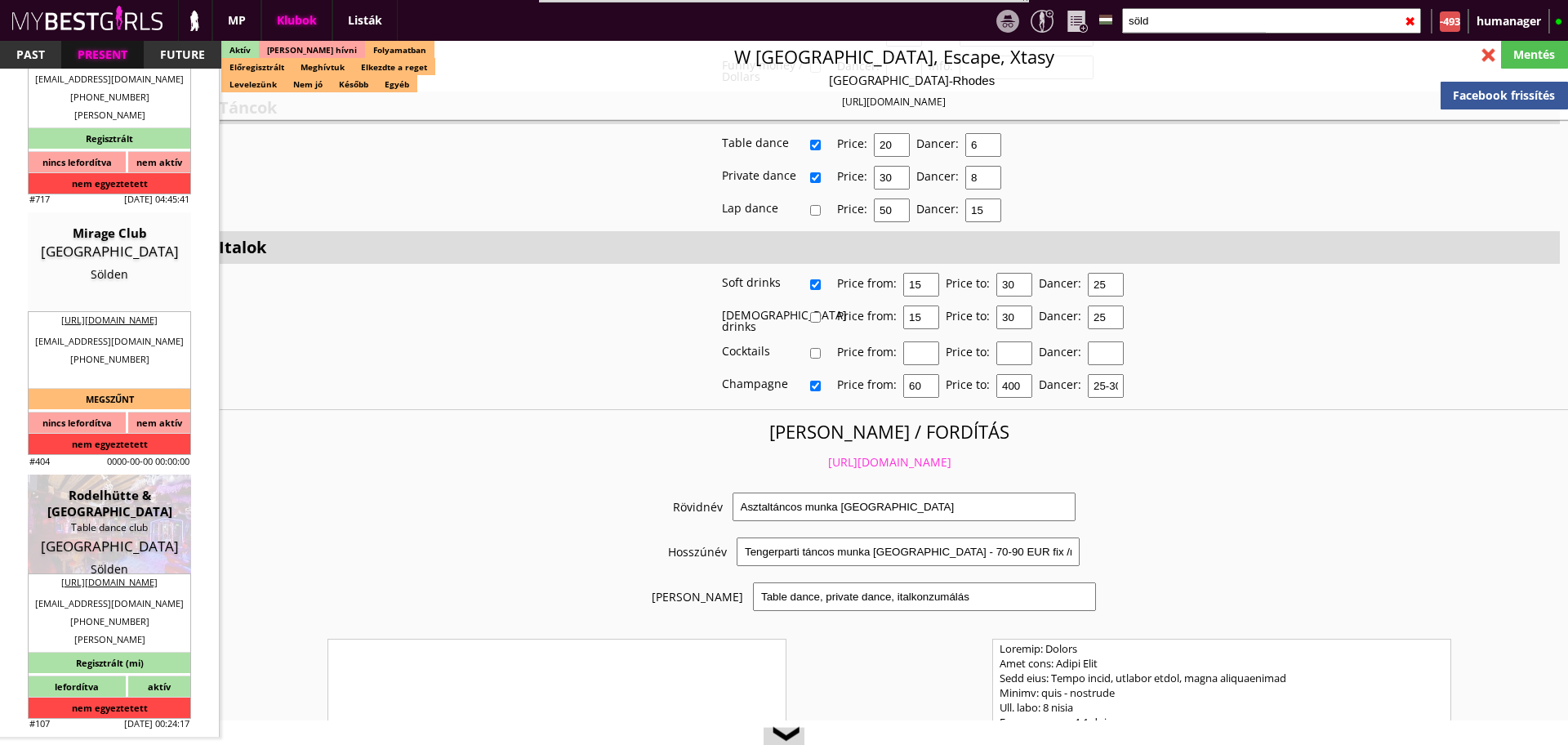
type input "500"
type input "0.00"
select select "daily"
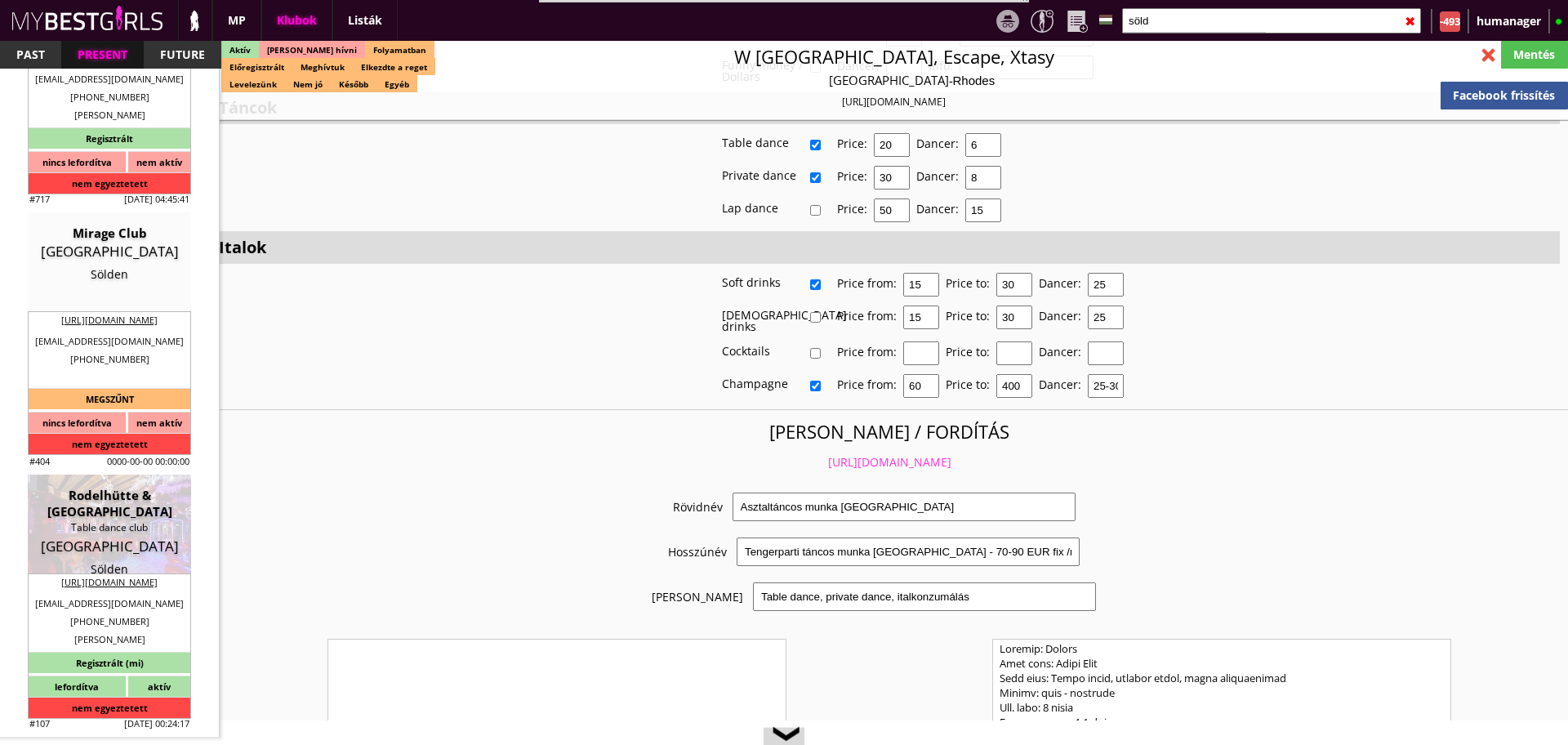
select select "daily"
checkbox input "true"
type input "100%"
checkbox input "true"
type input "40"
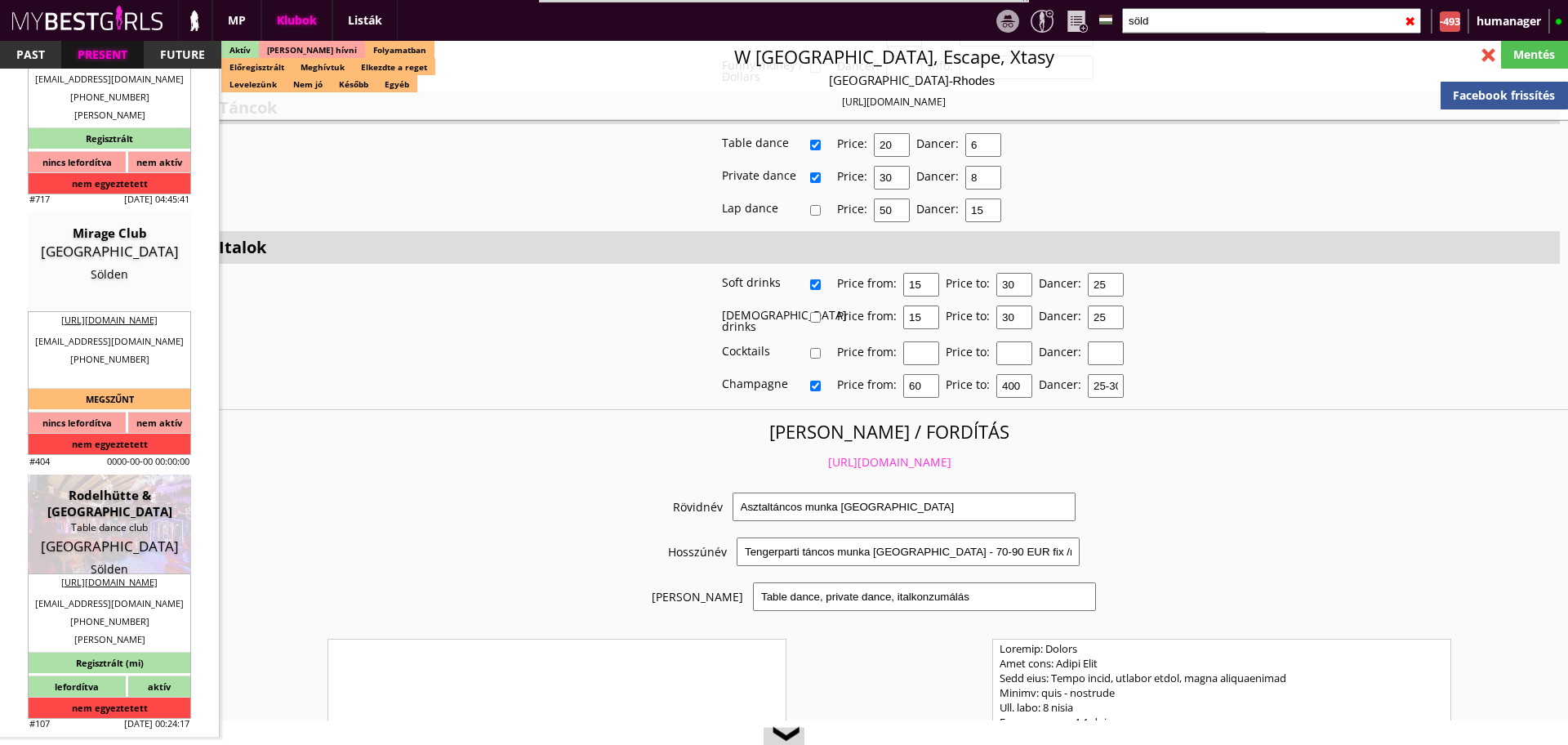
type input "20"
checkbox input "true"
type input "60"
type input "30"
checkbox input "false"
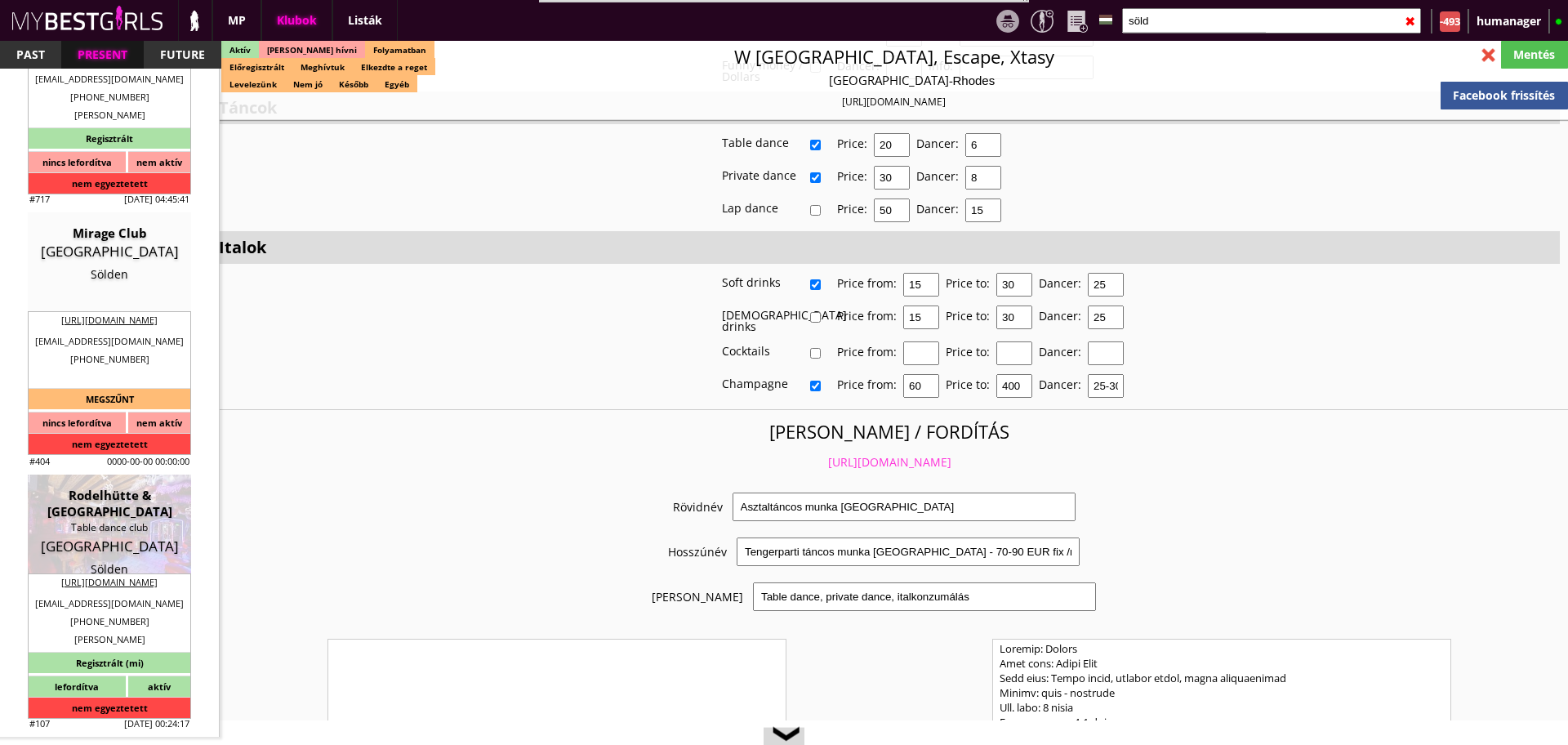
checkbox input "true"
type input "10"
type input "15"
checkbox input "false"
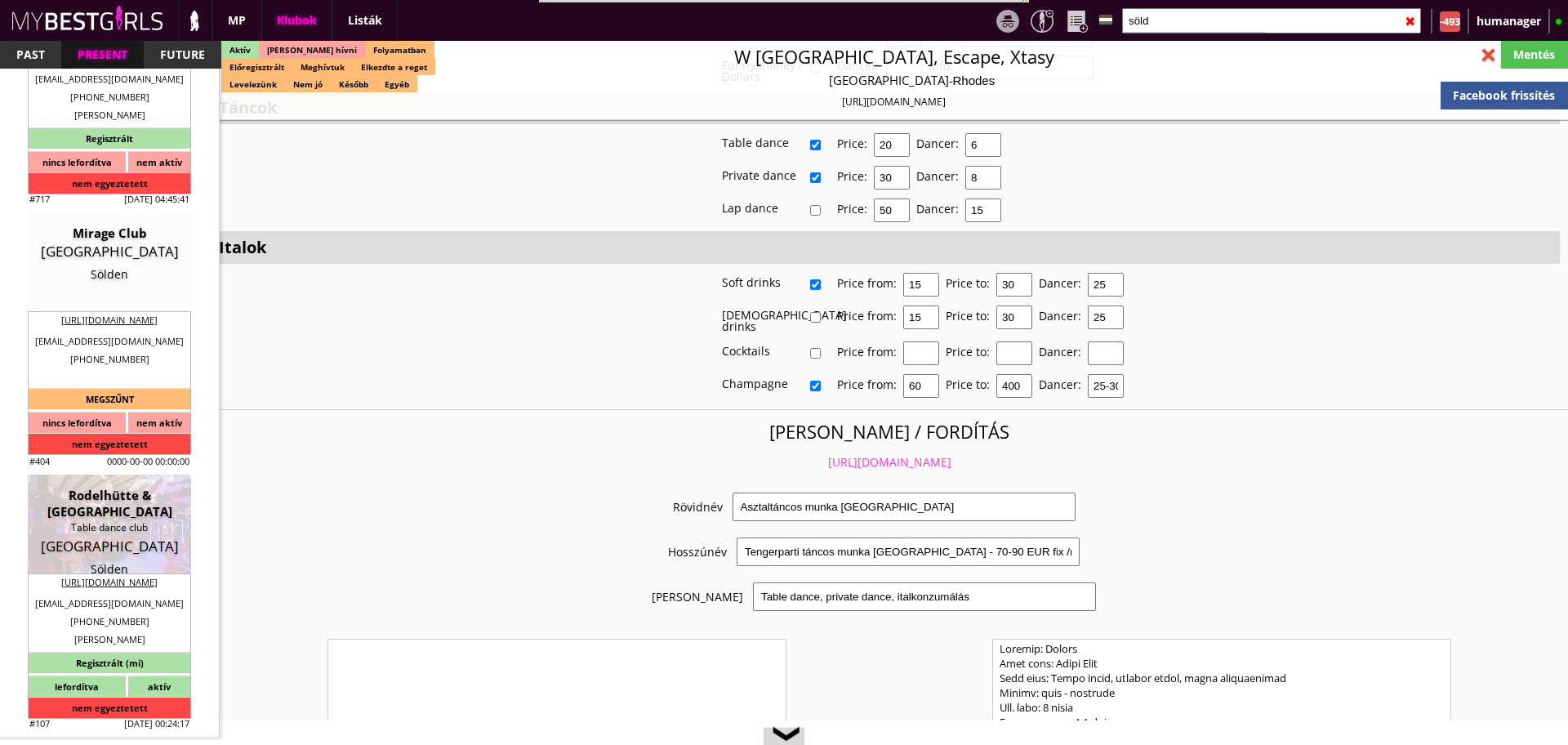
checkbox input "true"
type input "250"
type input "1500"
type input "15"
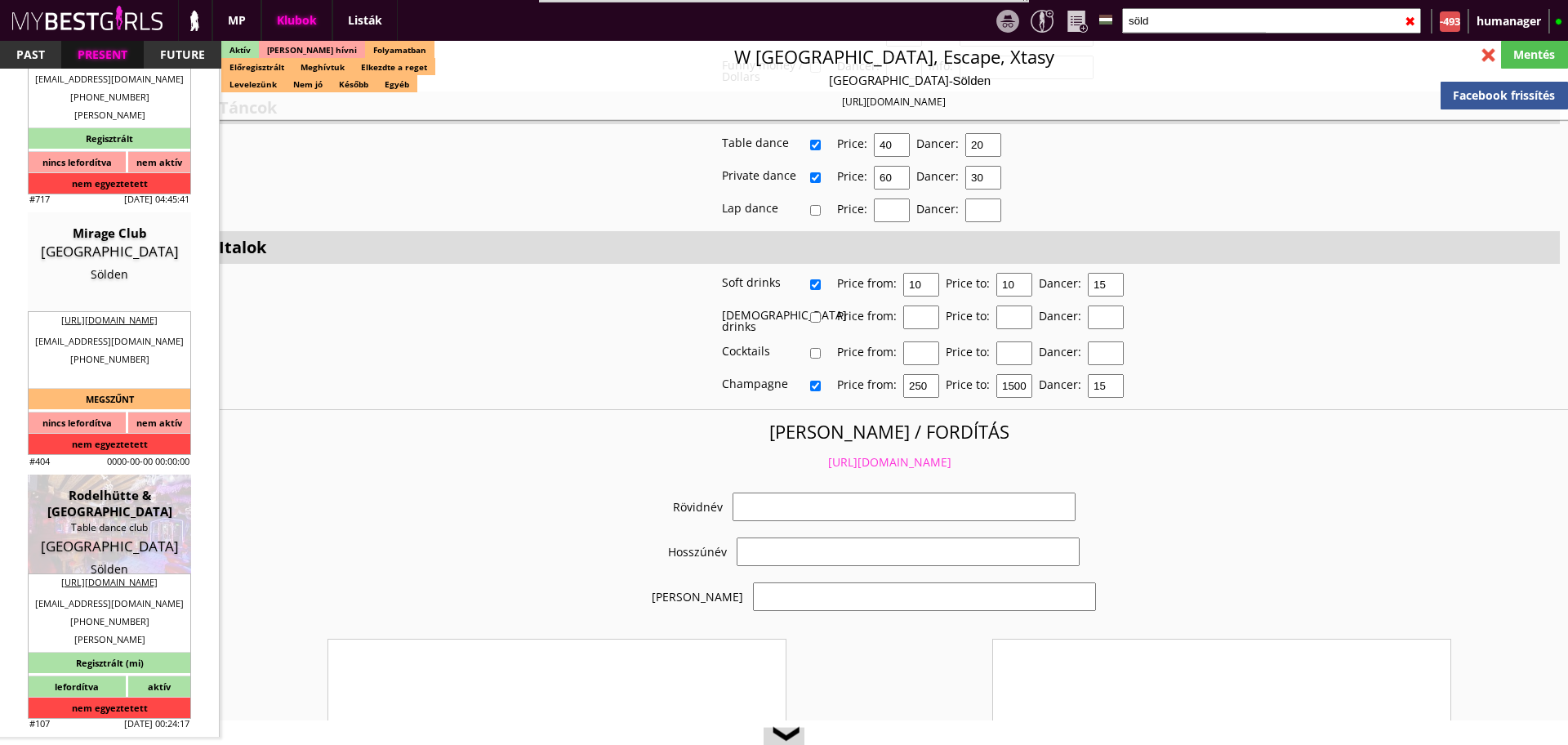
select select "[EMAIL_ADDRESS][PERSON_NAME][DOMAIN_NAME]"
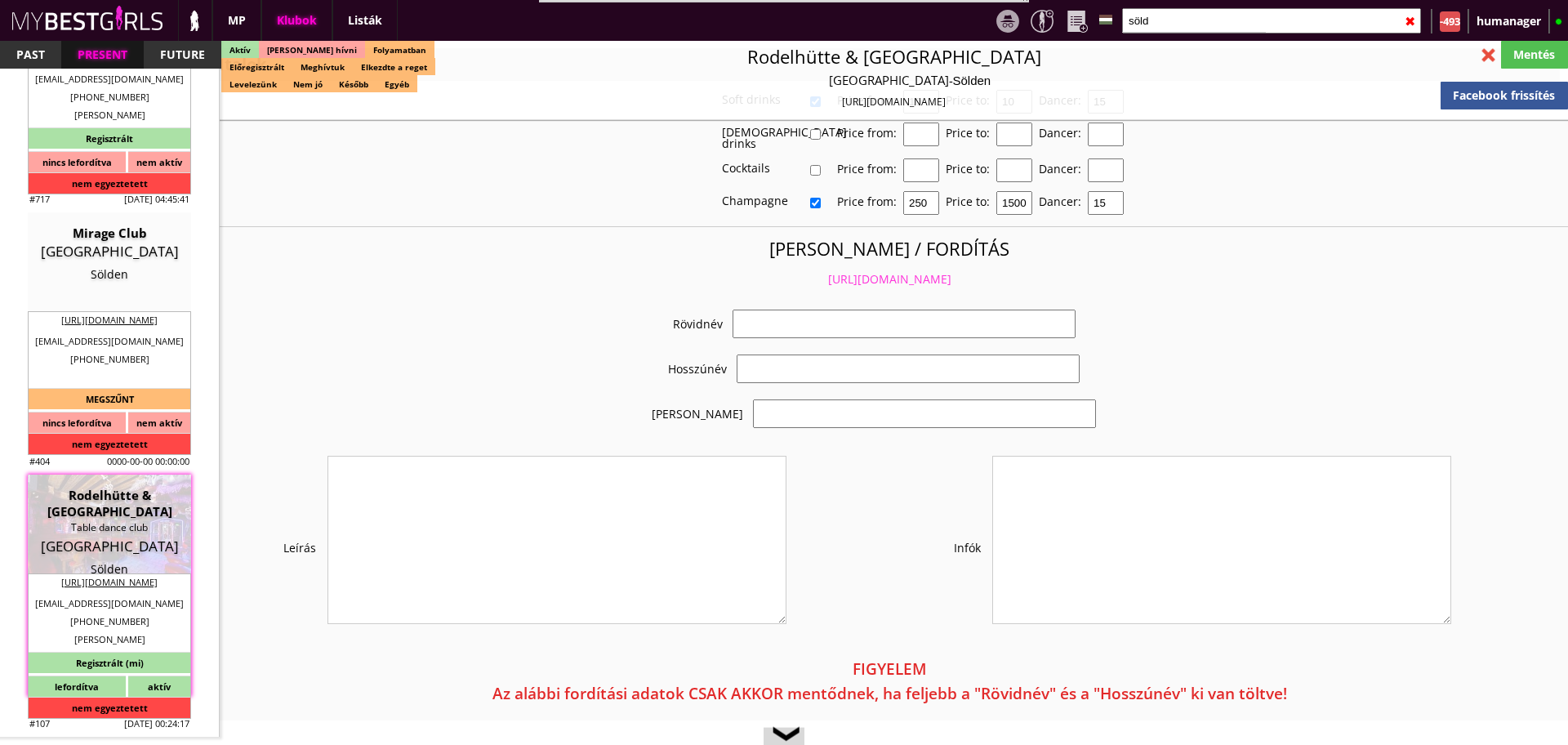
checkbox input "true"
type input "Táncosmunka a Tiroli Alpokban"
type input "Top Táncosmunka Gleccser Síparadicsomban"
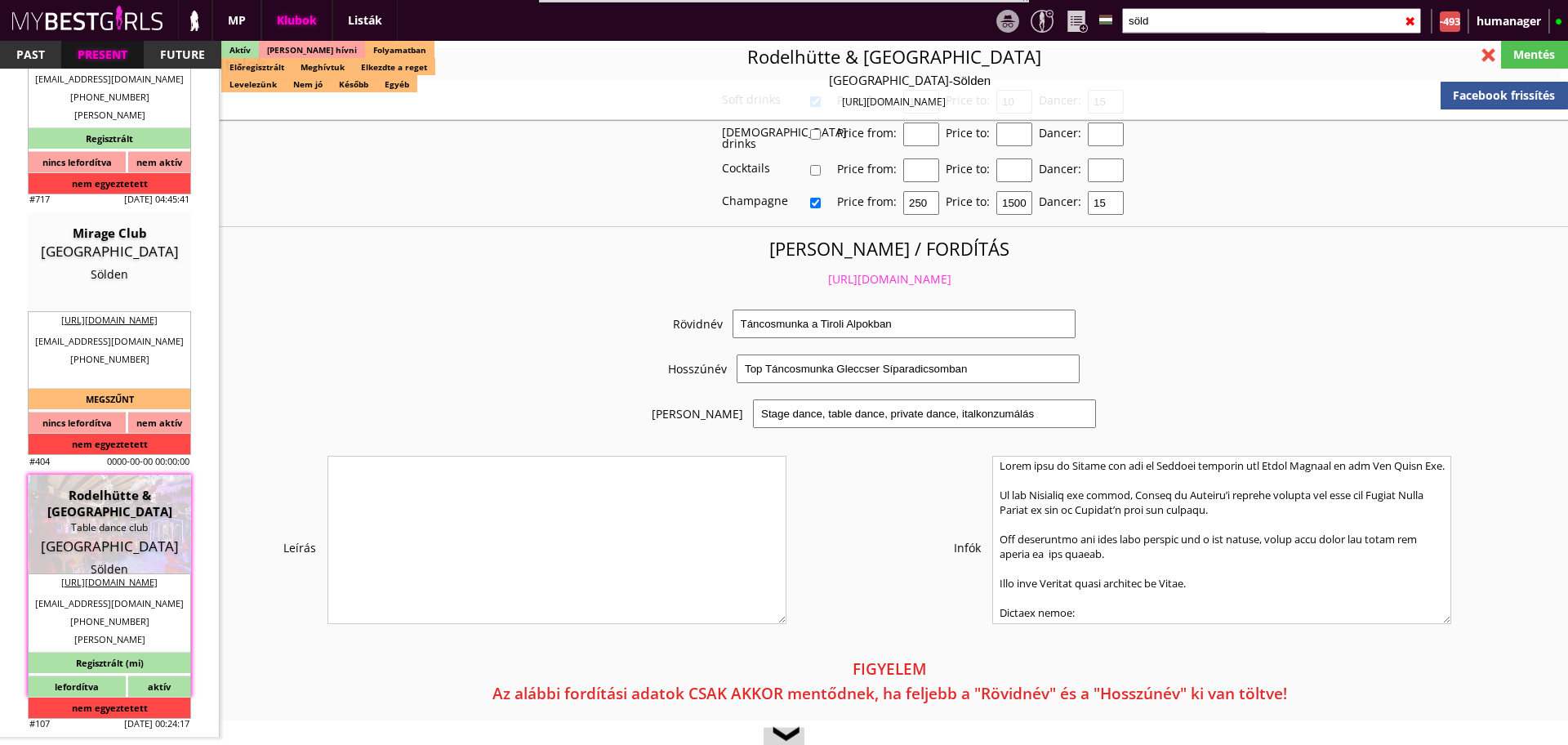
scroll to position [3189, 0]
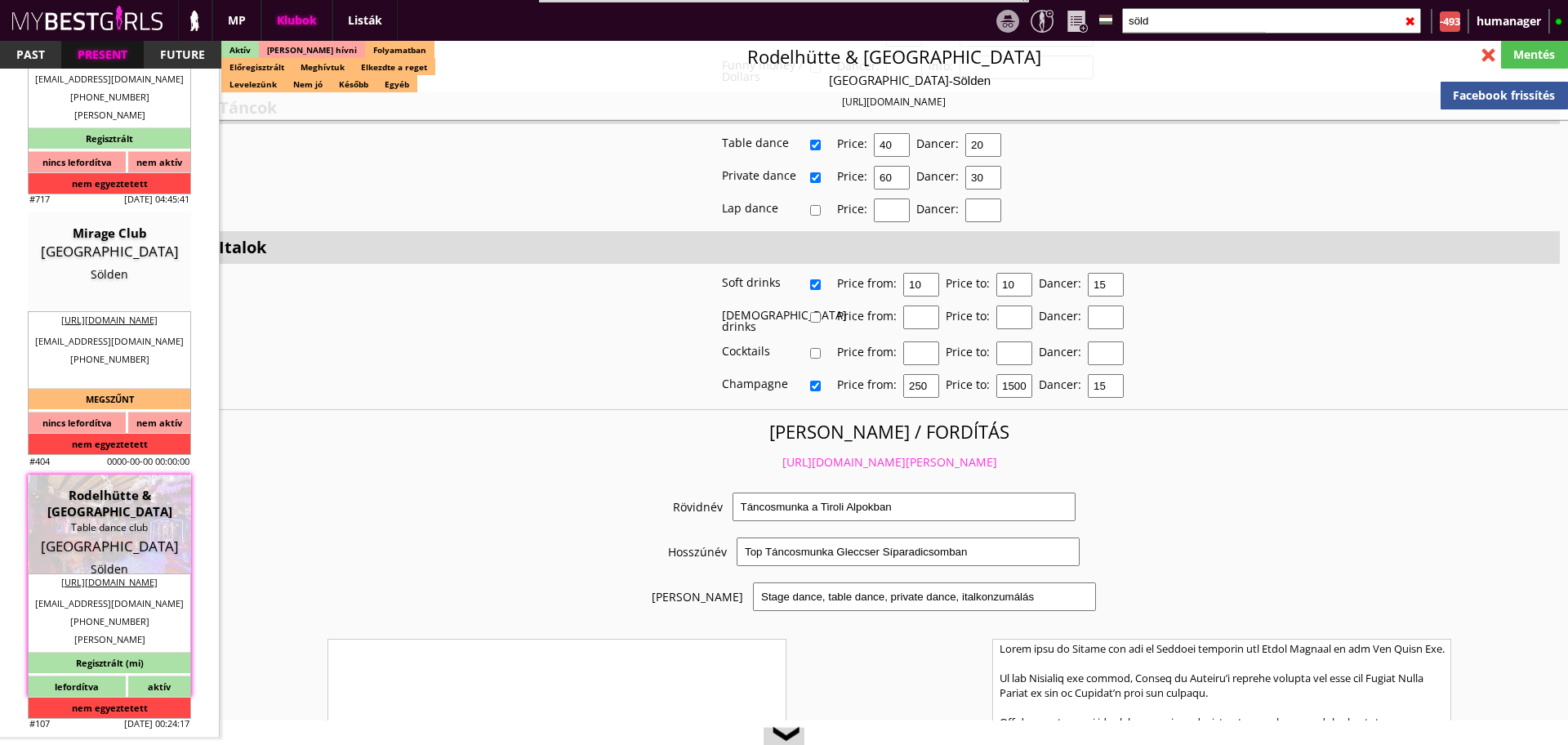
click at [783, 454] on link "https://mybestgirls.com/tancosmunka-a-tiroli-alpokban" at bounding box center [889, 462] width 214 height 15
click at [1198, 23] on input "söld" at bounding box center [1272, 21] width 299 height 25
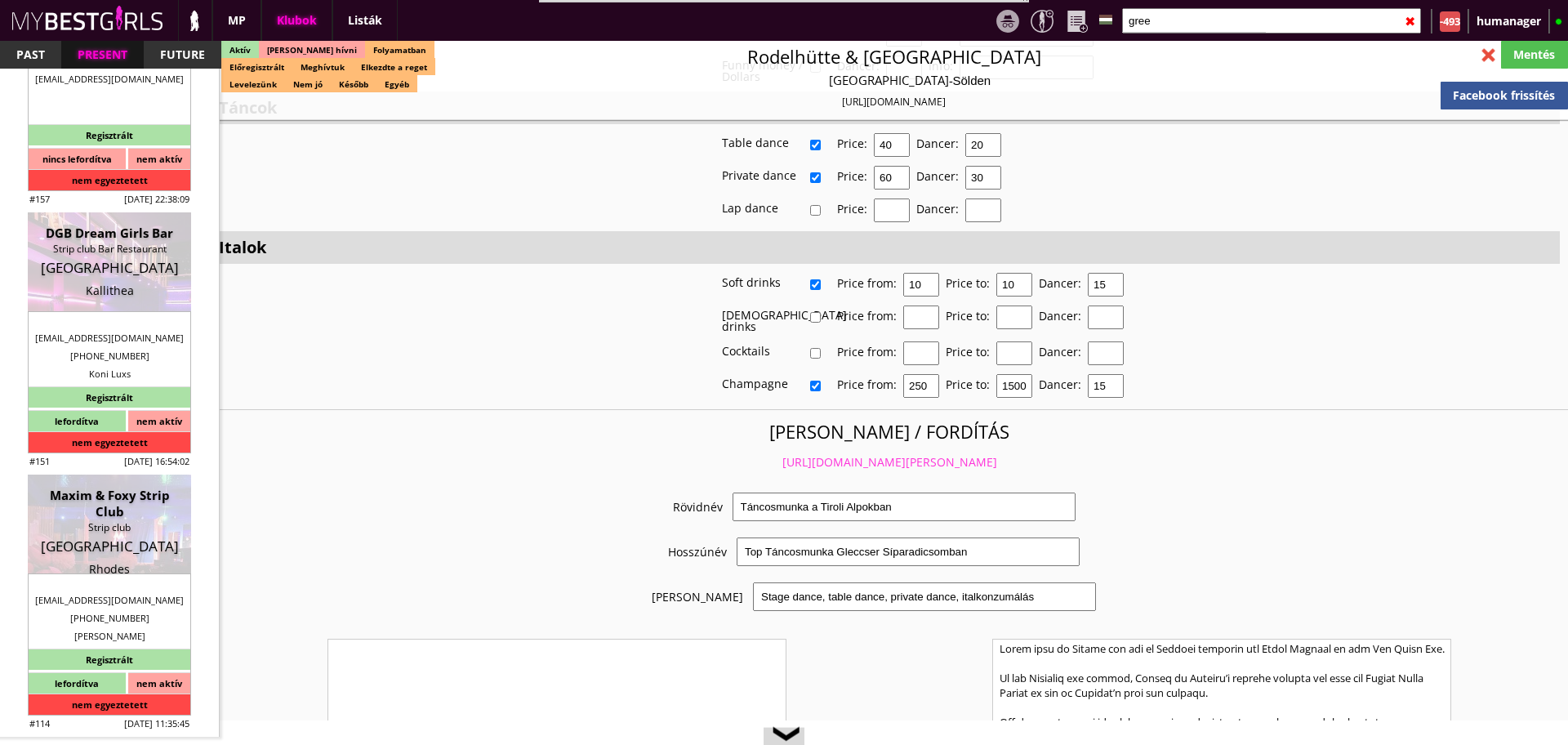
scroll to position [11175, 0]
click at [1484, 63] on div at bounding box center [1489, 55] width 29 height 29
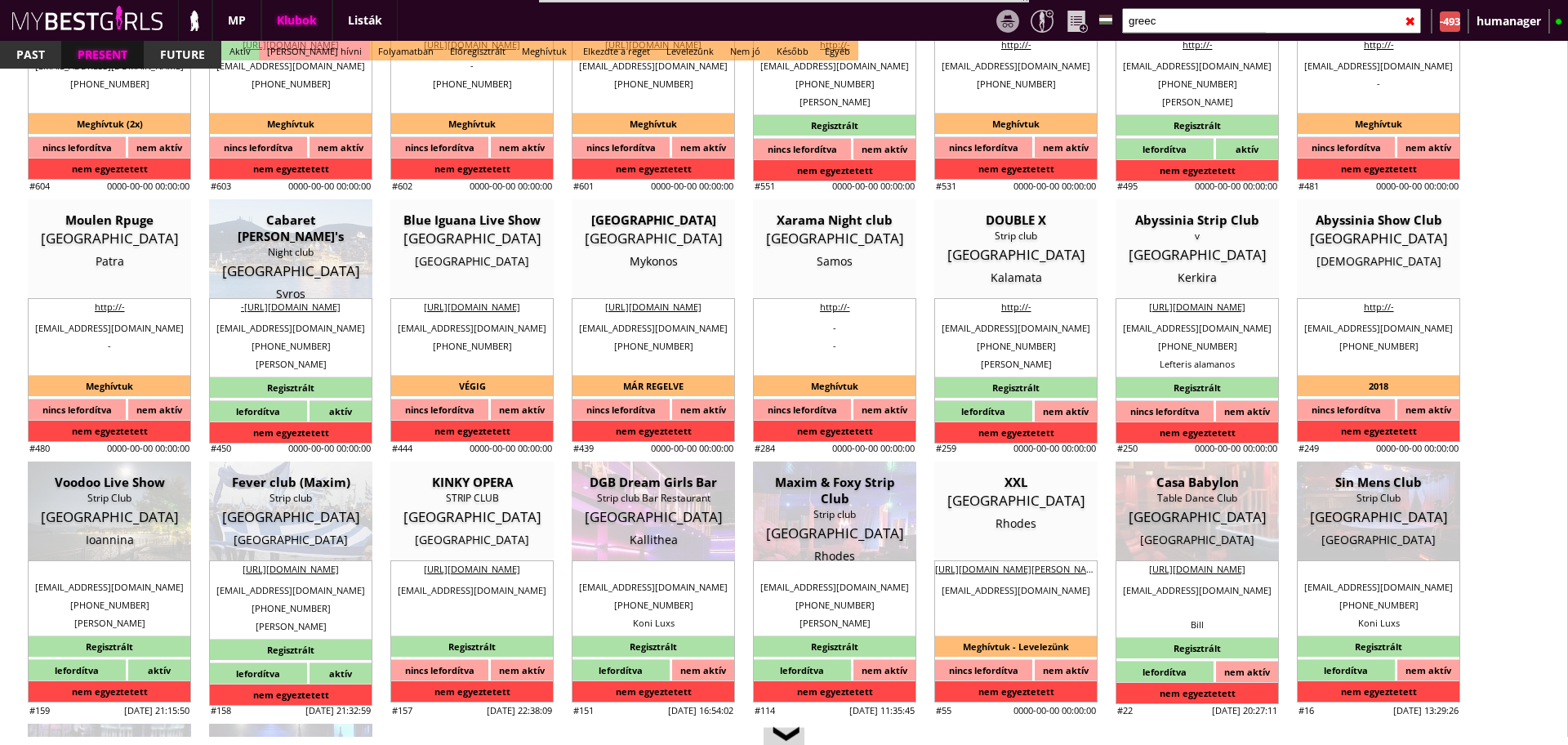
scroll to position [984, 0]
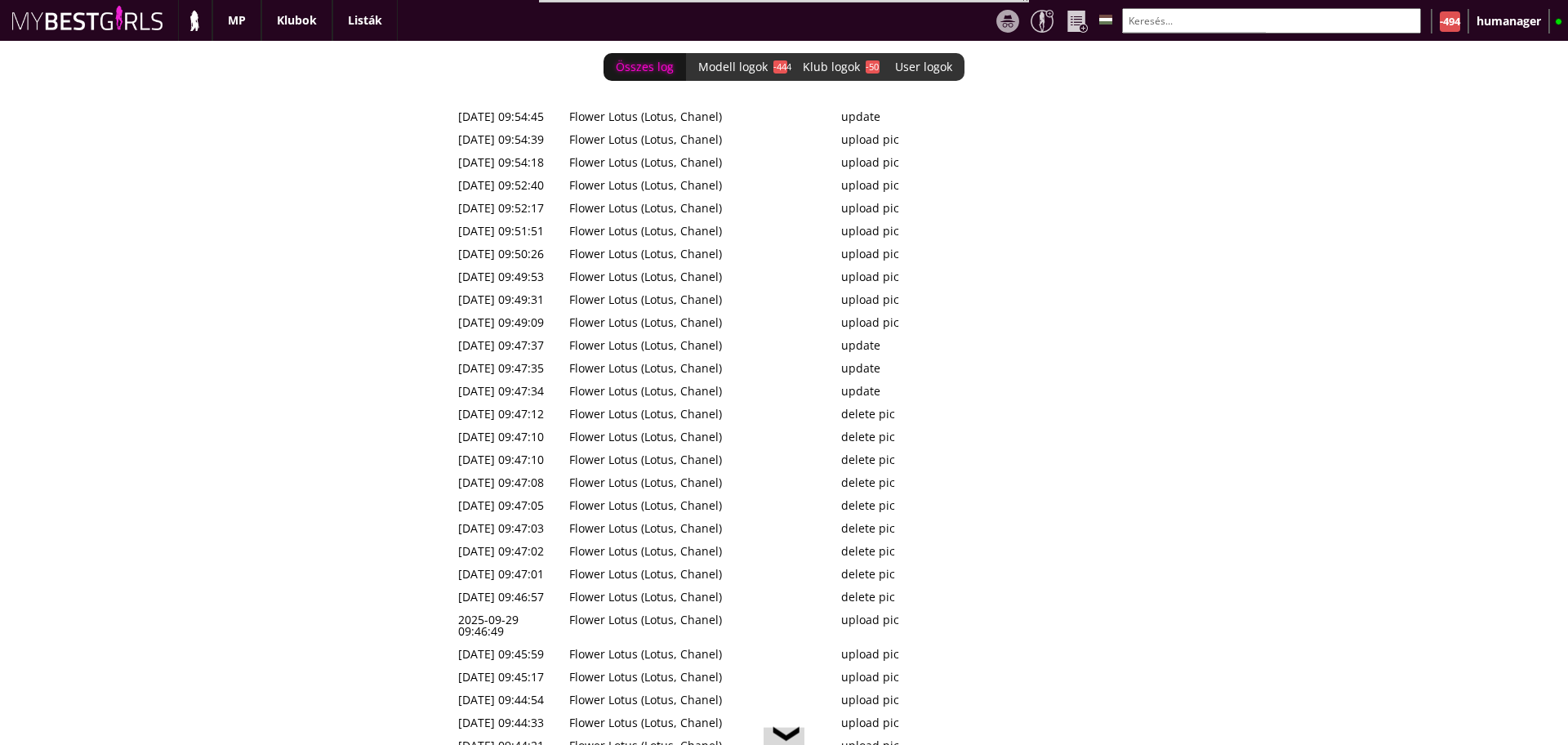
scroll to position [0, 7136]
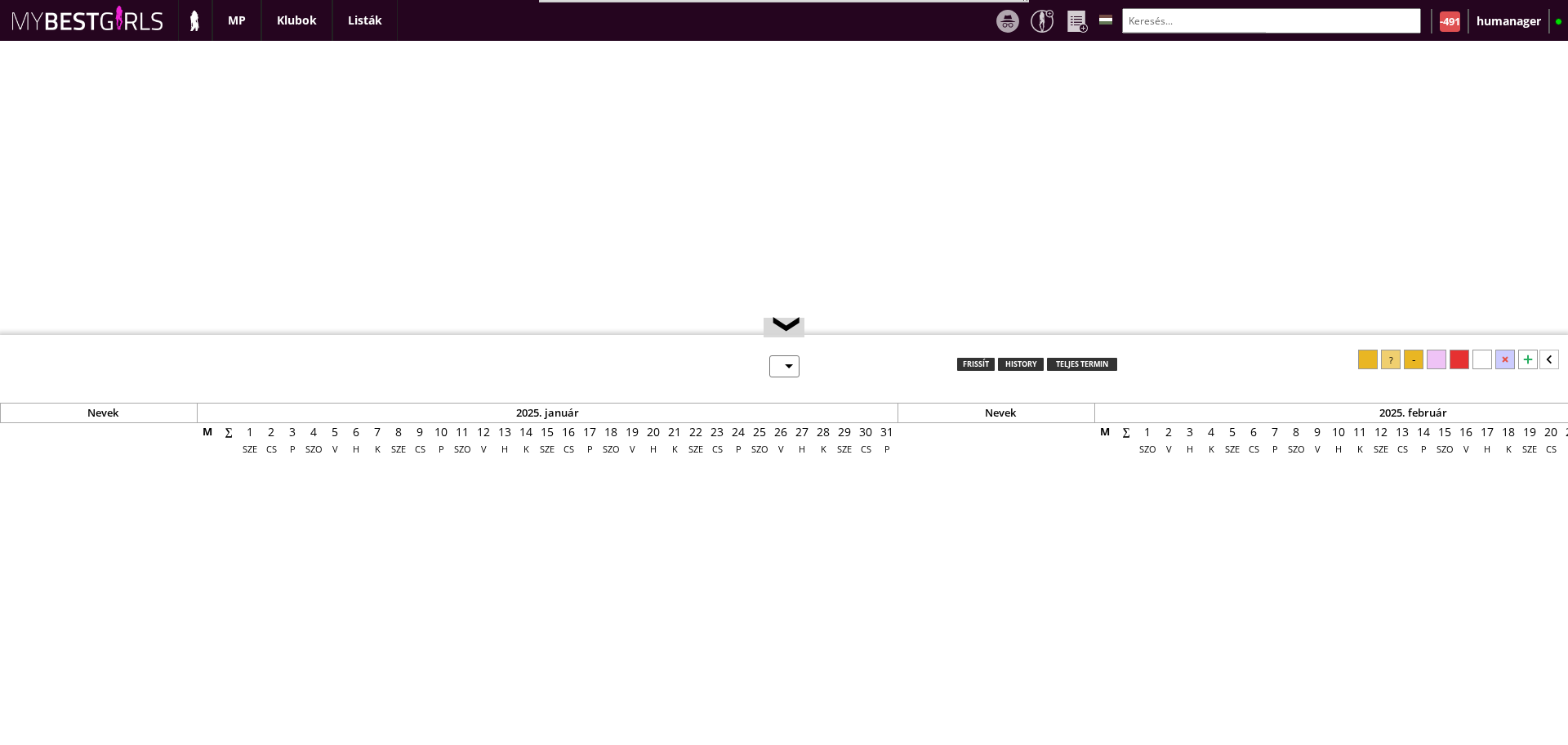
select select "0"
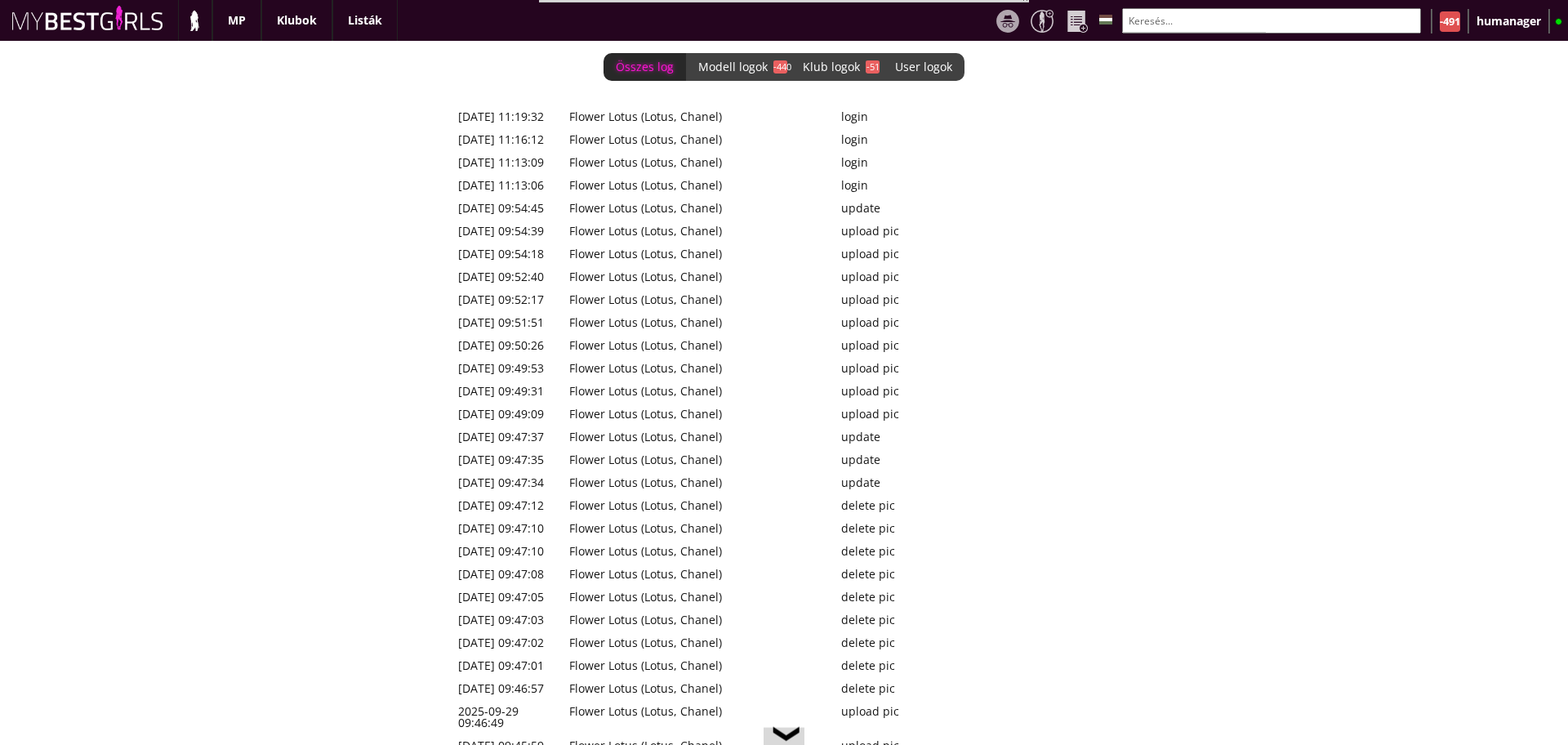
scroll to position [0, 7136]
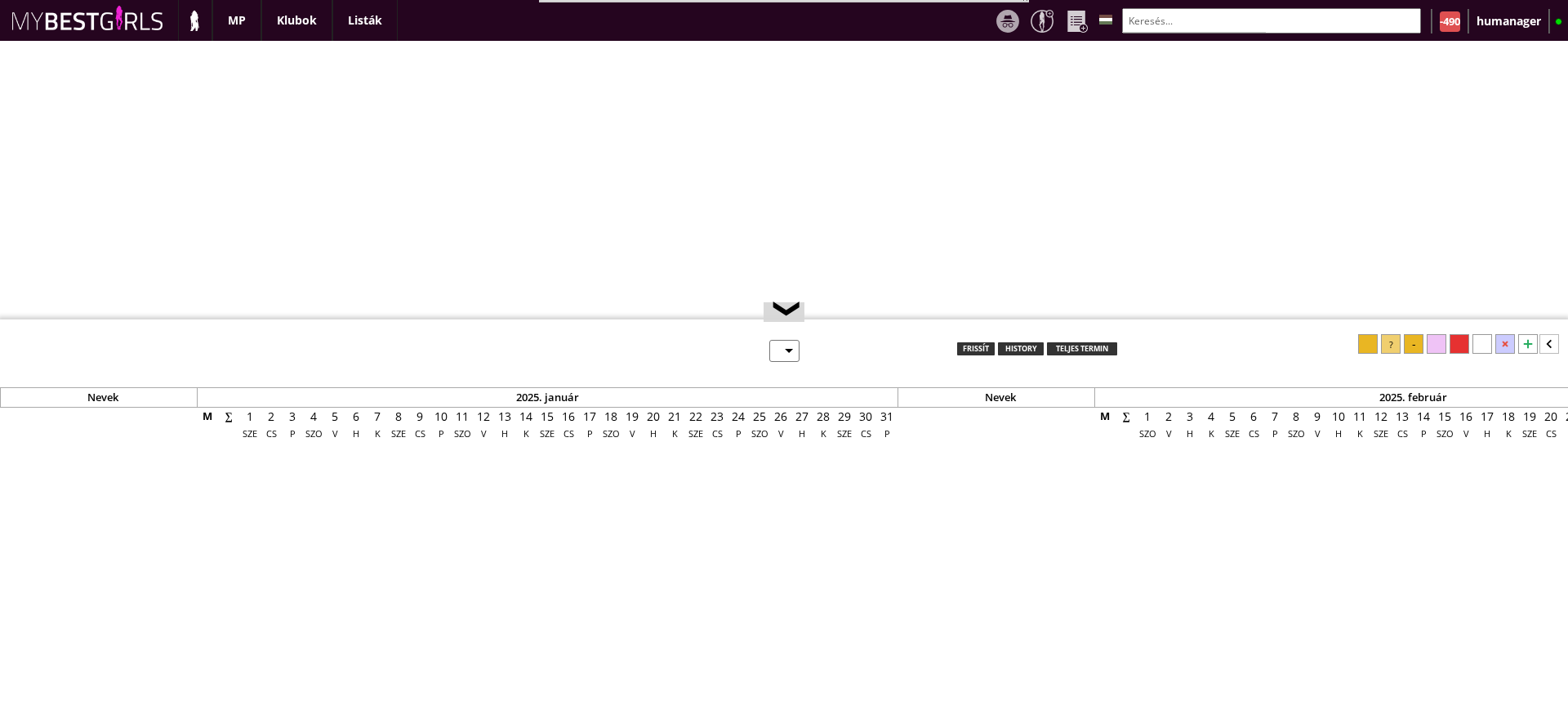
select select "0"
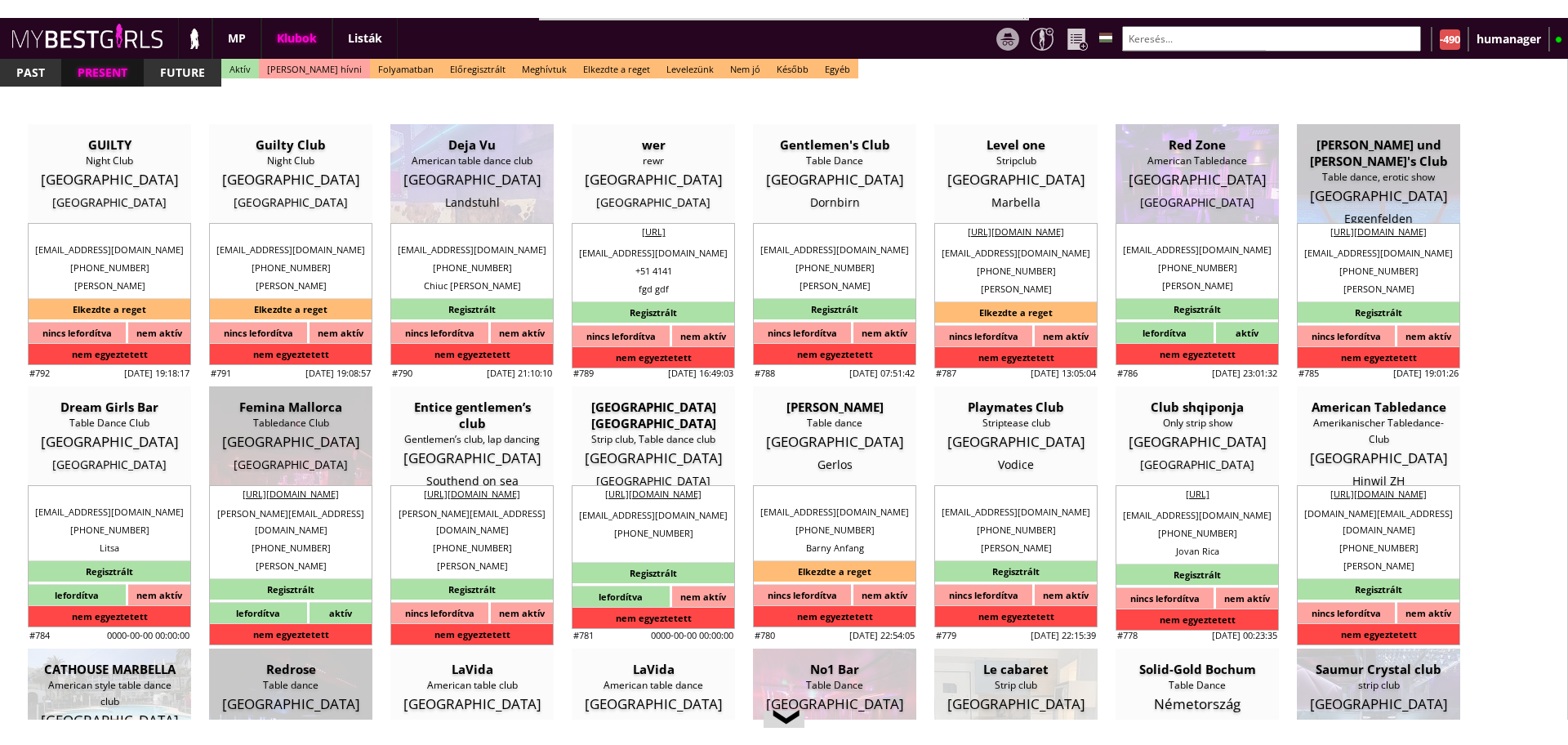
scroll to position [0, 7136]
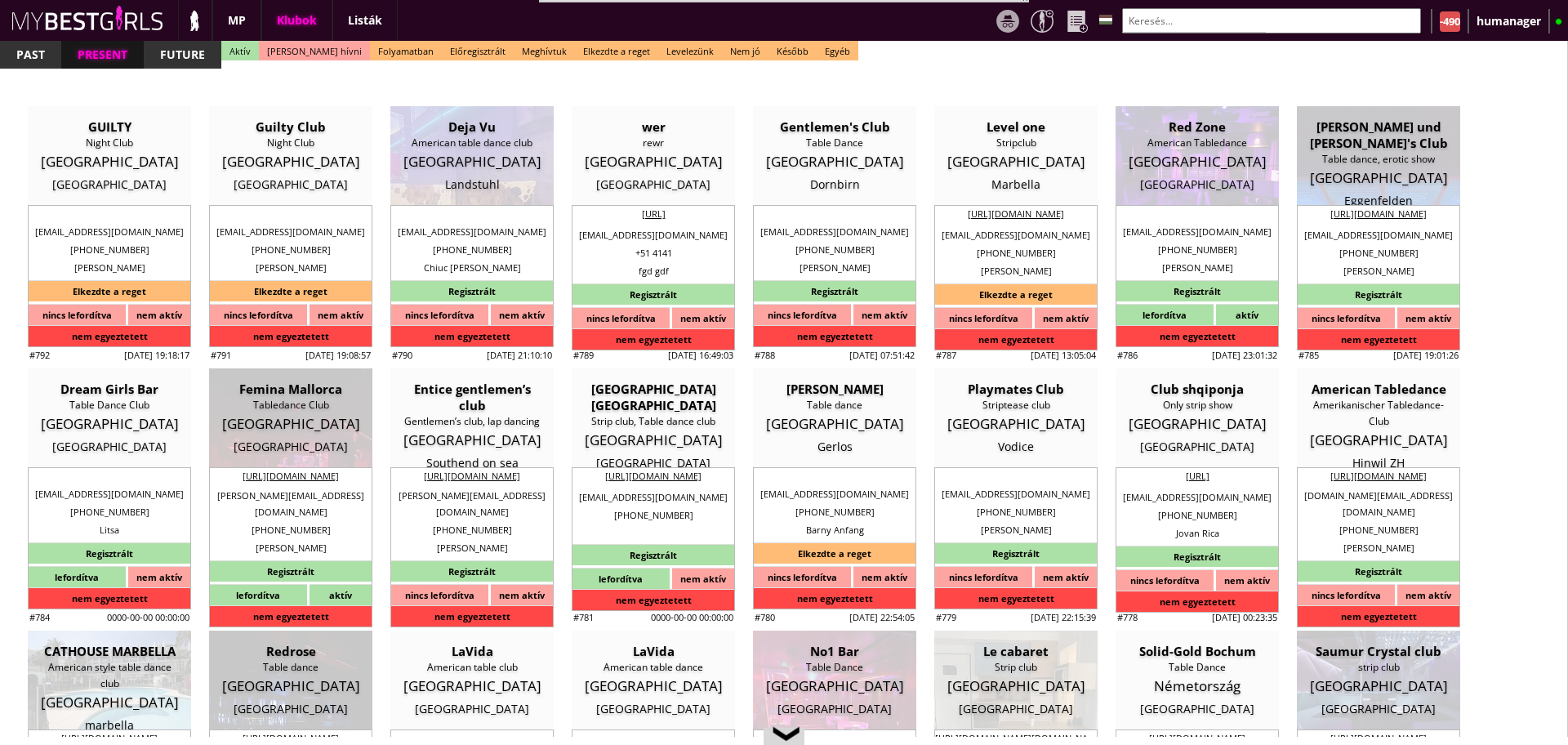
click at [1174, 21] on input "text" at bounding box center [1272, 21] width 299 height 25
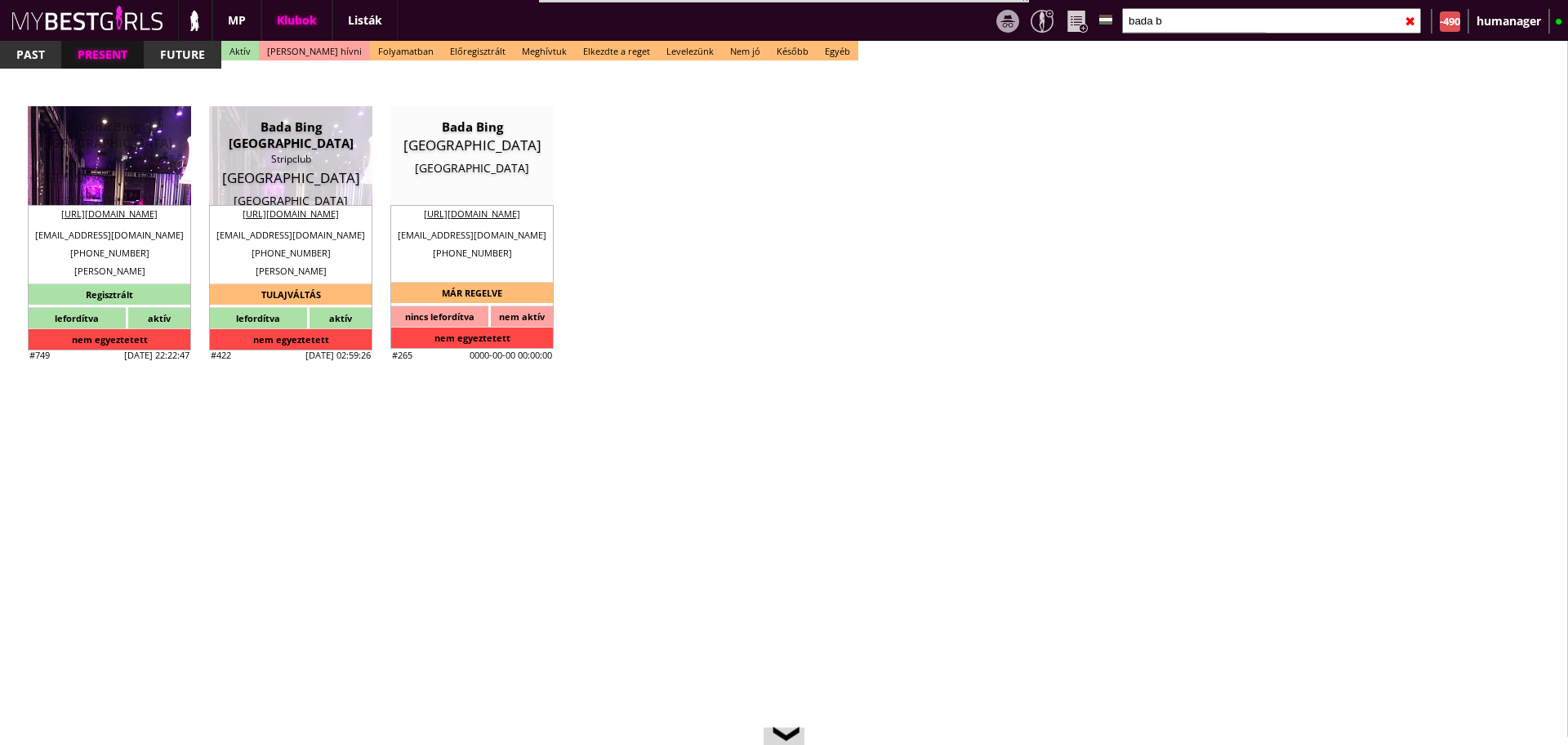
type input "bada b"
click at [161, 152] on div "Strip club ang gentlemen club" at bounding box center [109, 159] width 138 height 16
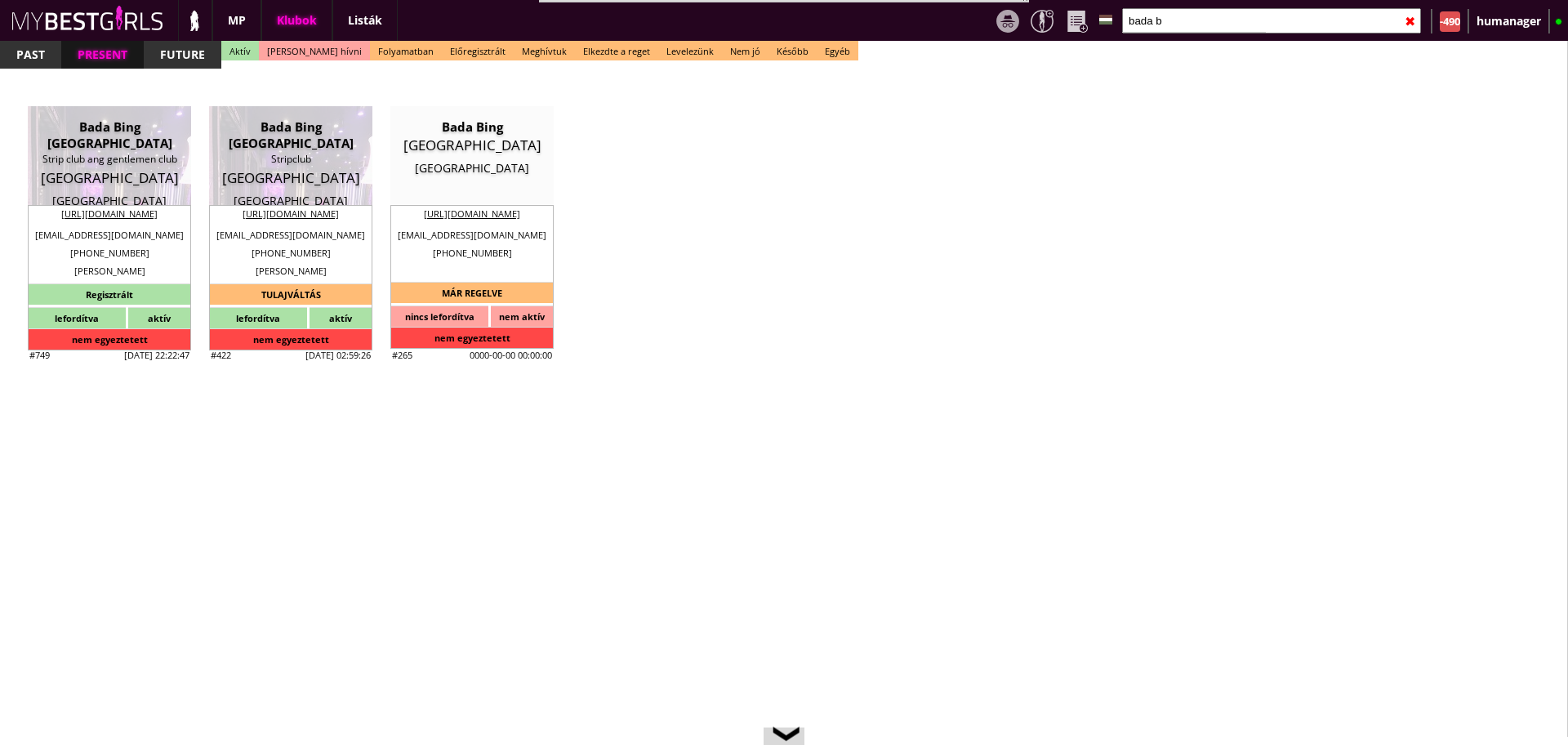
type input "[GEOGRAPHIC_DATA]"
select select "reg"
type input "15.00"
type input "EUR"
type input "Bada Bing [GEOGRAPHIC_DATA]"
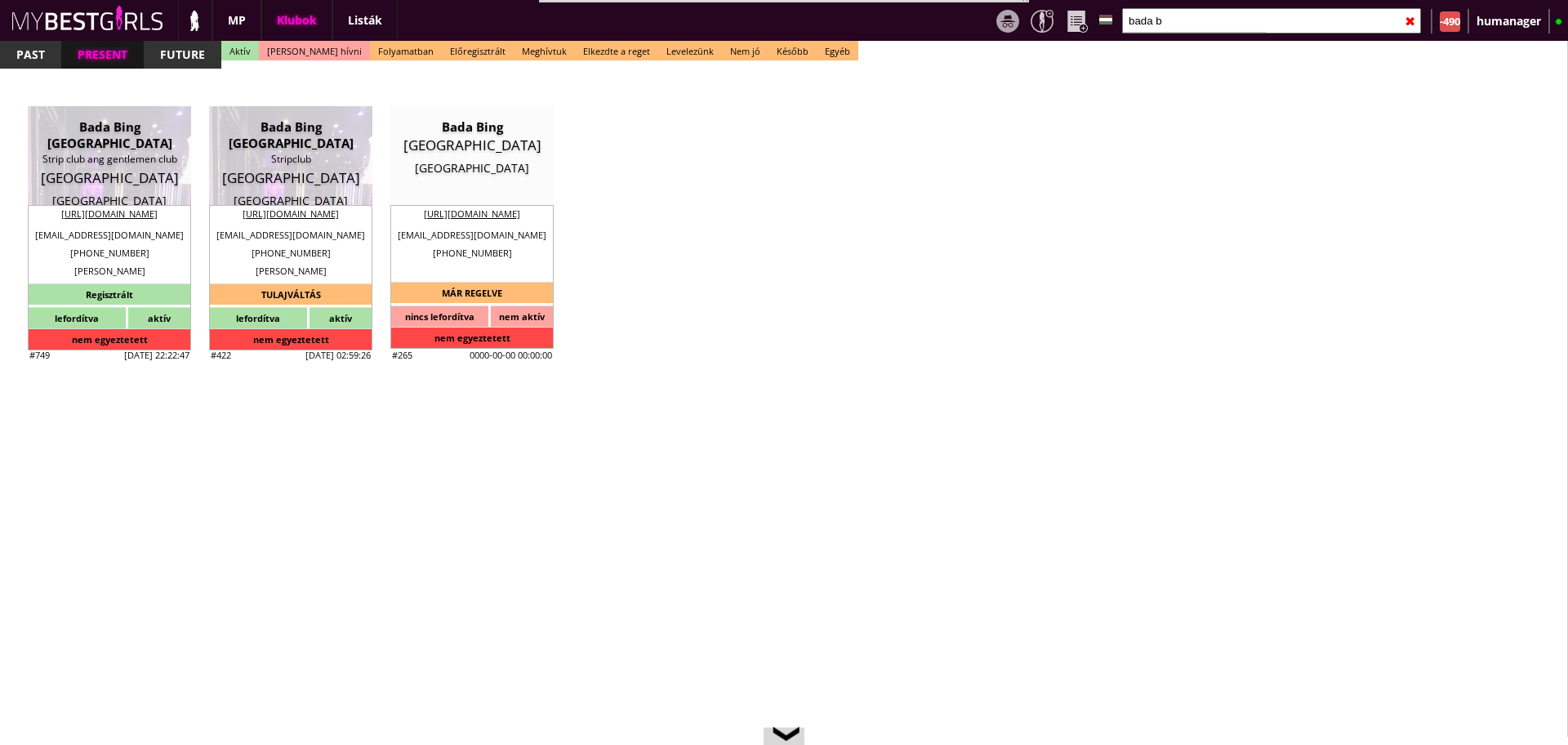
type input "Strip club ang gentlemen club"
type input "1123"
type input "[STREET_ADDRESS]"
type input "45"
type input "33118888"
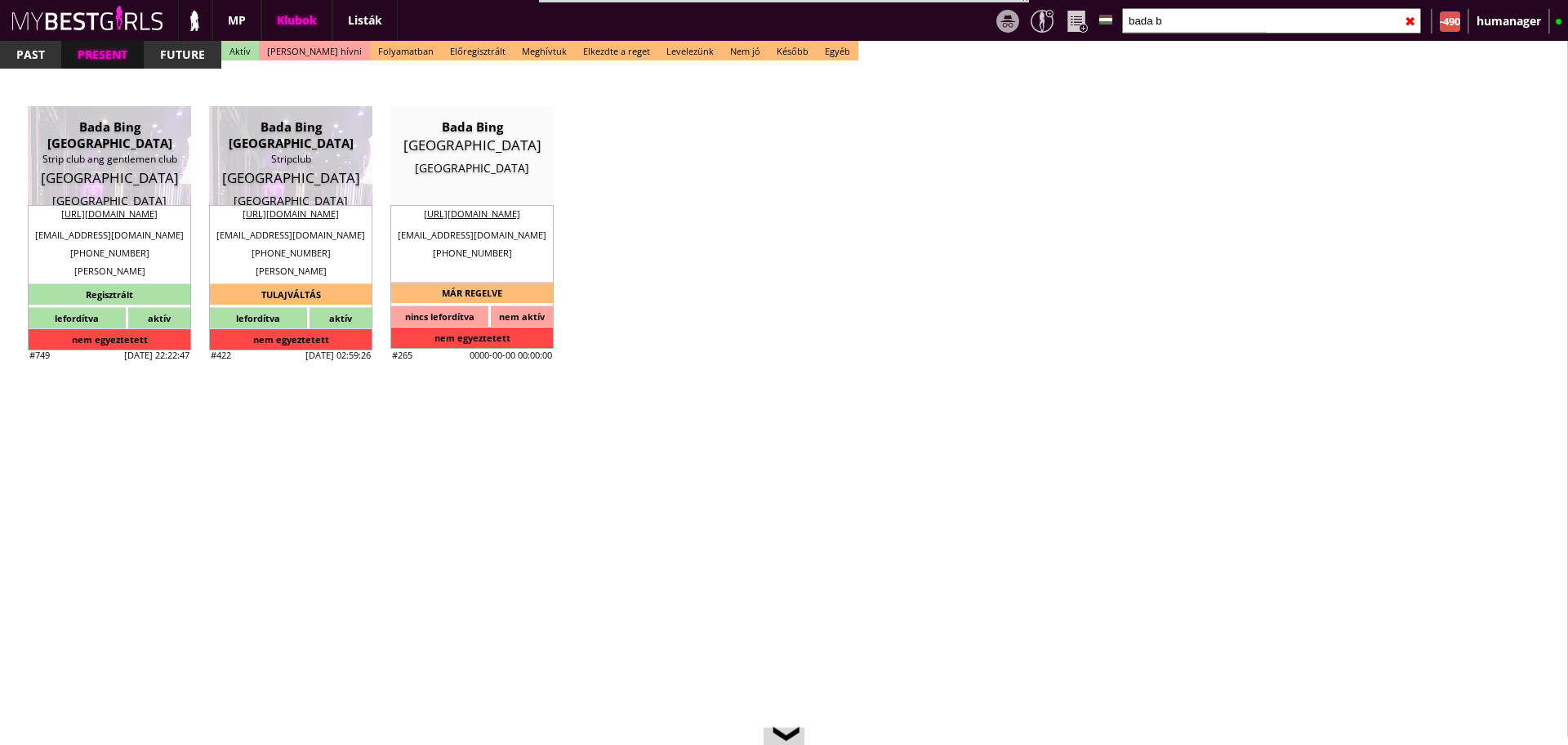
type input "[EMAIL_ADDRESS][DOMAIN_NAME]"
type input "[URL][DOMAIN_NAME]"
type textarea "The Lounge Restaurant APS DK38969404 [STREET_ADDRESS]"
type input "The Lounge Restaurant APS"
type input "DK38969404"
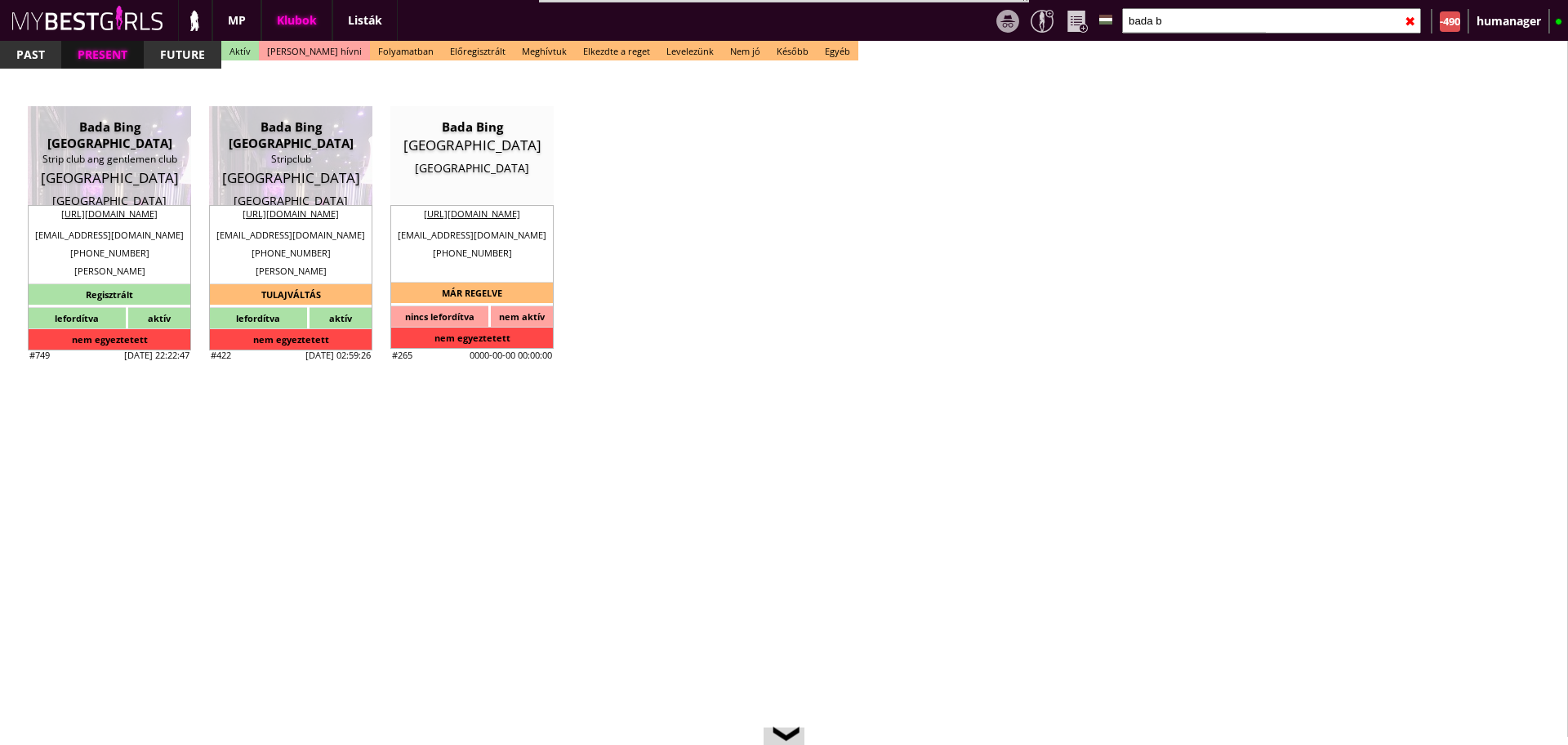
type input "1123"
type input "[GEOGRAPHIC_DATA]"
type input "[STREET_ADDRESS]"
type input "[PERSON_NAME]"
type input "Kastrup"
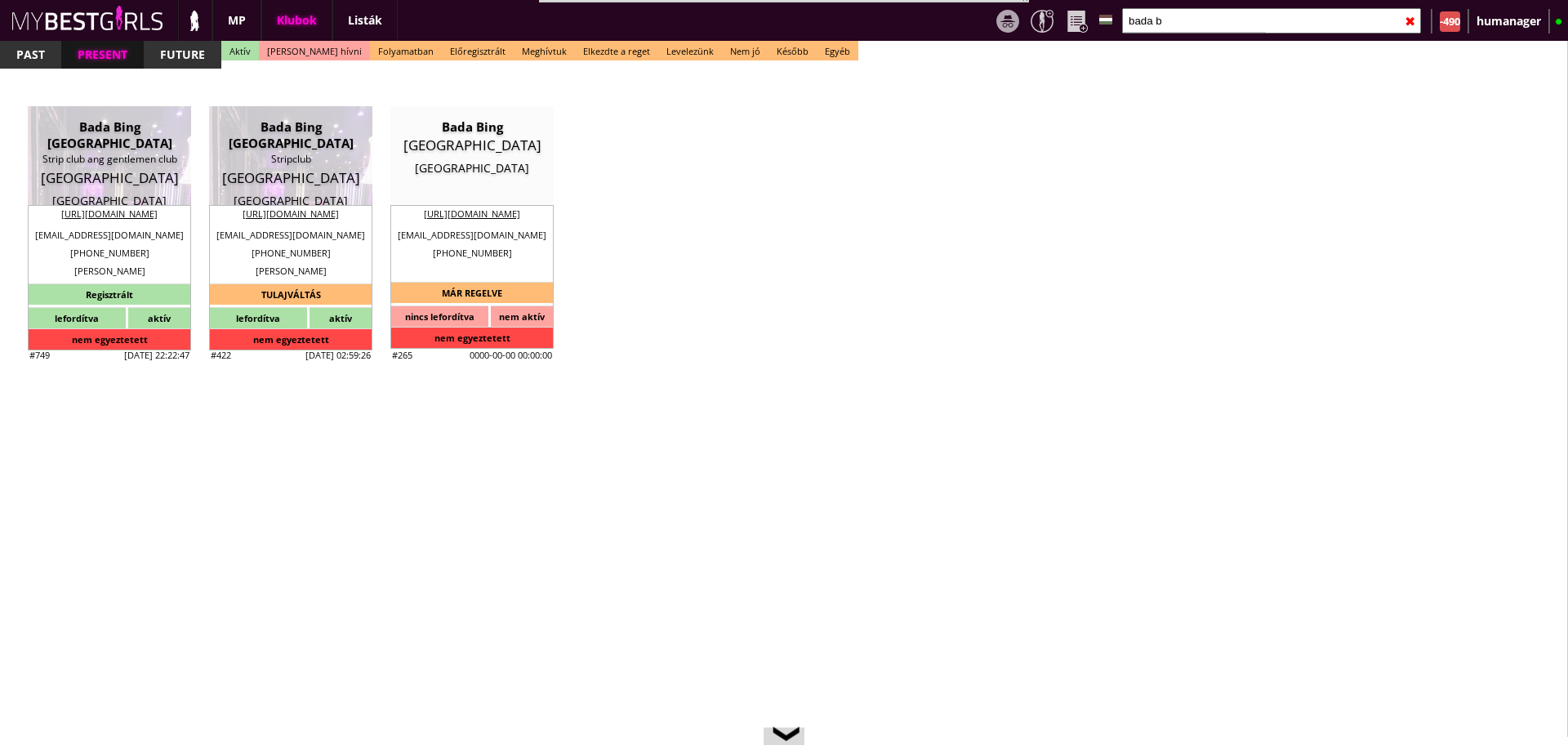
type input "45"
type input "29103494"
type input "[EMAIL_ADDRESS][DOMAIN_NAME]"
type input "[PERSON_NAME]"
type input "Lykkegaard"
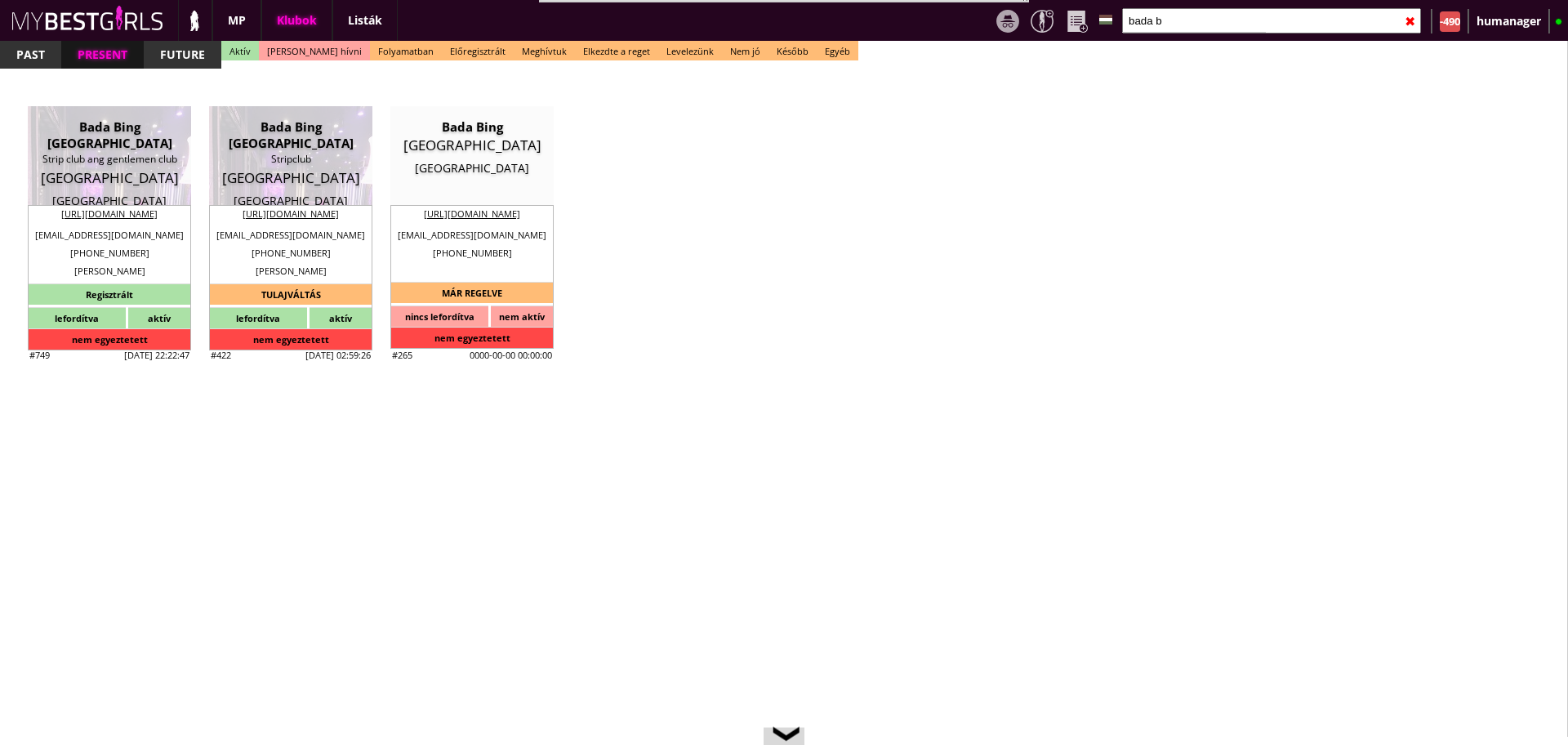
type input "45"
type input "21600174"
type input "[EMAIL_ADDRESS][DOMAIN_NAME]"
type input "12-14"
type input "4"
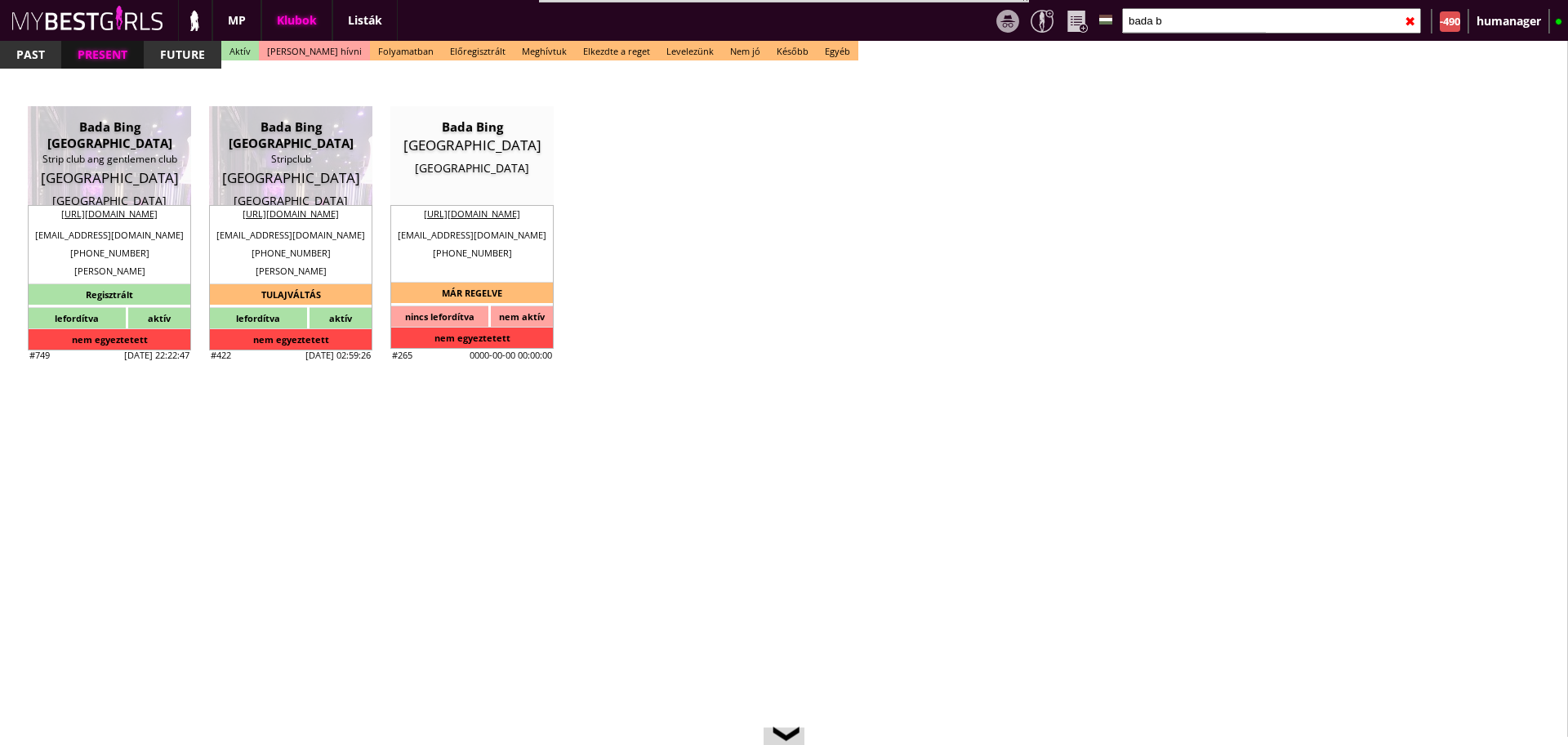
type input "1"
select select "months"
type input "2-4"
select select "weeks"
select select "0"
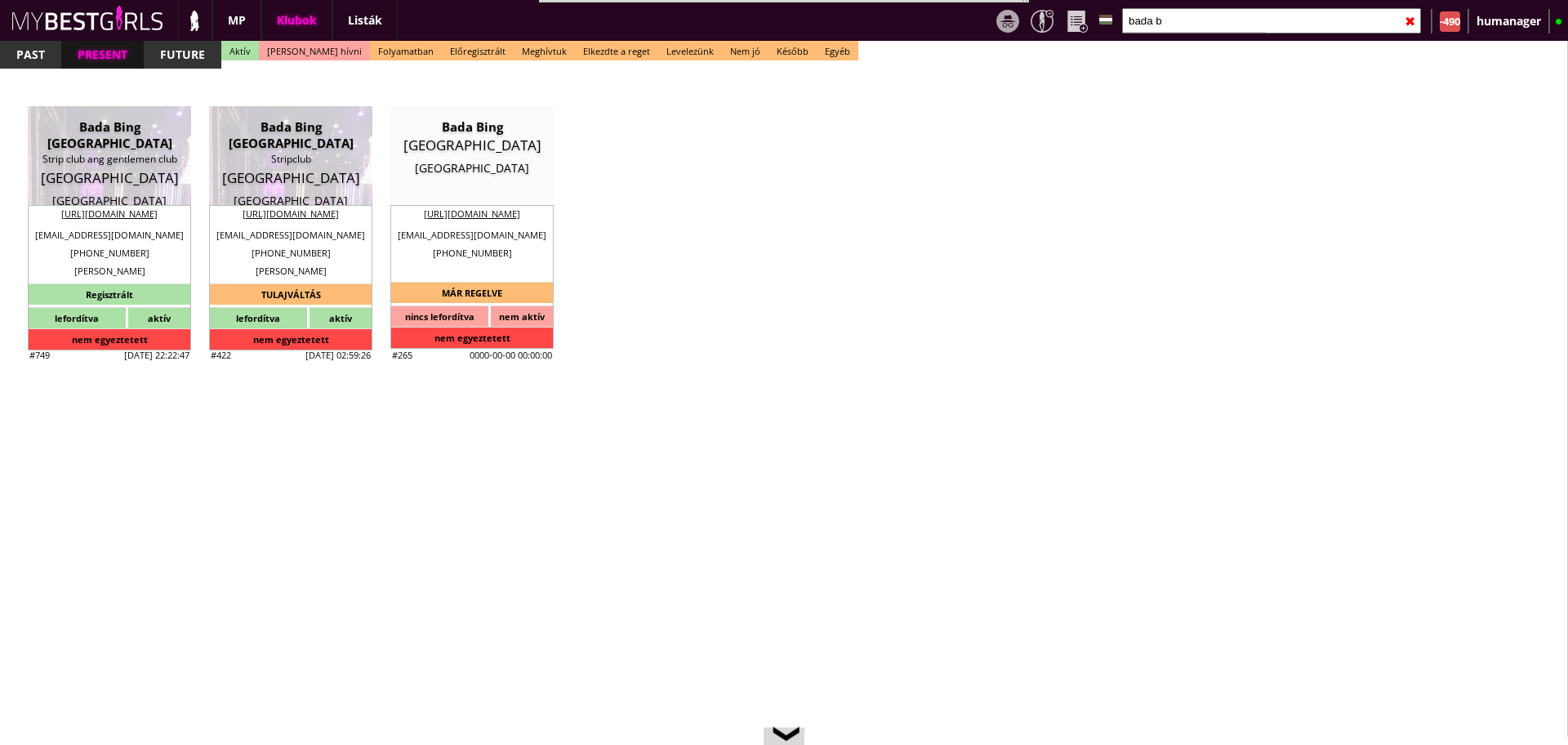
select select "0"
select select "flat"
select select "0"
type input "20.00"
type input "2-3"
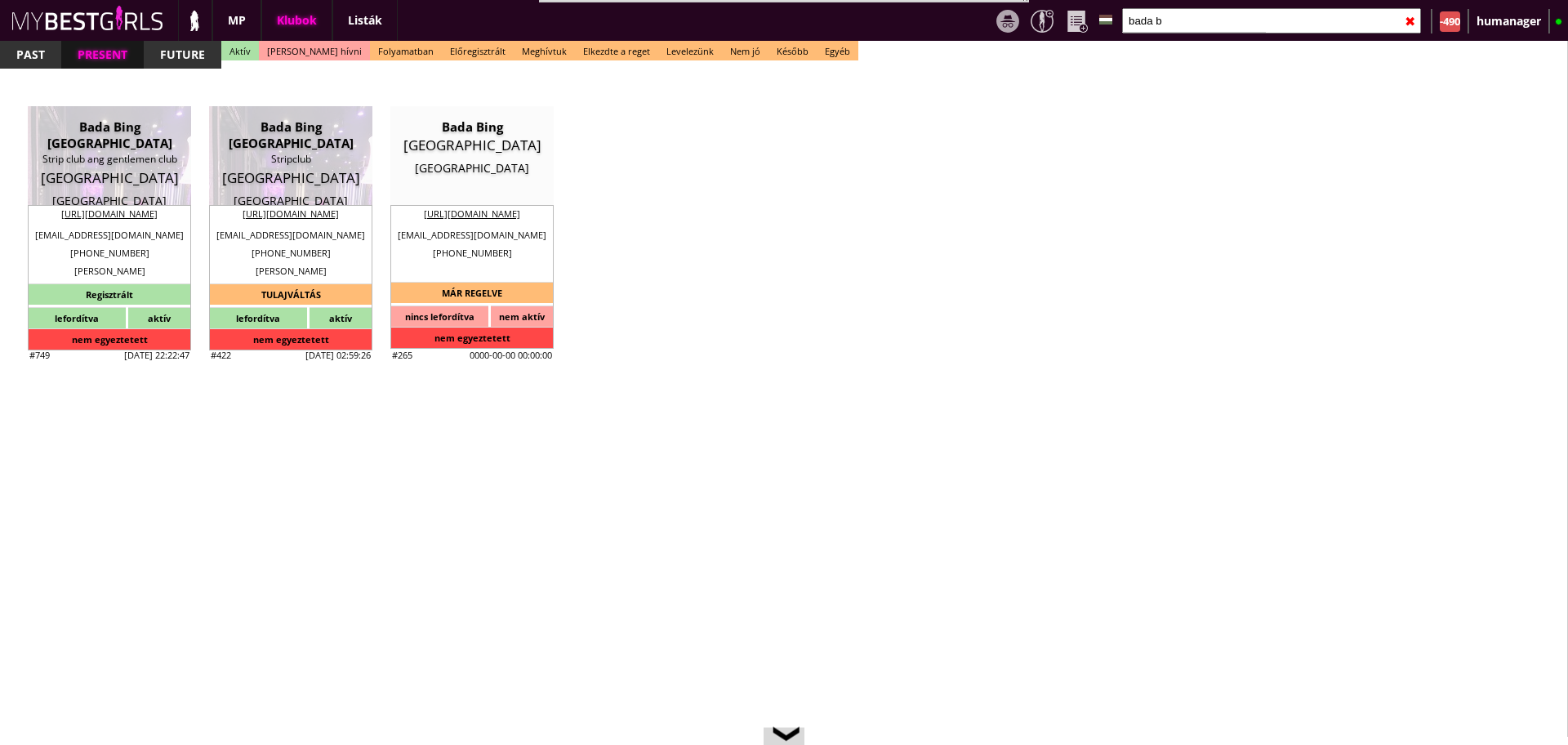
checkbox input "true"
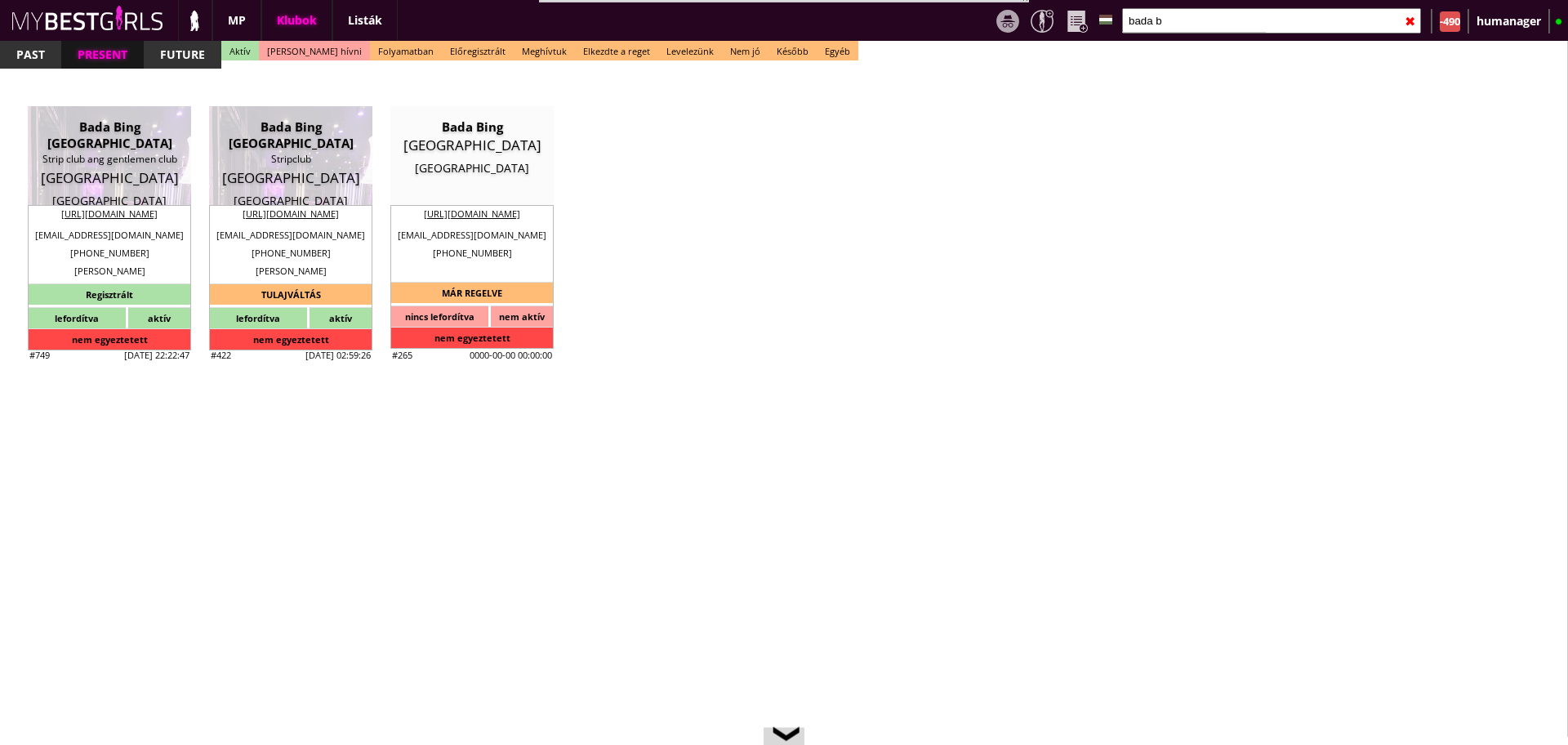
checkbox input "true"
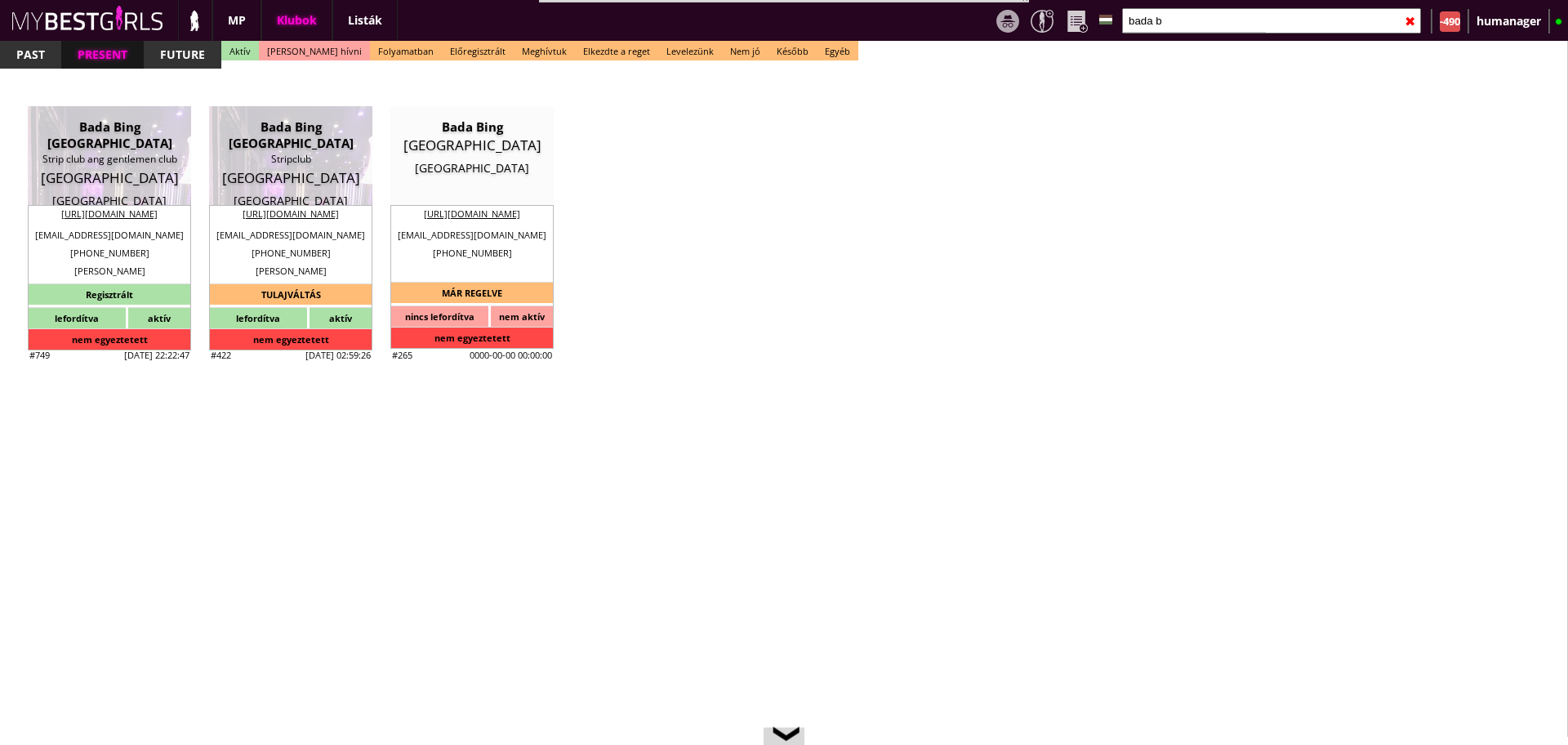
checkbox input "true"
type input "4"
checkbox input "true"
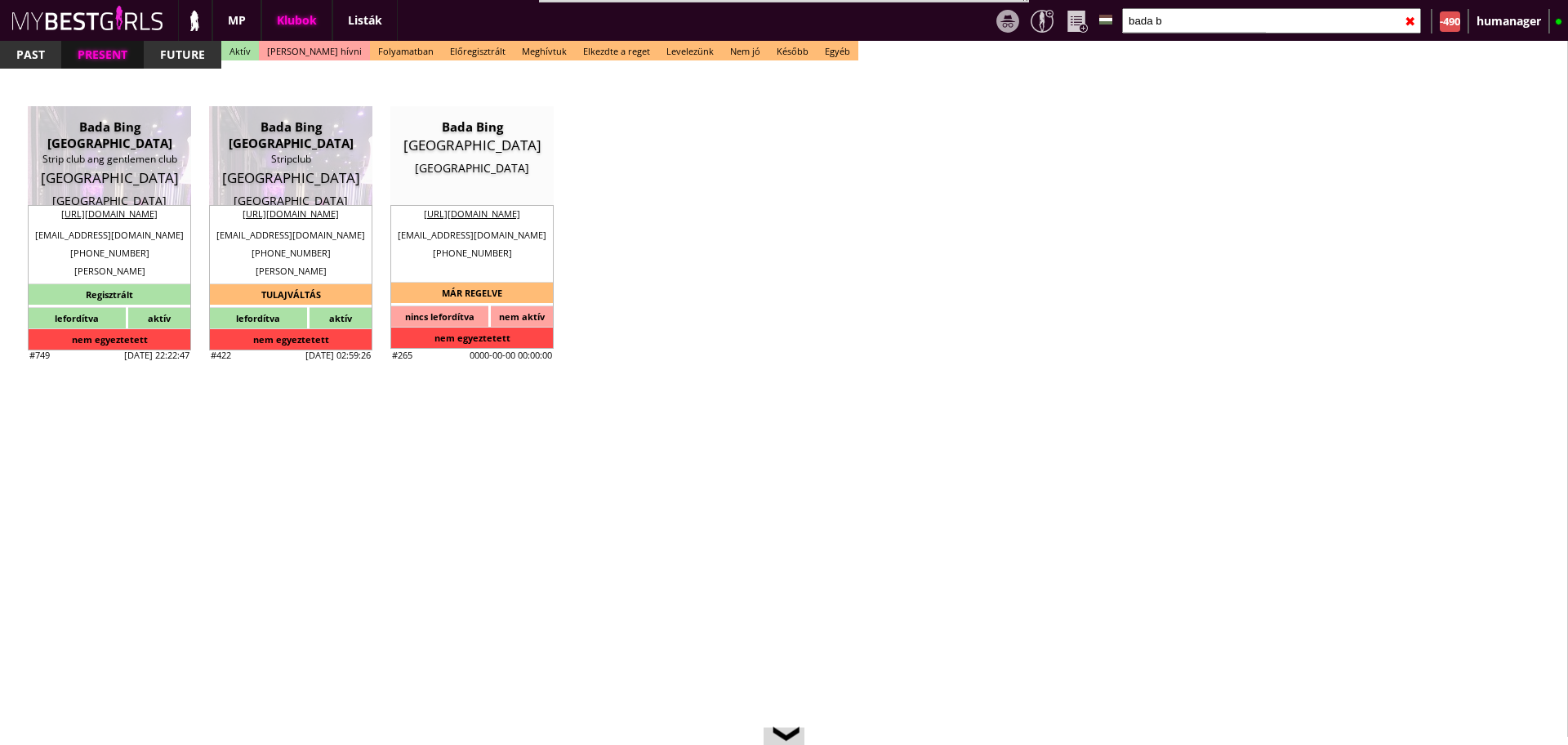
type input "5"
type input "2"
type input "1000"
type input "67.00"
type input "0.00"
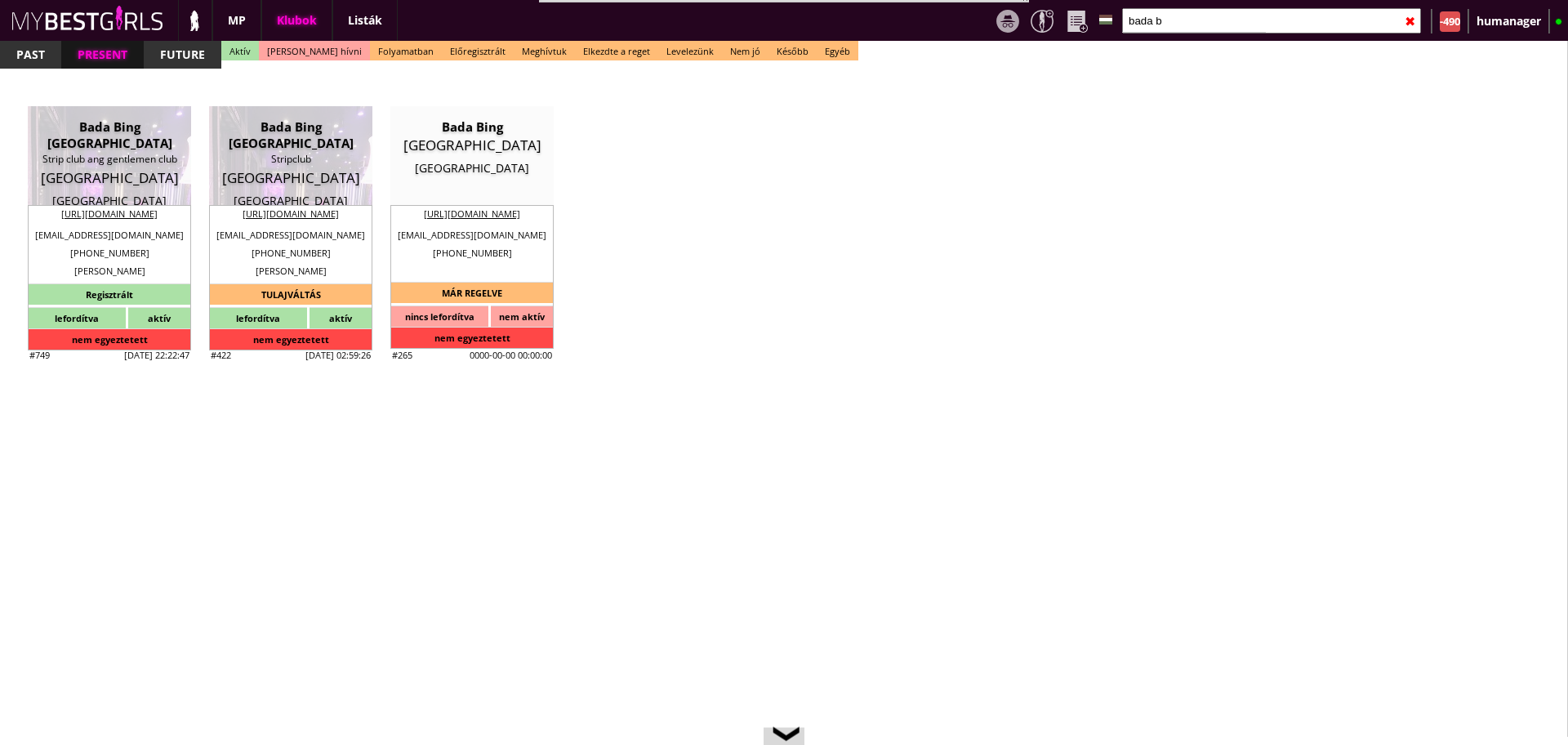
select select "weekly"
checkbox input "true"
type input "50%"
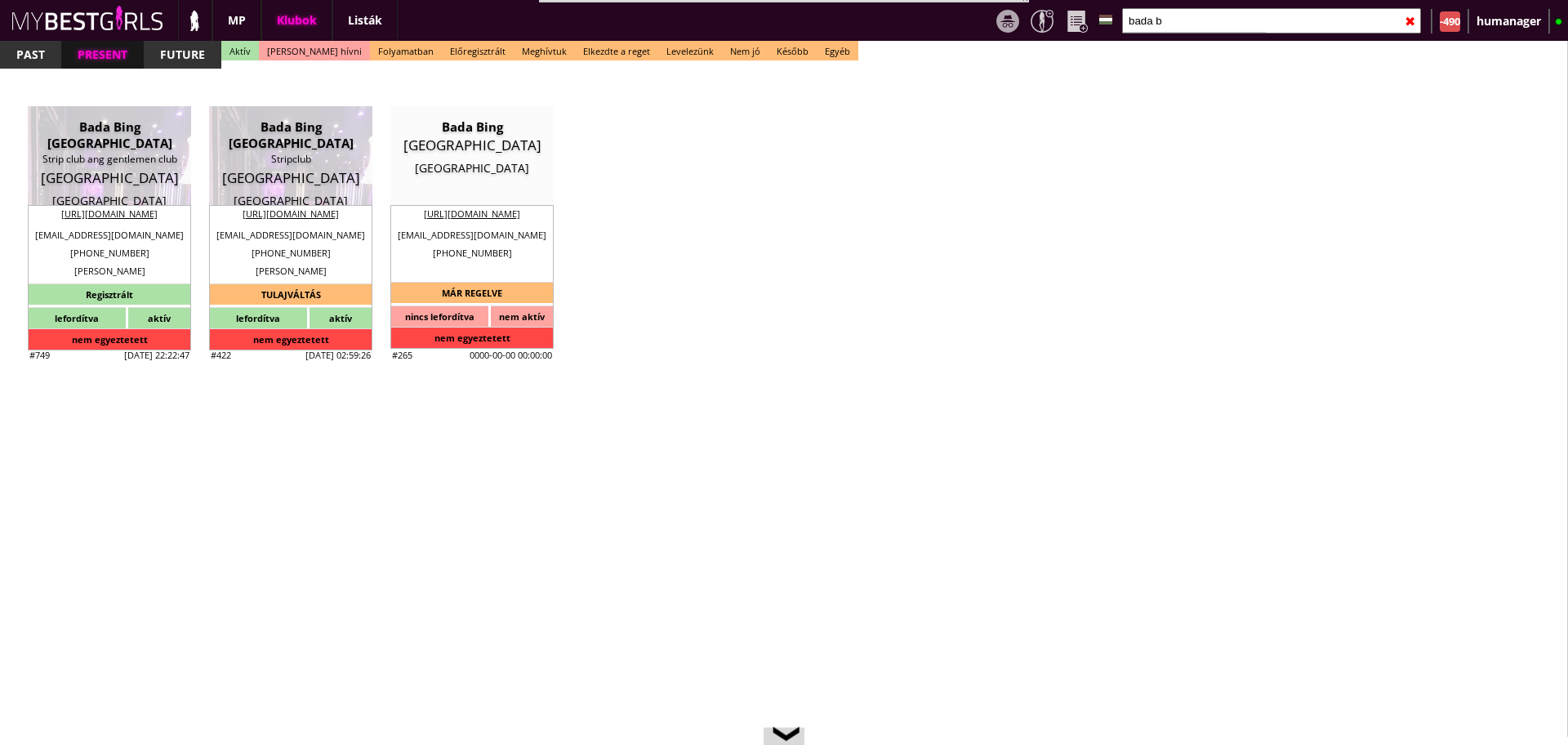
checkbox input "true"
type input "50%"
checkbox input "true"
type input "32"
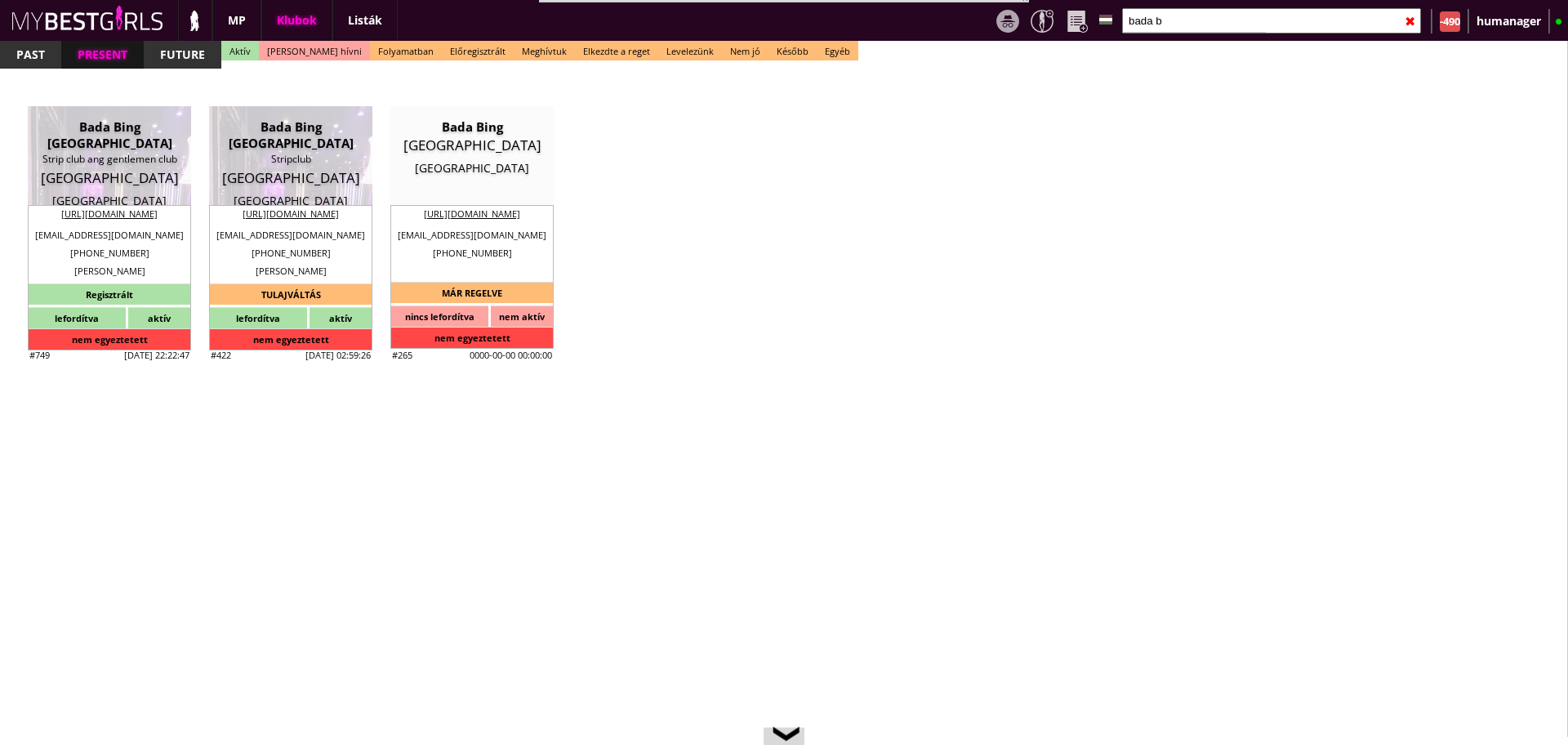
type input "15"
checkbox input "true"
type input "300"
type input "15000"
type input "15"
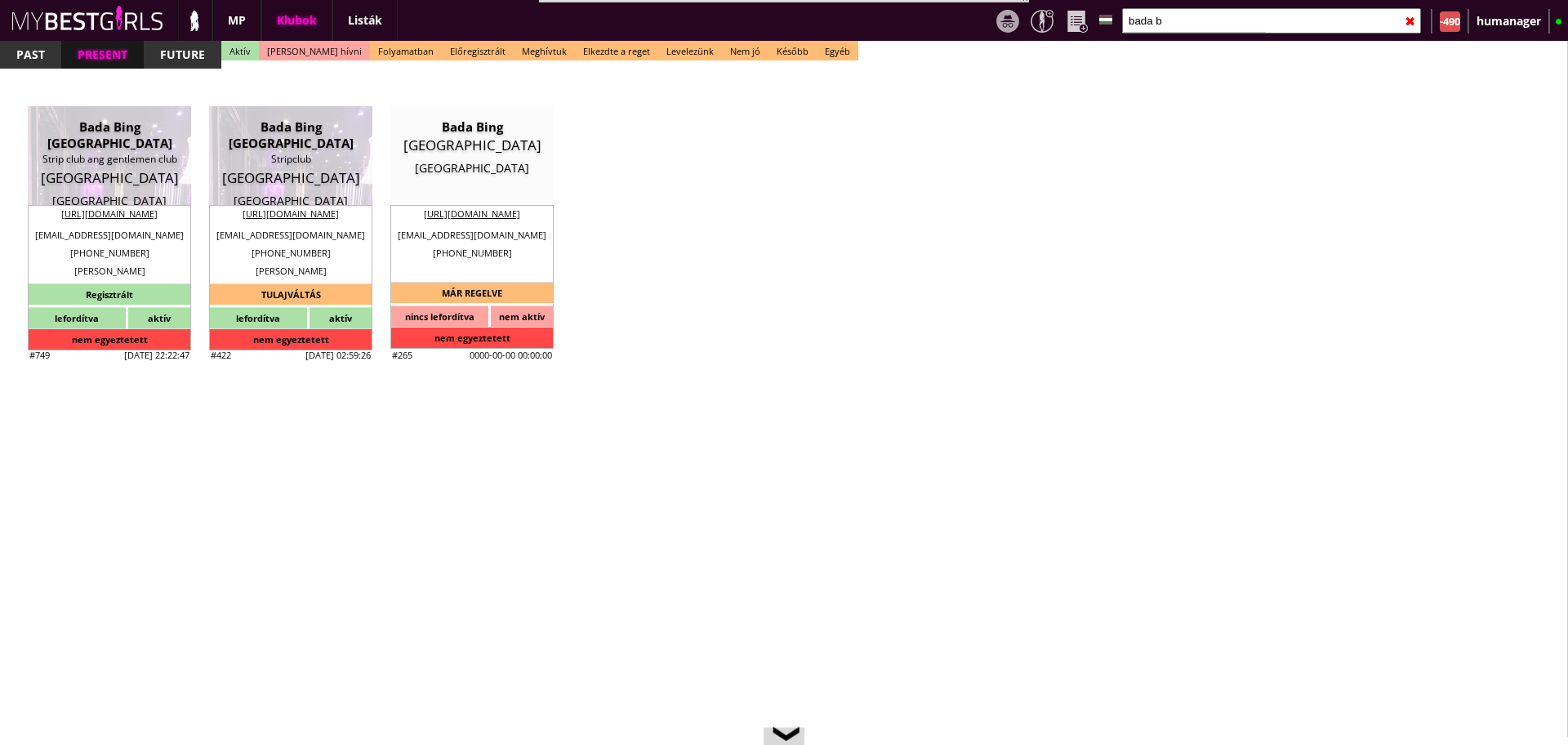
select select "[EMAIL_ADDRESS][DOMAIN_NAME]"
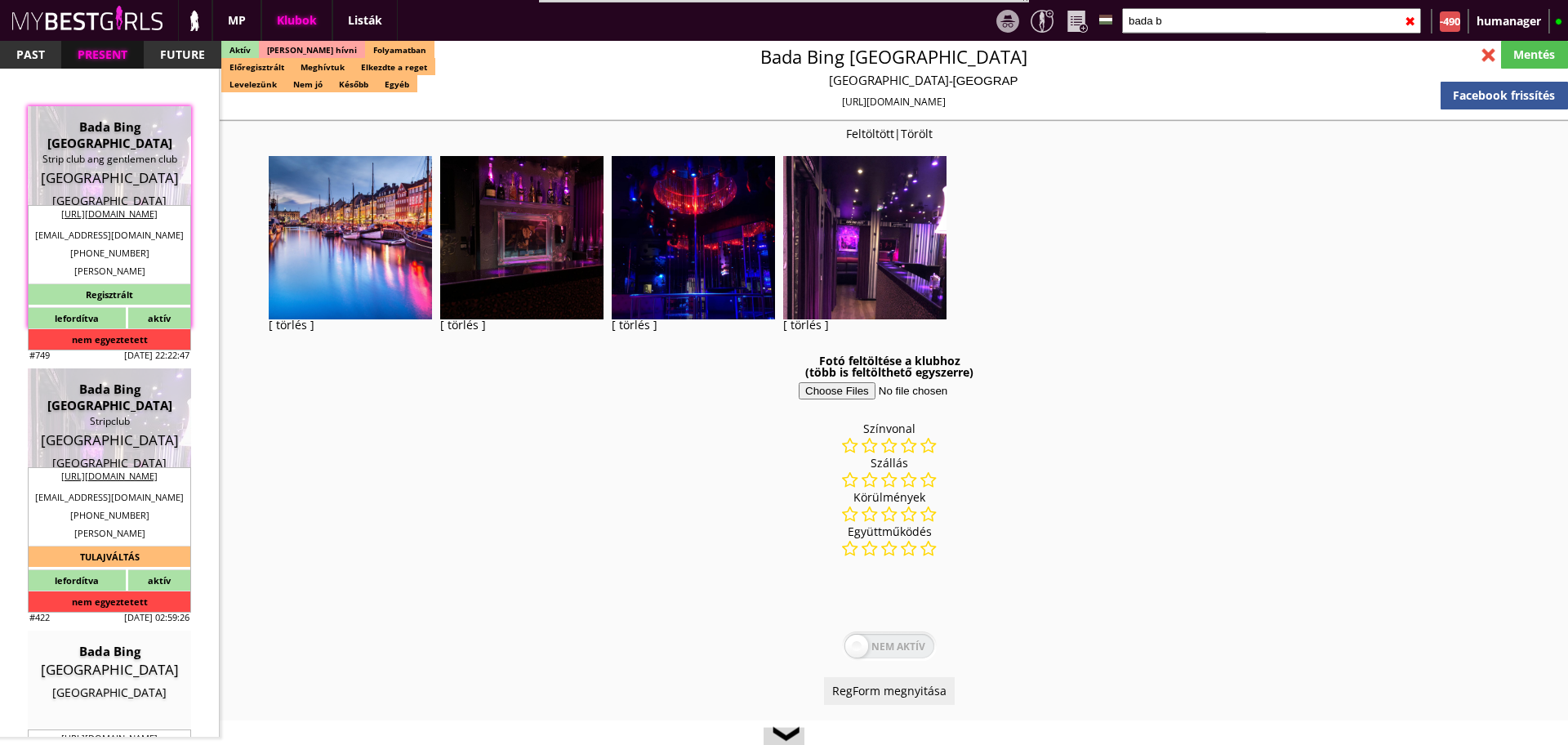
checkbox input "true"
type input "Szuper új, igényes klub [GEOGRAPHIC_DATA]"
type input "Gentlemen Club [GEOGRAPHIC_DATA] - 67 EUR fix/nap"
type input "Asztaltánc, italkonzumálás, privát tánc"
type textarea "Loremip: Dolorsi Amet cons: Adipiscin Elit sedd: Eiusm tempo, incid utlaboreetd…"
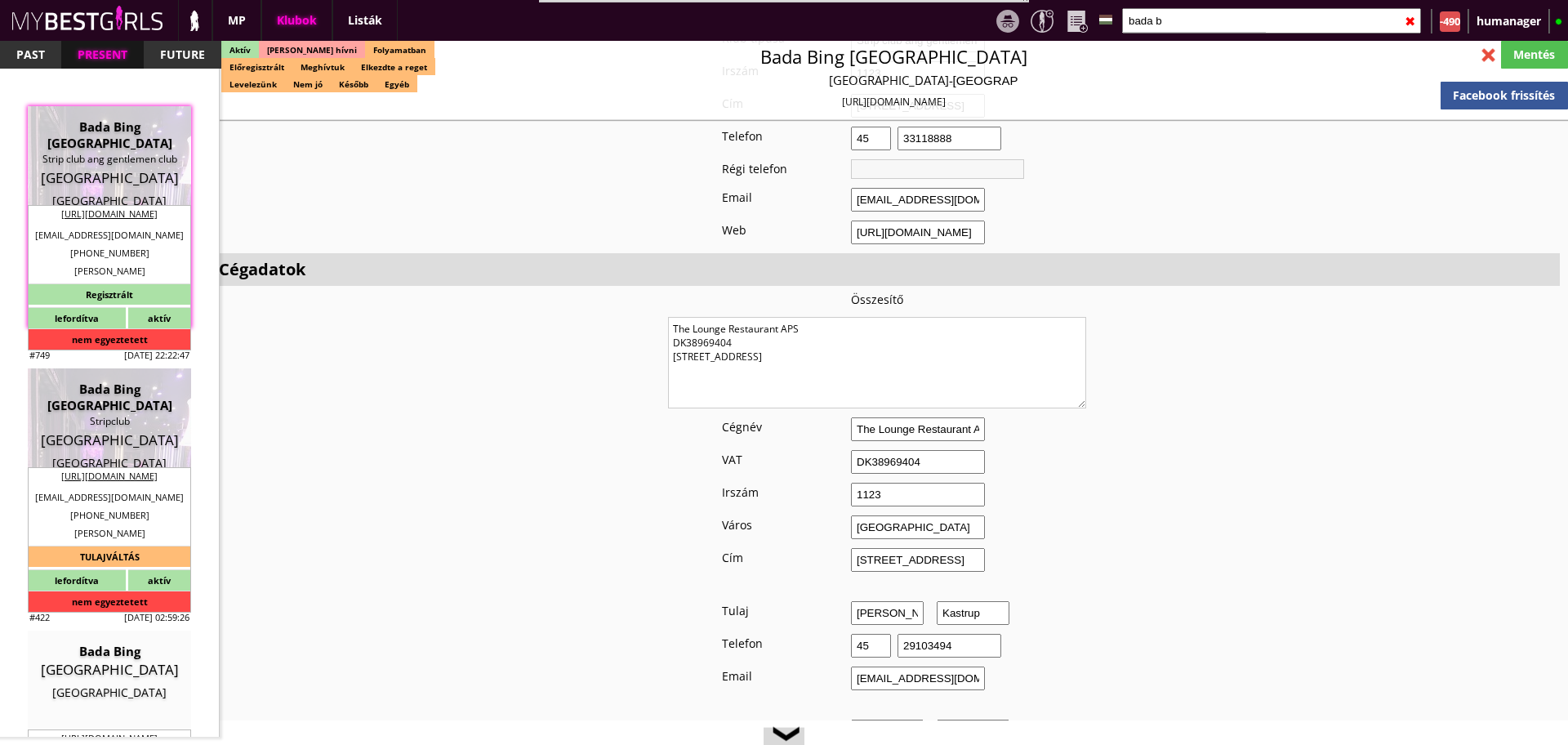
scroll to position [1103, 0]
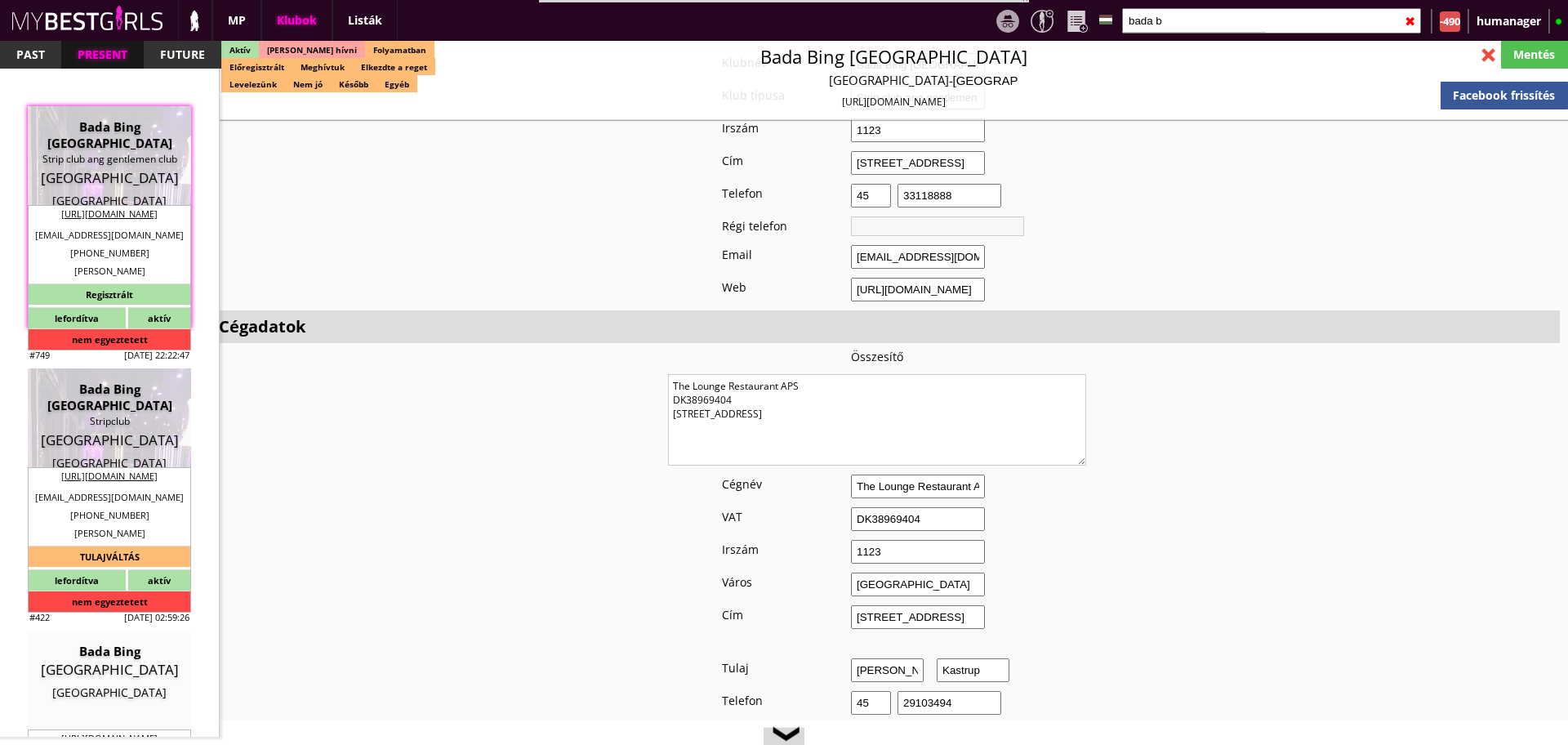
drag, startPoint x: 861, startPoint y: 404, endPoint x: 595, endPoint y: 351, distance: 271.2
click at [1186, 22] on input "bada b" at bounding box center [1272, 21] width 299 height 25
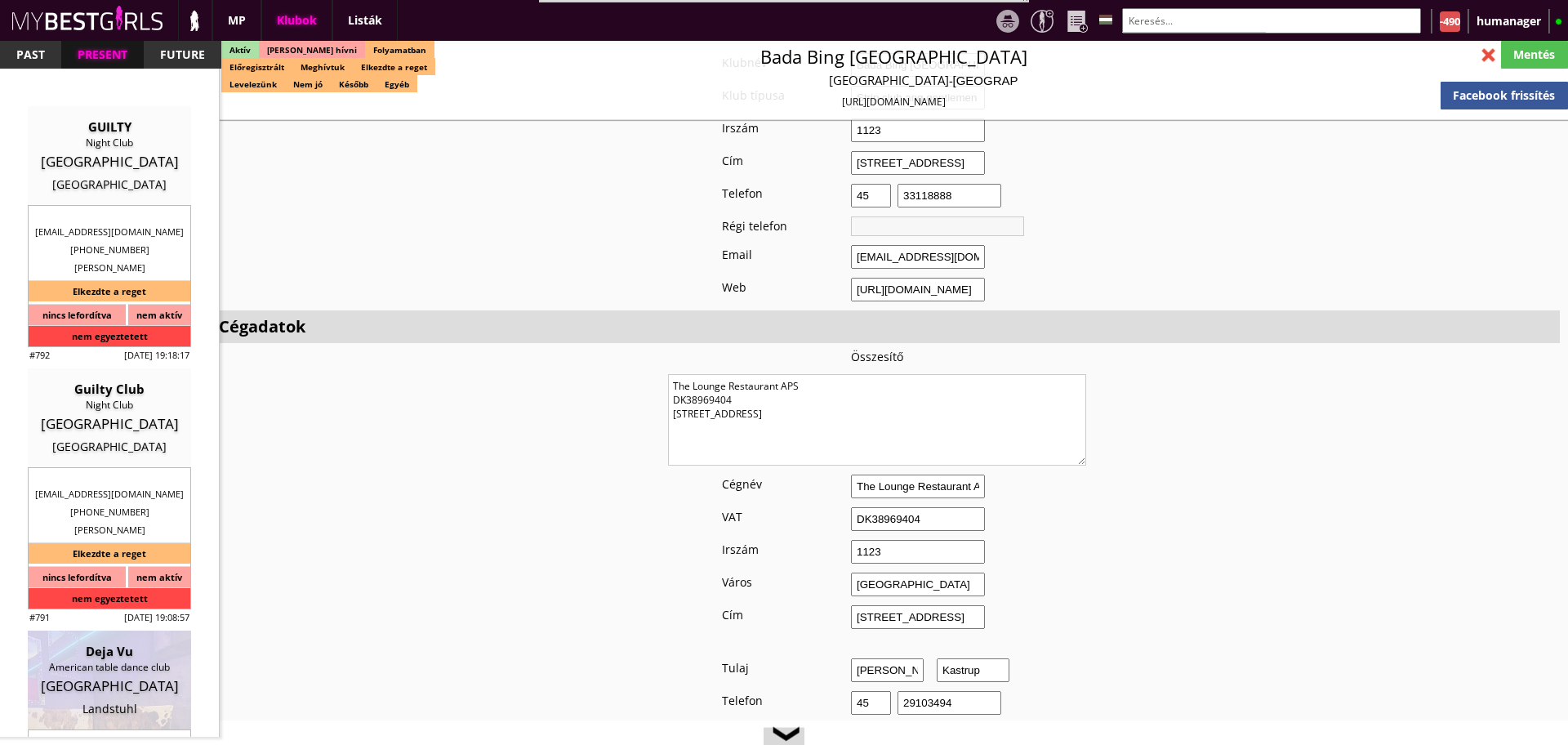
click at [1171, 15] on input "text" at bounding box center [1272, 21] width 299 height 25
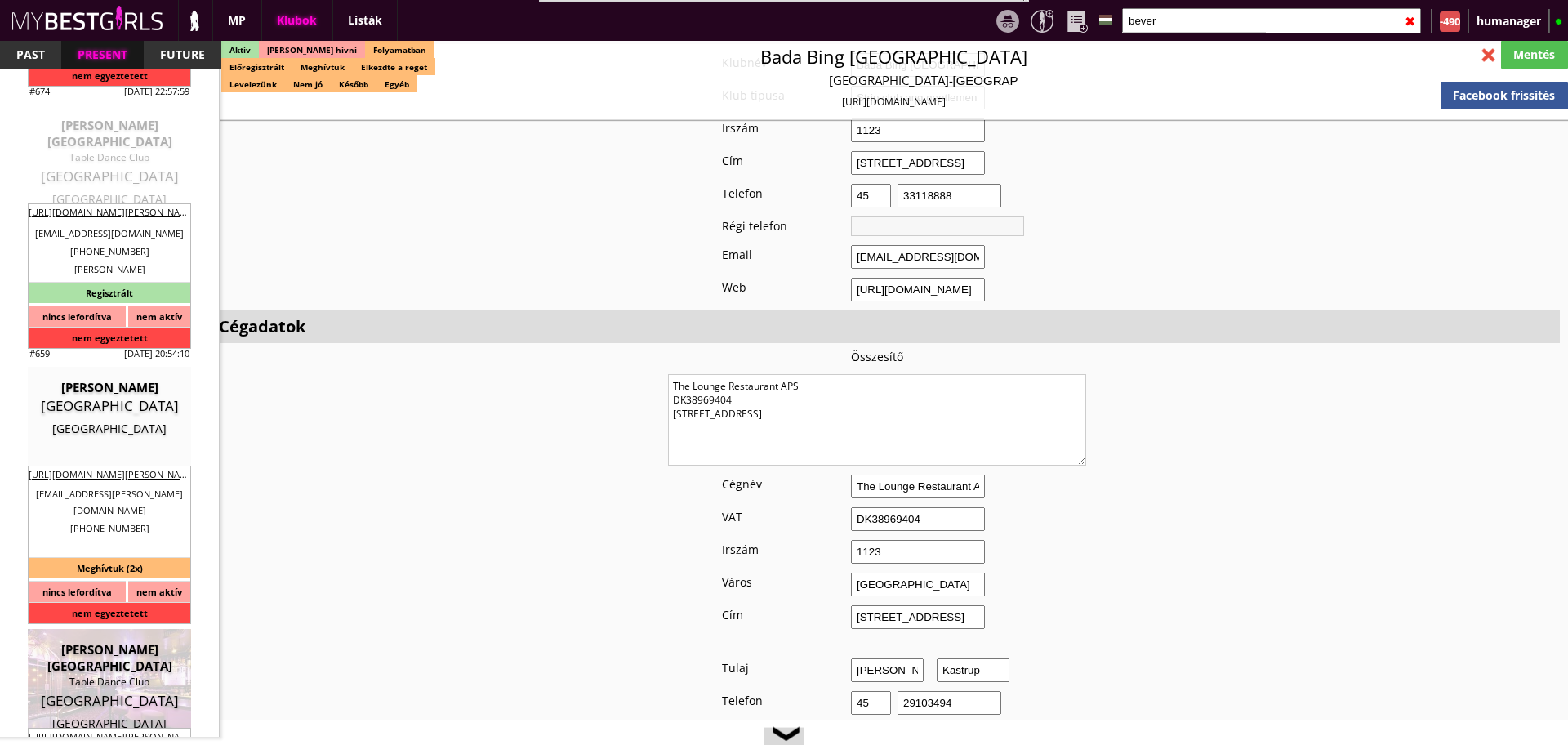
scroll to position [418, 0]
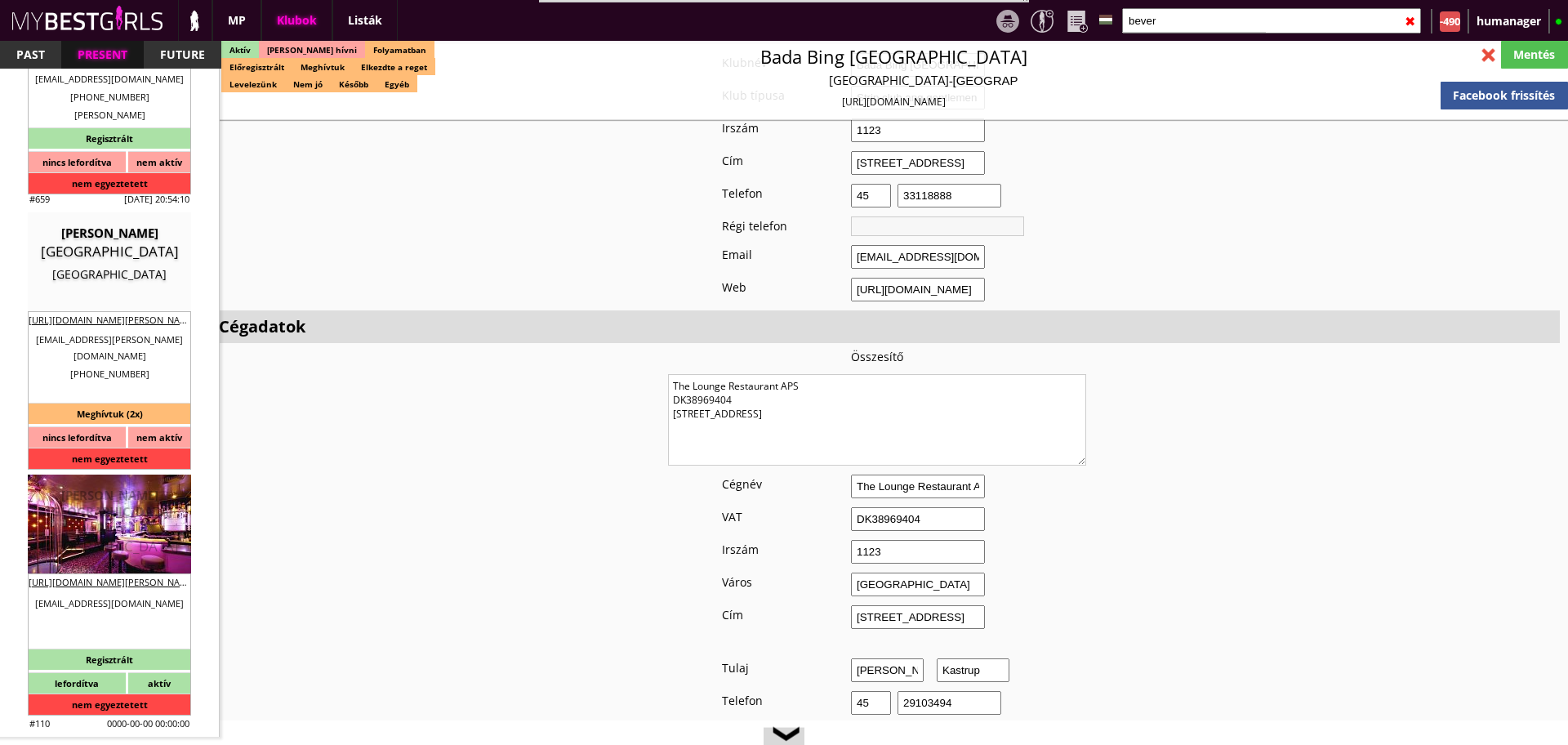
type input "bever"
click at [107, 561] on div "[GEOGRAPHIC_DATA]" at bounding box center [109, 569] width 138 height 16
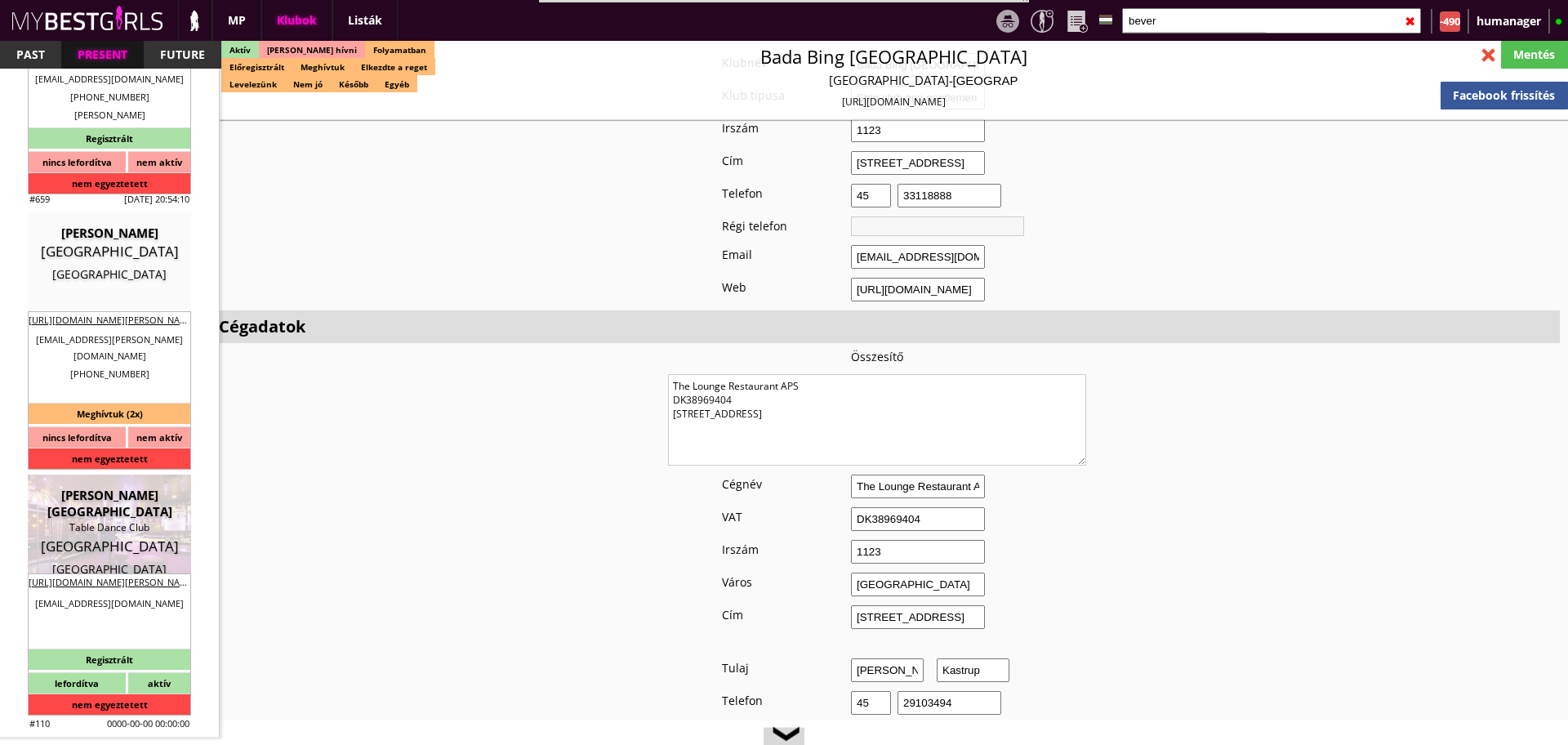
type input "[GEOGRAPHIC_DATA]"
checkbox input "false"
type textarea "Lorem ipsumdo sit ame con a elitse: Doeiu: +729593783572 t incidi utlab, etdol …"
type input "15.00"
type input "EUR"
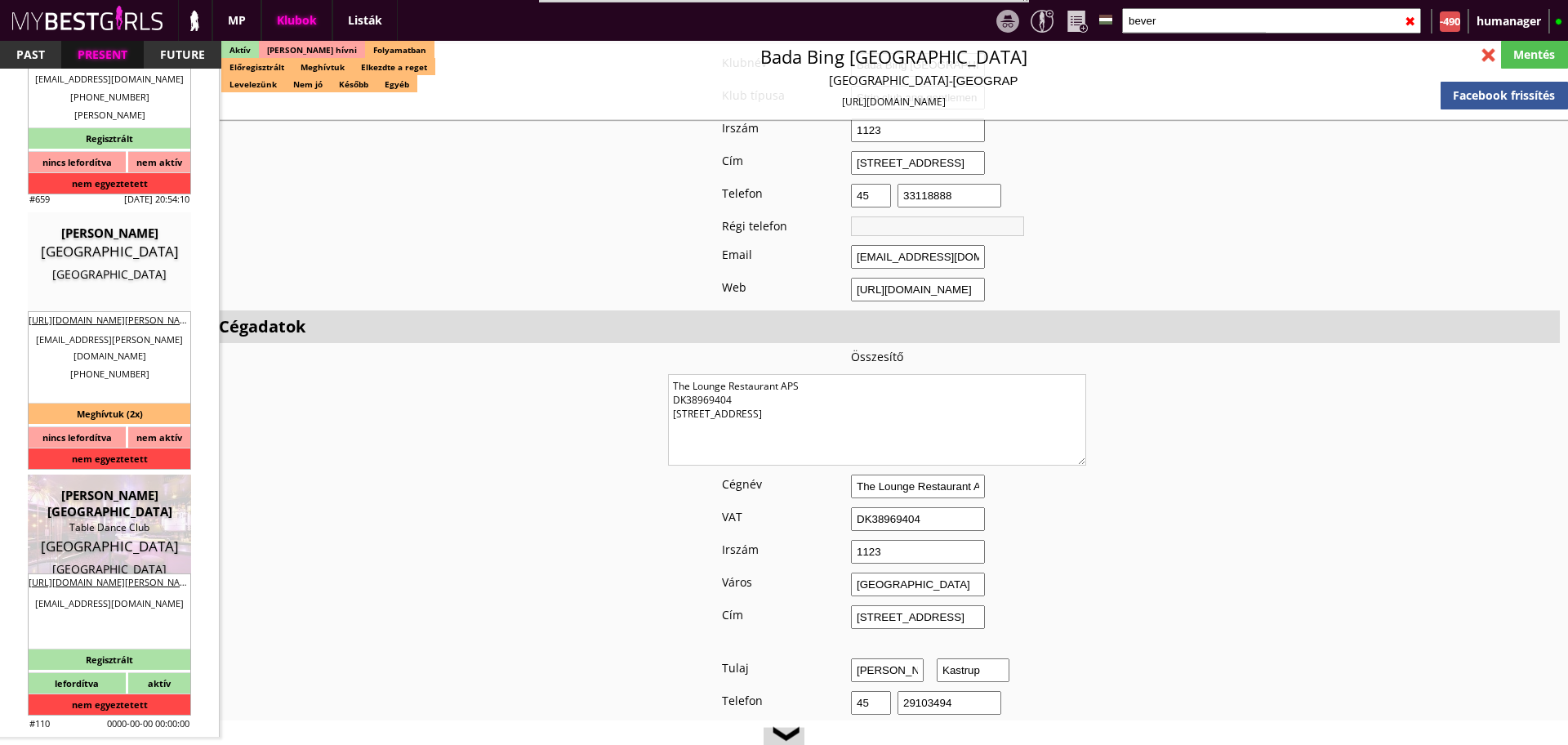
type input "[PERSON_NAME][GEOGRAPHIC_DATA]"
type input "Table Dance Club"
type input "1010"
type input "Seilerstätte 5"
type input "43"
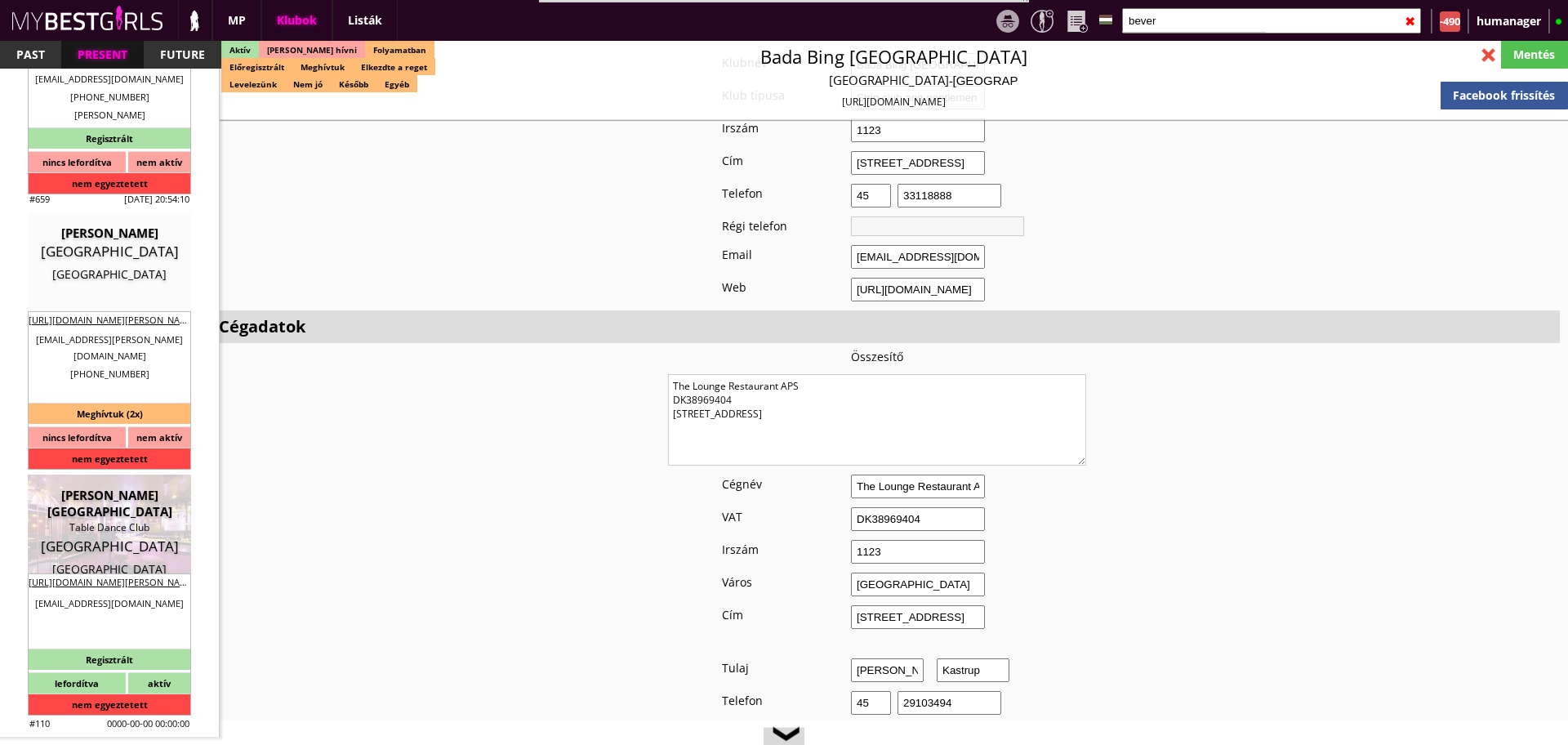
type input "6764008921"
type input "[EMAIL_ADDRESS][PERSON_NAME][DOMAIN_NAME]"
type input "[URL][DOMAIN_NAME][PERSON_NAME]"
type textarea "PAT Event GmbH ATU78780124 [GEOGRAPHIC_DATA] Seilerstätte 5"
type input "PAT Event GmbH"
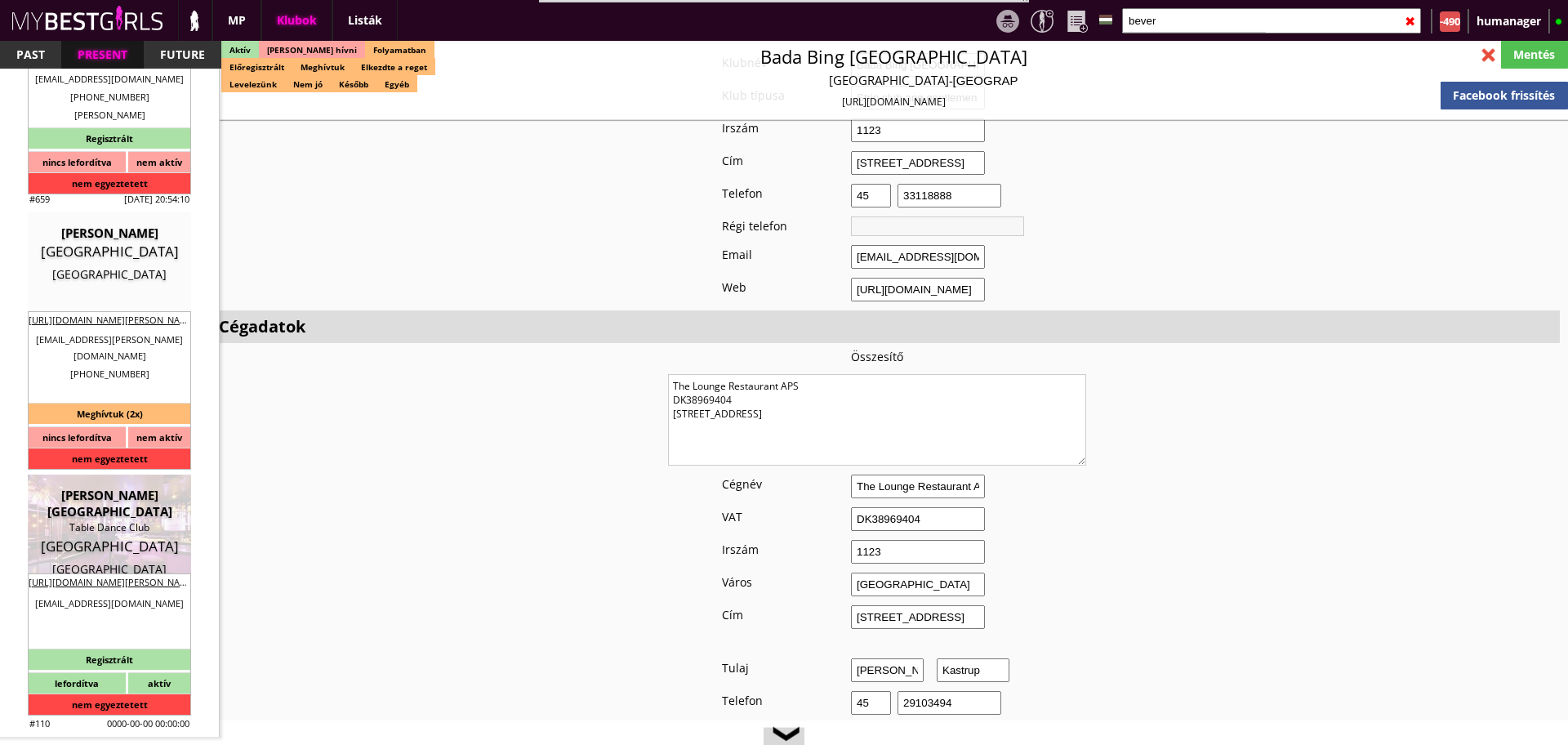
type input "ATU78780124"
type input "1010"
type input "[GEOGRAPHIC_DATA]"
type input "Seilerstätte 5"
type input "Turan"
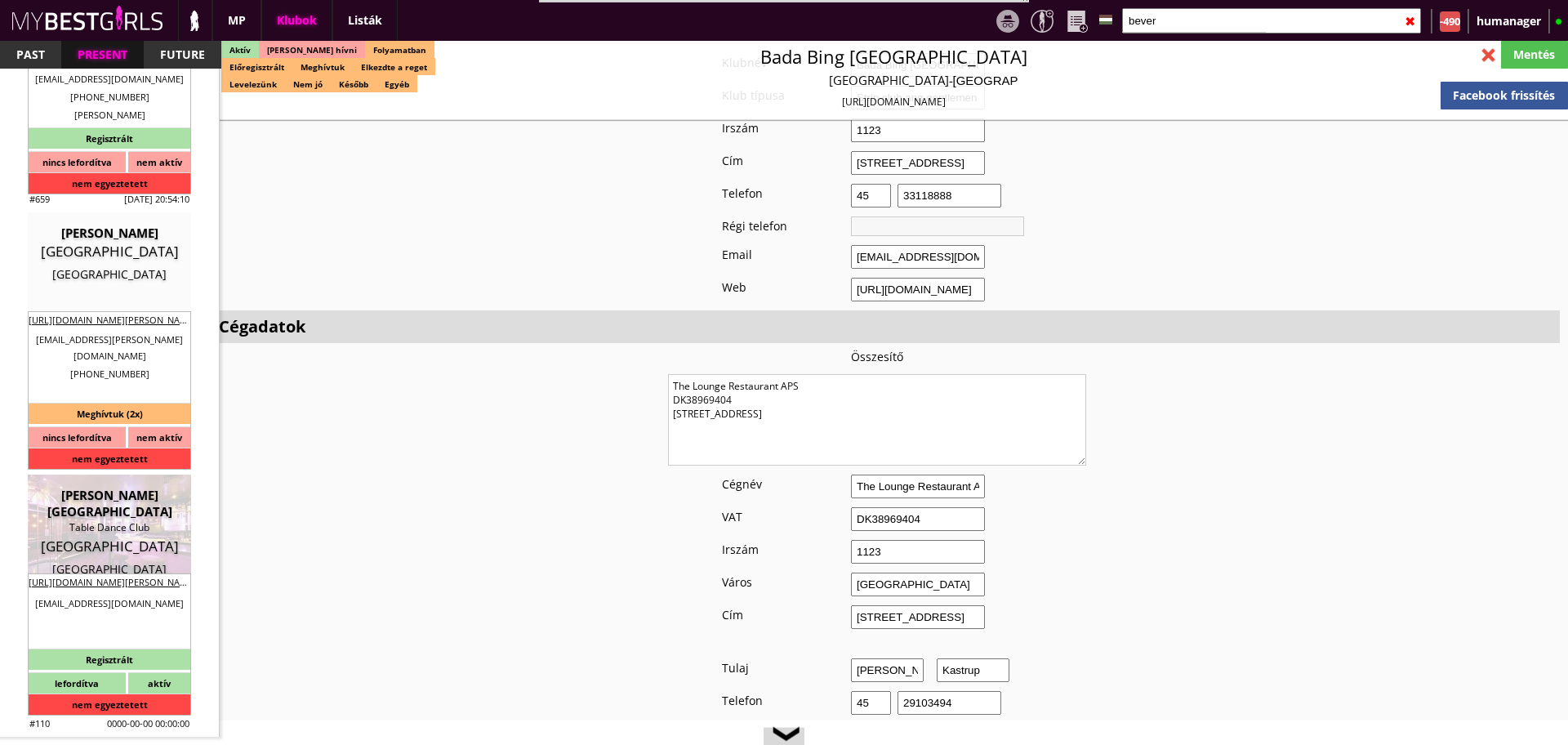
type input "43"
type input "6764008921"
type input "[EMAIL_ADDRESS][DOMAIN_NAME]"
type input "15-20"
type input "2-3"
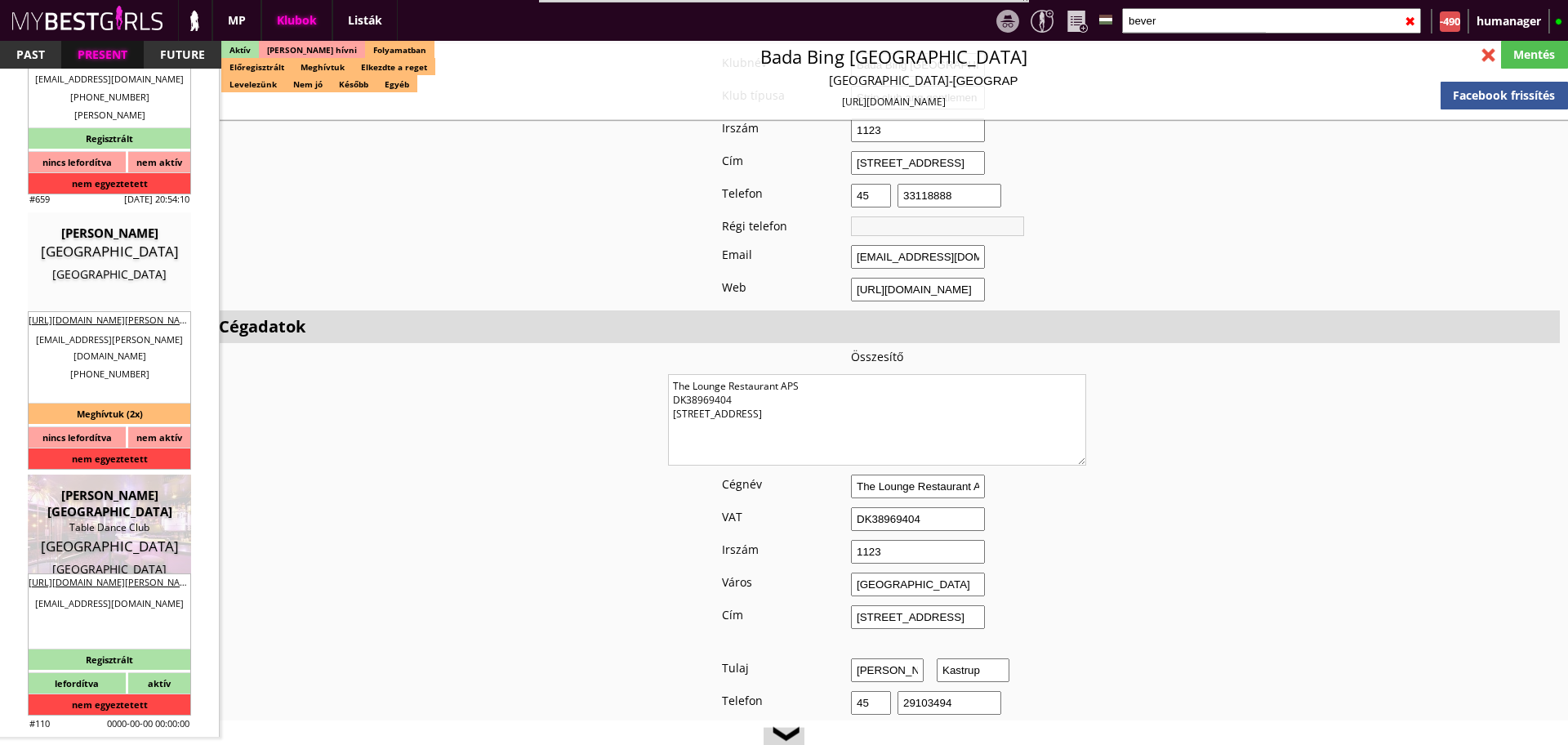
type input "1"
type input "1-2"
select select "room"
select select "1"
type input "0.00"
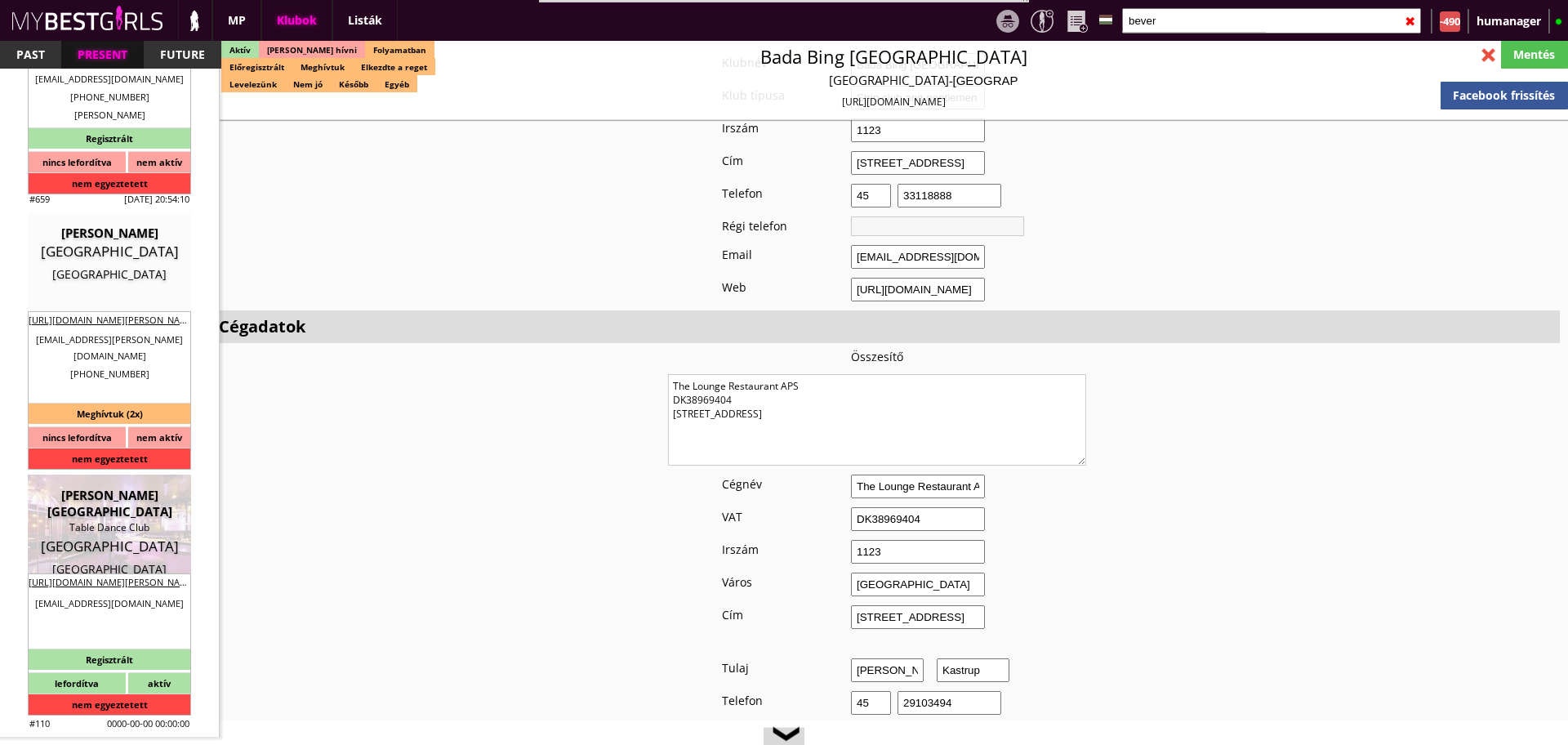
type input "1-2"
checkbox input "true"
checkbox input "false"
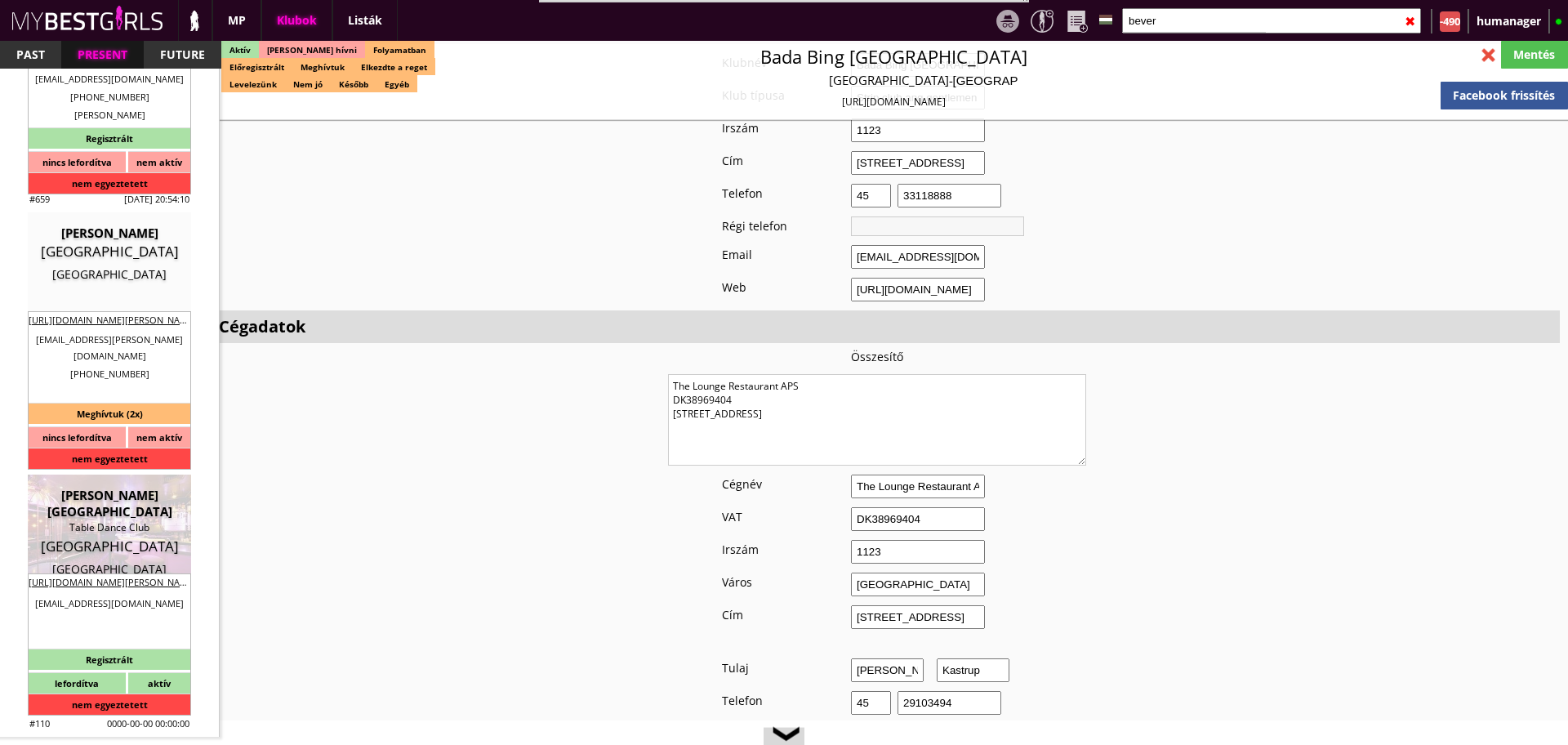
checkbox input "true"
checkbox input "false"
checkbox input "true"
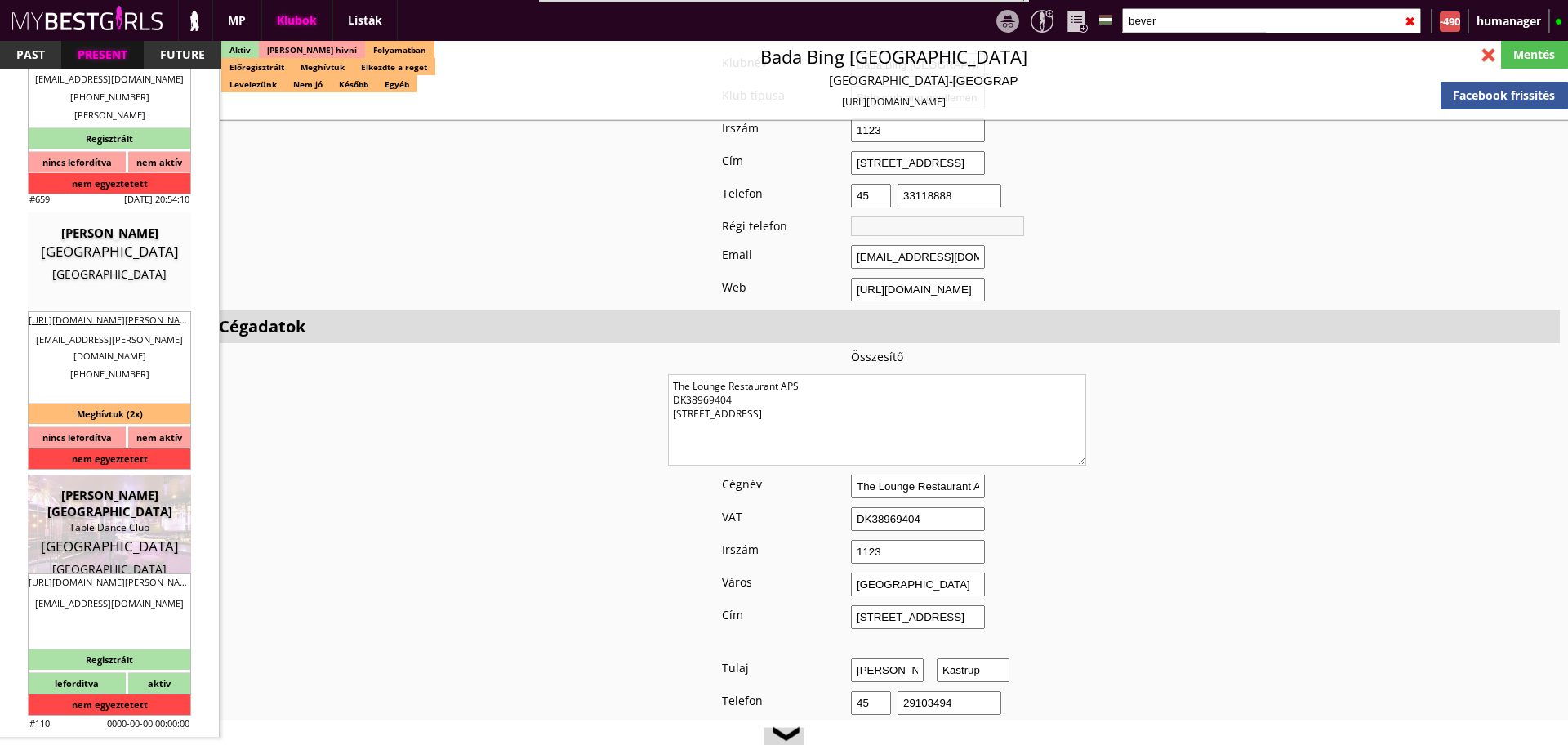
checkbox input "true"
type input "6"
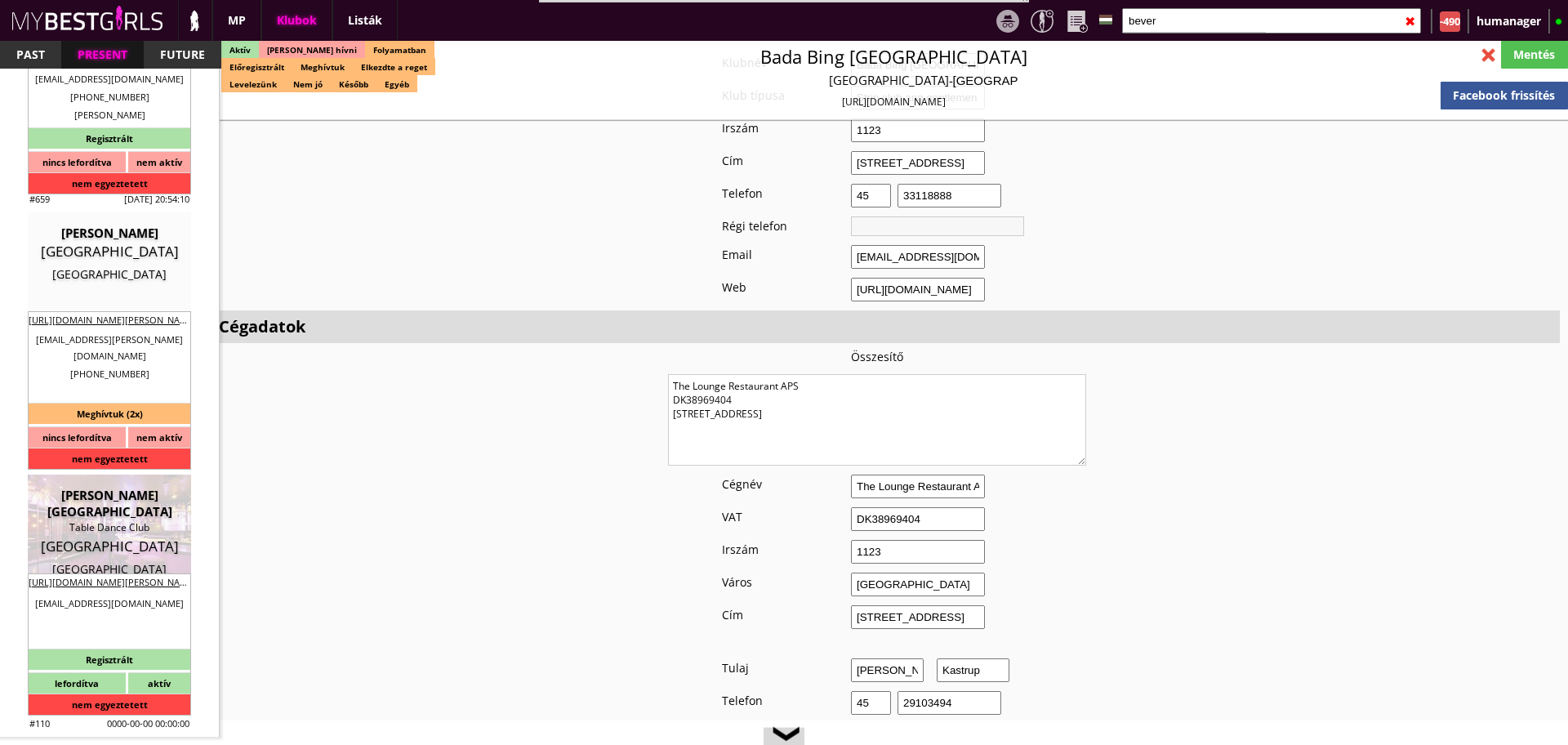
checkbox input "false"
checkbox input "true"
checkbox input "false"
type input "5-8"
type input "3"
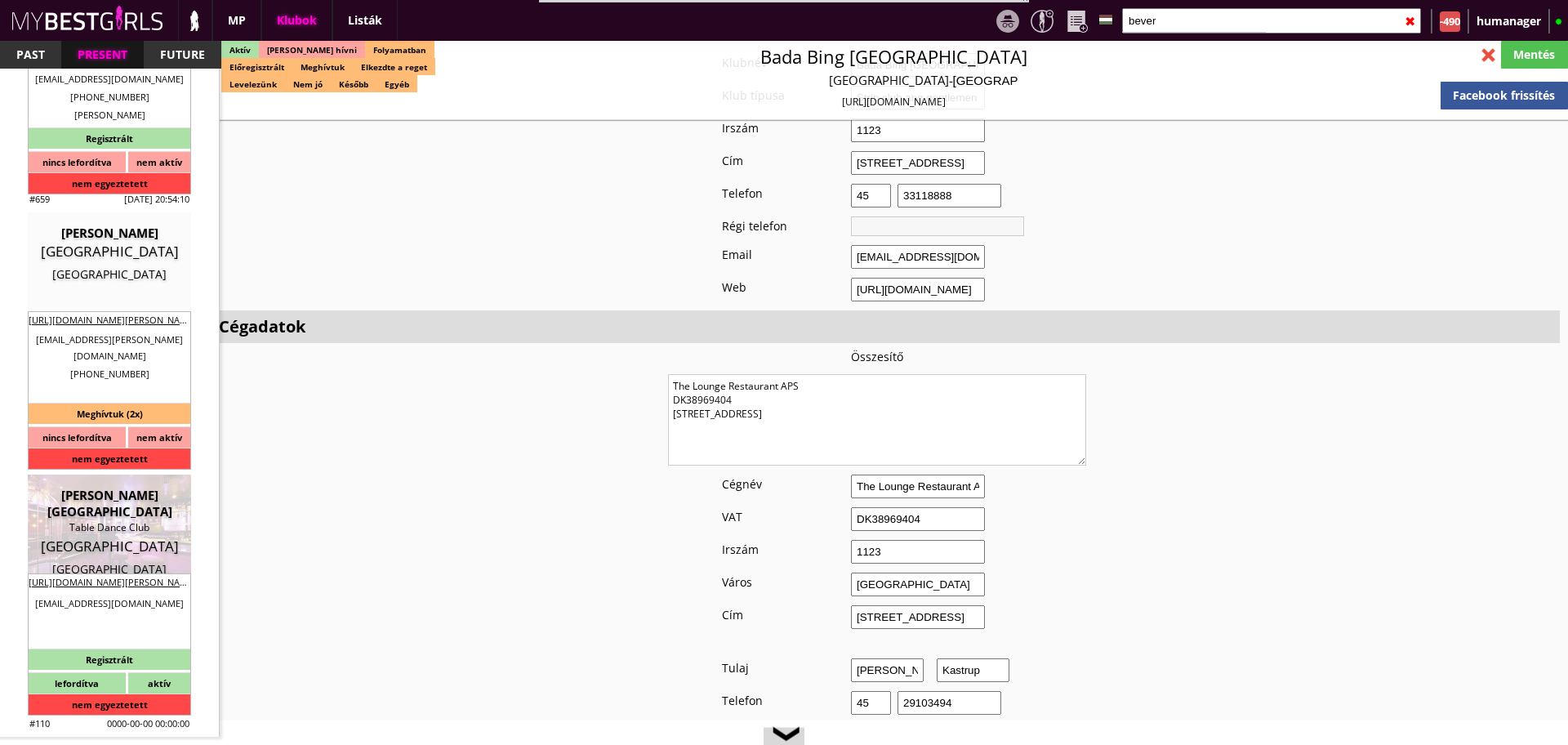
type input "1000"
type input "50.00"
type input "0.00"
checkbox input "true"
type input "50%"
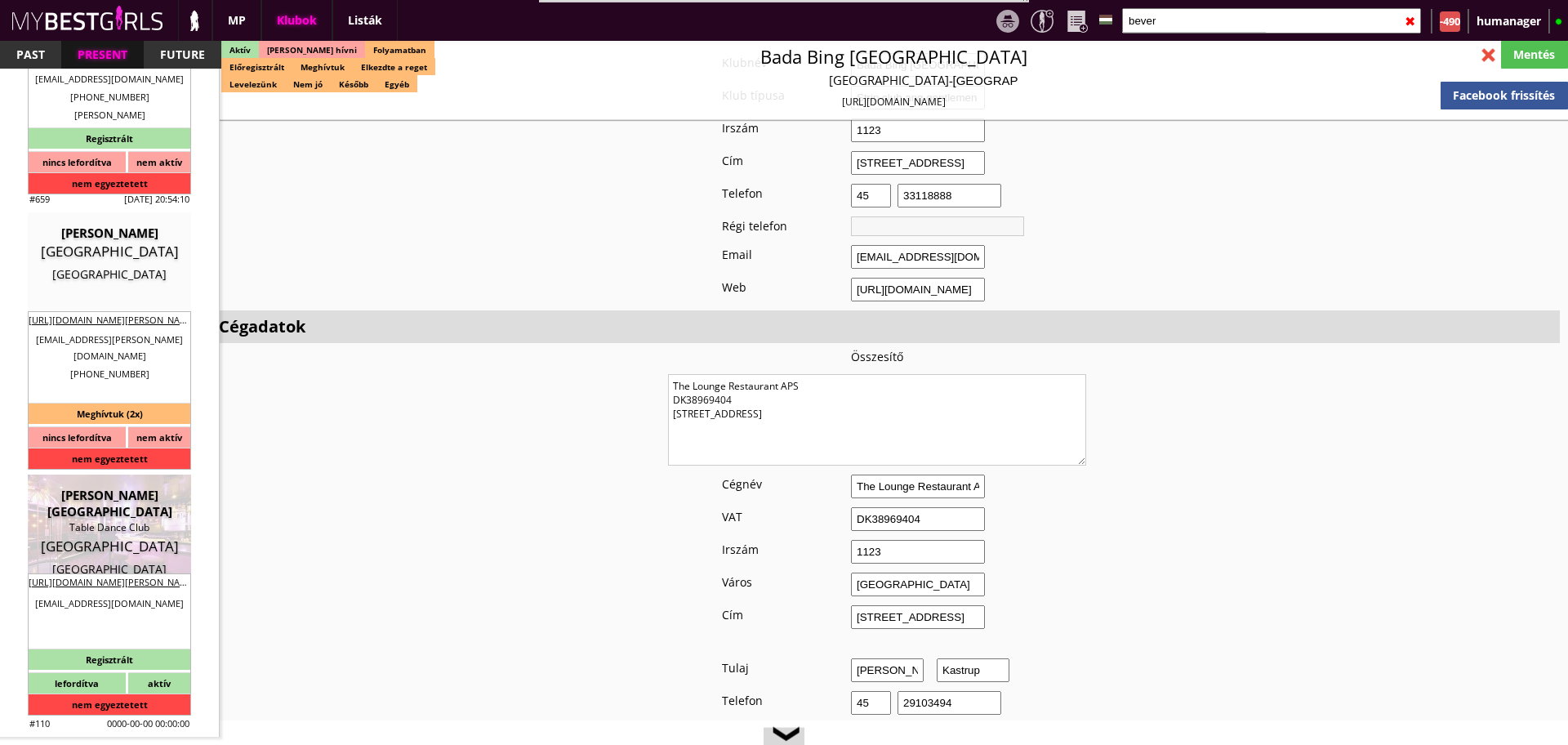
checkbox input "true"
type input "50%"
checkbox input "true"
type input "45"
type input "20"
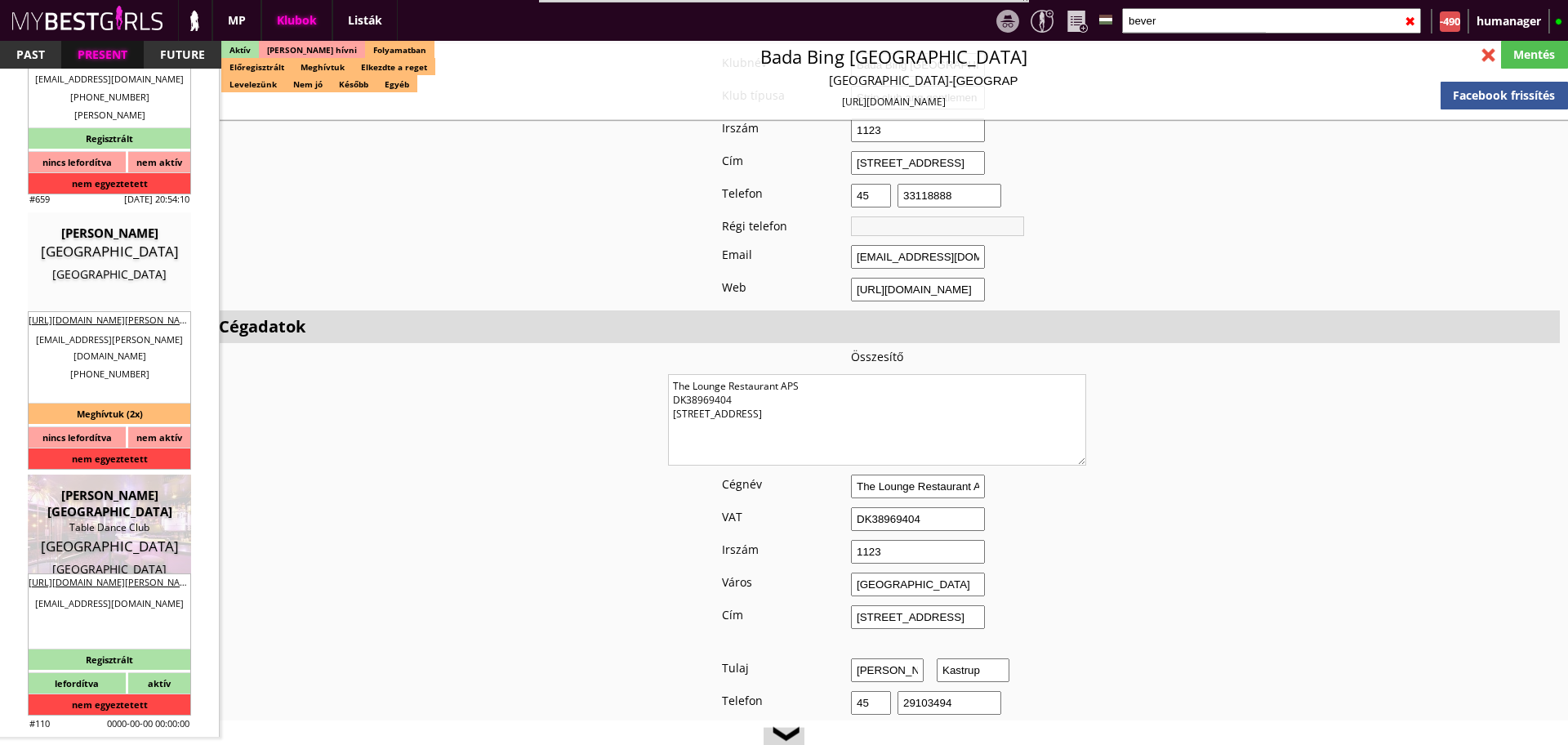
checkbox input "false"
checkbox input "true"
type input "345"
type input "2700"
type input "15-20"
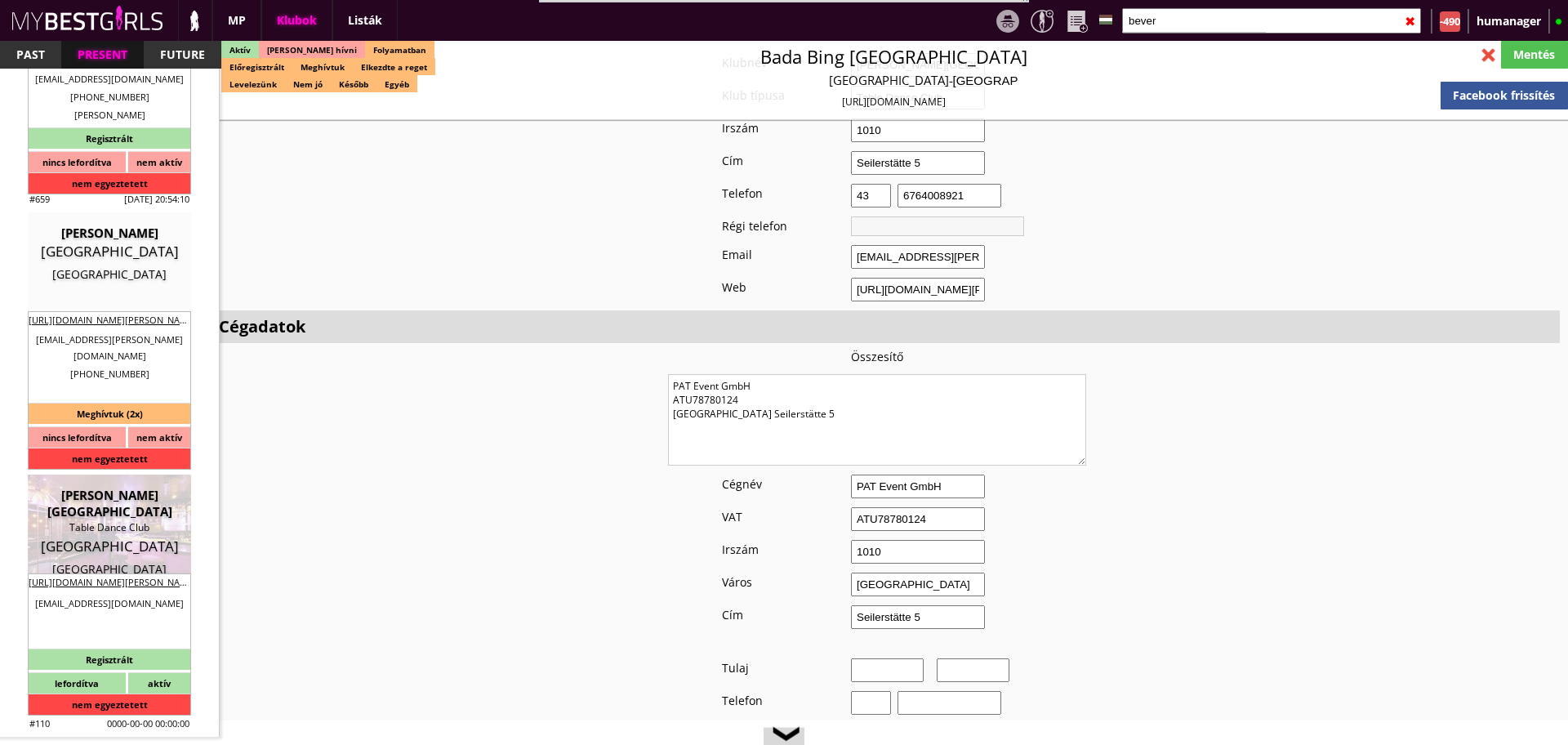
select select "[EMAIL_ADDRESS][DOMAIN_NAME]"
checkbox input "true"
type input "Bécsi táncos munka jó feltételekkel"
type input "Bécsi táncos munka napi, 50 EUR fix fizetés"
type input "Konzumálás, tánc"
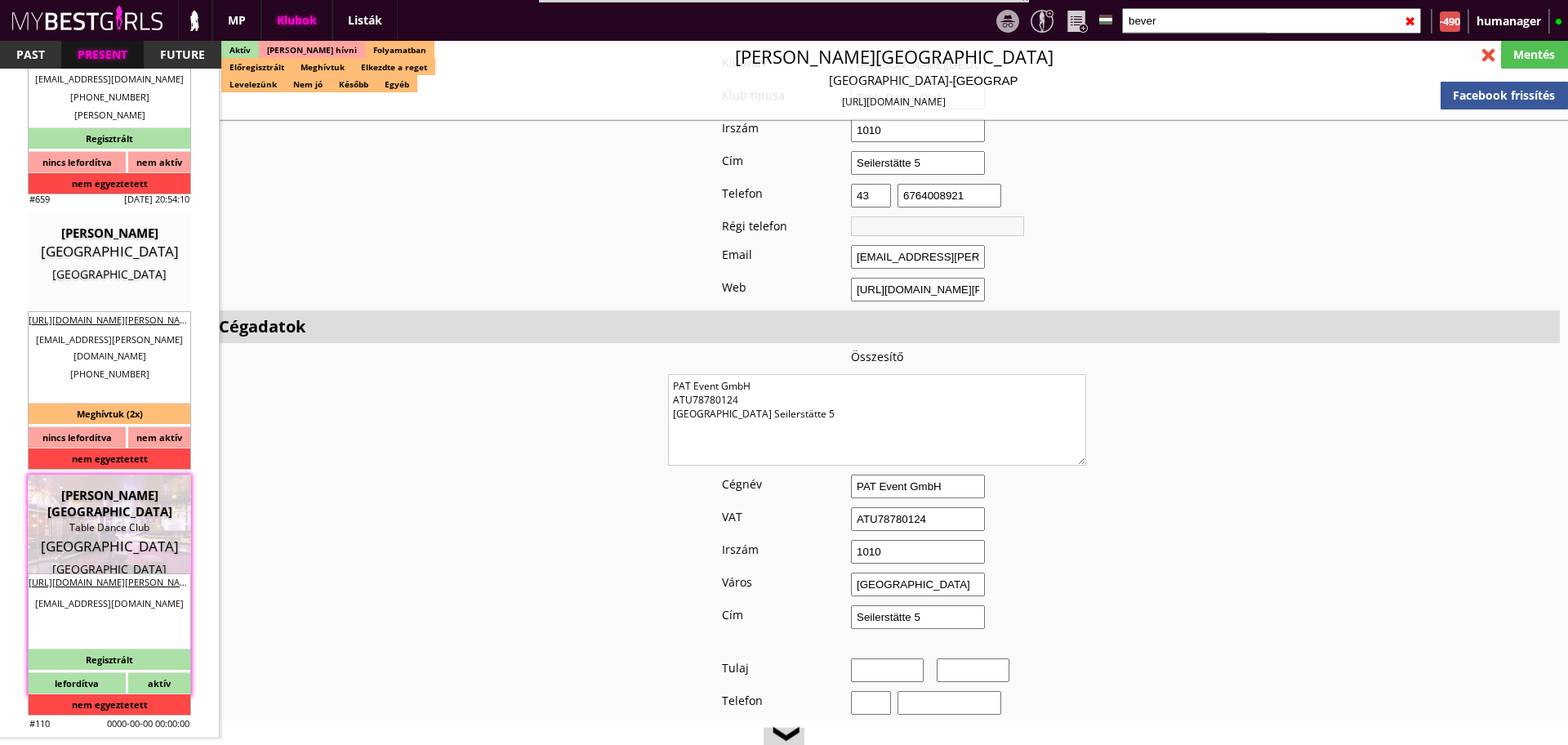
type textarea "Loremi: dolo sitame co adip elits Doe temp: 1-0 inci Utlabor: 3 etdol Magn aliq…"
drag, startPoint x: 786, startPoint y: 402, endPoint x: 557, endPoint y: 361, distance: 232.6
click at [1178, 22] on input "bever" at bounding box center [1272, 21] width 299 height 25
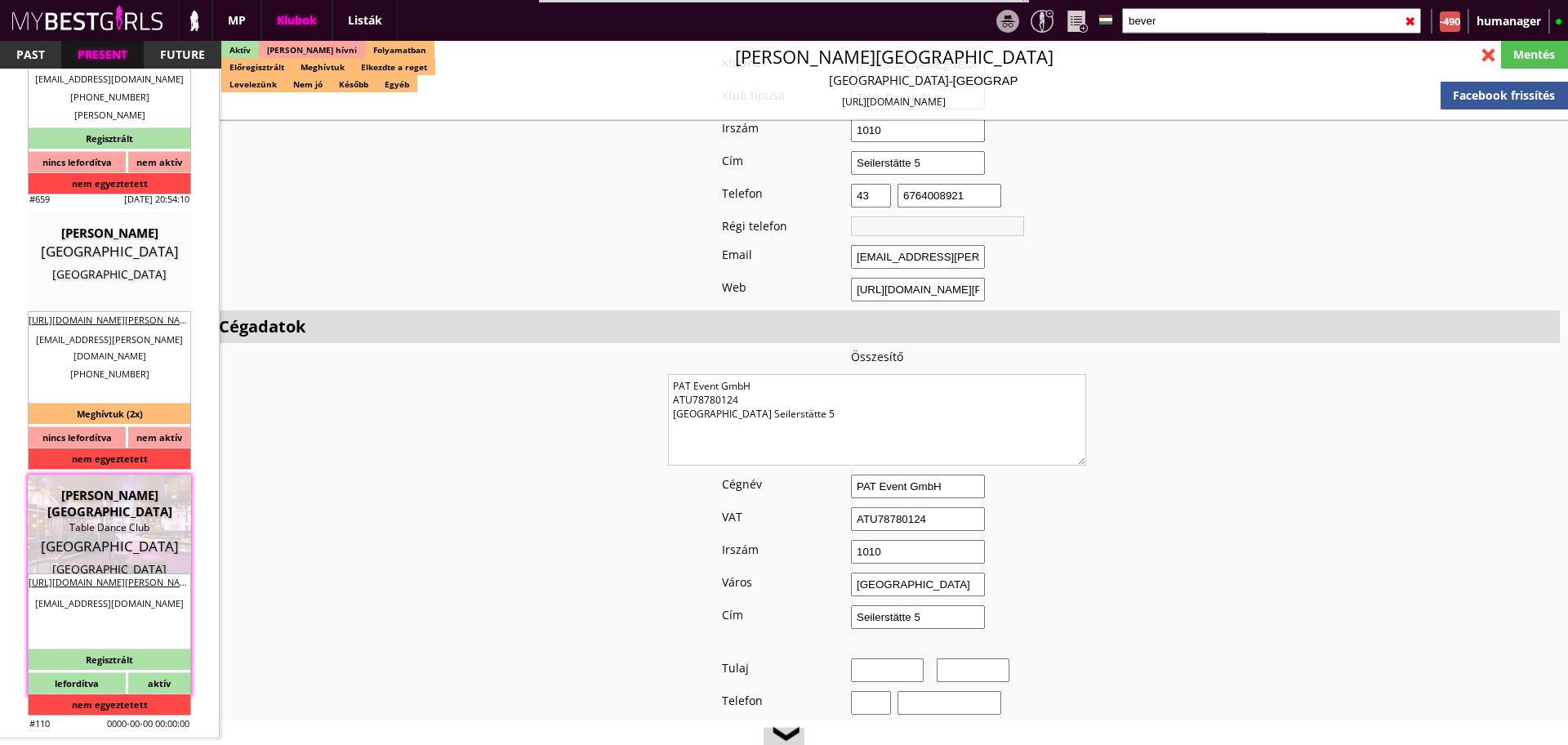
click at [1178, 22] on input "bever" at bounding box center [1272, 21] width 299 height 25
click at [1178, 22] on input "text" at bounding box center [1272, 21] width 299 height 25
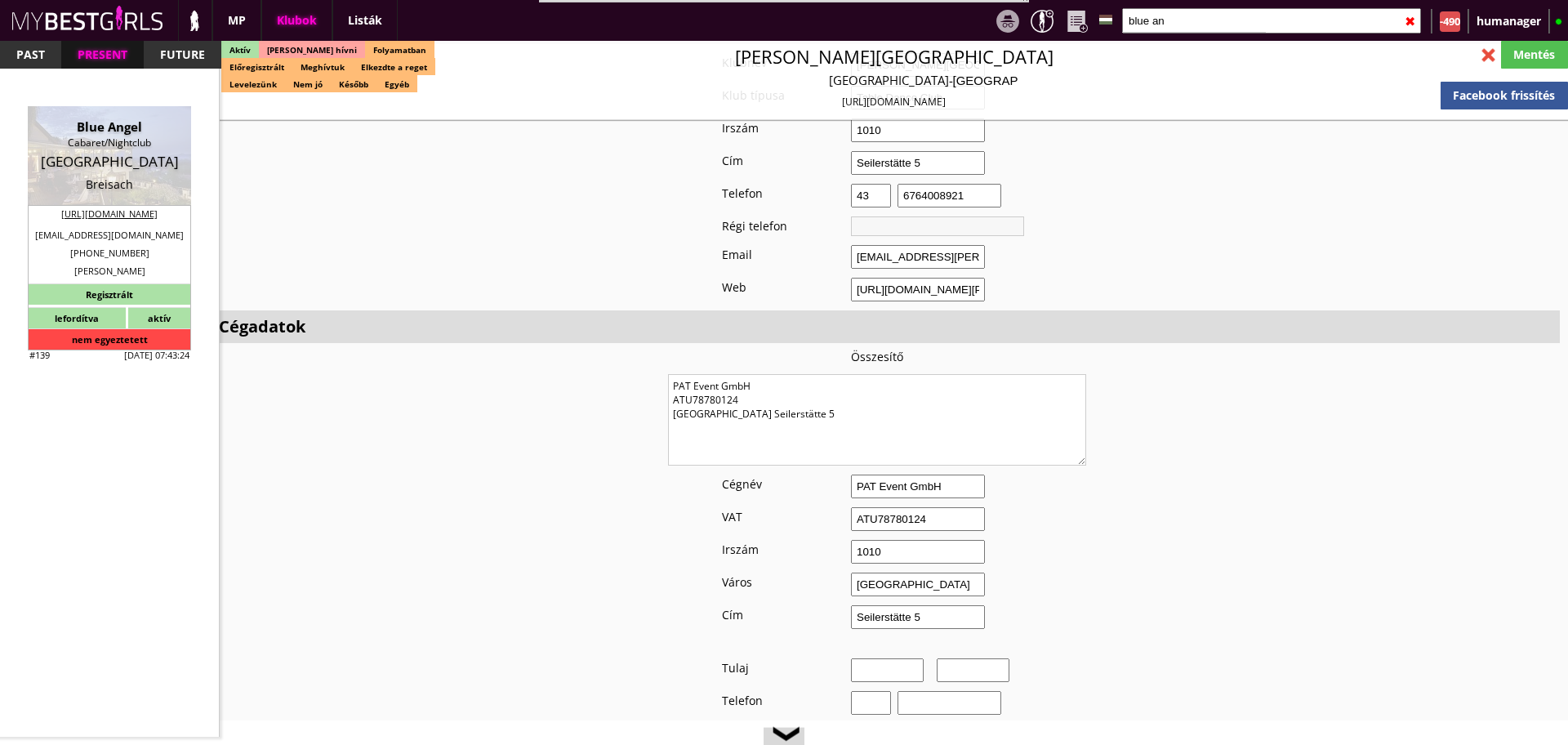
scroll to position [0, 0]
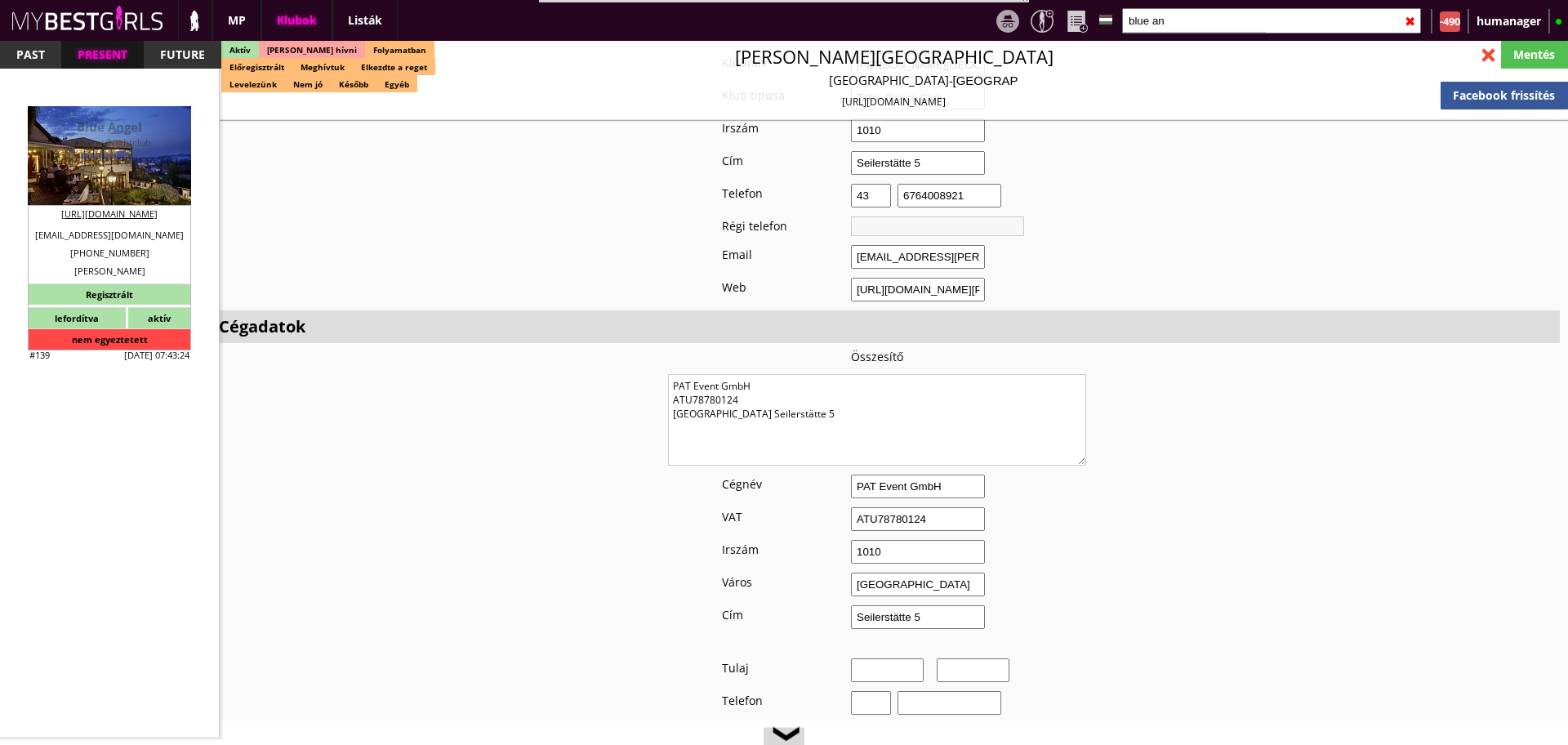
type input "blue an"
click at [110, 154] on div "[GEOGRAPHIC_DATA]" at bounding box center [109, 162] width 138 height 16
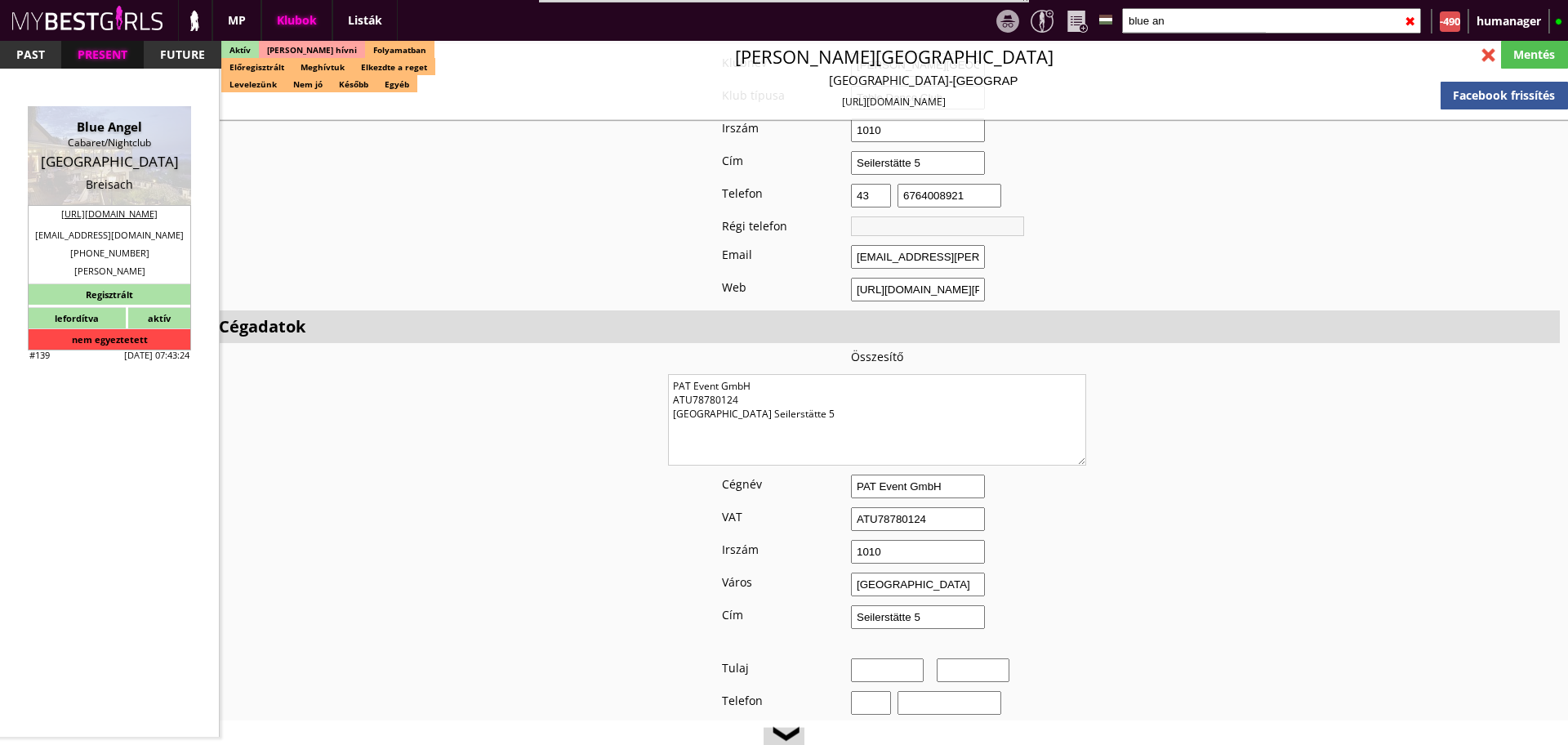
type input "Breisach"
checkbox input "false"
type textarea "Loremipsu: D sit a cons adip eli seddoe temp inc utlab etdo magn aliq enima min…"
type input "15.00"
type input "EUR"
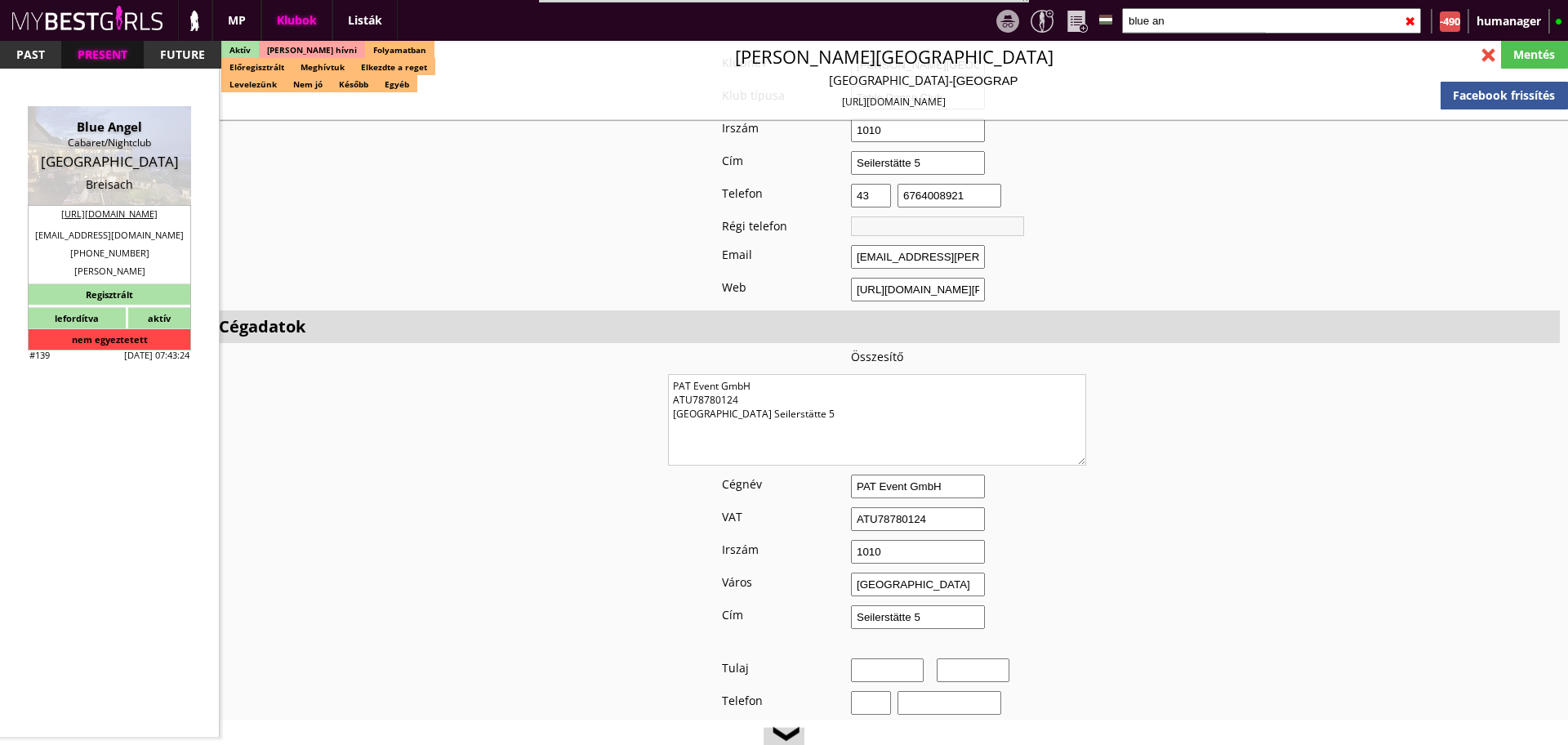
type input "Blue Angel"
type input "Cabaret/Nightclub"
type input "D-79206"
type input "[PERSON_NAME], [STREET_ADDRESS]"
type input "49"
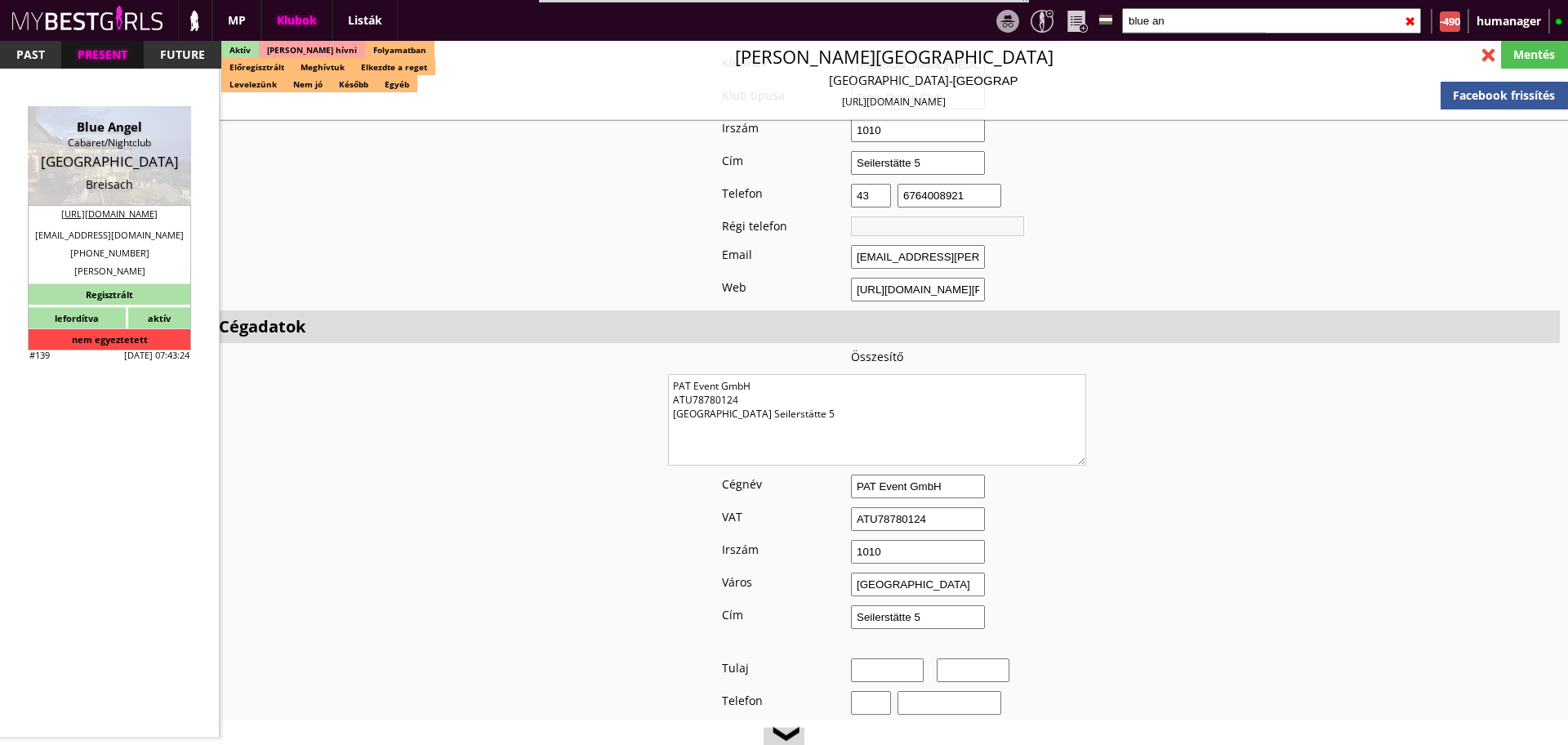
type input "76671070"
type input "[EMAIL_ADDRESS][DOMAIN_NAME]"
type input "[URL][DOMAIN_NAME]"
type textarea "[PERSON_NAME] DE197504372 79206 [STREET_ADDRESS][PERSON_NAME]"
type input "[PERSON_NAME]"
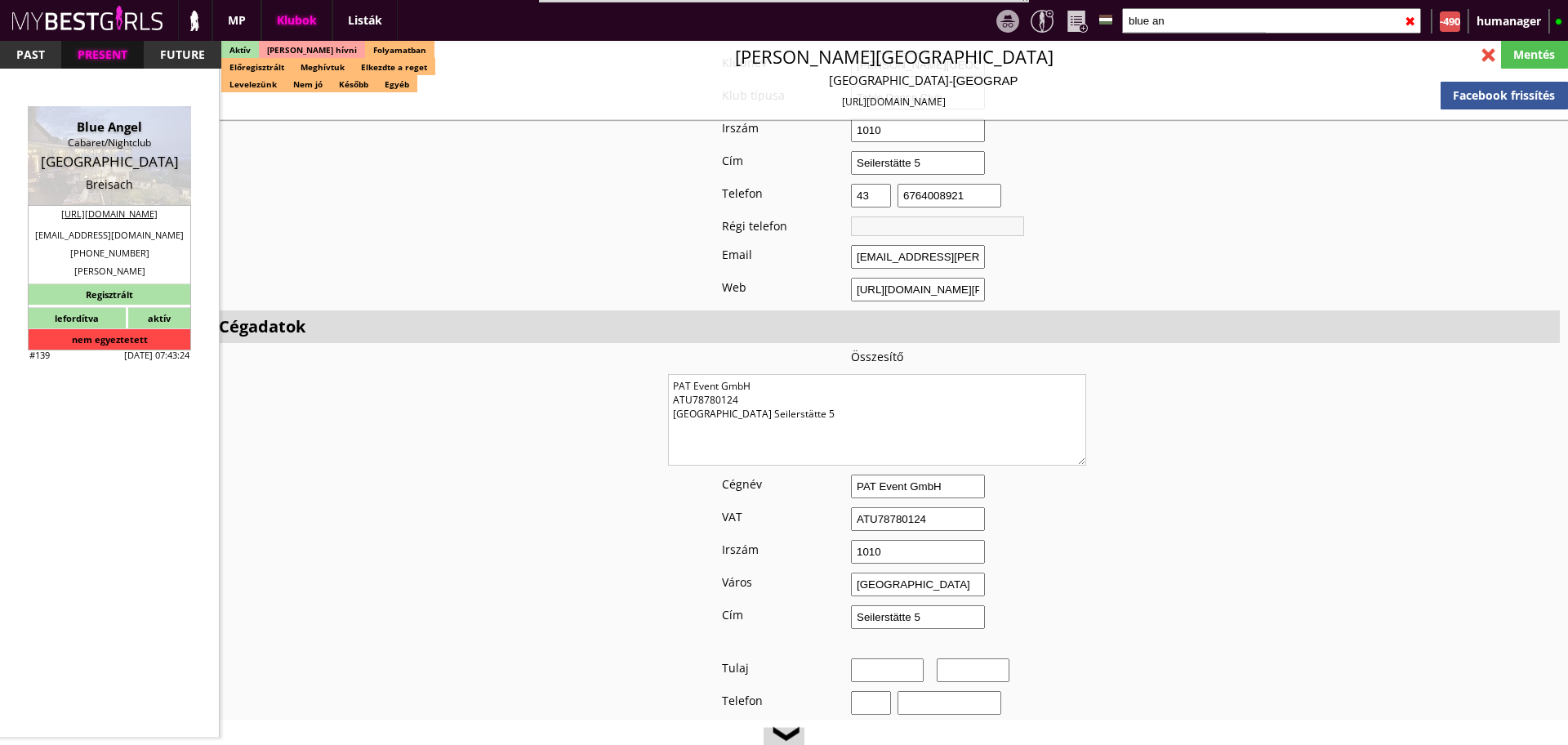
type input "DE197504372"
type input "79206"
type input "Breisach am Rhein"
type input "[PERSON_NAME], [STREET_ADDRESS]"
type input "[PERSON_NAME]"
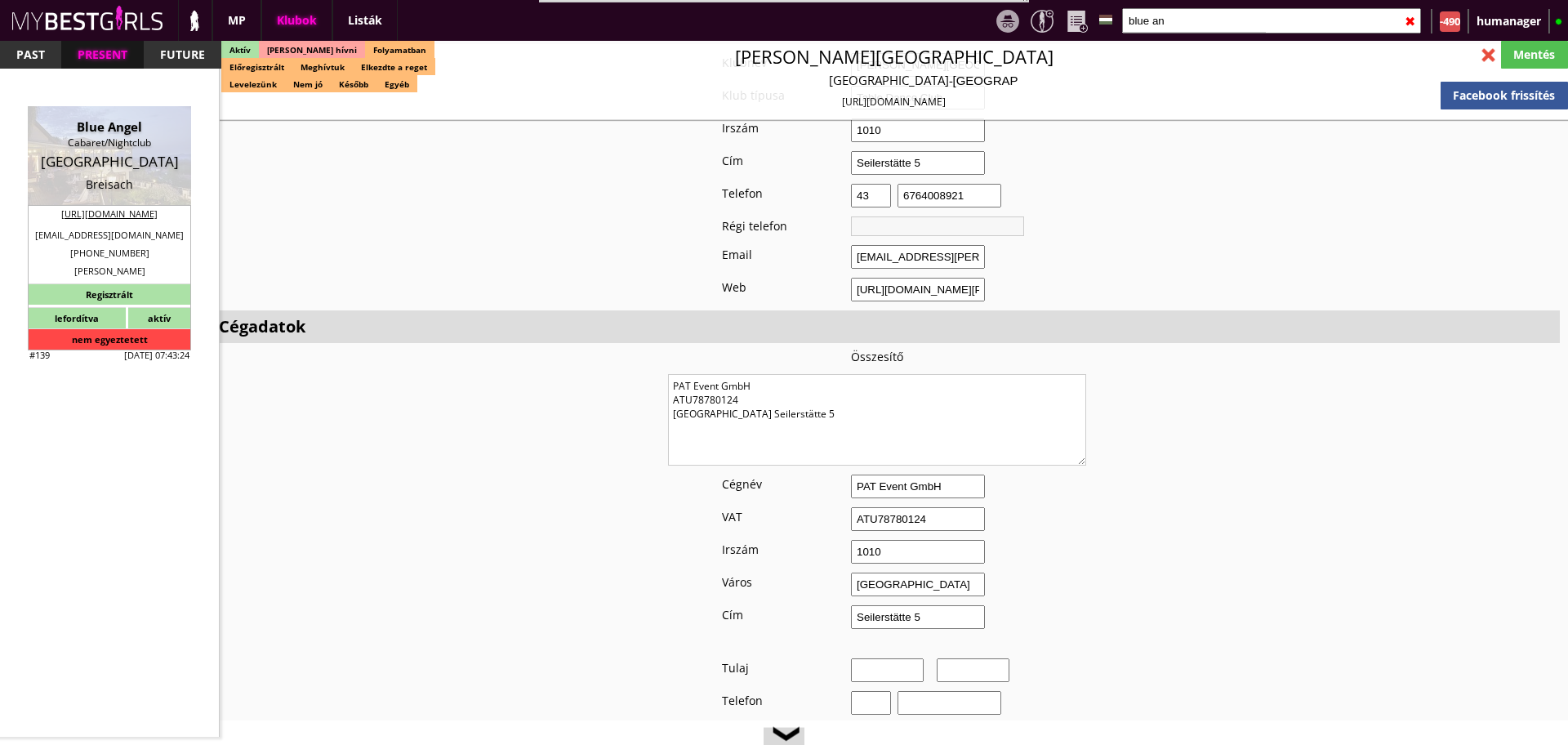
type input "Ichterz"
type input "49"
type input "1726320404"
type input "[EMAIL_ADDRESS][DOMAIN_NAME]"
type input "[PERSON_NAME]"
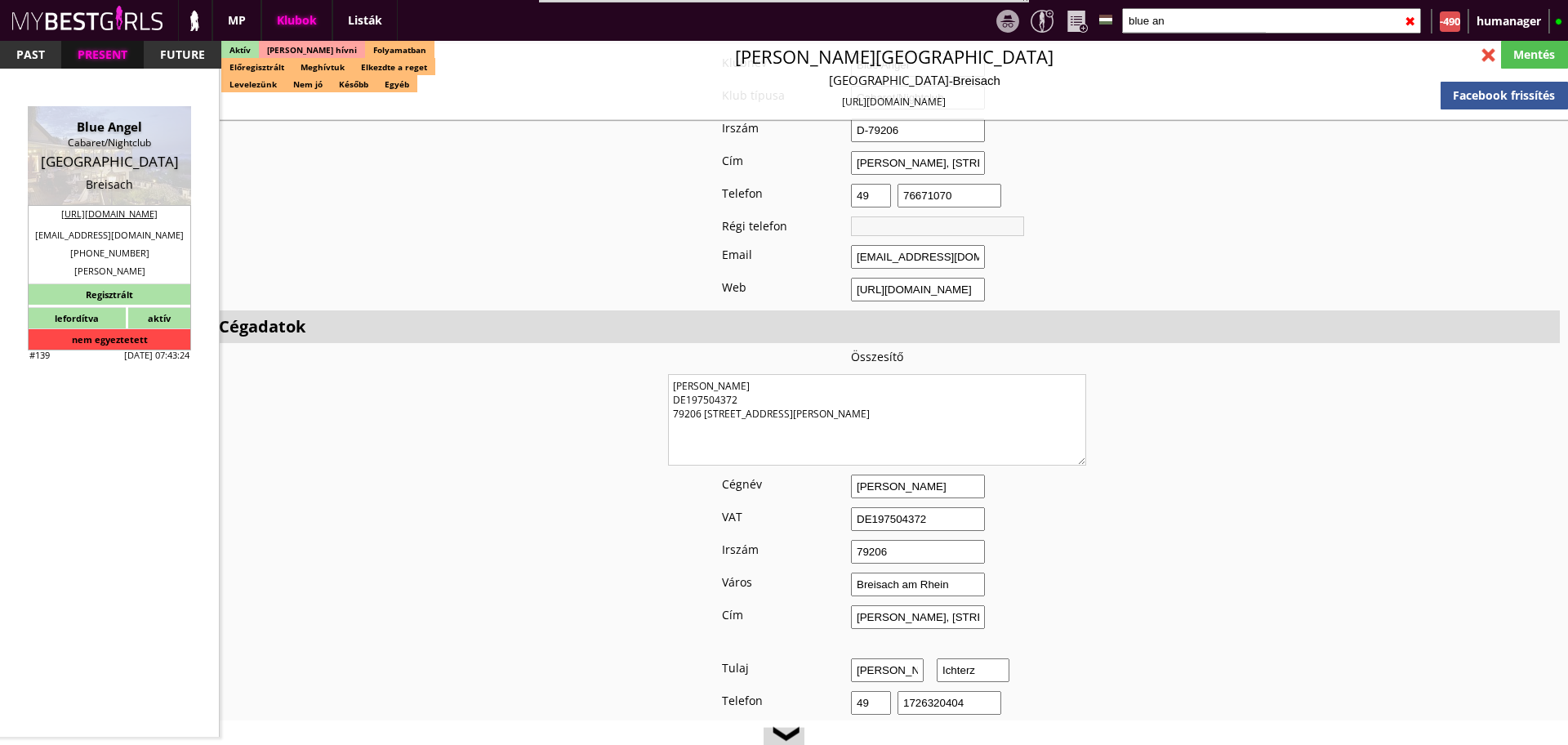
type input "Ichterz"
type input "49"
type input "1726320404"
type input "[EMAIL_ADDRESS][DOMAIN_NAME]"
type input "4"
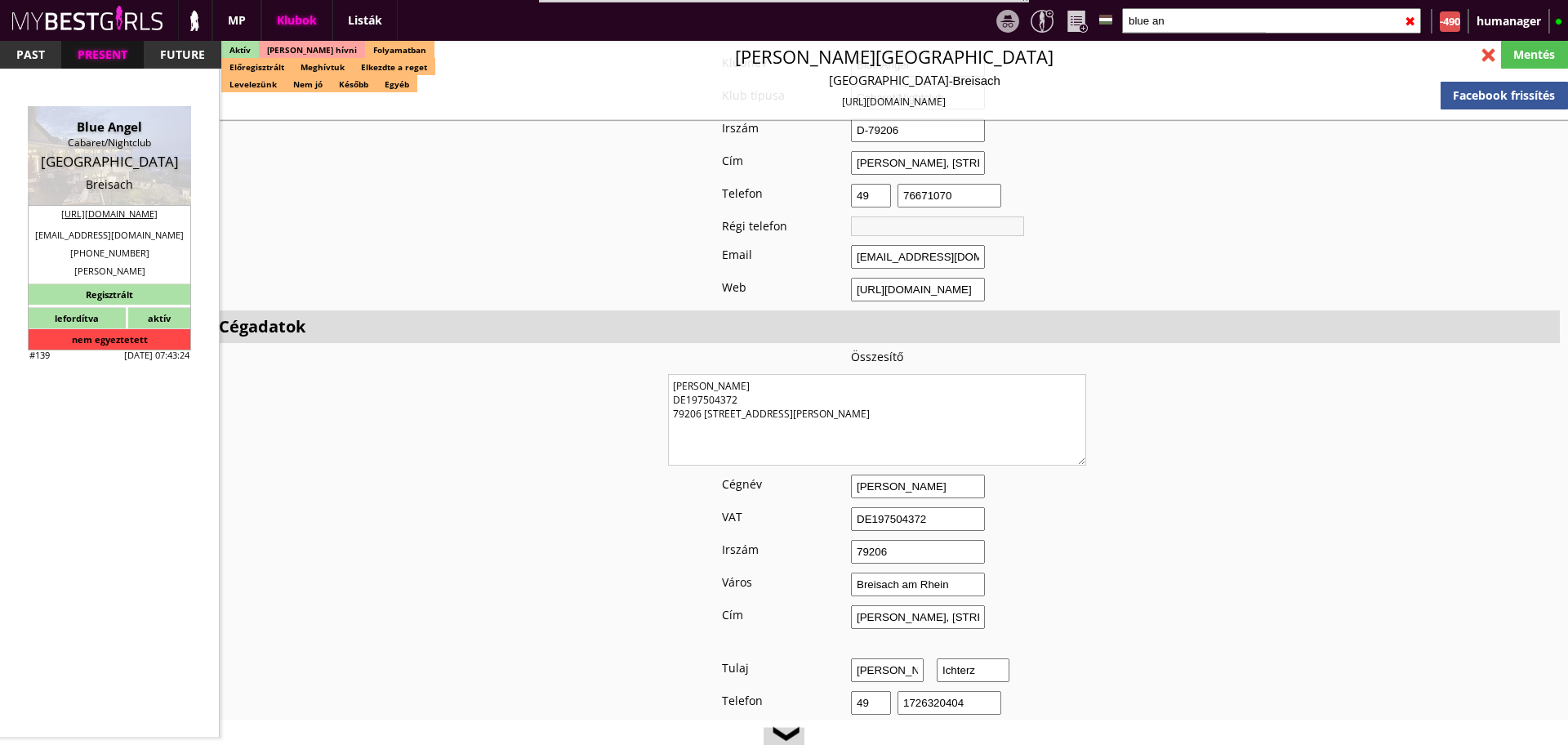
type input "3"
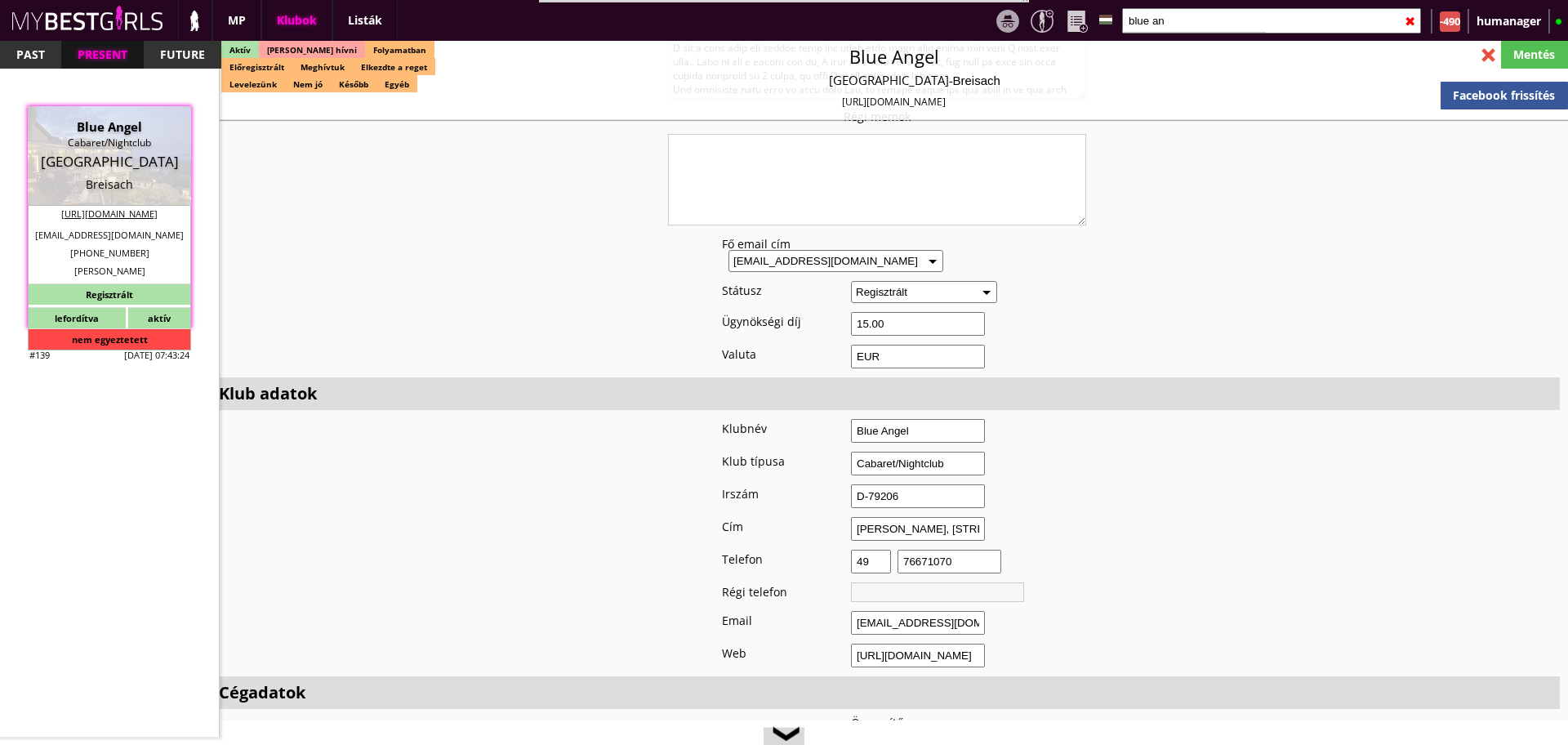
scroll to position [1485, 0]
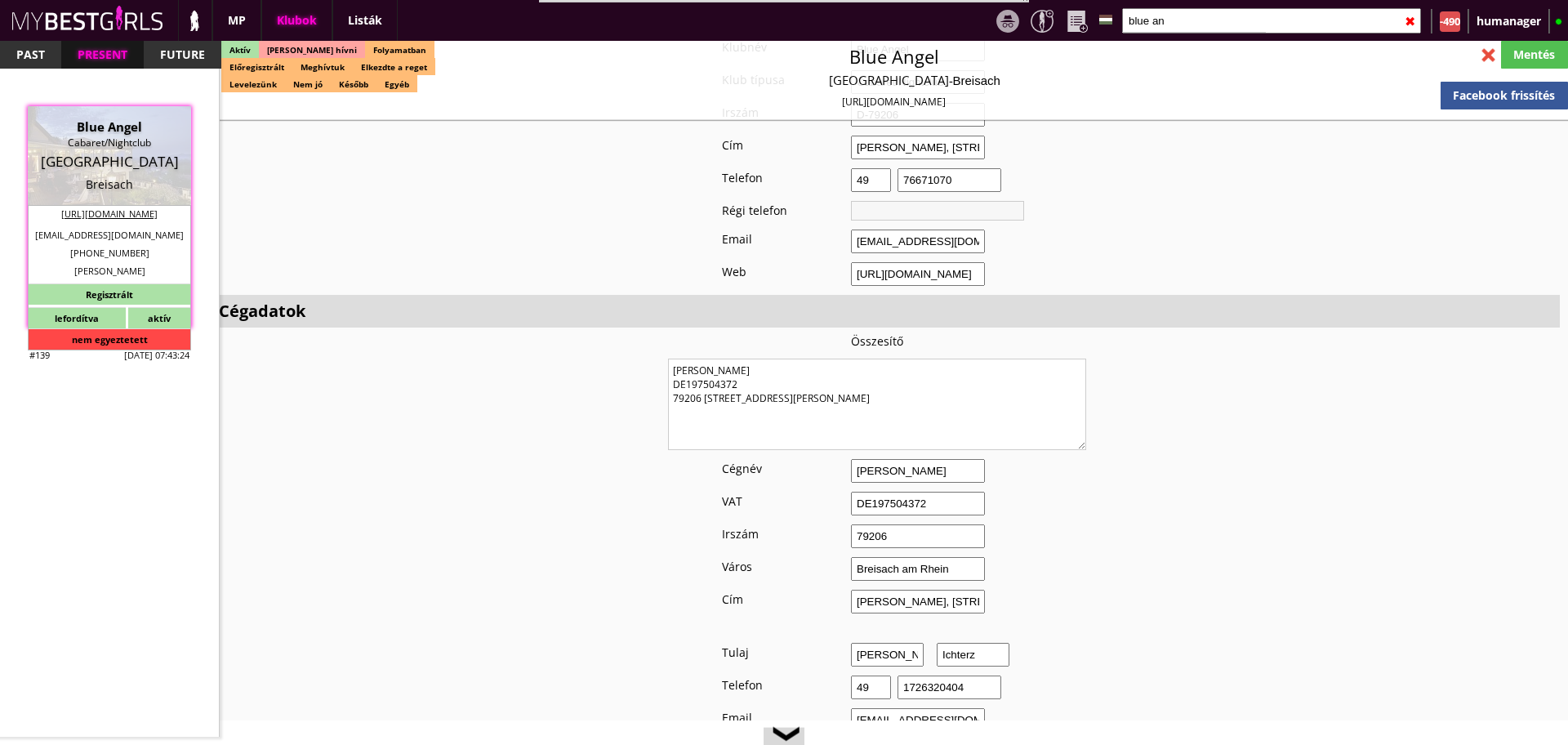
drag, startPoint x: 931, startPoint y: 402, endPoint x: 628, endPoint y: 348, distance: 307.8
click at [1172, 19] on input "blue an" at bounding box center [1272, 21] width 299 height 25
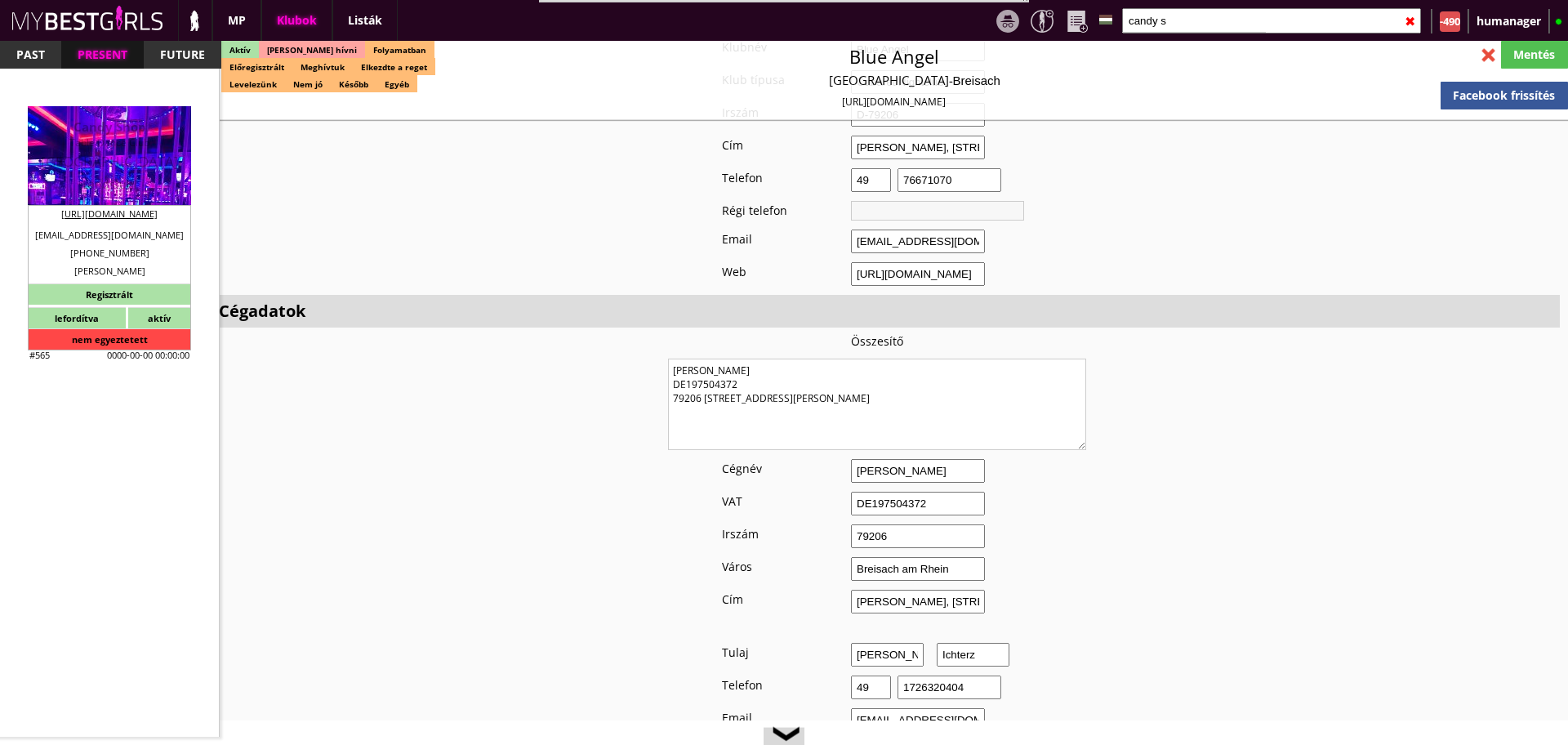
click at [116, 130] on div "Candy Shop" at bounding box center [109, 127] width 138 height 16
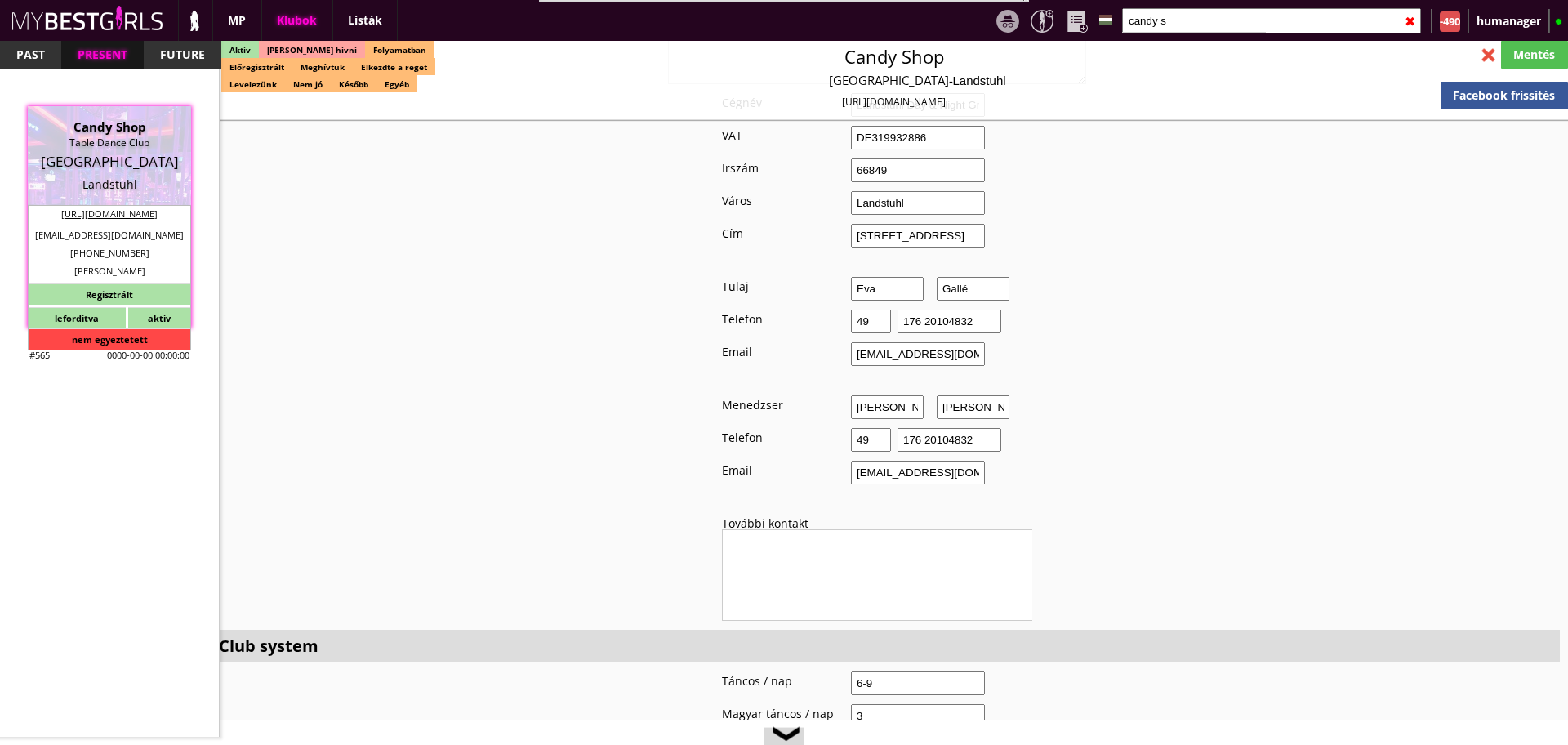
scroll to position [1103, 0]
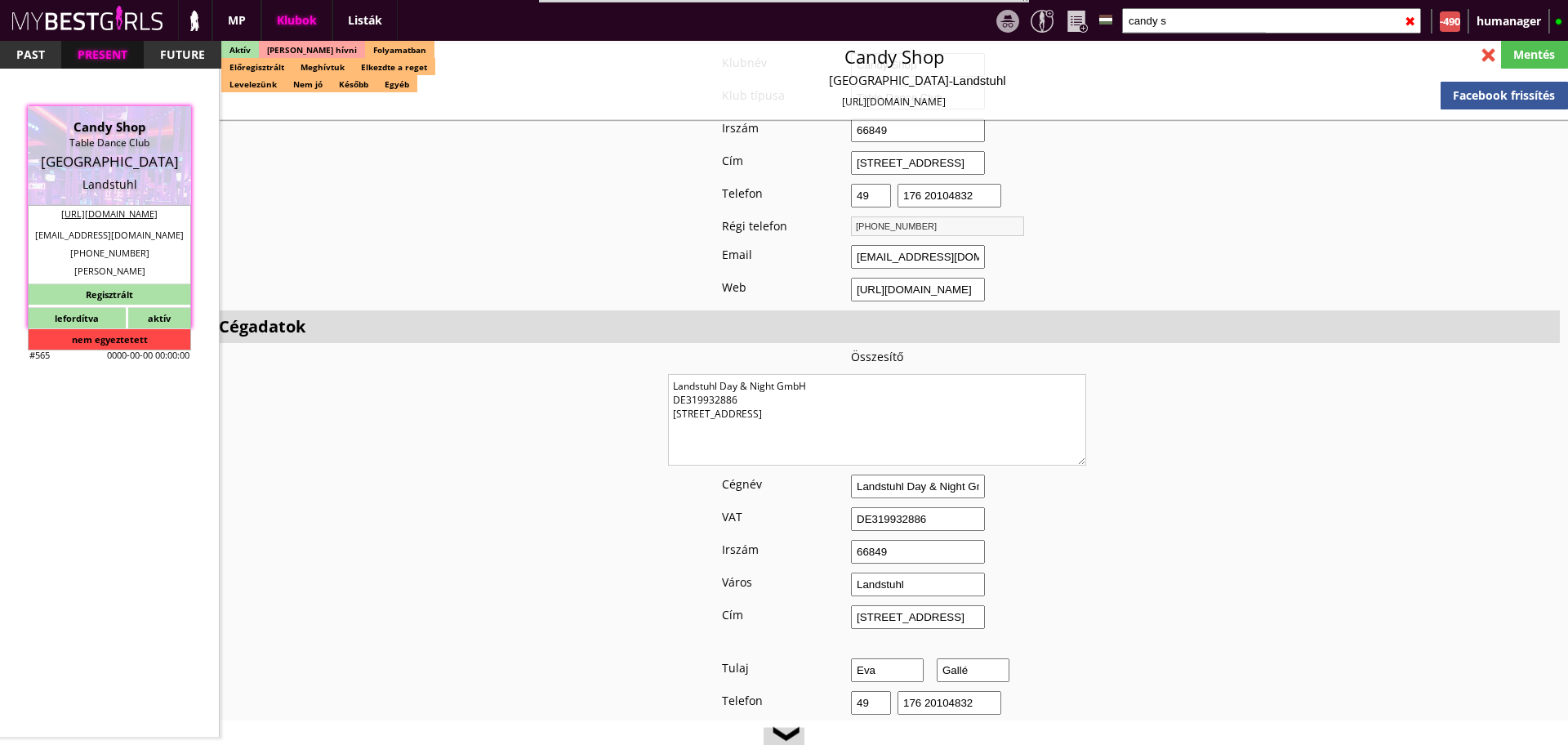
drag, startPoint x: 862, startPoint y: 406, endPoint x: 530, endPoint y: 356, distance: 335.7
click at [1193, 23] on input "candy s" at bounding box center [1272, 21] width 299 height 25
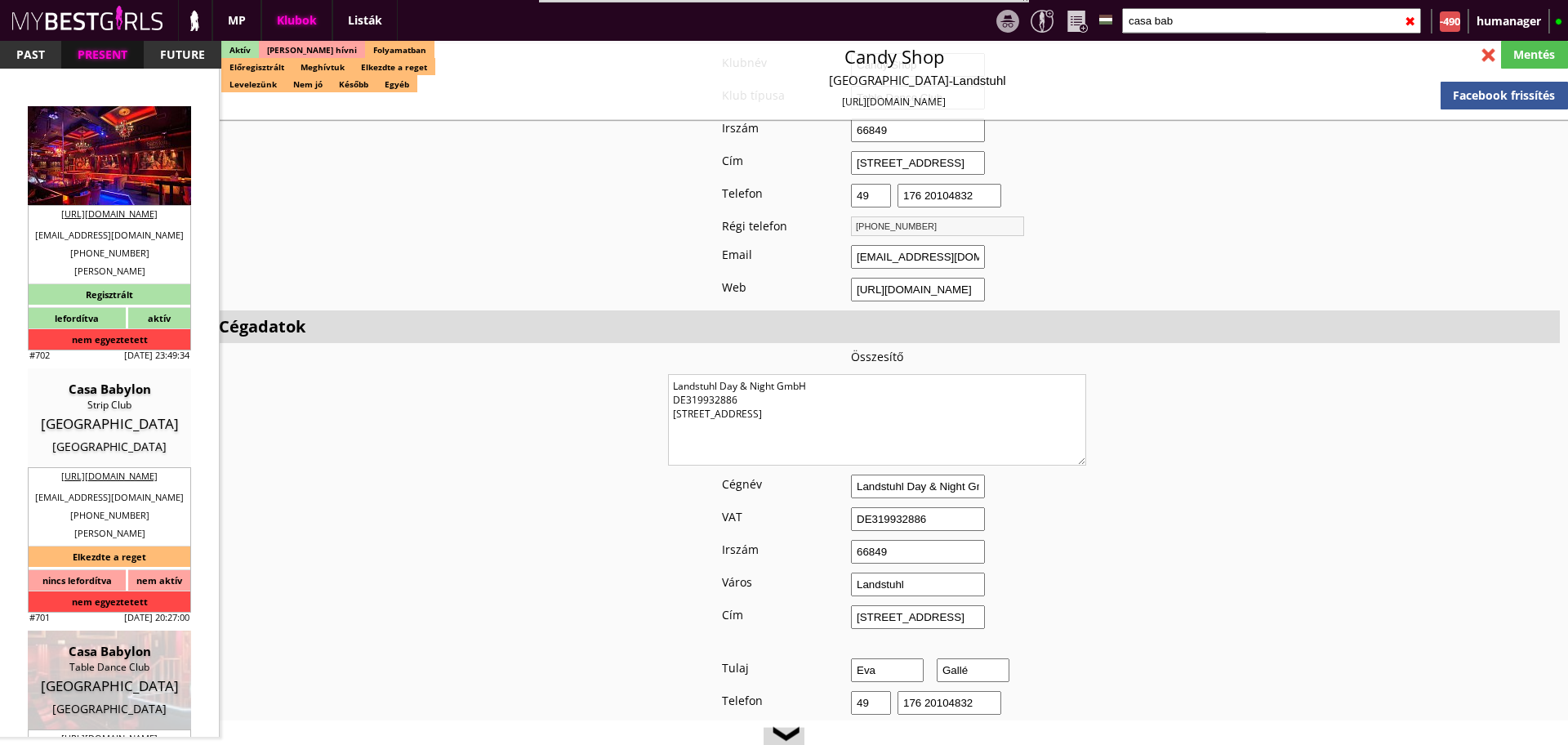
click at [89, 147] on div "STRIP CLUB" at bounding box center [109, 143] width 138 height 16
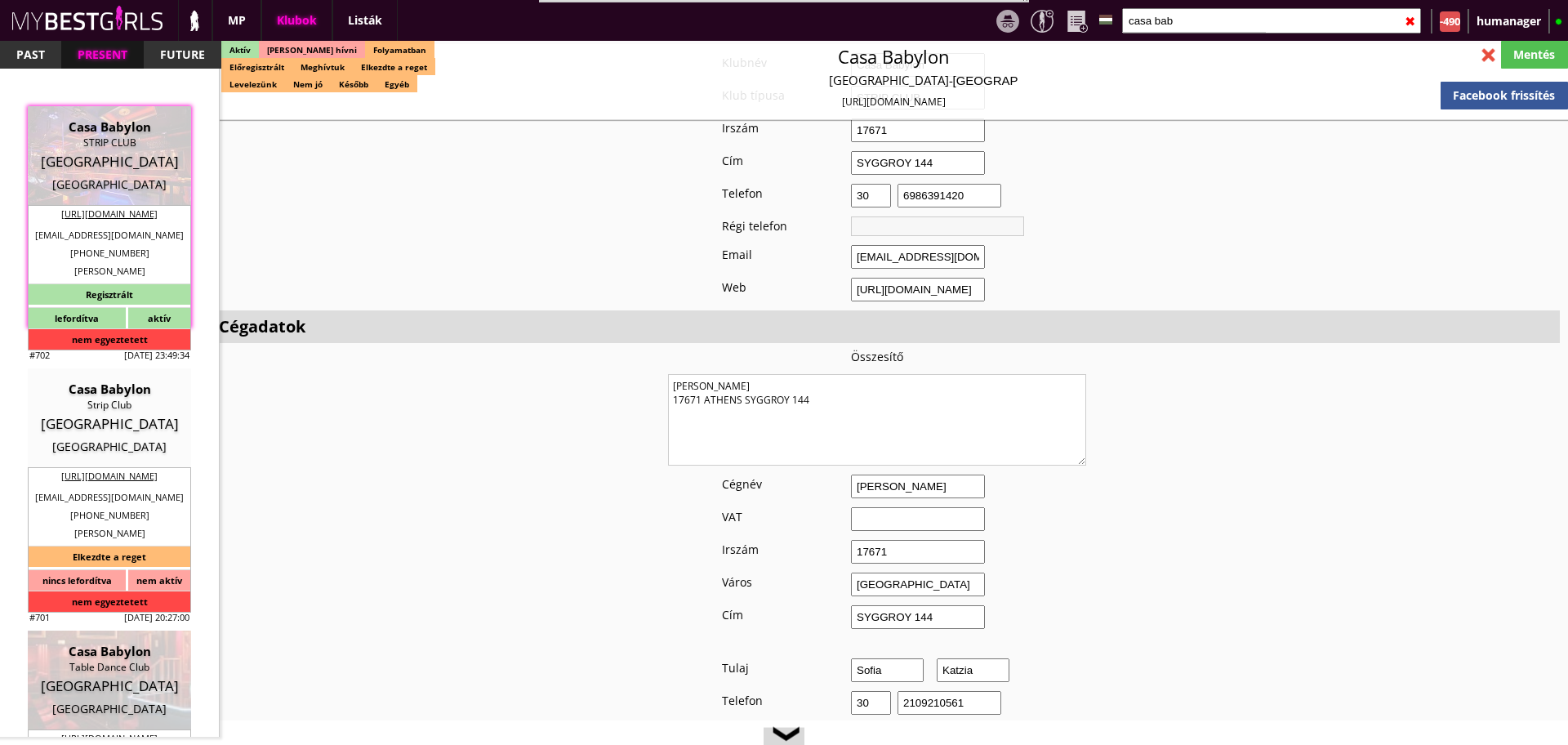
drag, startPoint x: 835, startPoint y: 389, endPoint x: 455, endPoint y: 306, distance: 389.0
click at [1205, 27] on input "casa bab" at bounding box center [1272, 21] width 299 height 25
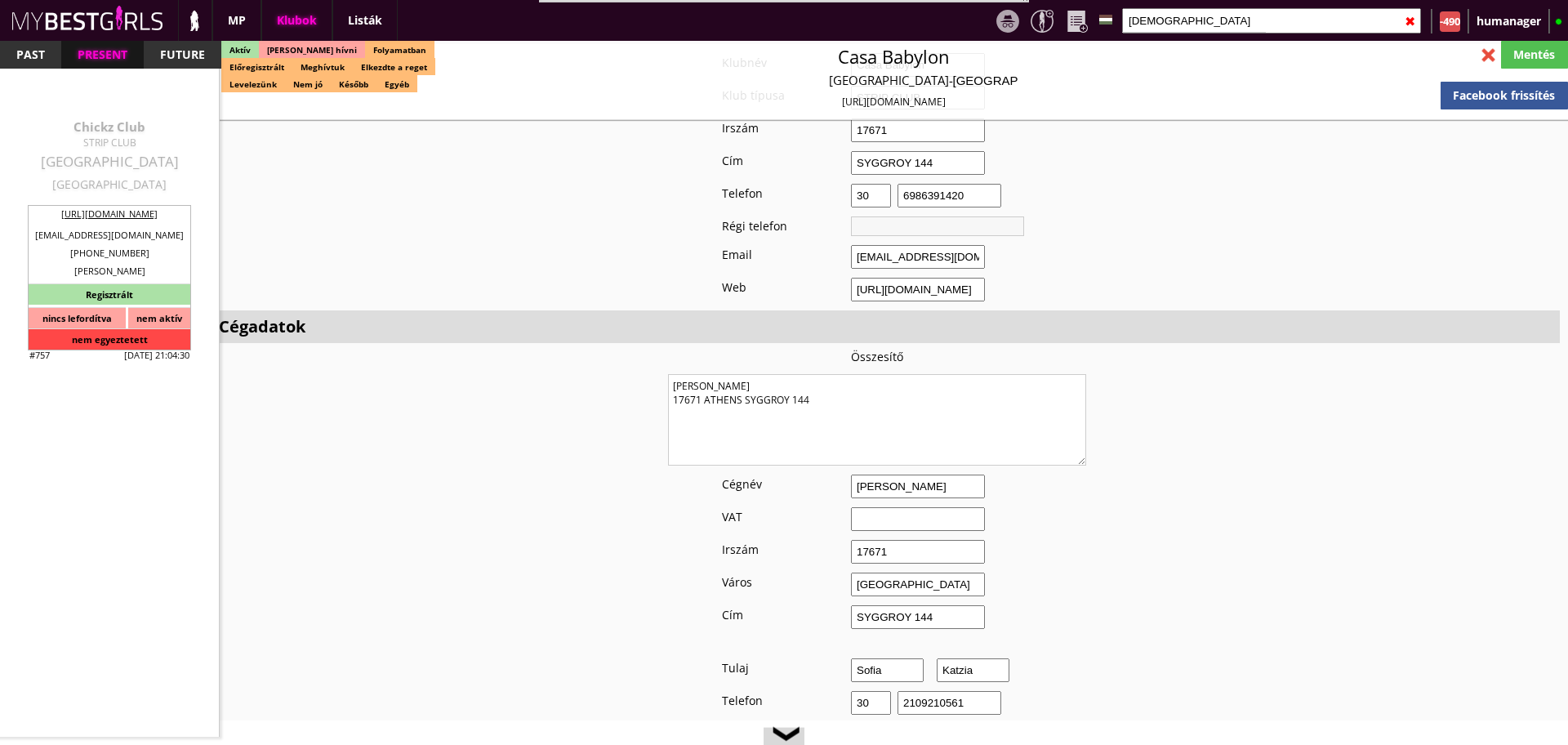
click at [111, 156] on div "[GEOGRAPHIC_DATA]" at bounding box center [109, 162] width 138 height 16
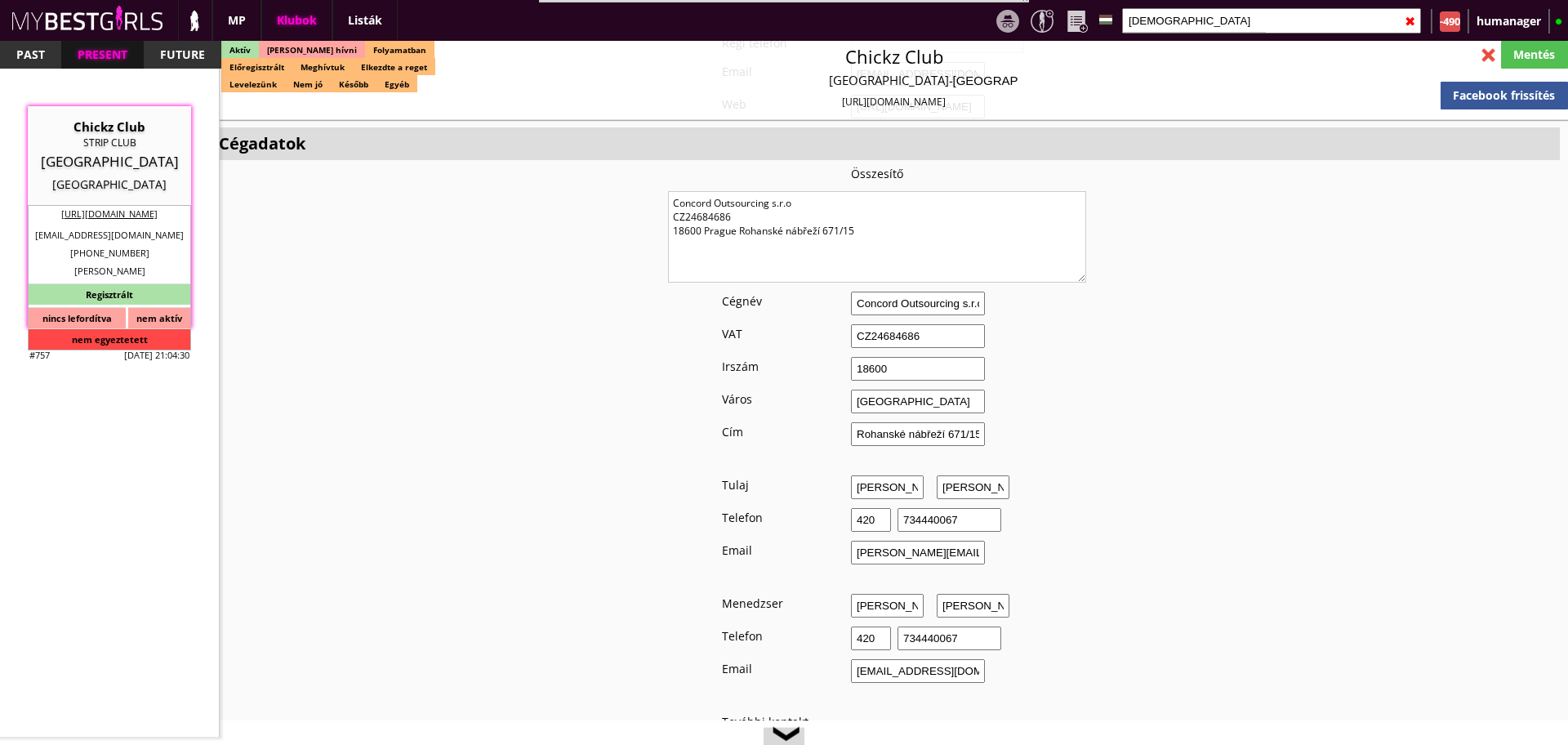
scroll to position [935, 0]
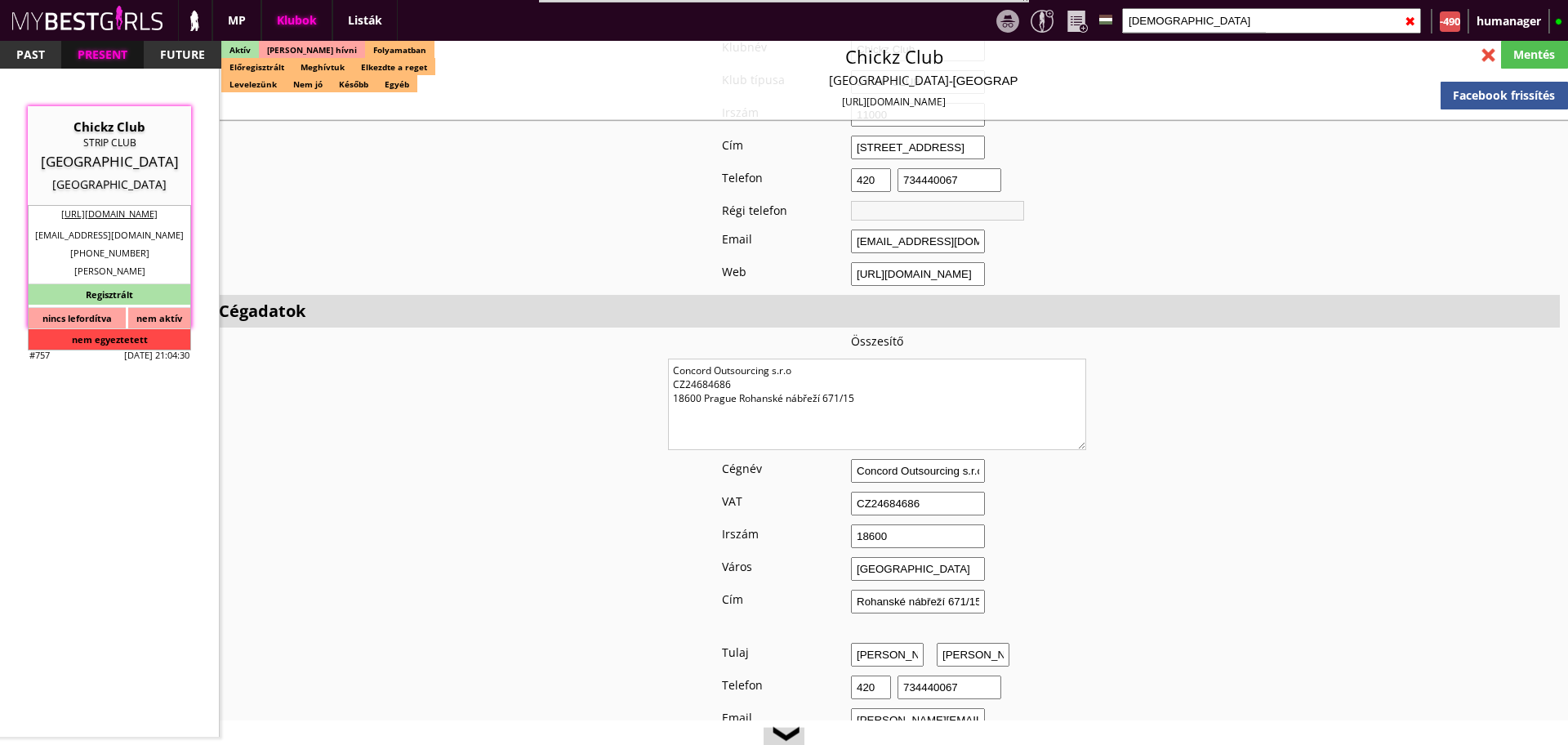
drag, startPoint x: 863, startPoint y: 397, endPoint x: 483, endPoint y: 324, distance: 386.9
click at [871, 409] on textarea "Concord Outsourcing s.r.o CZ24684686 18600 Prague Rohanské nábřeží 671/15" at bounding box center [878, 404] width 418 height 91
drag, startPoint x: 870, startPoint y: 403, endPoint x: 651, endPoint y: 373, distance: 221.0
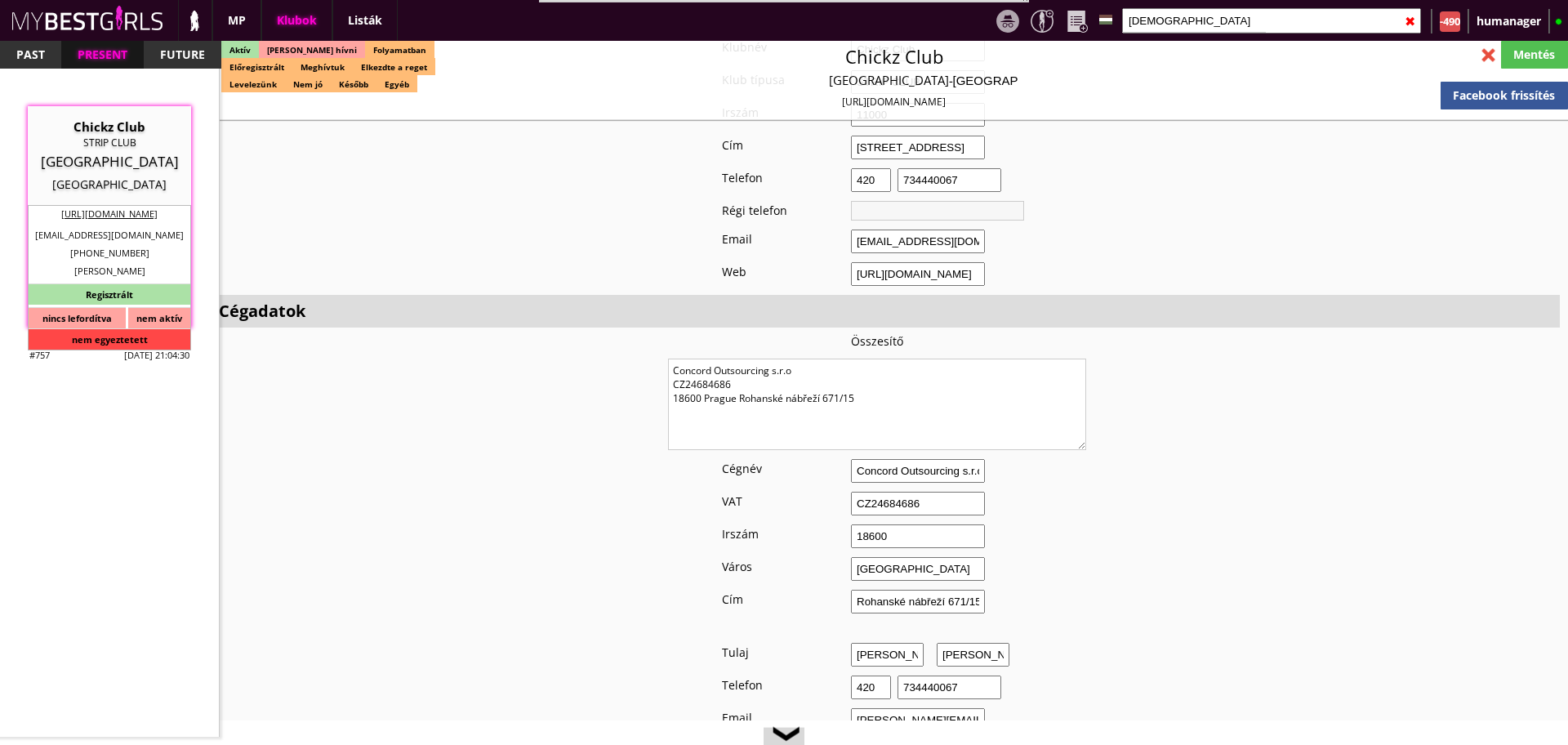
click at [933, 445] on textarea "Concord Outsourcing s.r.o CZ24684686 18600 Prague Rohanské nábřeží 671/15" at bounding box center [878, 404] width 418 height 91
click at [800, 391] on textarea "Concord Outsourcing s.r.o CZ24684686 18600 Prague Rohanské nábřeží 671/15" at bounding box center [878, 404] width 418 height 91
click at [750, 415] on textarea "Concord Outsourcing s.r.o CZ24684686 18600 Prague Rohanské nábřeží 671/15" at bounding box center [878, 404] width 418 height 91
click at [1198, 12] on input "[DEMOGRAPHIC_DATA]" at bounding box center [1272, 21] width 299 height 25
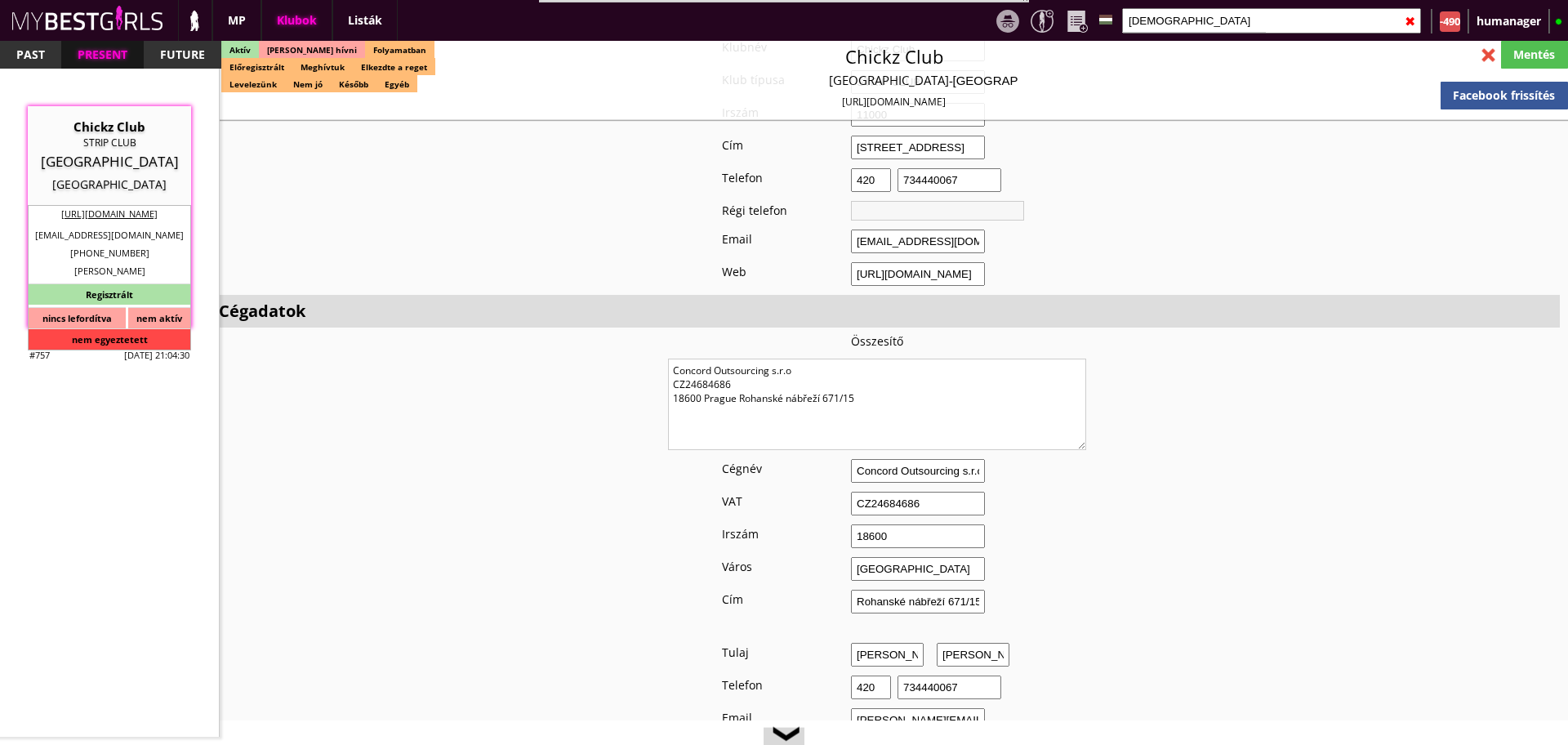
click at [1198, 12] on input "[DEMOGRAPHIC_DATA]" at bounding box center [1272, 21] width 299 height 25
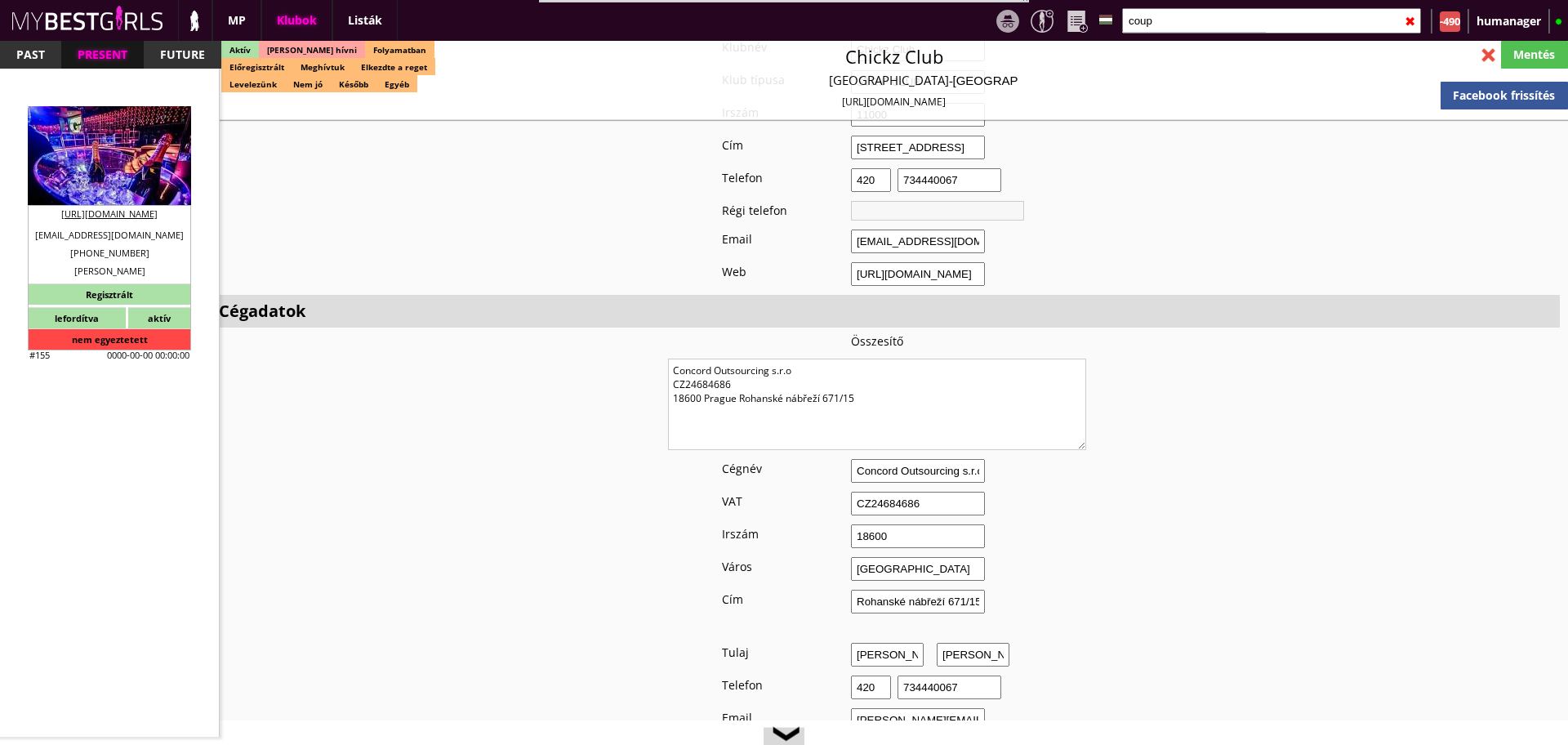
click at [109, 163] on div "[GEOGRAPHIC_DATA]" at bounding box center [109, 162] width 138 height 16
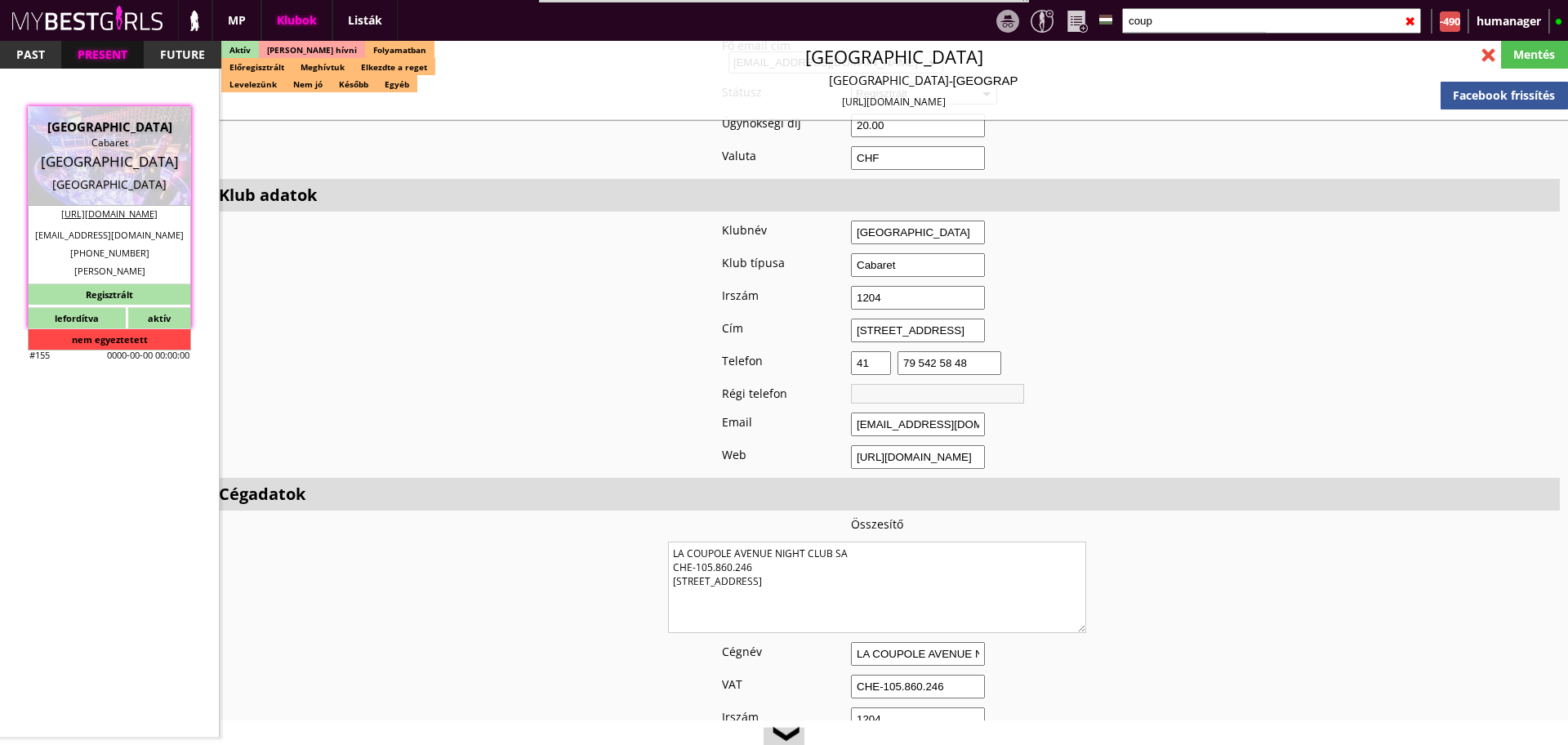
scroll to position [1103, 0]
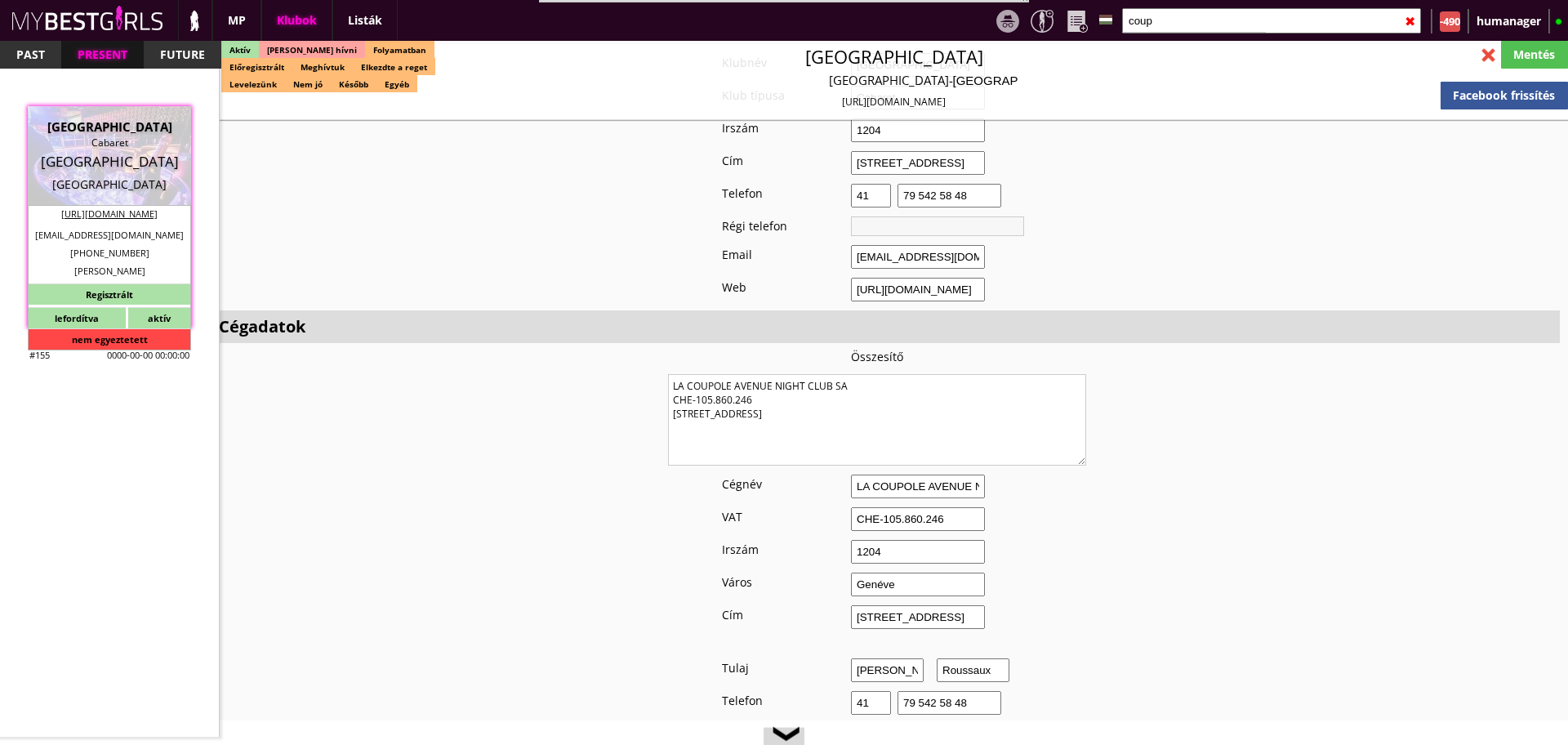
drag, startPoint x: 832, startPoint y: 408, endPoint x: 493, endPoint y: 330, distance: 347.9
